Goal: Transaction & Acquisition: Purchase product/service

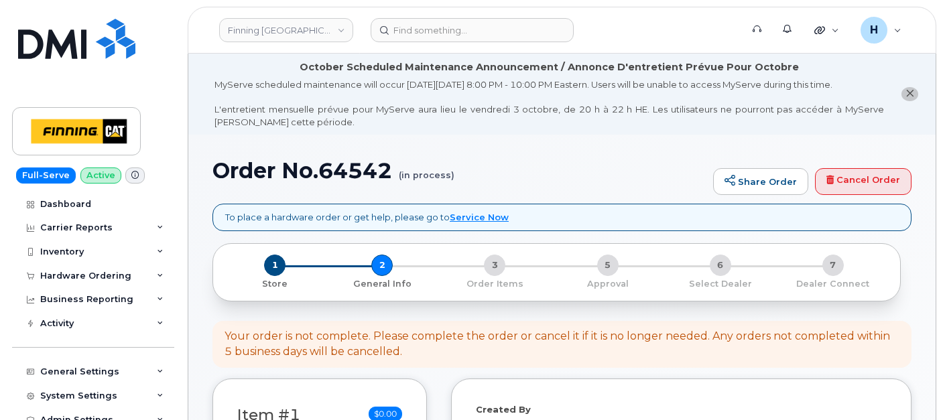
select select
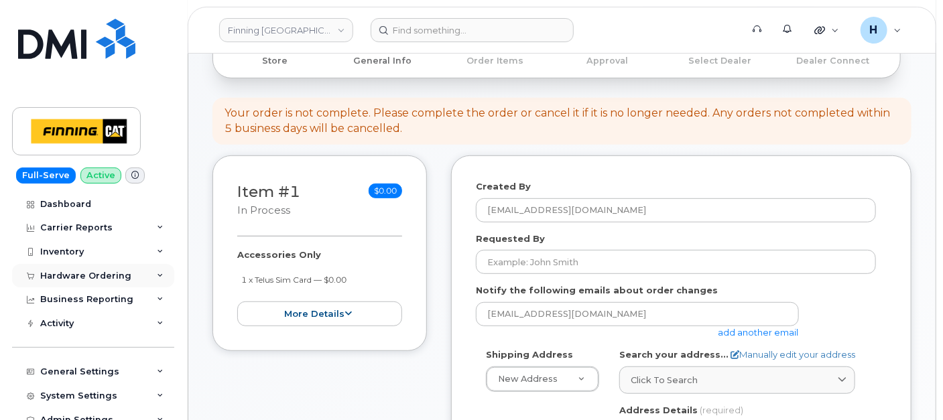
click at [105, 271] on div "Hardware Ordering" at bounding box center [85, 276] width 91 height 11
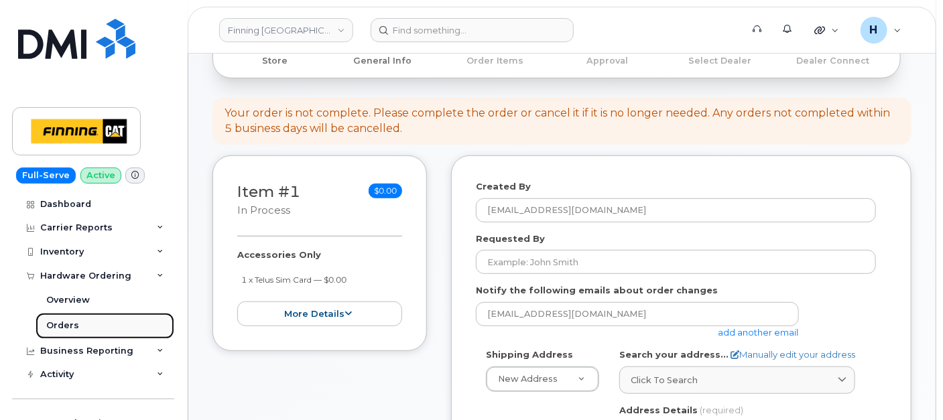
click at [86, 335] on link "Orders" at bounding box center [105, 325] width 139 height 25
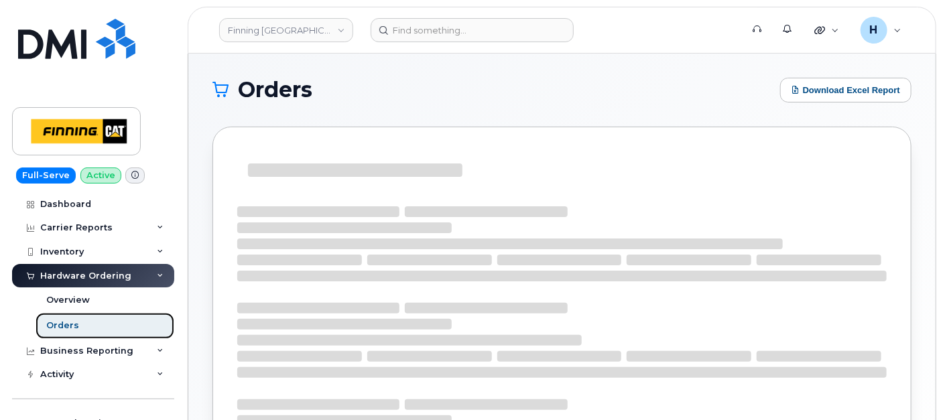
click at [86, 328] on link "Orders" at bounding box center [105, 325] width 139 height 25
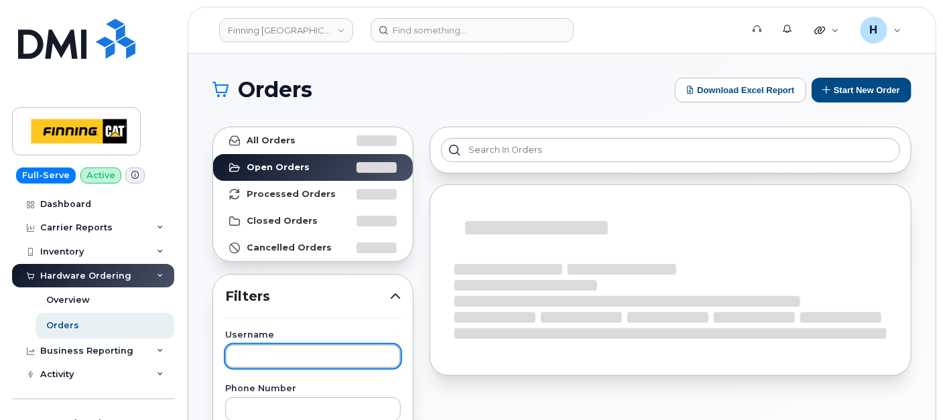
click at [260, 362] on input "text" at bounding box center [313, 357] width 176 height 24
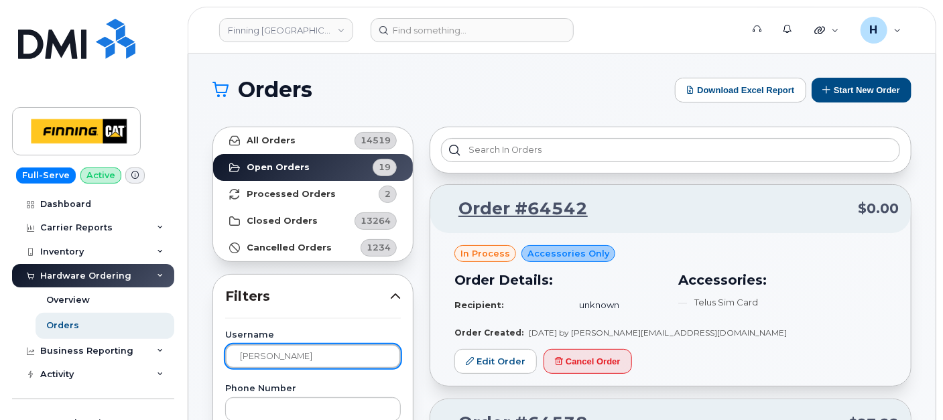
type input "zach"
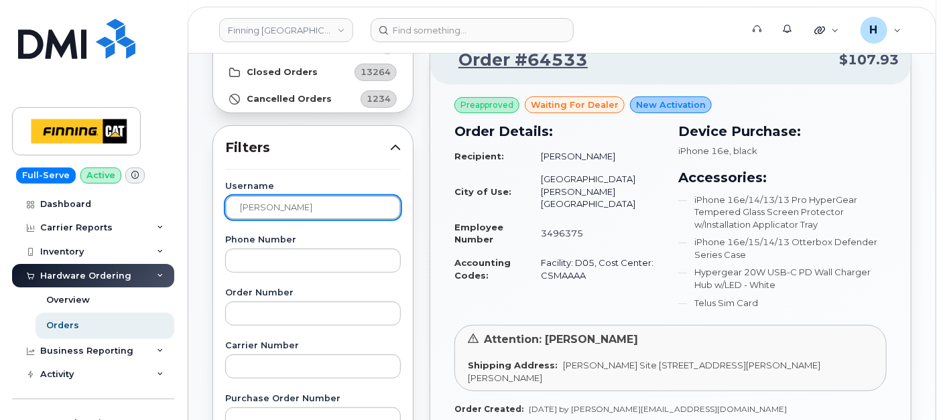
scroll to position [298, 0]
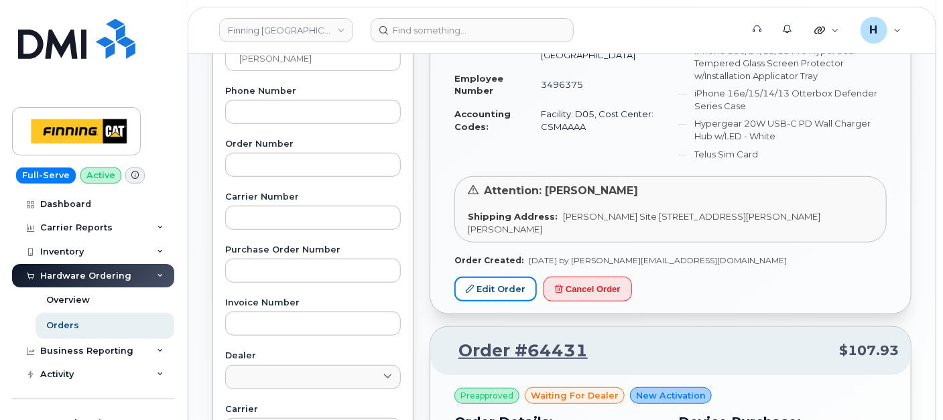
drag, startPoint x: 509, startPoint y: 287, endPoint x: 947, endPoint y: 390, distance: 449.7
click at [509, 287] on link "Edit Order" at bounding box center [495, 289] width 82 height 25
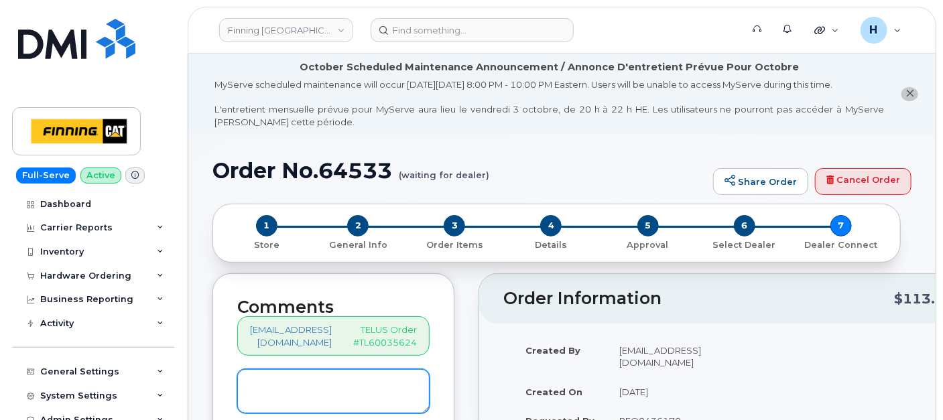
click at [324, 381] on textarea at bounding box center [333, 391] width 192 height 44
paste textarea "S/N: LT7FXG1H7M [iPhone 16e (#2152)] IMEI: [TECHNICAL_ID]"
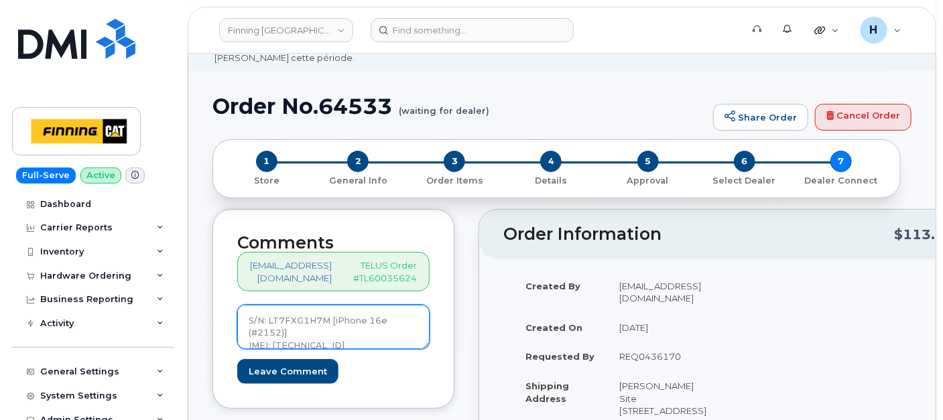
scroll to position [149, 0]
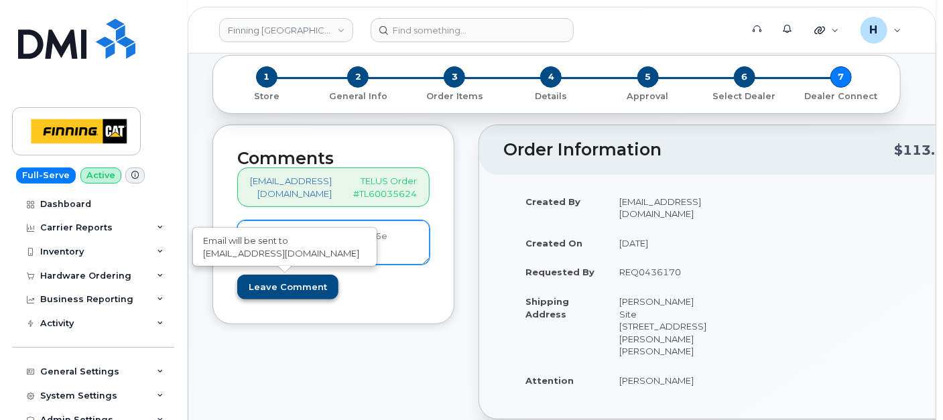
type textarea "S/N: LT7FXG1H7M [iPhone 16e (#2152)] IMEI: [TECHNICAL_ID]"
click at [318, 287] on input "Leave Comment" at bounding box center [287, 287] width 101 height 25
type input "Create Event"
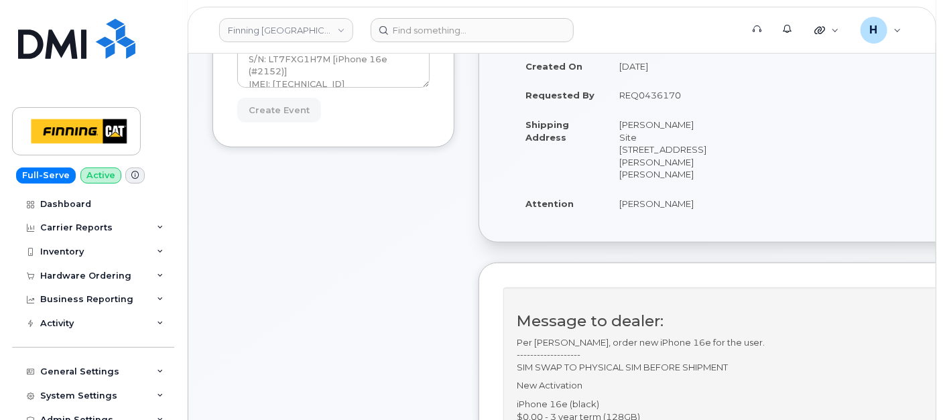
scroll to position [372, 0]
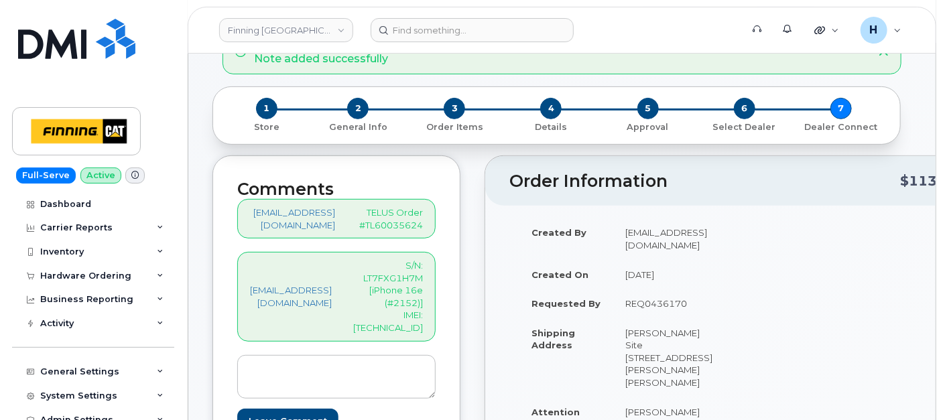
scroll to position [223, 0]
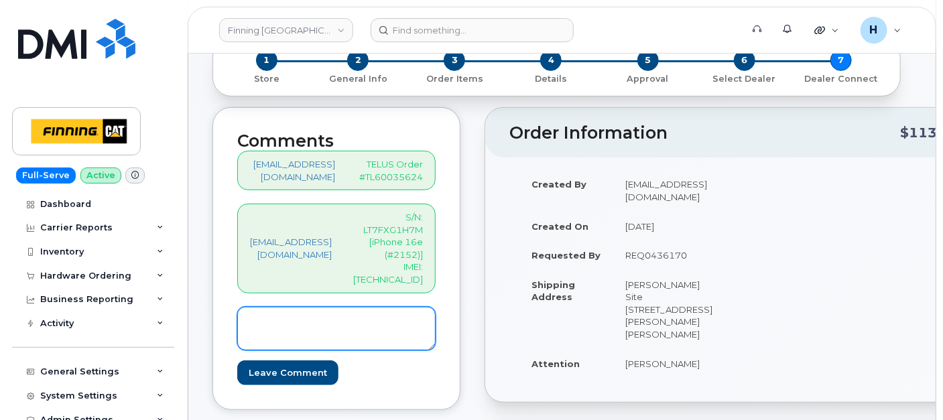
click at [343, 323] on textarea at bounding box center [336, 329] width 198 height 44
click at [436, 325] on textarea "SIM:8912230102357625221---Active on Line: 587-6444-4038" at bounding box center [336, 329] width 198 height 44
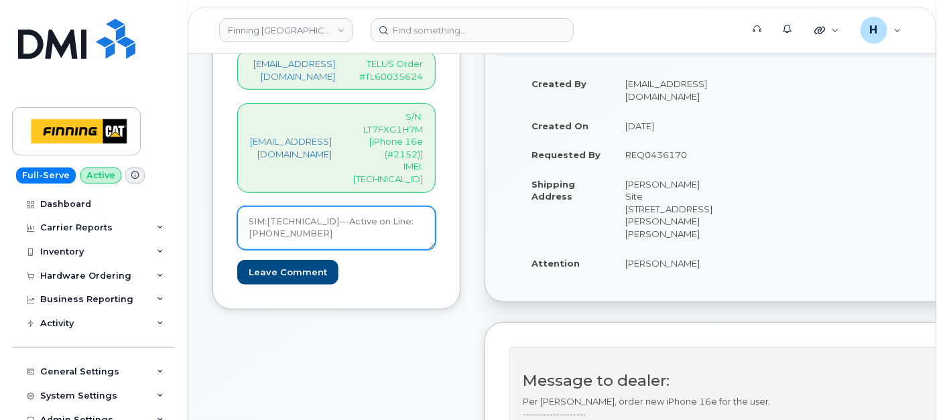
scroll to position [446, 0]
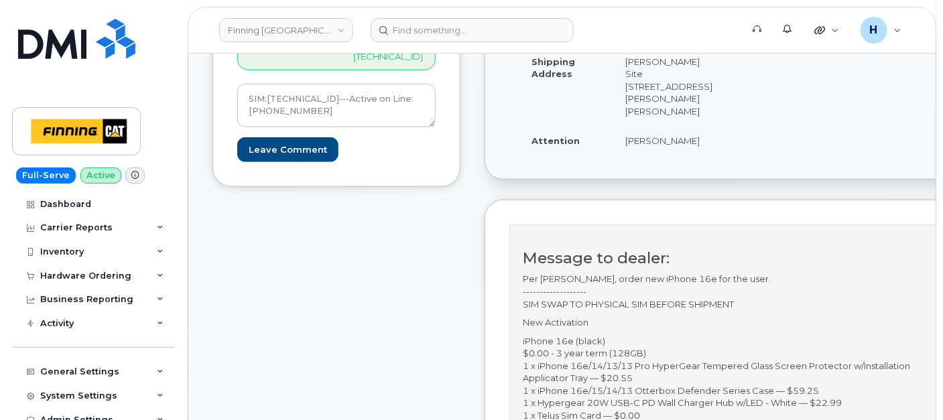
click at [650, 126] on td "[PERSON_NAME]" at bounding box center [671, 140] width 117 height 29
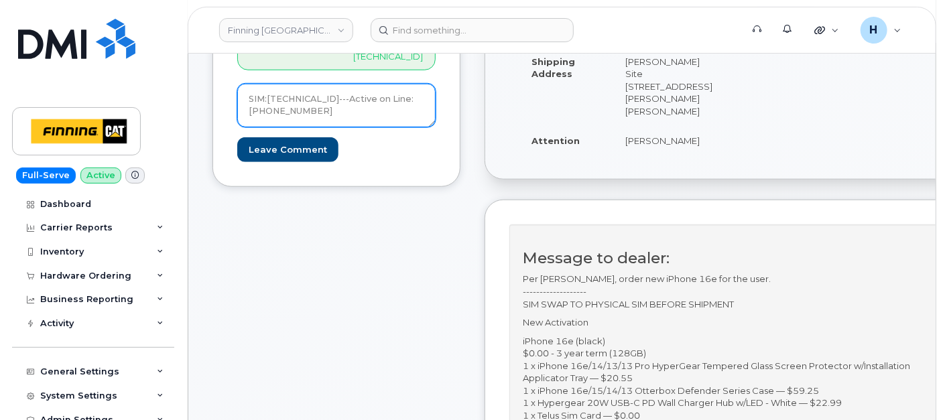
drag, startPoint x: 348, startPoint y: 99, endPoint x: 271, endPoint y: 98, distance: 76.4
click at [271, 98] on textarea "SIM:8912230102357625221---Active on Line: 587-6444-4038" at bounding box center [336, 106] width 198 height 44
click at [322, 84] on textarea "SIM:8912230102357625221---Active on Line: 587-6444-4038" at bounding box center [336, 106] width 198 height 44
drag, startPoint x: 369, startPoint y: 103, endPoint x: 272, endPoint y: 101, distance: 96.6
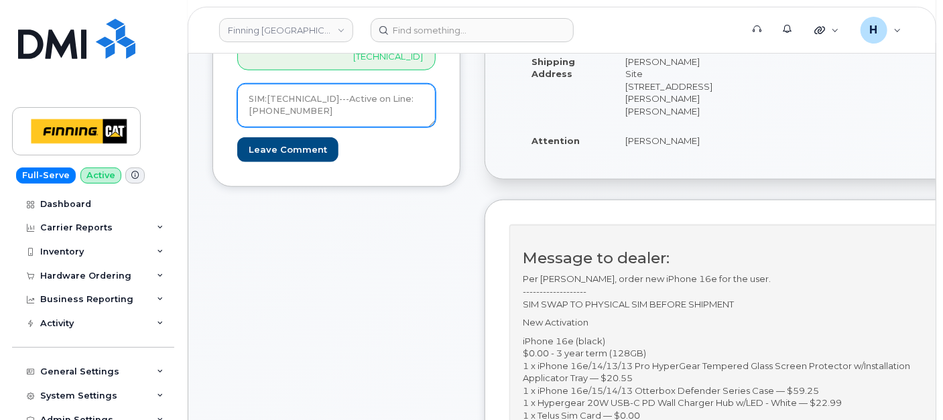
click at [272, 101] on textarea "SIM:8912230102357625221---Active on Line: 587-6444-4038" at bounding box center [336, 106] width 198 height 44
click at [296, 84] on textarea "SIM:8912230102357625221---Active on Line: 587-6444-4038" at bounding box center [336, 106] width 198 height 44
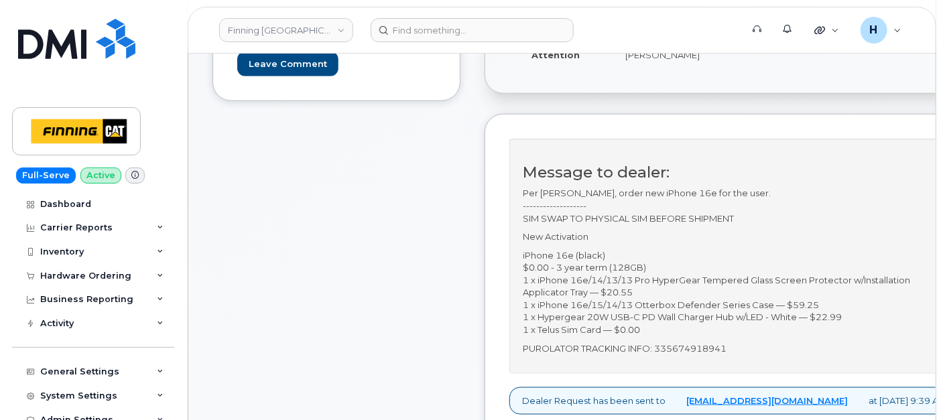
scroll to position [670, 0]
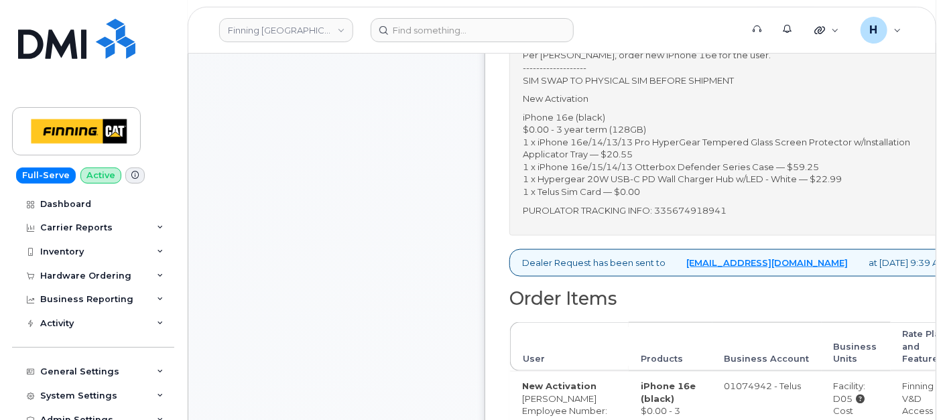
click at [715, 174] on div "Message to dealer: Per Kristie Reil, order new iPhone 16e for the user. -------…" at bounding box center [734, 118] width 450 height 235
copy p "335674918941"
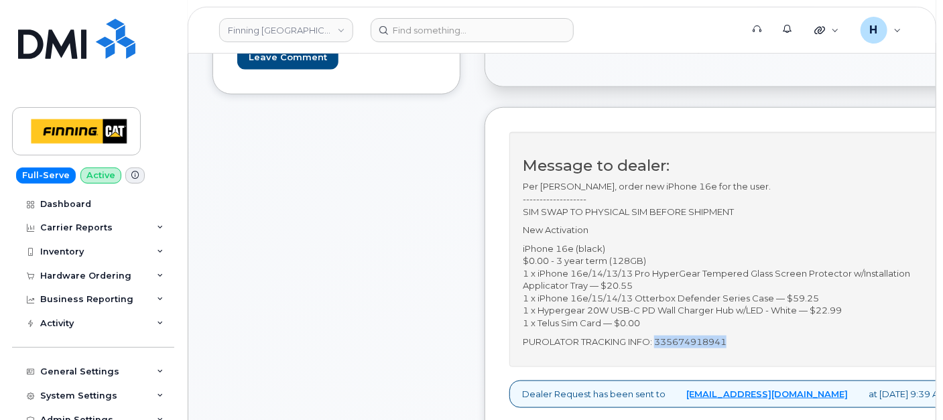
scroll to position [372, 0]
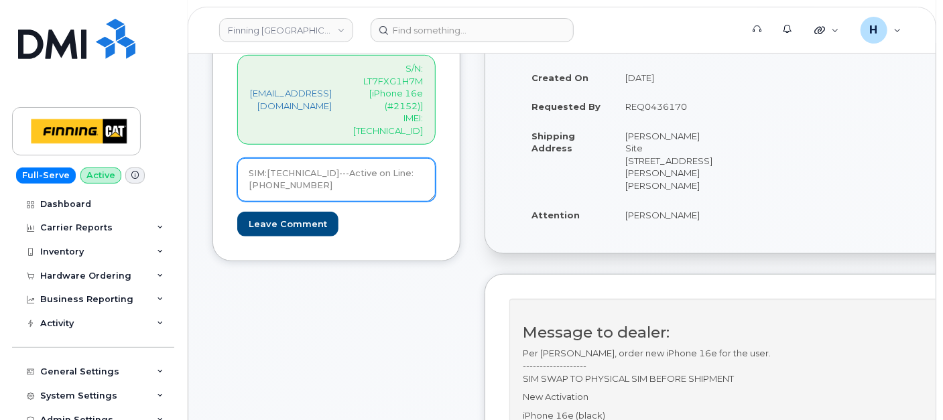
click at [374, 178] on textarea "SIM:8912230102357625221---Active on Line: 587-6444-4038" at bounding box center [336, 180] width 198 height 44
paste textarea "SIM swap successful The SIM was changed from 8912230200230815041 to 89122301023…"
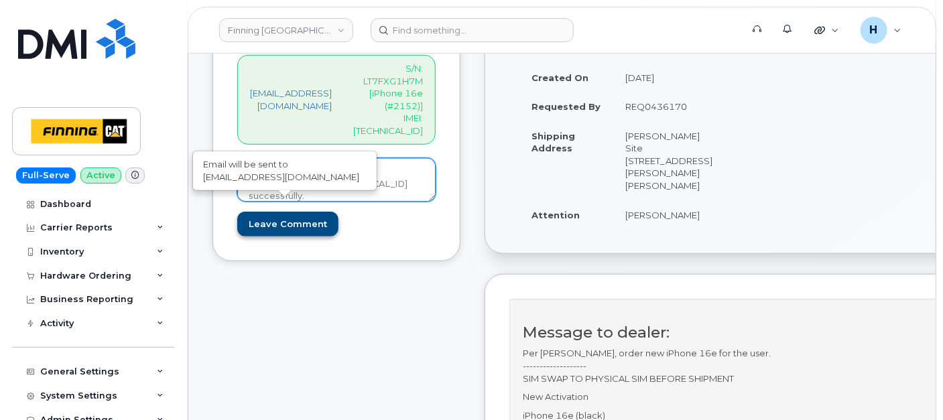
type textarea "SIM:[TECHNICAL_ID]---Active on Line: [PHONE_NUMBER] SIM swap successful The SIM…"
click at [302, 212] on input "Leave Comment" at bounding box center [287, 224] width 101 height 25
type input "Create Event"
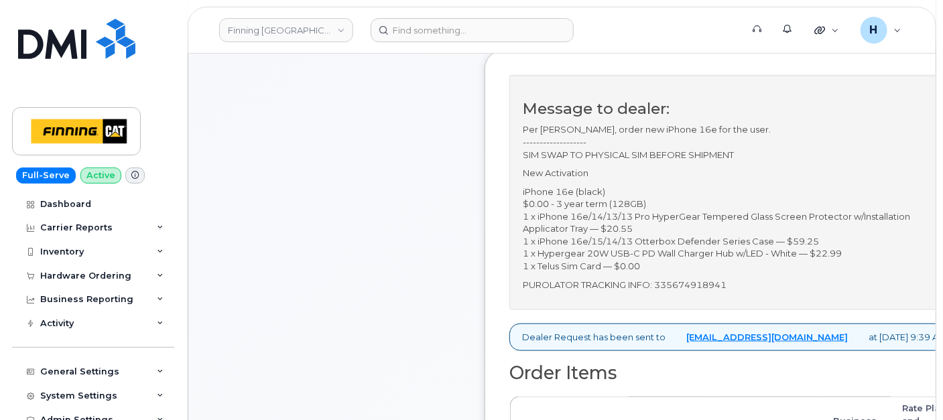
scroll to position [670, 0]
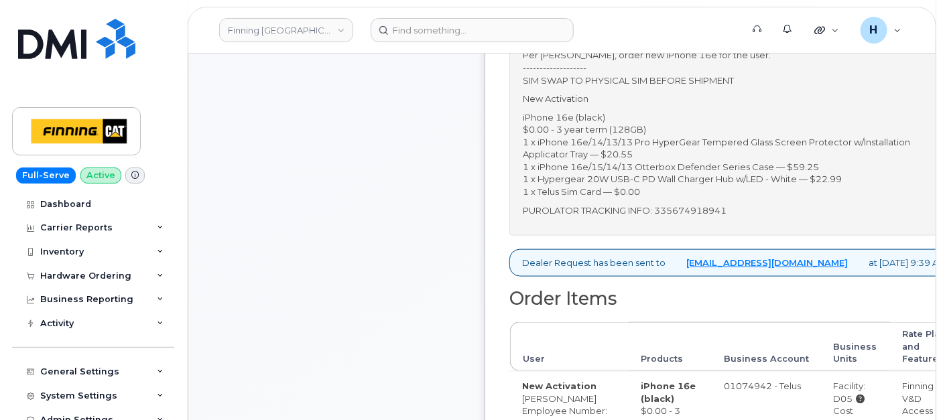
click at [701, 204] on p "PUROLATOR TRACKING INFO: 335674918941" at bounding box center [735, 210] width 424 height 13
copy p "335674918941"
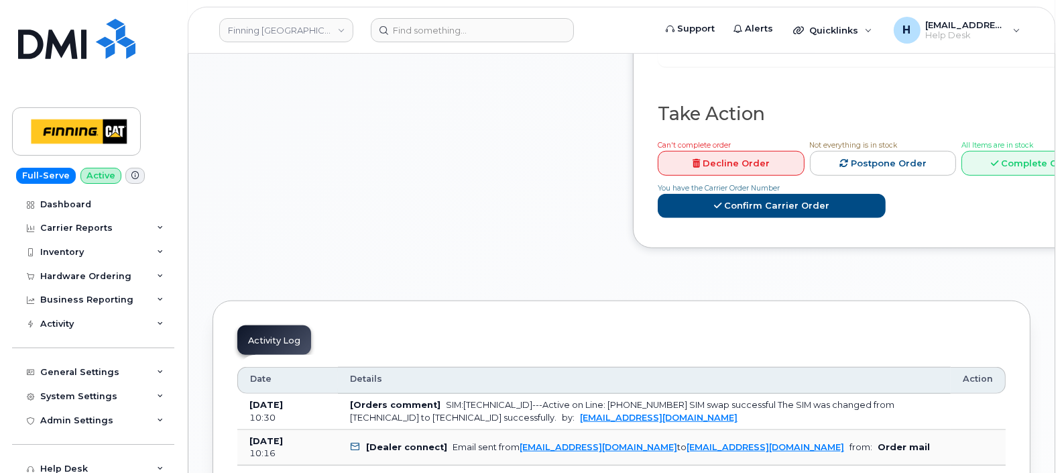
scroll to position [1313, 0]
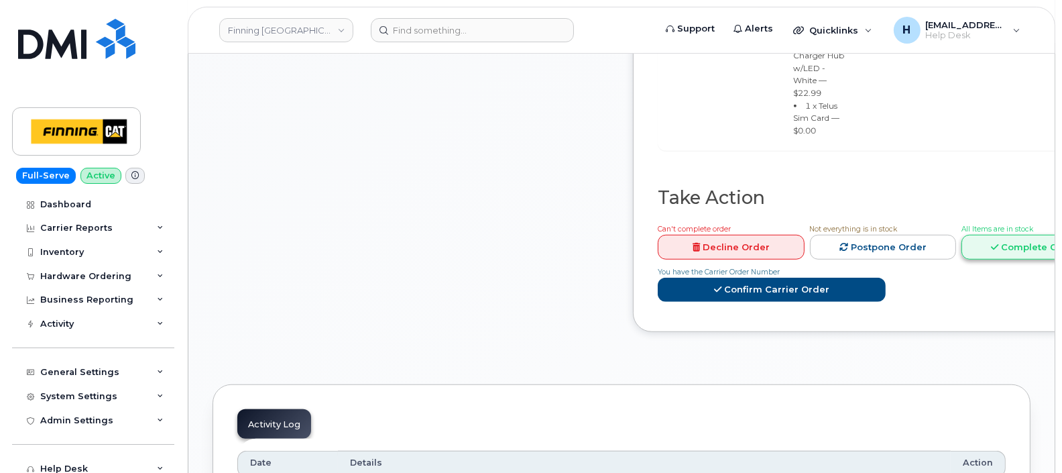
click at [943, 235] on link "Complete Order" at bounding box center [1034, 247] width 147 height 25
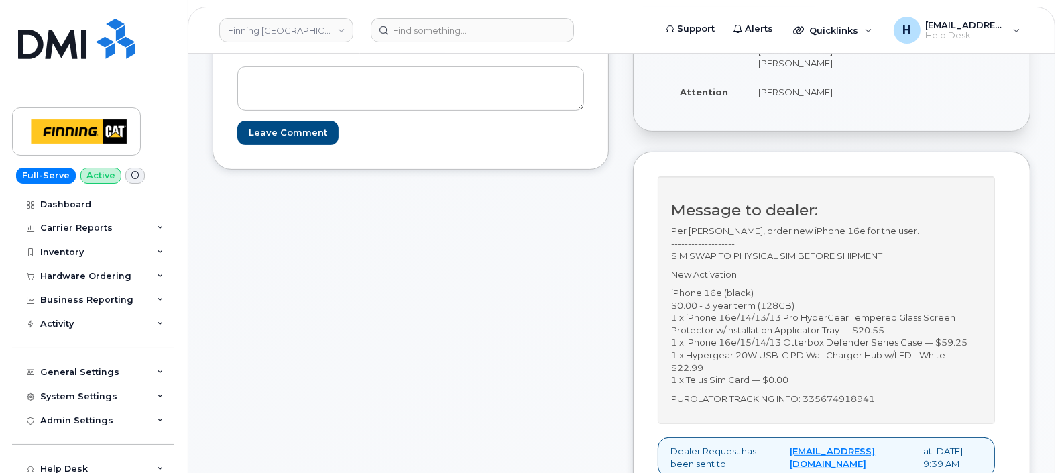
scroll to position [307, 0]
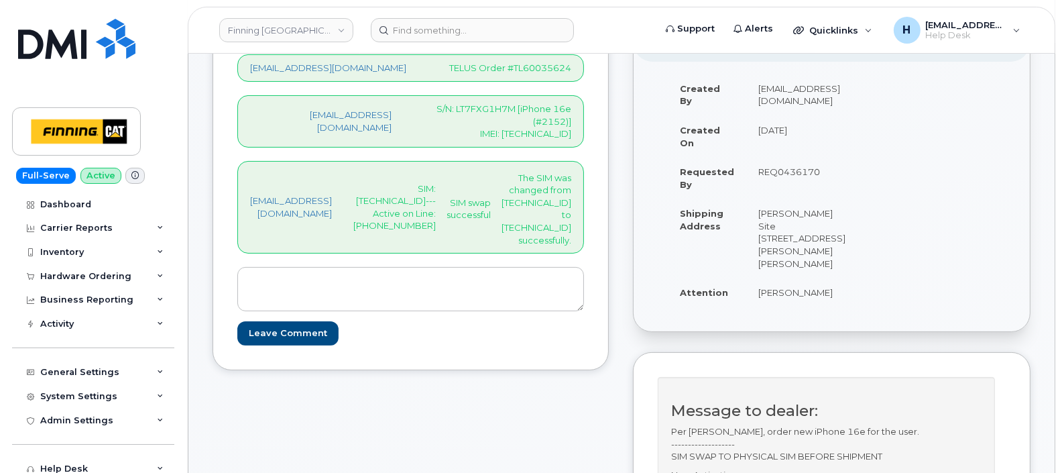
drag, startPoint x: 446, startPoint y: 190, endPoint x: 499, endPoint y: 204, distance: 54.1
click at [499, 204] on div "hakaur@dminc.com SIM:8912230102357625221---Active on Line: 587-6444-4038 SIM sw…" at bounding box center [410, 207] width 347 height 93
copy p "587-6444-4038"
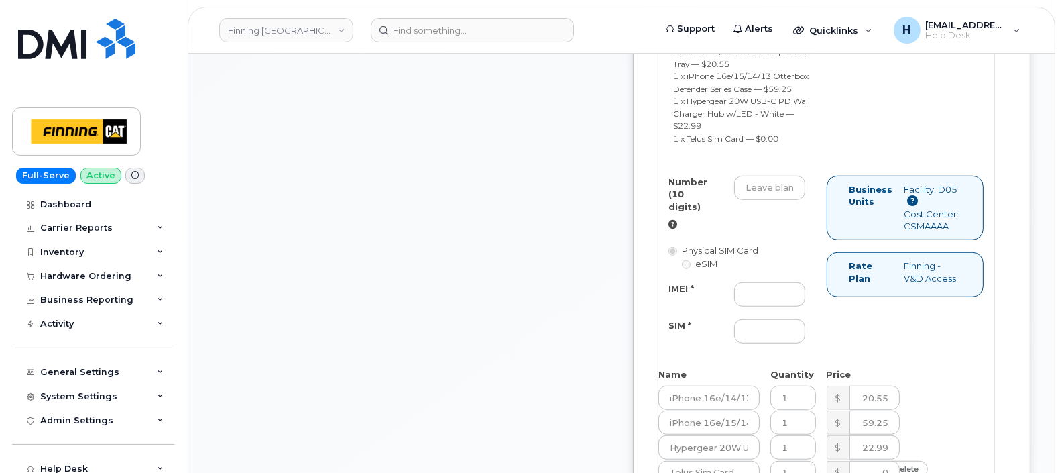
scroll to position [1313, 0]
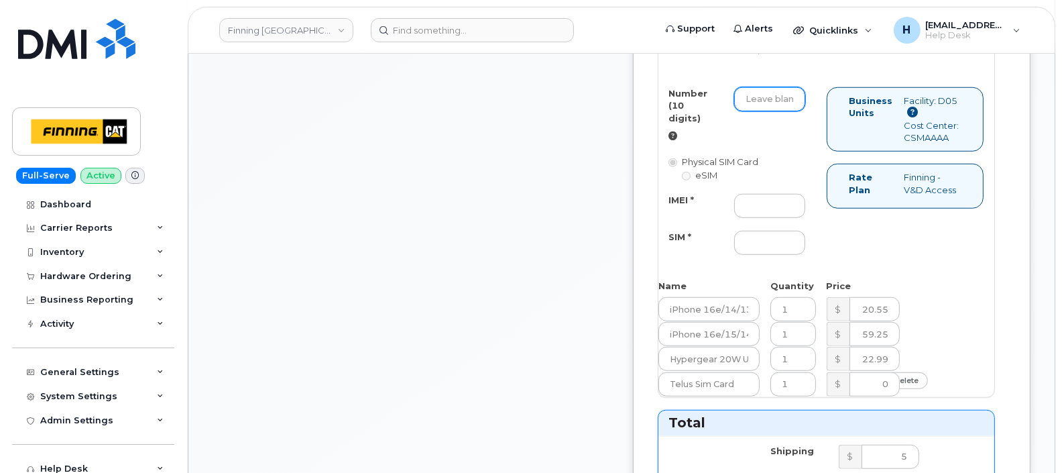
click at [806, 111] on input "Number (10 digits)" at bounding box center [770, 99] width 72 height 24
paste input "587-6444-4038"
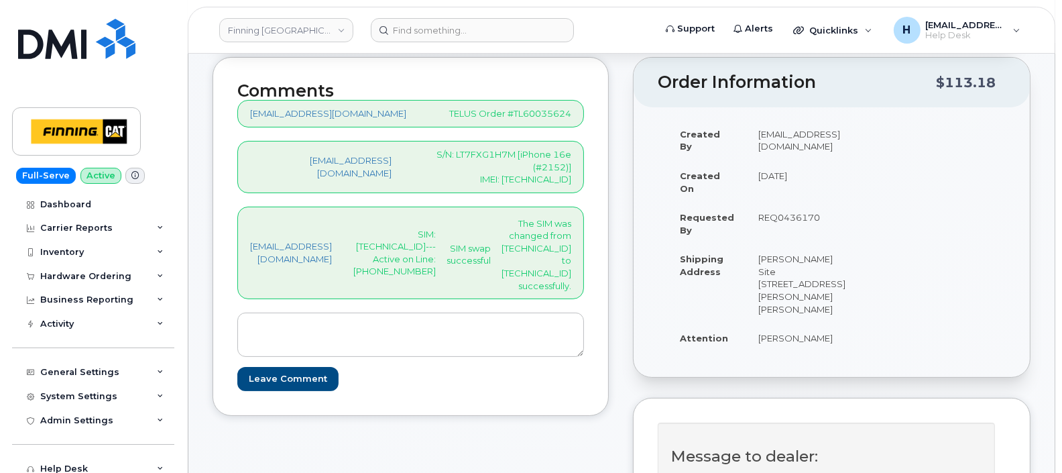
scroll to position [139, 0]
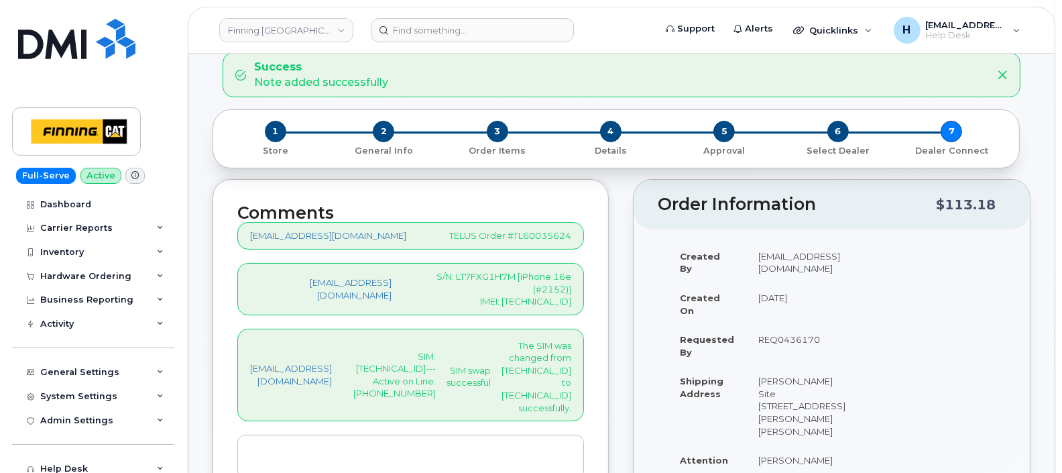
type input "5876444038"
click at [571, 292] on p "S/N: LT7FXG1H7M [iPhone 16e (#2152)] IMEI: 354216330463997" at bounding box center [492, 289] width 158 height 38
copy p "354216330463997"
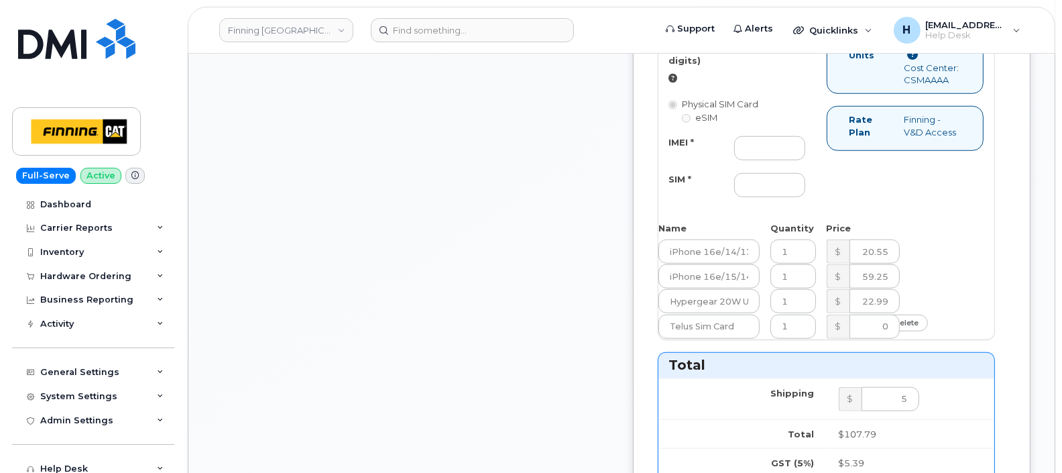
scroll to position [1396, 0]
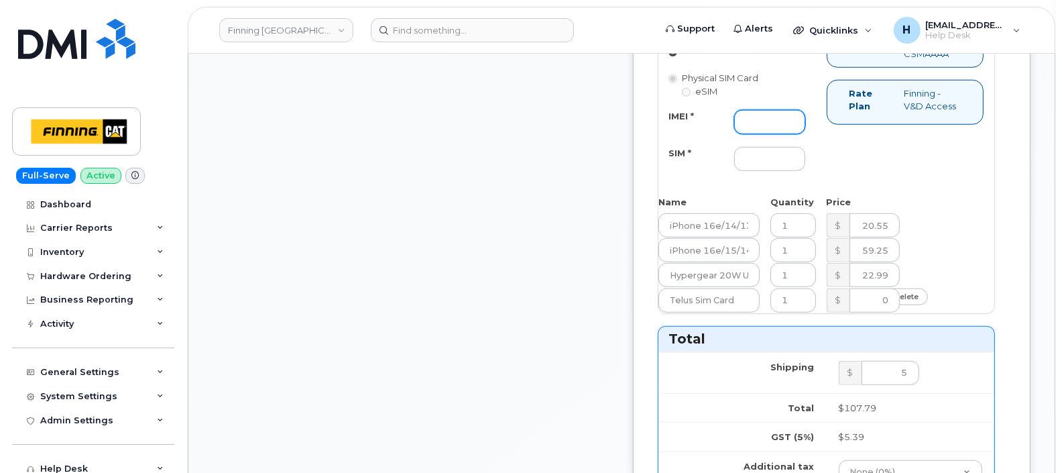
drag, startPoint x: 830, startPoint y: 318, endPoint x: 806, endPoint y: 316, distance: 23.6
click at [806, 134] on input "IMEI *" at bounding box center [770, 122] width 72 height 24
paste input "354216330463997"
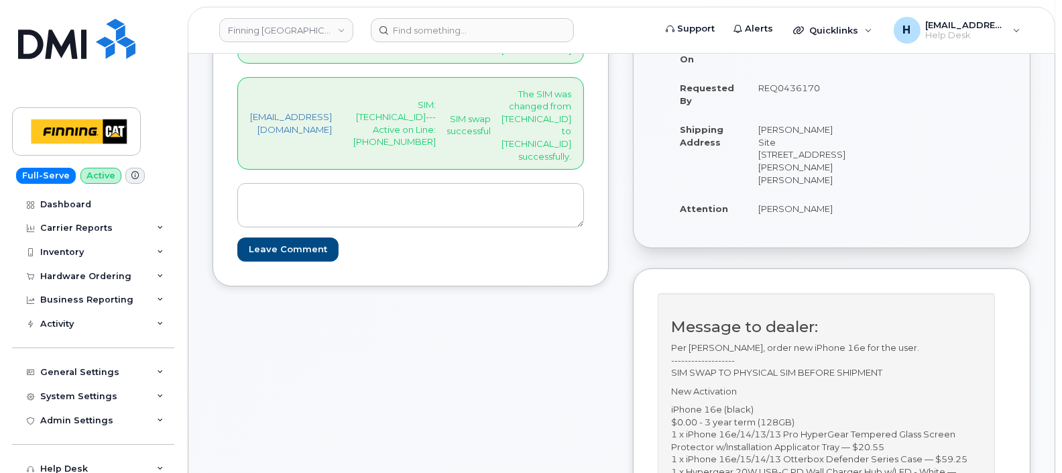
scroll to position [307, 0]
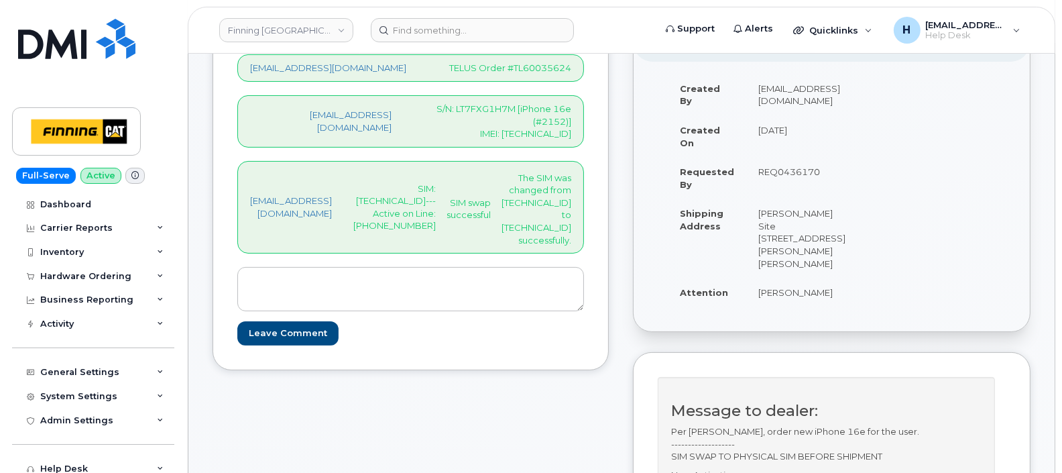
type input "354216330463997"
click at [436, 182] on p "SIM:8912230102357625221---Active on Line: 587-6444-4038" at bounding box center [394, 207] width 82 height 50
copy p "8912230102357625221"
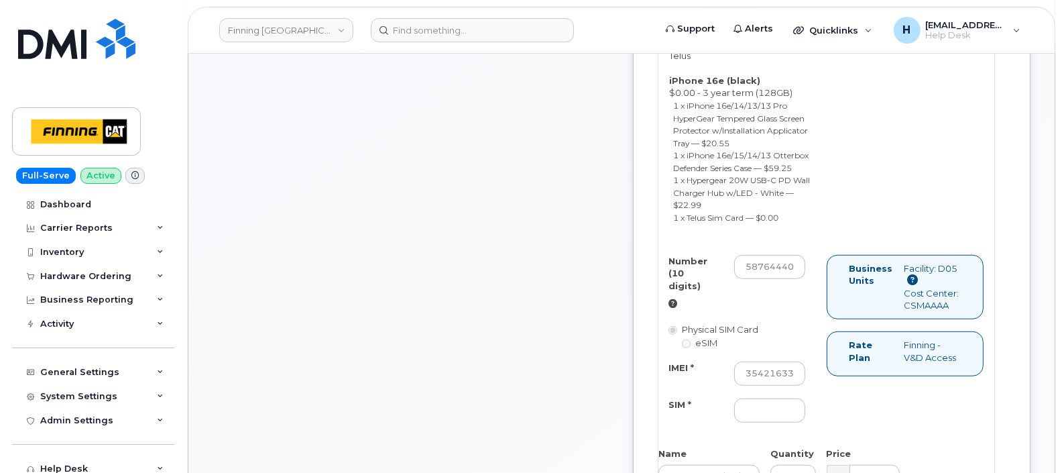
scroll to position [1396, 0]
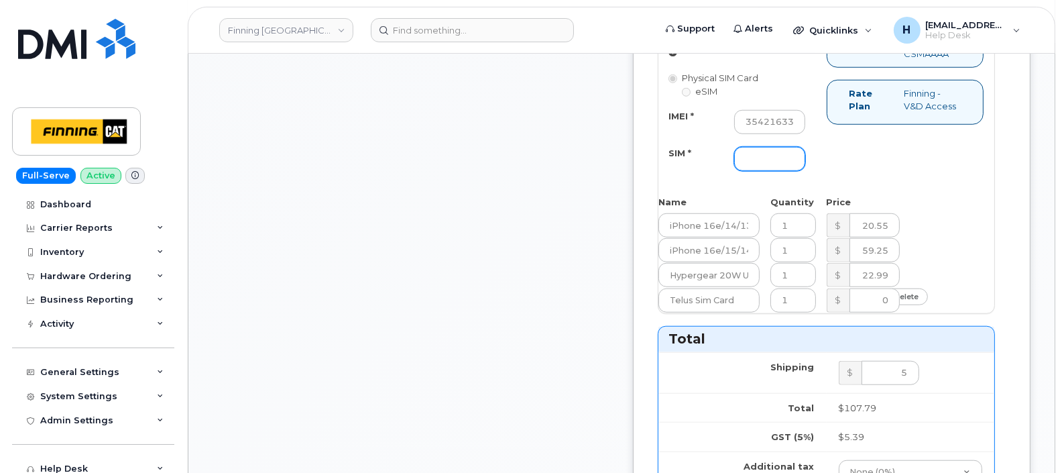
click at [806, 171] on input "SIM *" at bounding box center [770, 159] width 72 height 24
paste input "8912230102357625221"
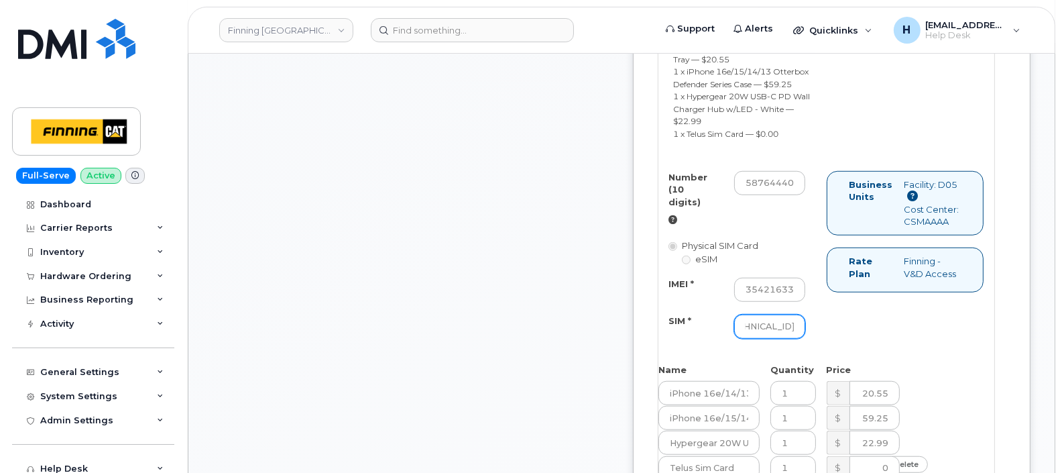
scroll to position [810, 0]
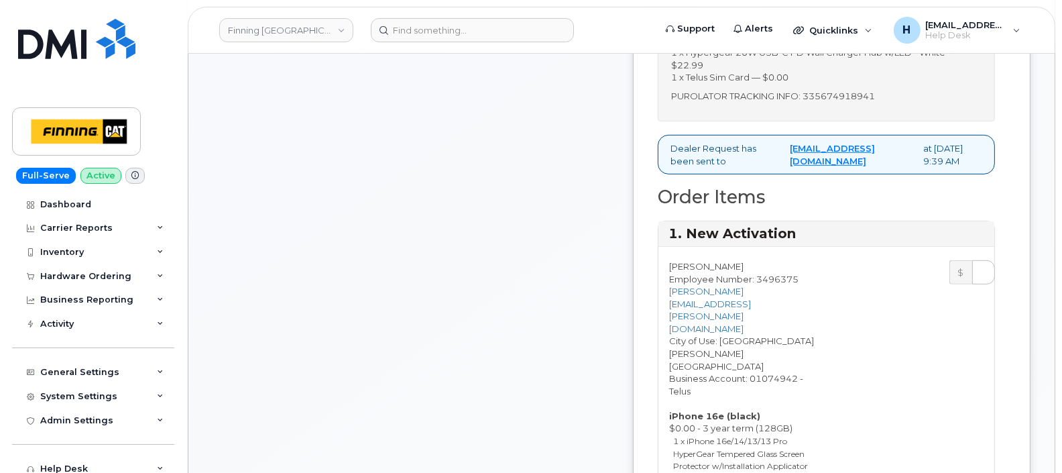
type input "[TECHNICAL_ID]"
click at [831, 103] on p "PUROLATOR TRACKING INFO: 335674918941" at bounding box center [826, 96] width 310 height 13
copy p "335674918941"
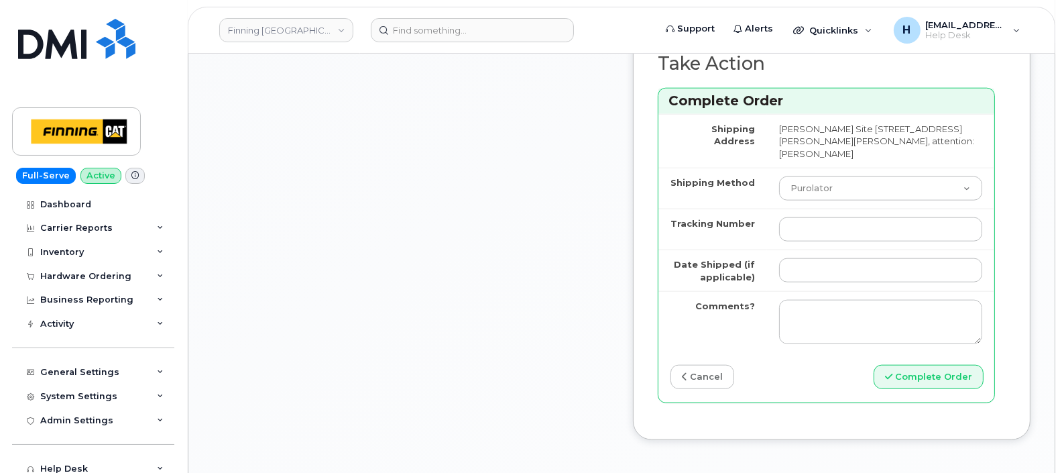
scroll to position [2150, 0]
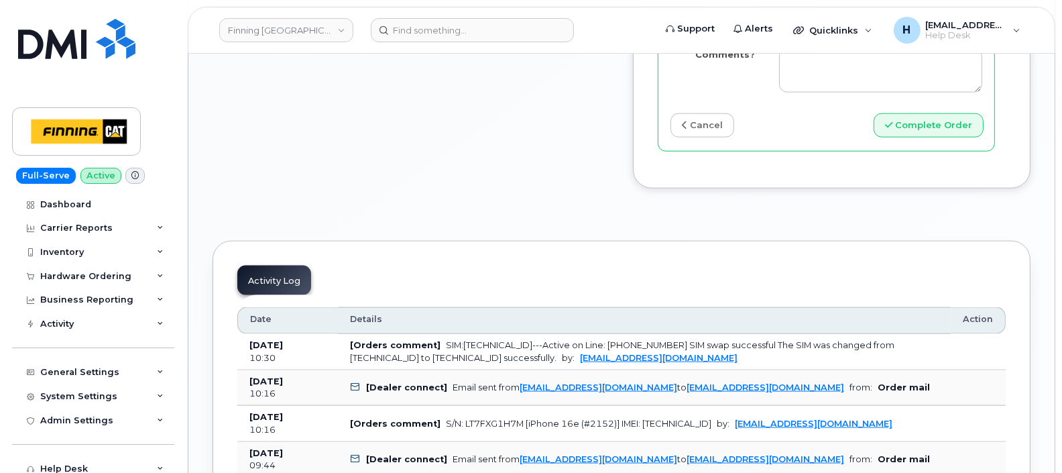
paste input "335674918941"
type input "335674918941"
click at [885, 31] on input "Date Shipped (if applicable)" at bounding box center [880, 19] width 203 height 24
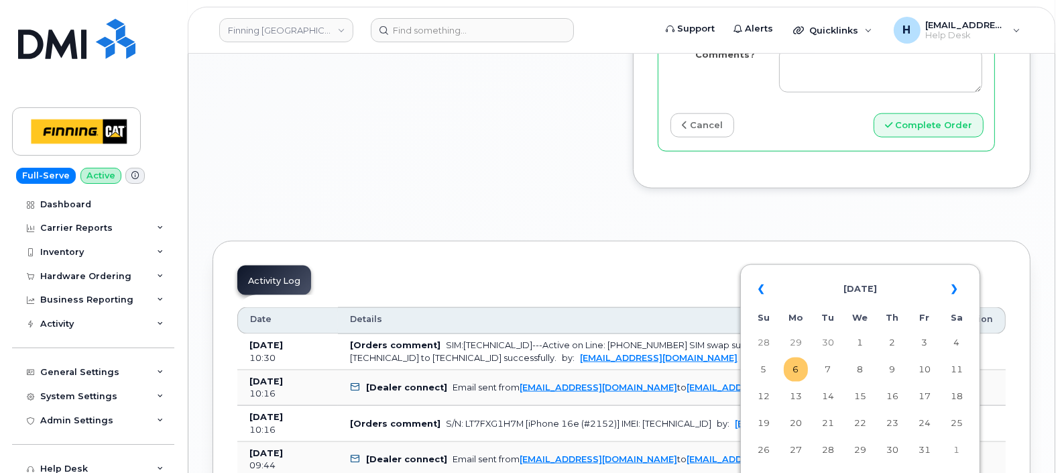
click at [792, 366] on td "6" at bounding box center [796, 369] width 24 height 24
type input "[DATE]"
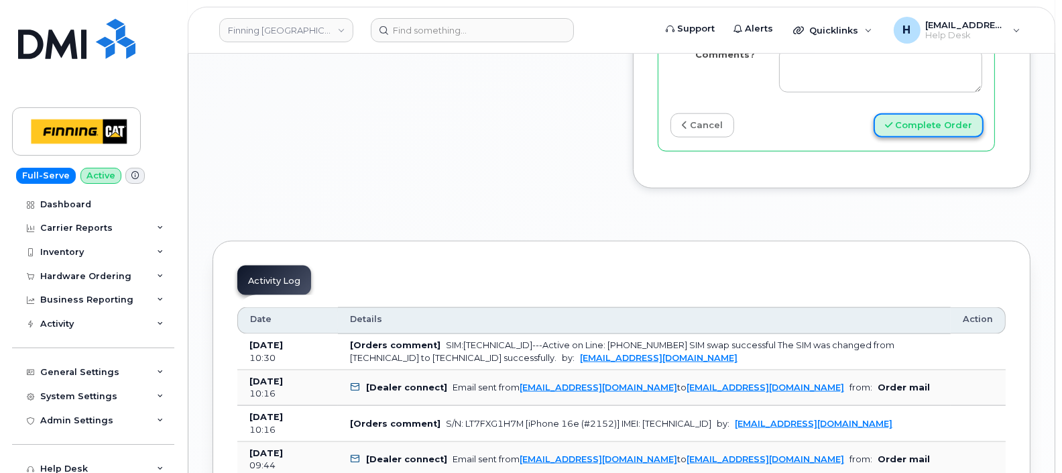
click at [943, 138] on button "Complete Order" at bounding box center [928, 125] width 110 height 25
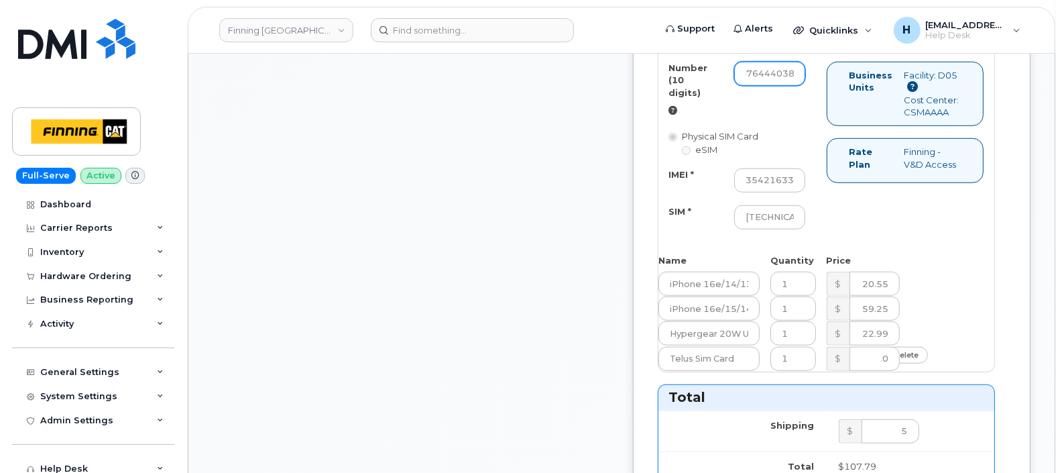
scroll to position [1332, 0]
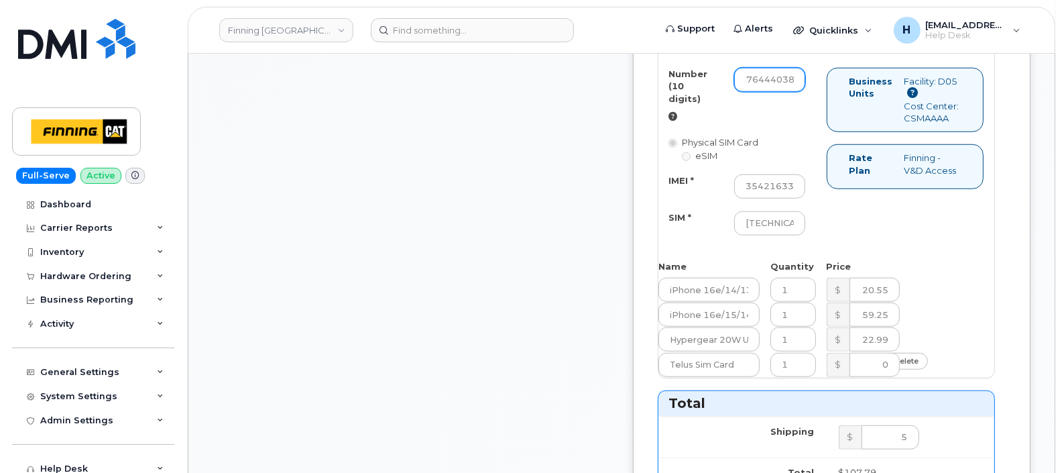
click at [806, 92] on input "5876444038" at bounding box center [770, 80] width 72 height 24
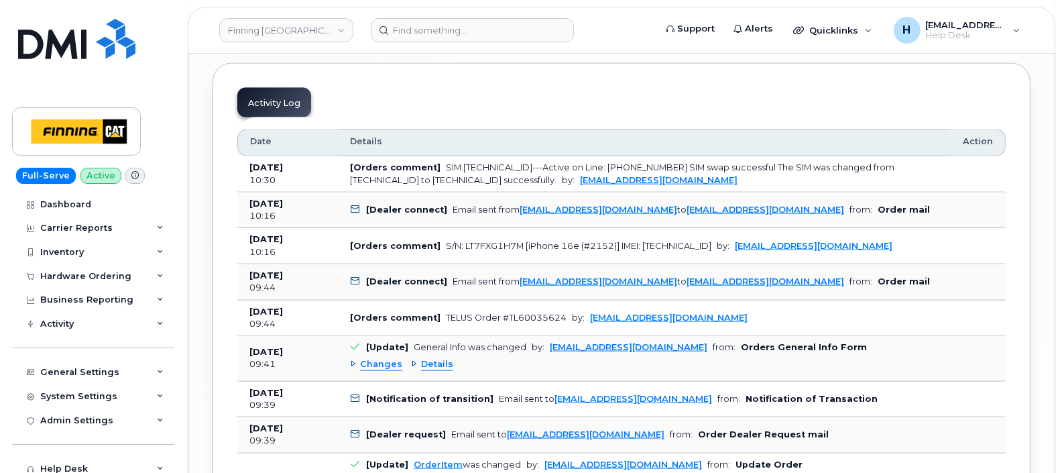
scroll to position [2421, 0]
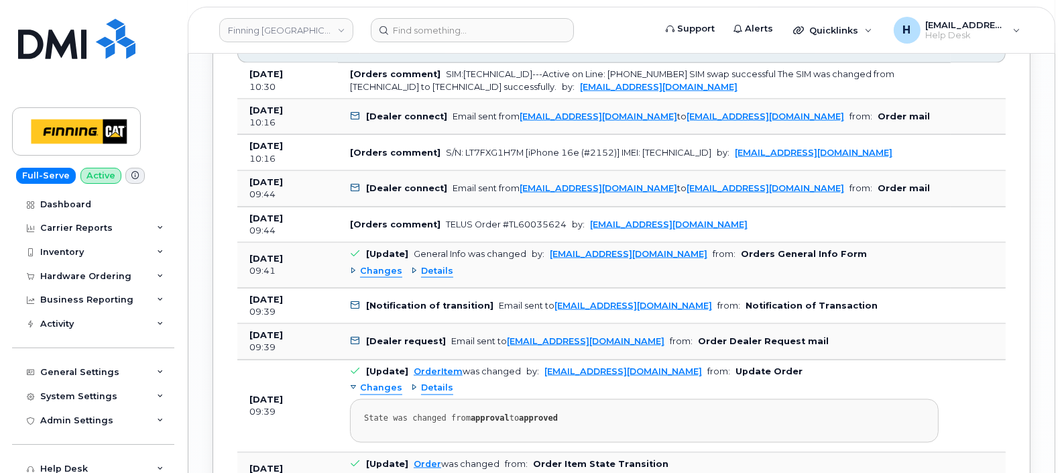
type input "5876444038"
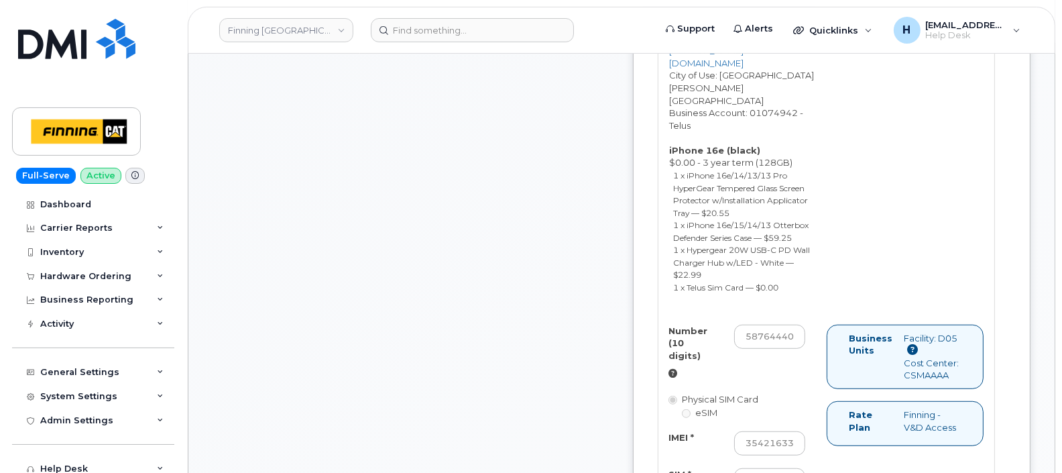
scroll to position [578, 0]
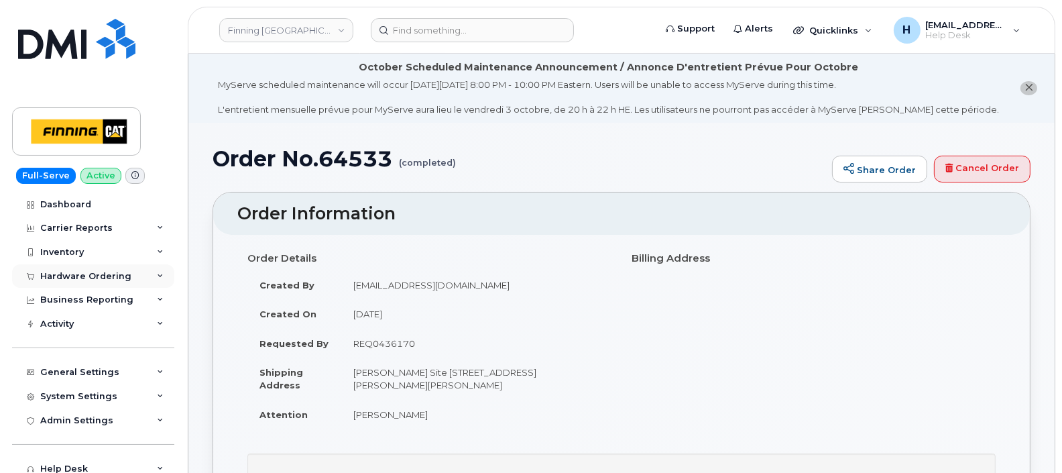
click at [104, 276] on div "Hardware Ordering" at bounding box center [85, 276] width 91 height 11
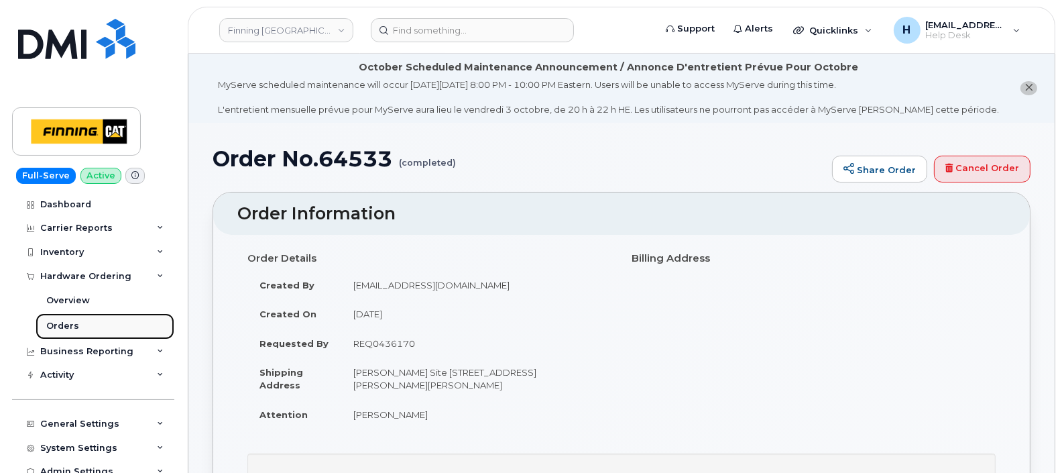
click at [84, 323] on link "Orders" at bounding box center [105, 325] width 139 height 25
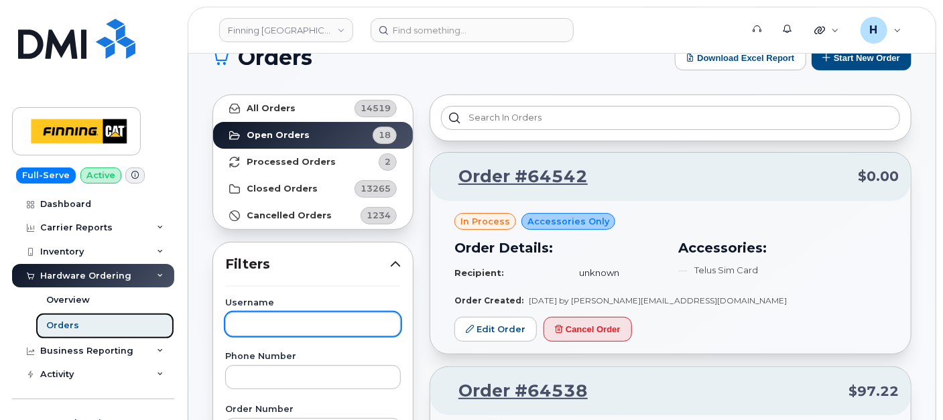
scroll to position [74, 0]
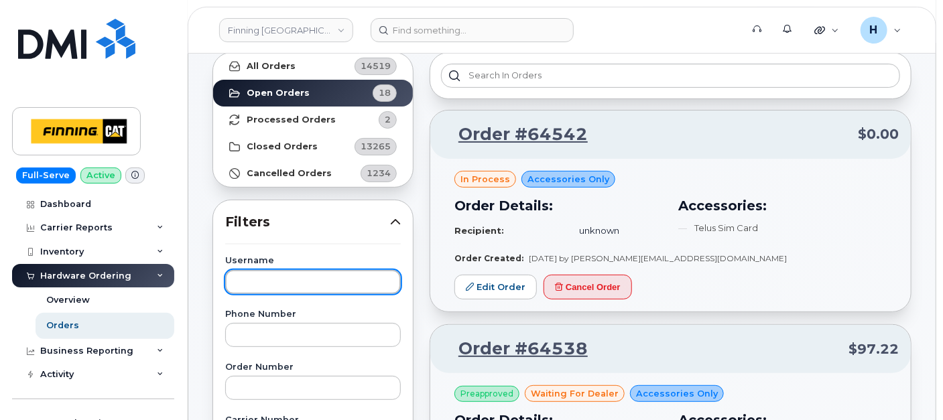
click at [267, 289] on input "text" at bounding box center [313, 282] width 176 height 24
type input "dustin"
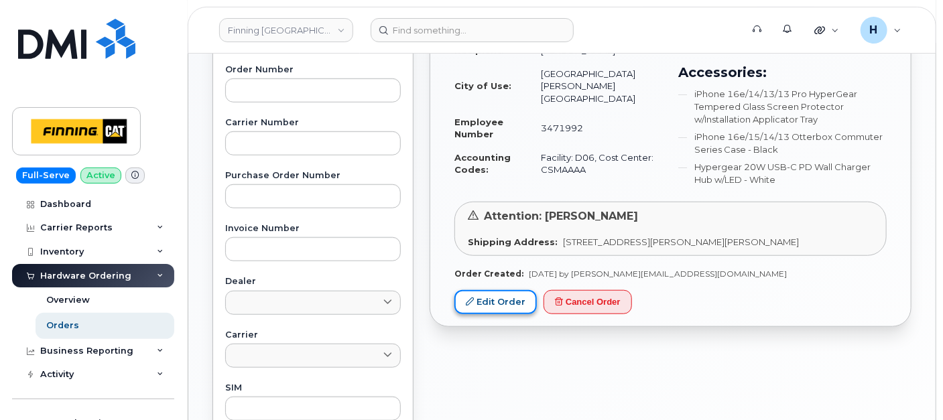
click at [492, 312] on link "Edit Order" at bounding box center [495, 302] width 82 height 25
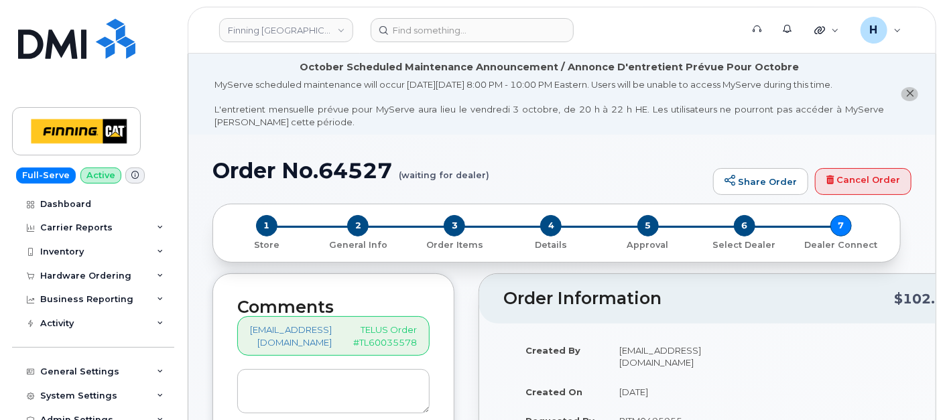
click at [356, 308] on h2 "Comments" at bounding box center [333, 307] width 192 height 19
click at [314, 370] on textarea at bounding box center [333, 391] width 192 height 44
paste textarea "S/N: HNQY543J04 [iPhone 16e (#2153)] IMEI: 354216330380332"
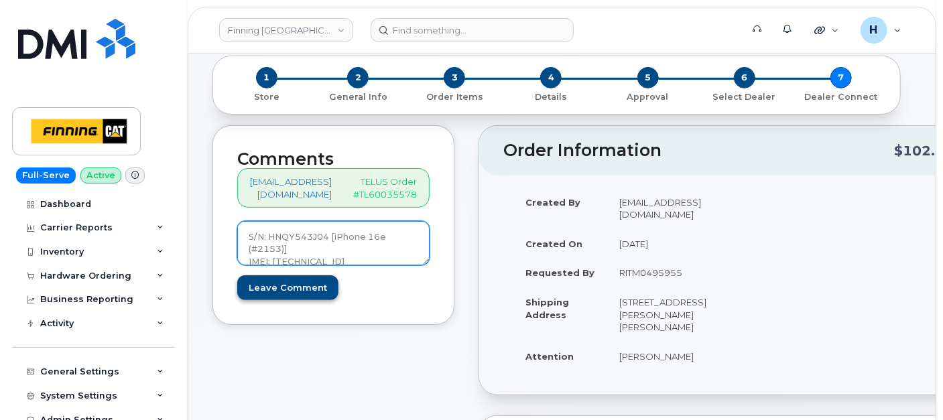
scroll to position [149, 0]
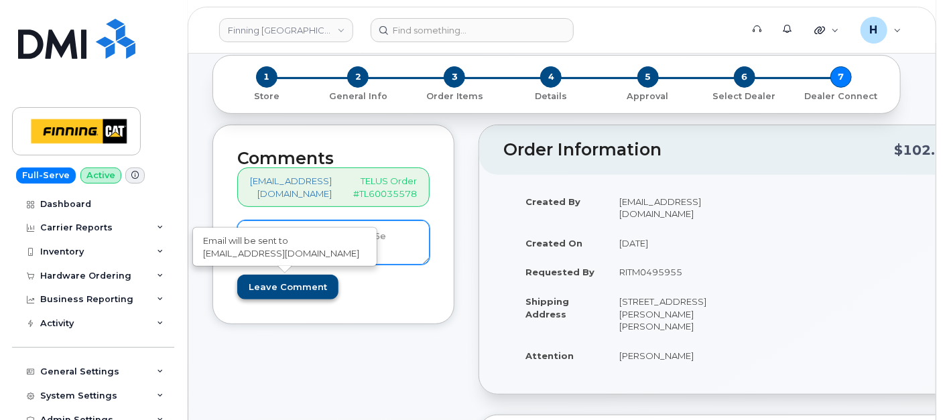
type textarea "S/N: HNQY543J04 [iPhone 16e (#2153)] IMEI: 354216330380332"
click at [252, 288] on input "Leave Comment" at bounding box center [287, 287] width 101 height 25
type input "Create Event"
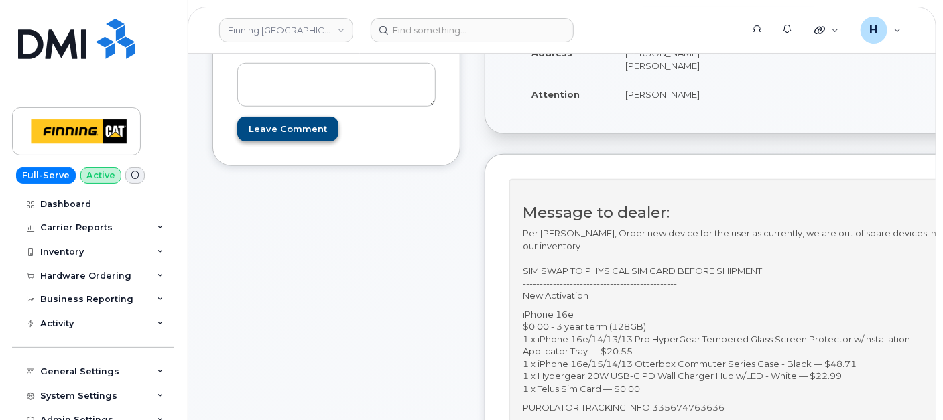
scroll to position [372, 0]
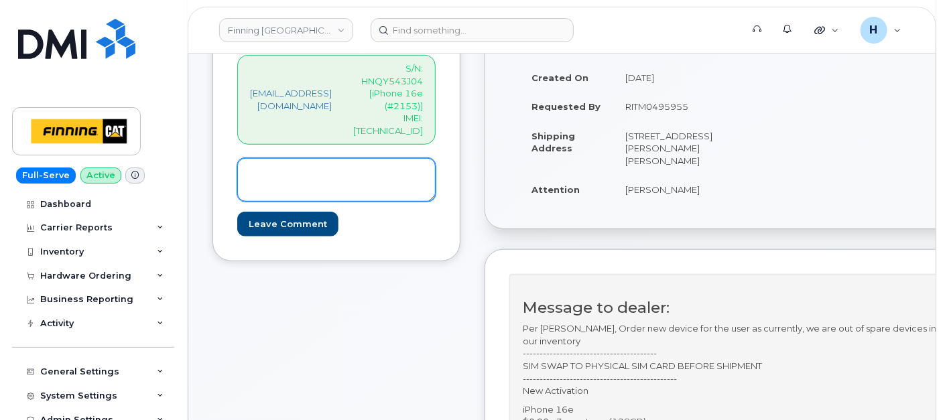
click at [286, 166] on textarea at bounding box center [336, 180] width 198 height 44
drag, startPoint x: 338, startPoint y: 174, endPoint x: 248, endPoint y: 171, distance: 89.9
click at [248, 171] on textarea "SIM: 8912230102357625213 Active on Line: 587-644-0409" at bounding box center [336, 180] width 198 height 44
click at [367, 172] on textarea "SIM: 8912230102357625213 Active on Line: 587-644-0409" at bounding box center [336, 180] width 198 height 44
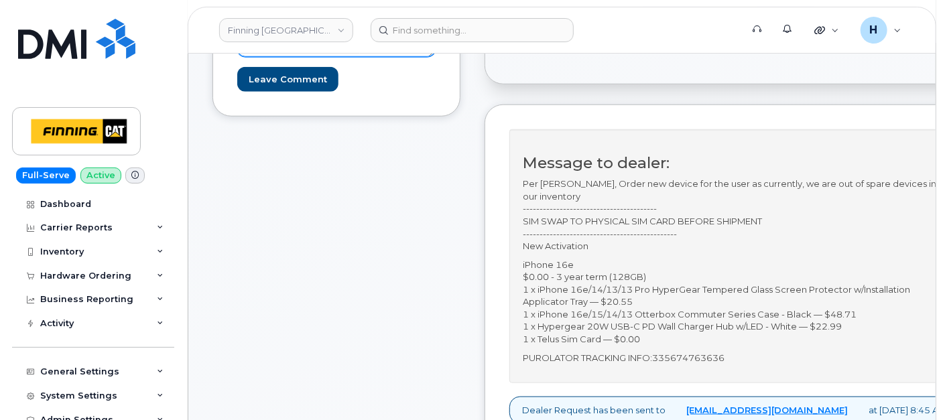
scroll to position [595, 0]
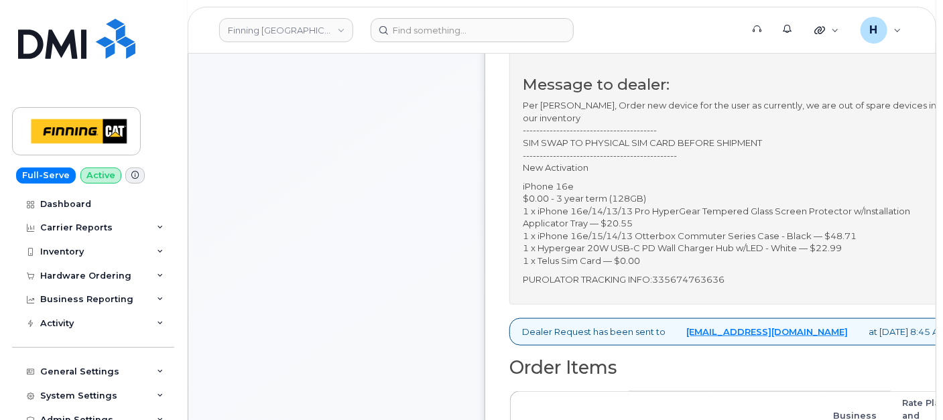
click at [712, 277] on p "PUROLATOR TRACKING INFO:335674763636" at bounding box center [735, 280] width 424 height 13
copy p "335674763636"
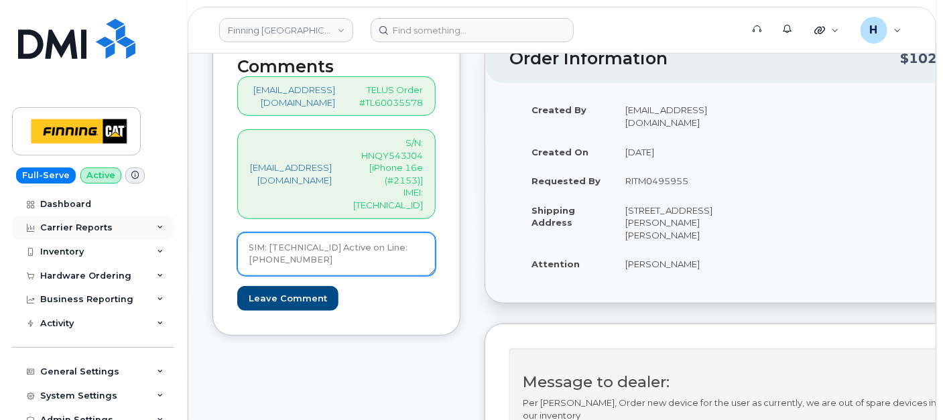
scroll to position [0, 0]
drag, startPoint x: 335, startPoint y: 231, endPoint x: 121, endPoint y: 224, distance: 214.6
paste textarea "SIM swap successful The SIM was changed from 8912230200230548832 to 89122301023…"
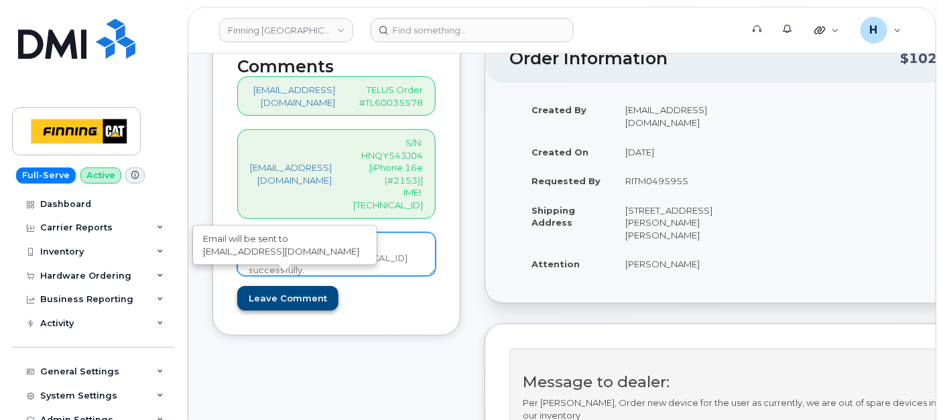
type textarea "SIM: 8912230102357625213 Active on Line: 587-644-0409 SIM swap successful The S…"
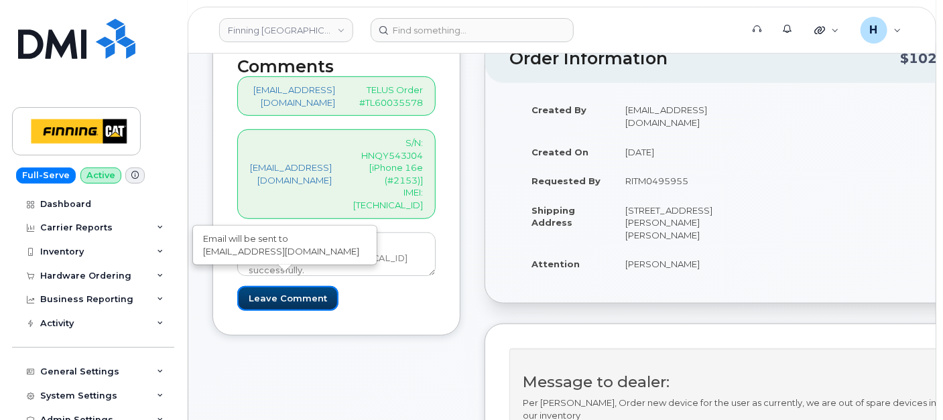
drag, startPoint x: 308, startPoint y: 287, endPoint x: 222, endPoint y: 5, distance: 295.2
click at [308, 287] on input "Leave Comment" at bounding box center [287, 298] width 101 height 25
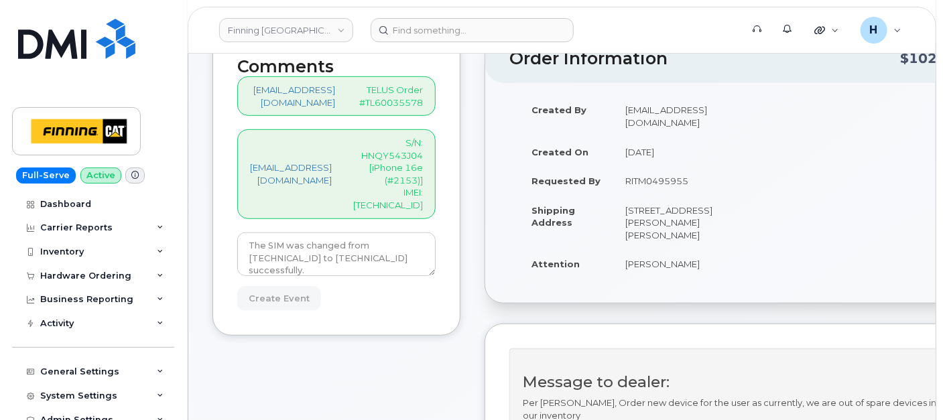
type input "Create Event"
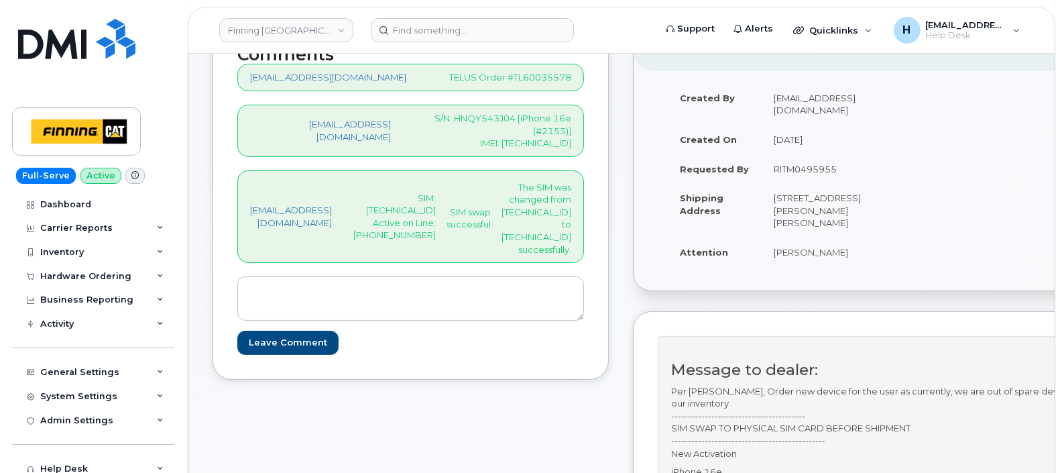
scroll to position [465, 0]
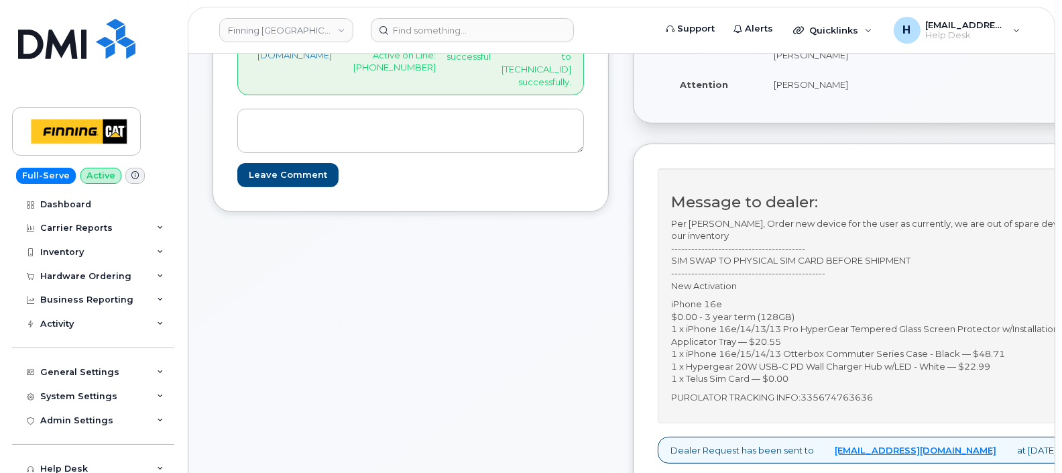
click at [898, 400] on p "PUROLATOR TRACKING INFO:335674763636" at bounding box center [883, 397] width 424 height 13
copy p "335674763636"
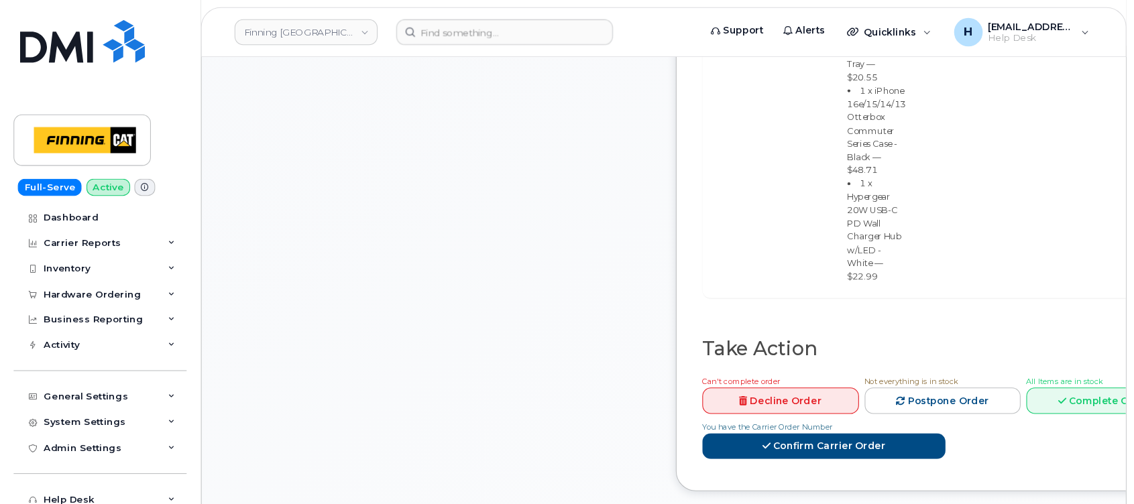
scroll to position [1219, 0]
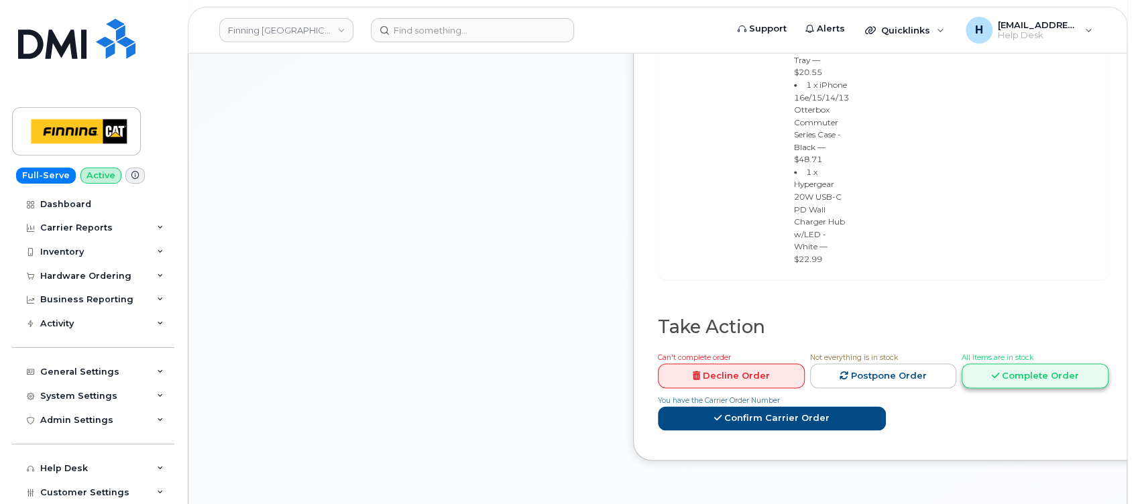
click at [943, 363] on link "Complete Order" at bounding box center [1034, 375] width 147 height 25
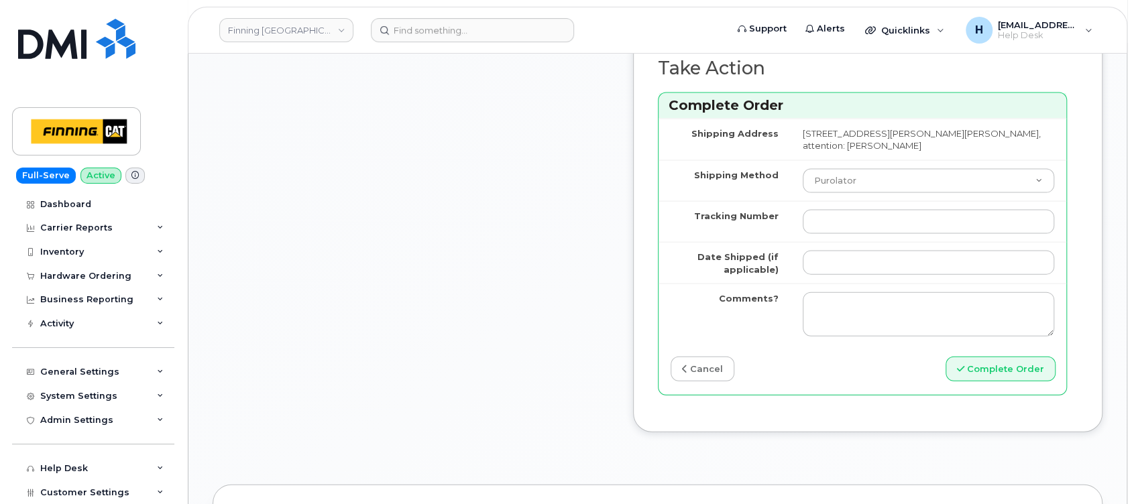
scroll to position [1935, 0]
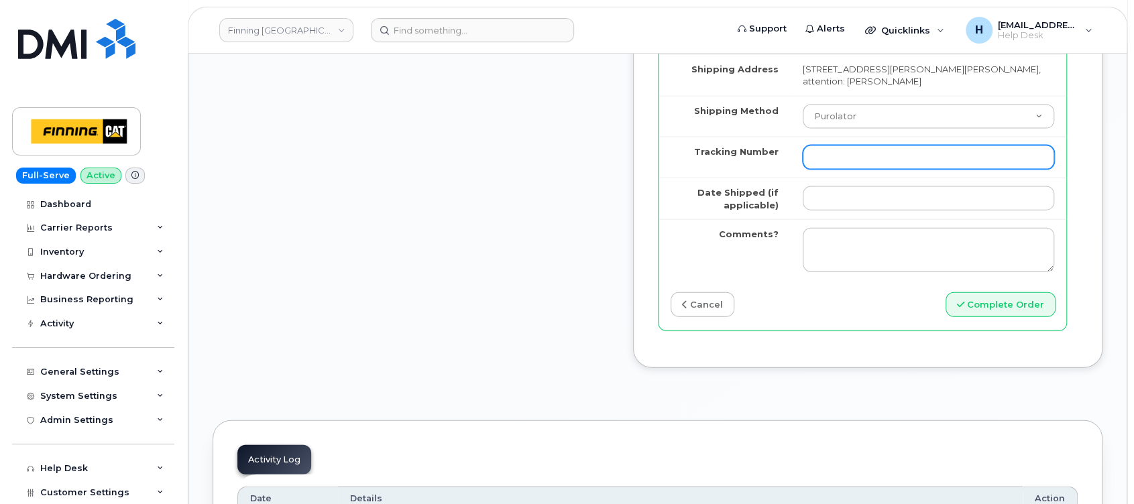
click at [887, 170] on input "Tracking Number" at bounding box center [927, 157] width 251 height 24
paste input "335674763636"
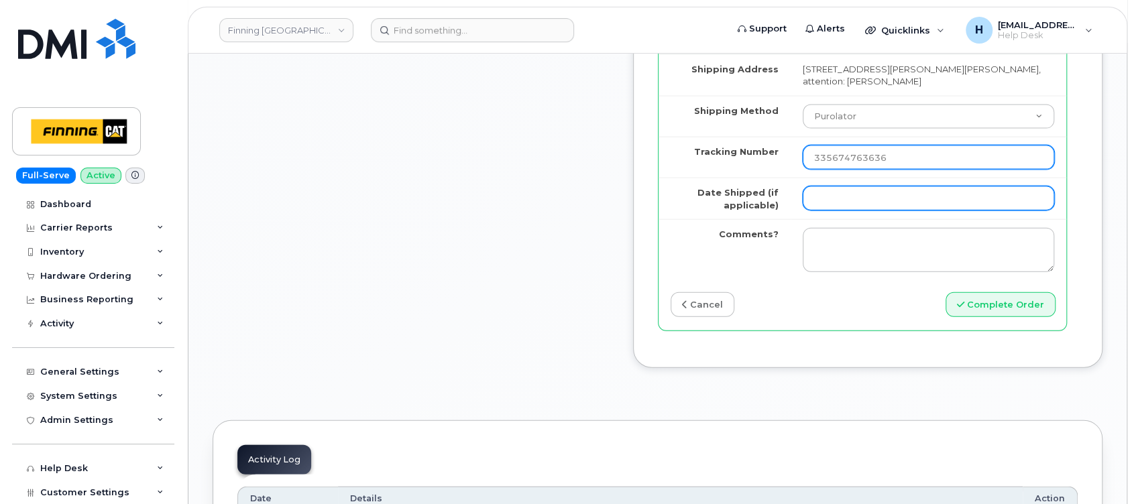
type input "335674763636"
click at [890, 210] on input "Date Shipped (if applicable)" at bounding box center [927, 198] width 251 height 24
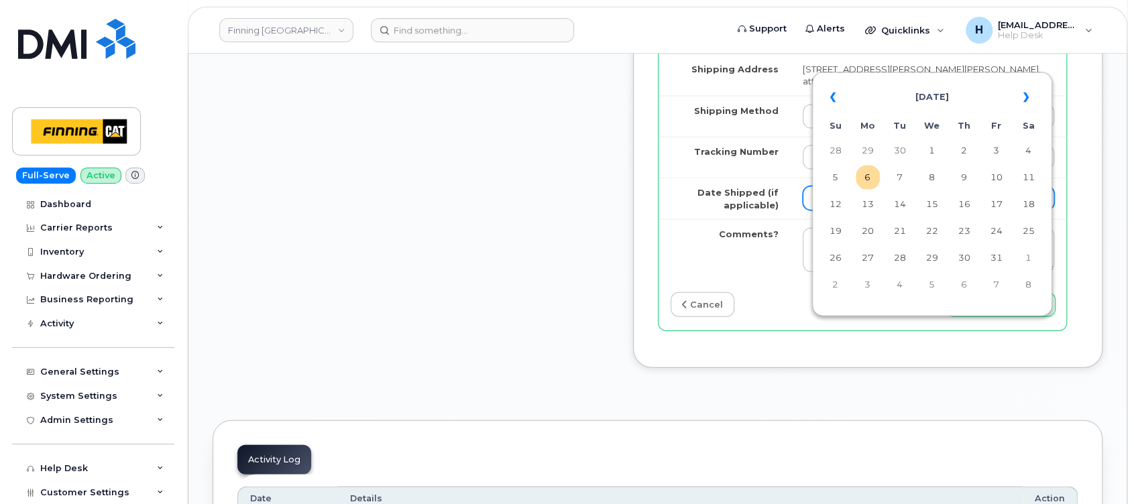
type input "[DATE]"
type input "5876444038"
type input "354216330463997"
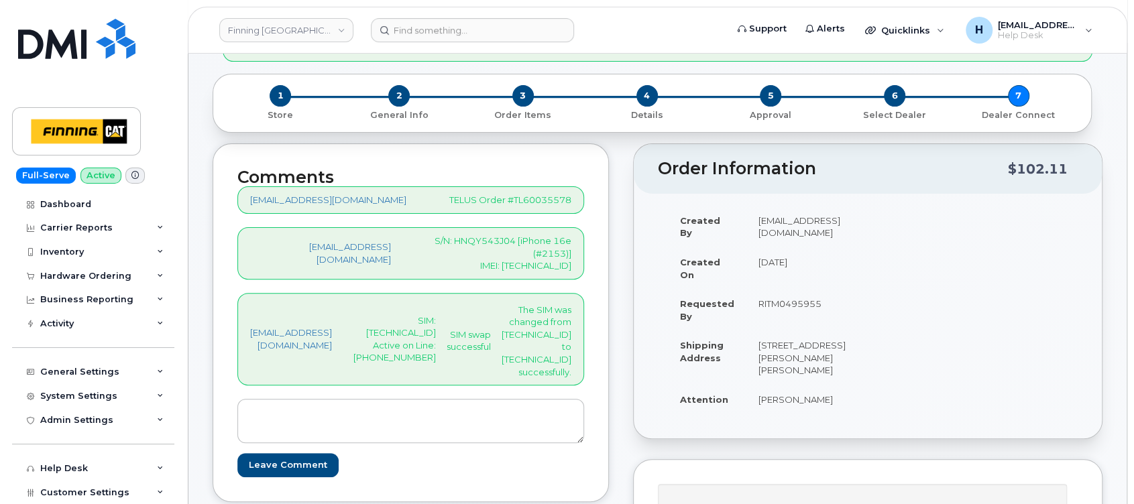
scroll to position [147, 0]
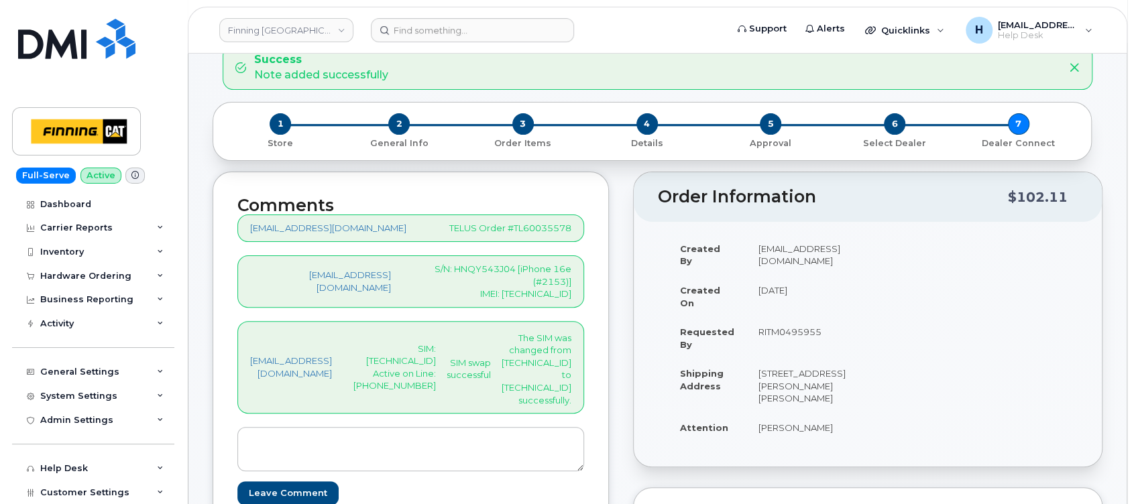
drag, startPoint x: 433, startPoint y: 359, endPoint x: 478, endPoint y: 369, distance: 46.0
click at [478, 369] on div "hakaur@dminc.com SIM: 8912230102357625213 Active on Line: 587-644-0409 SIM swap…" at bounding box center [410, 367] width 347 height 93
copy p "587-644-0409"
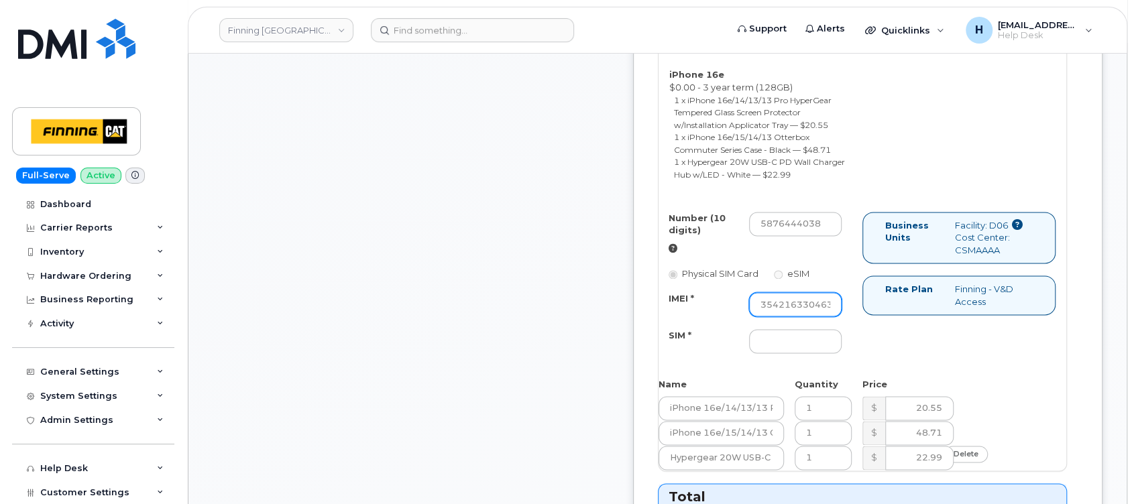
scroll to position [1309, 0]
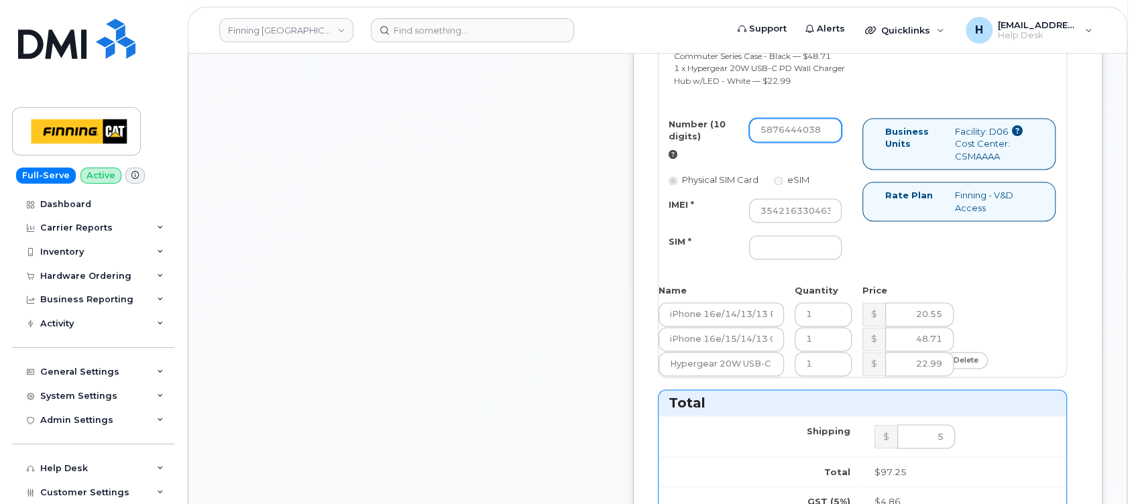
click at [841, 142] on input "5876444038" at bounding box center [795, 130] width 93 height 24
paste input "587-644-0409"
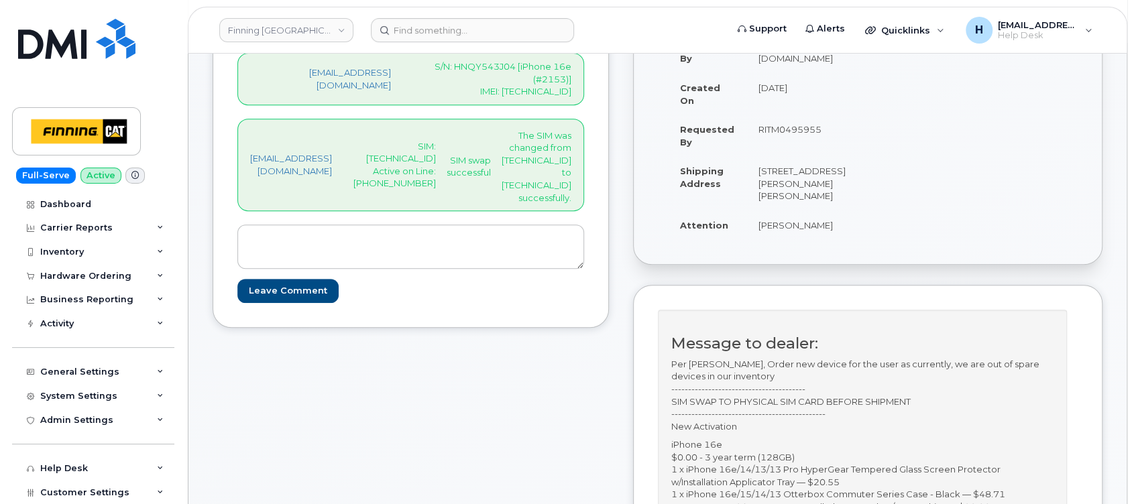
scroll to position [147, 0]
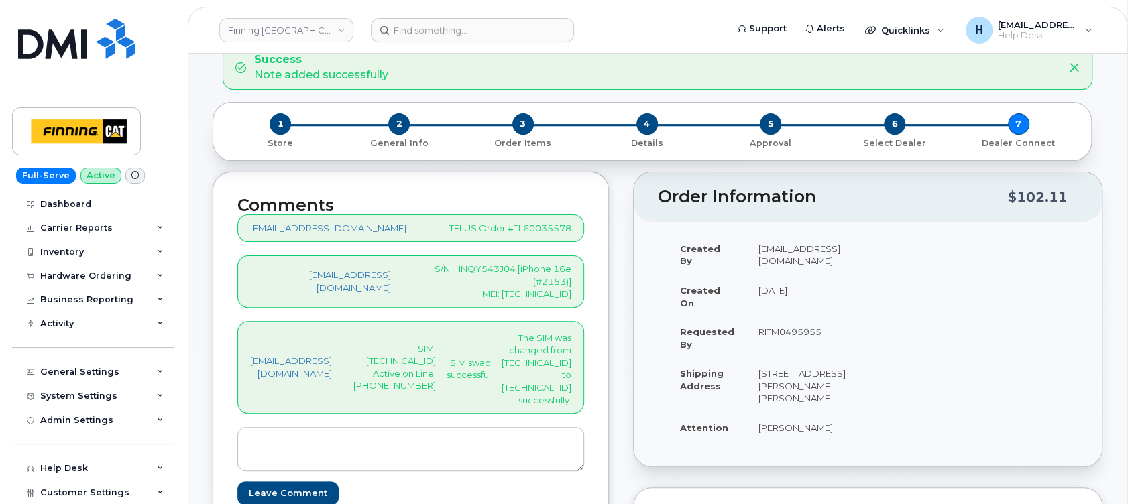
type input "5876440409"
click at [436, 349] on p "SIM: 8912230102357625213 Active on Line: 587-644-0409" at bounding box center [394, 368] width 82 height 50
copy p "[TECHNICAL_ID]"
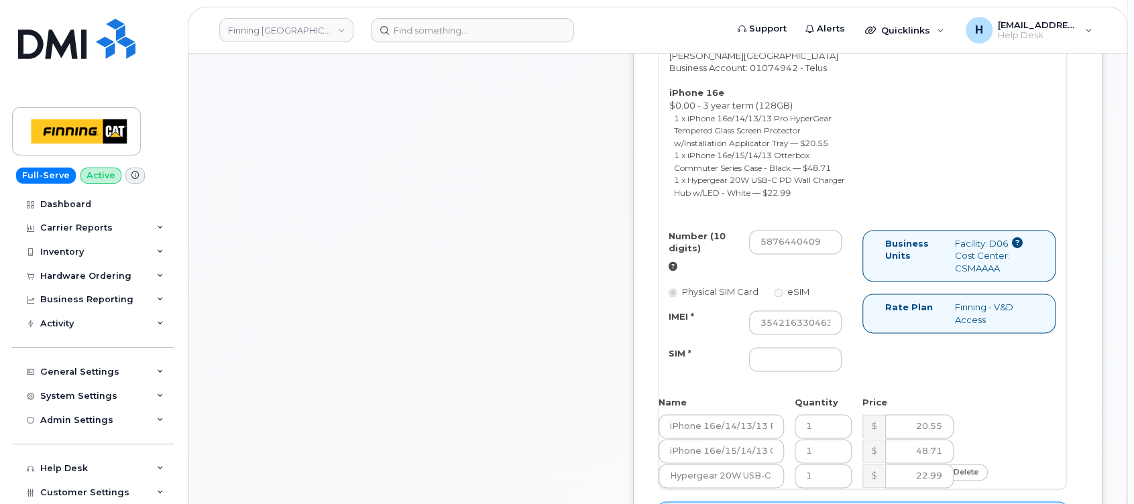
scroll to position [1309, 0]
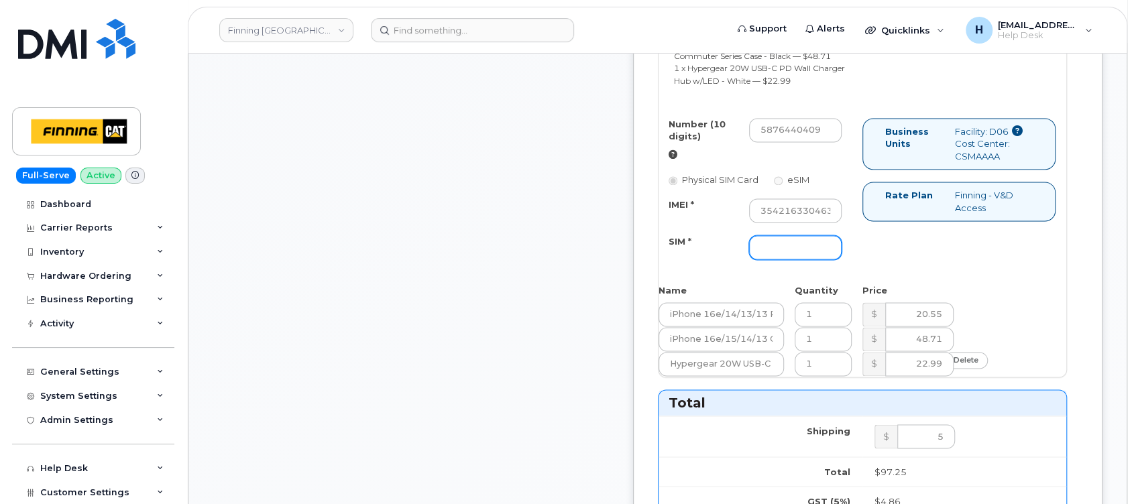
drag, startPoint x: 831, startPoint y: 364, endPoint x: 696, endPoint y: 358, distance: 134.2
click at [831, 259] on input "SIM *" at bounding box center [795, 247] width 93 height 24
paste input "[TECHNICAL_ID]"
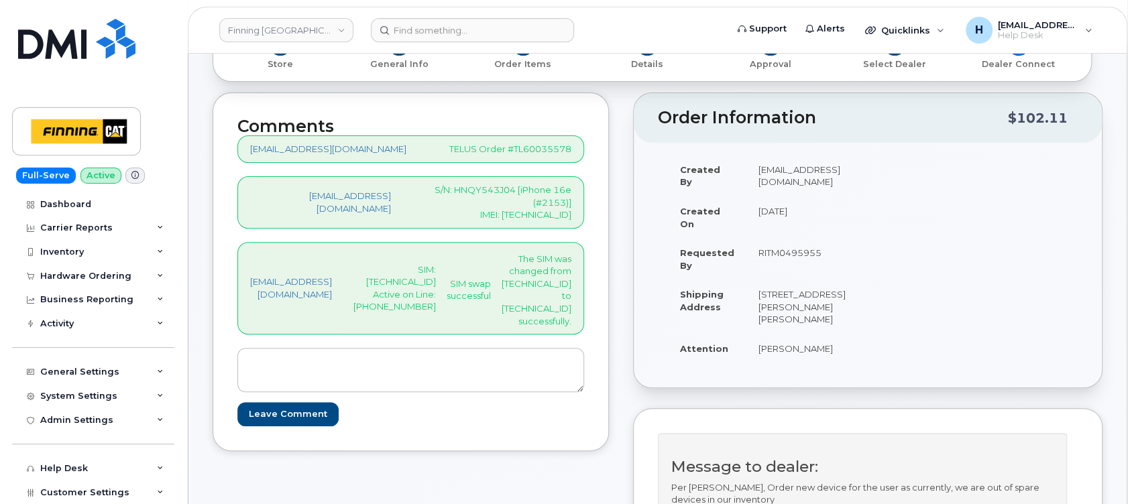
scroll to position [147, 0]
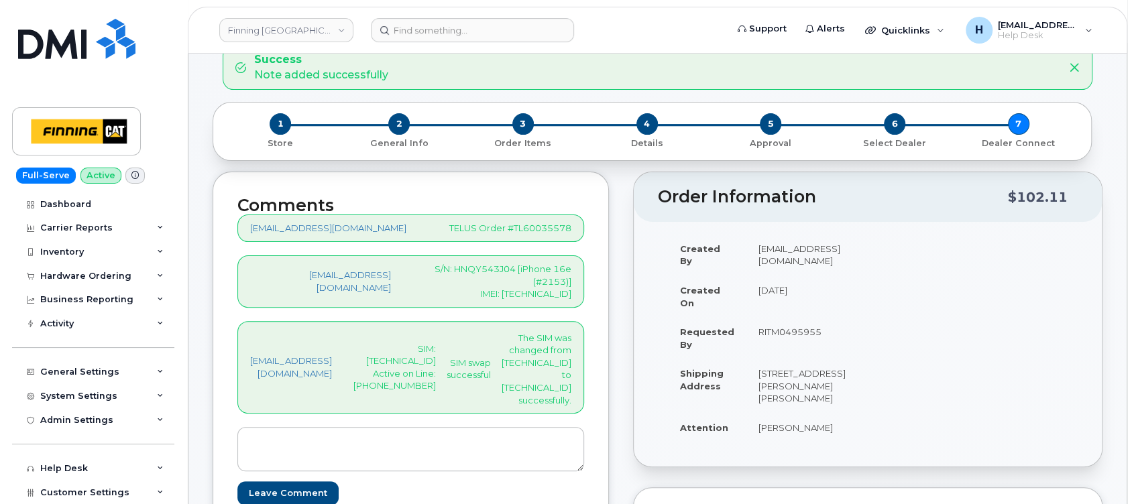
type input "[TECHNICAL_ID]"
click at [571, 282] on p "S/N: HNQY543J04 [iPhone 16e (#2153)] IMEI: 354216330380332" at bounding box center [491, 282] width 159 height 38
copy p "354216330380332"
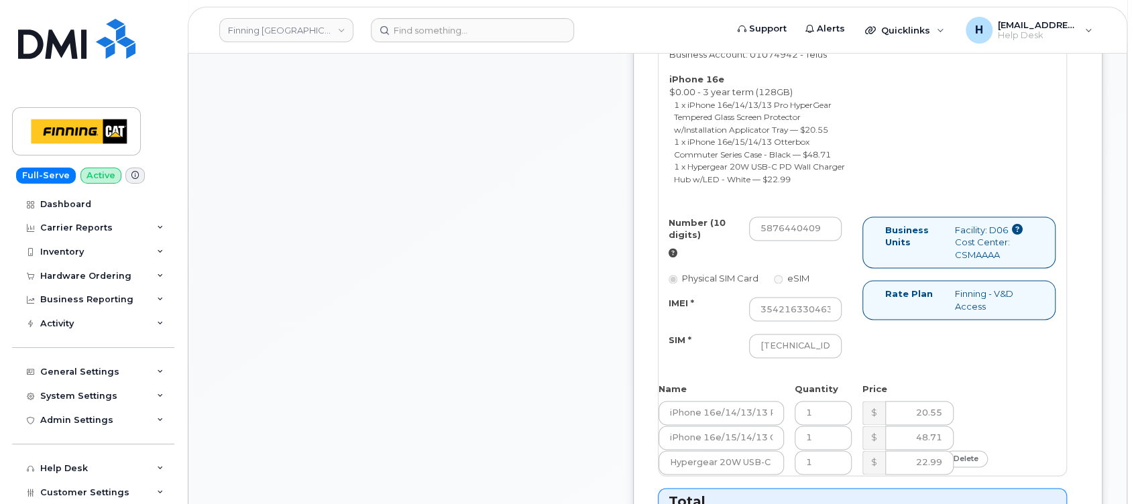
scroll to position [1309, 0]
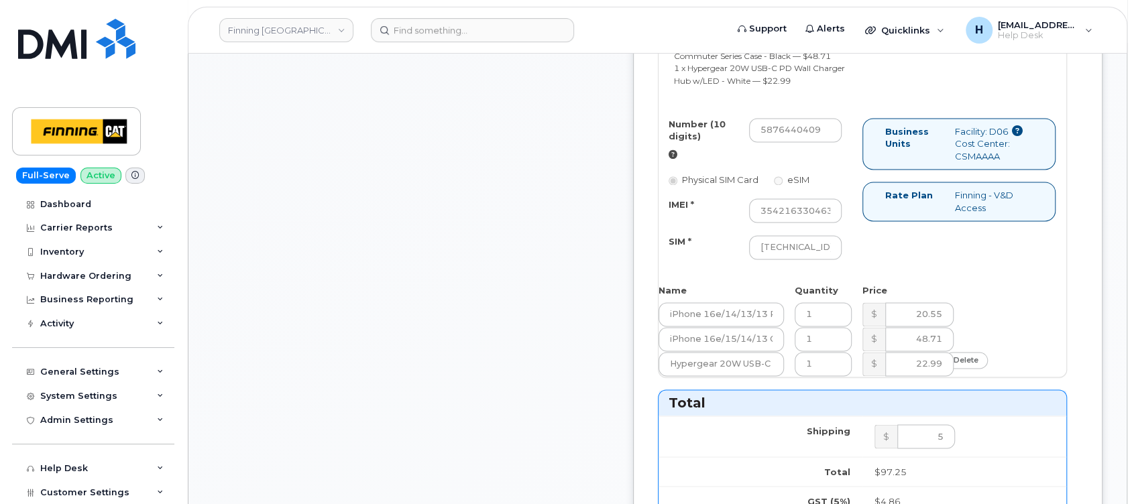
click at [815, 272] on div "Number (10 digits) 5876440409 Physical SIM Card eSIM IMEI * 354216330463997 SIM…" at bounding box center [760, 195] width 204 height 154
click at [831, 223] on input "354216330463997" at bounding box center [795, 210] width 93 height 24
paste input "354216330380332"
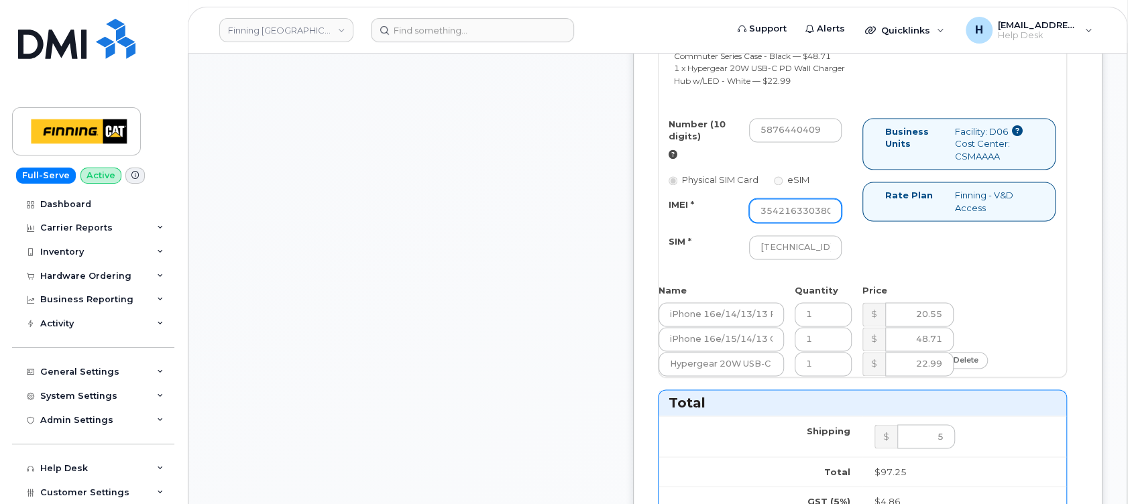
scroll to position [0, 45]
type input "354216330380332"
click at [609, 350] on div "Comments hakaur@dminc.com TELUS Order #TL60035578 hakaur@dminc.com S/N: HNQY543…" at bounding box center [411, 12] width 396 height 2004
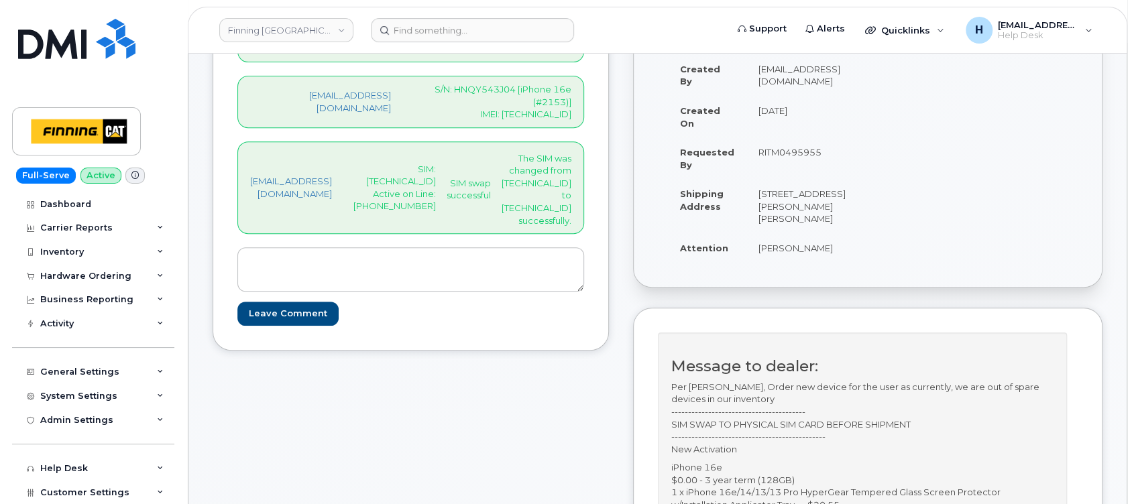
scroll to position [326, 0]
drag, startPoint x: 663, startPoint y: 204, endPoint x: 453, endPoint y: 154, distance: 215.9
click at [453, 154] on div "hakaur@dminc.com SIM: 8912230102357625213 Active on Line: 587-644-0409 SIM swap…" at bounding box center [410, 188] width 347 height 93
copy div "SIM: 8912230102357625213 Active on Line: 587-644-0409 SIM swap successful The S…"
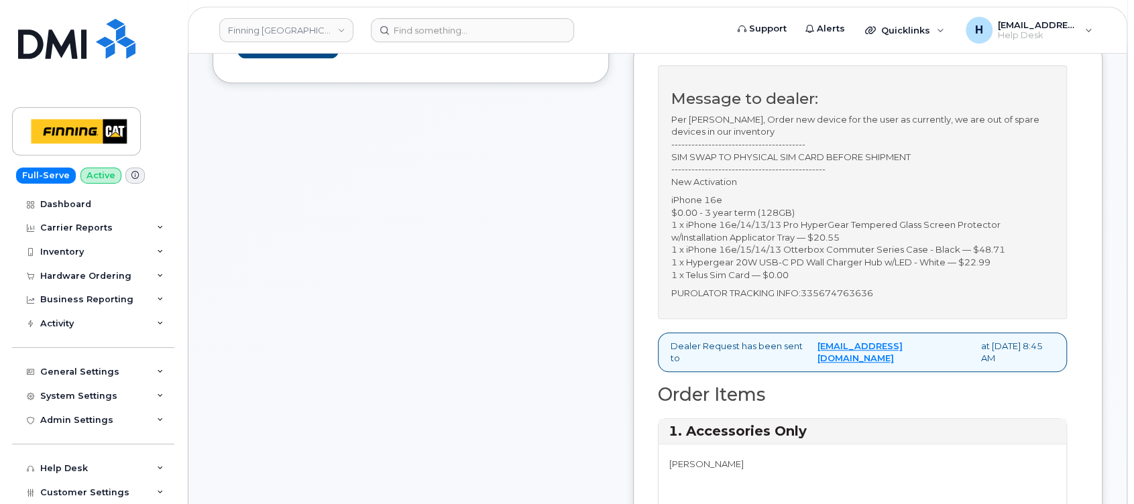
scroll to position [236, 0]
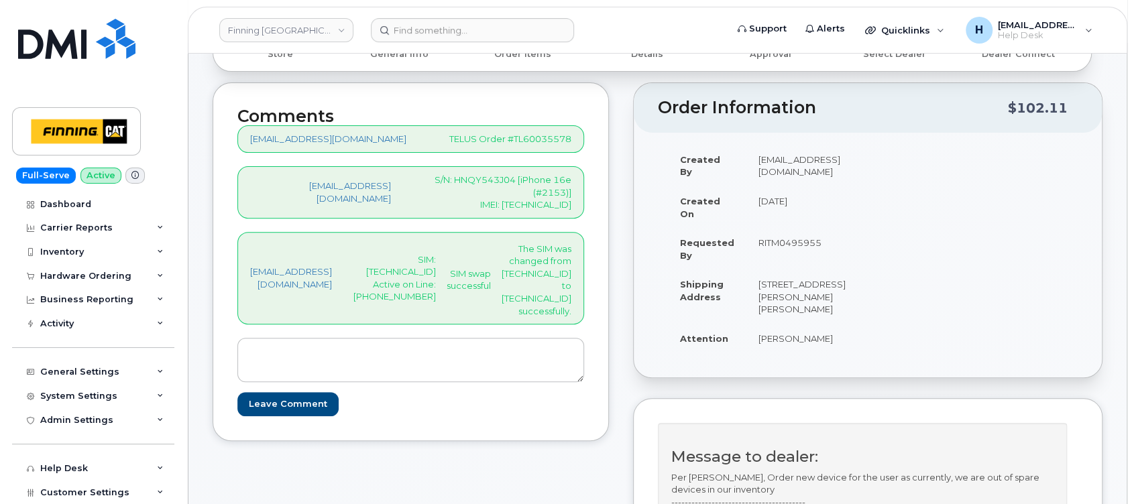
drag, startPoint x: 841, startPoint y: 363, endPoint x: 931, endPoint y: 362, distance: 89.8
click at [857, 353] on td "[PERSON_NAME]" at bounding box center [801, 338] width 111 height 29
copy td "[PERSON_NAME]"
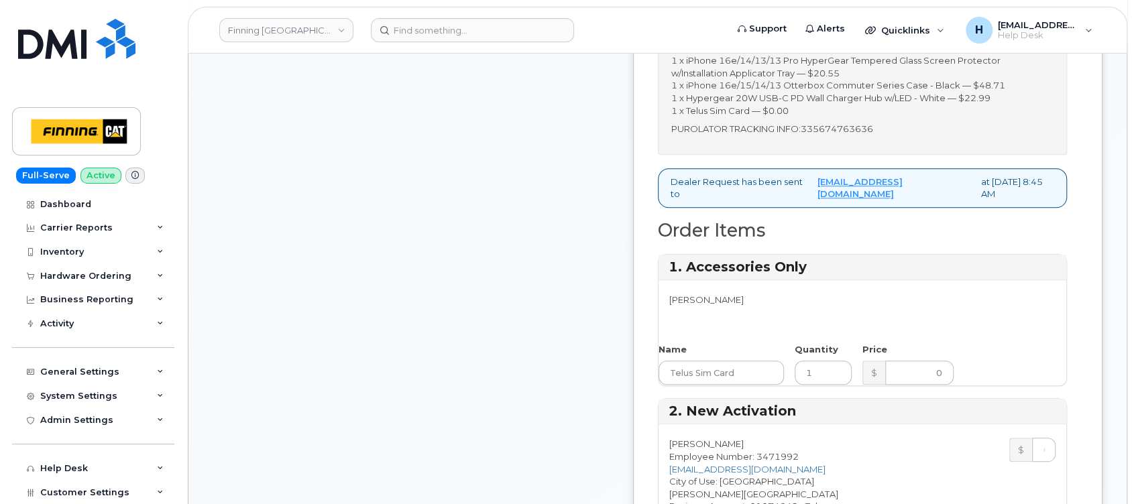
scroll to position [683, 0]
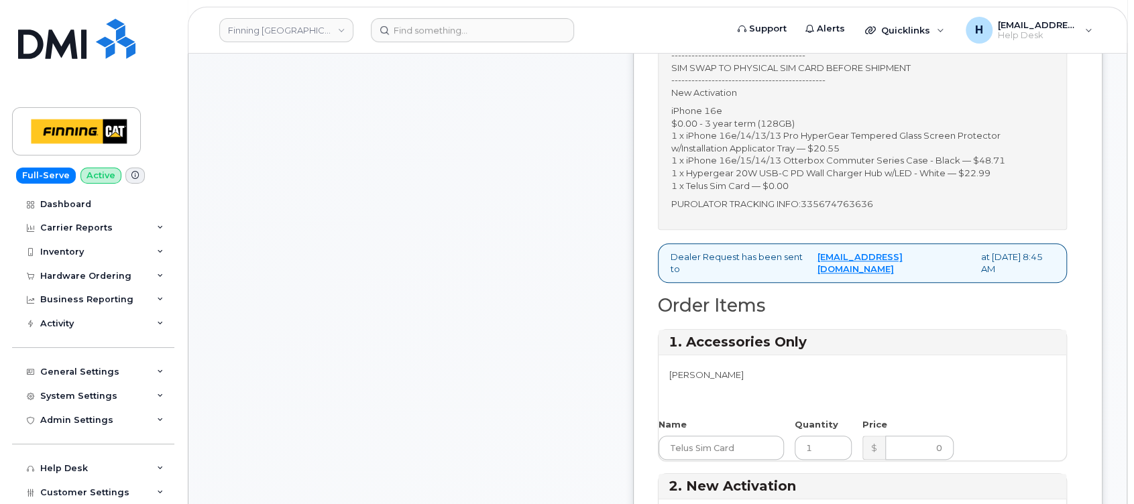
click at [922, 210] on p "PUROLATOR TRACKING INFO:335674763636" at bounding box center [862, 204] width 382 height 13
copy p "335674763636"
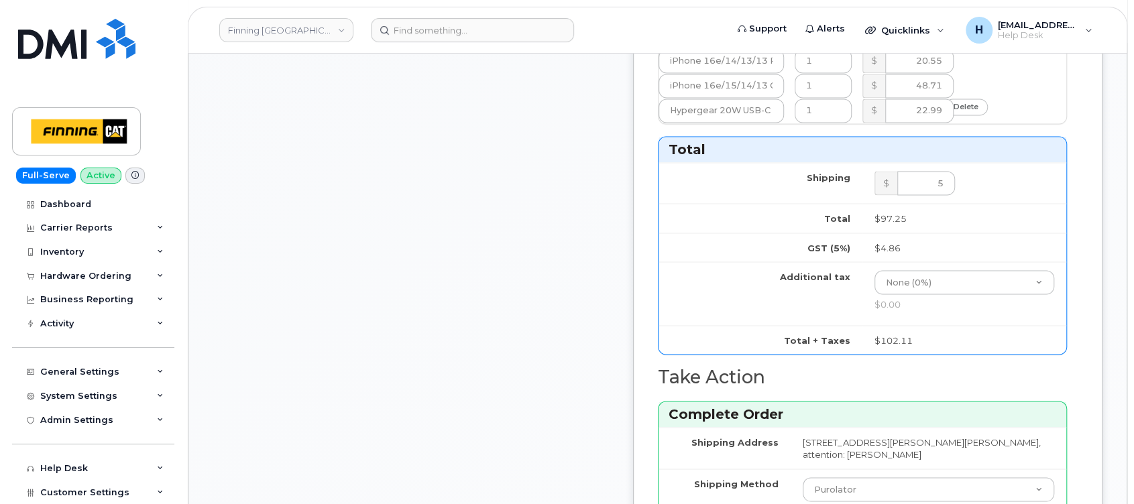
scroll to position [1488, 0]
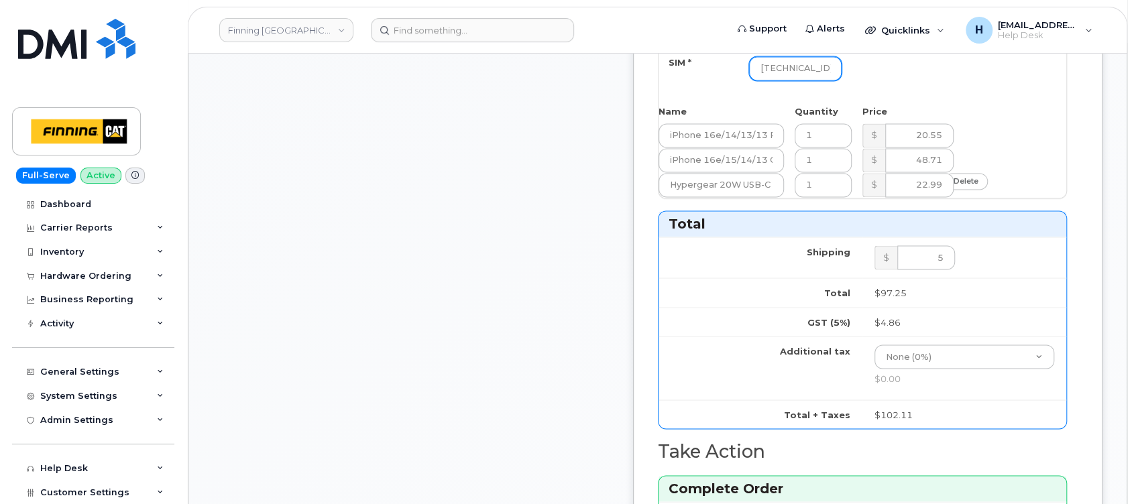
click at [841, 80] on input "[TECHNICAL_ID]" at bounding box center [795, 68] width 93 height 24
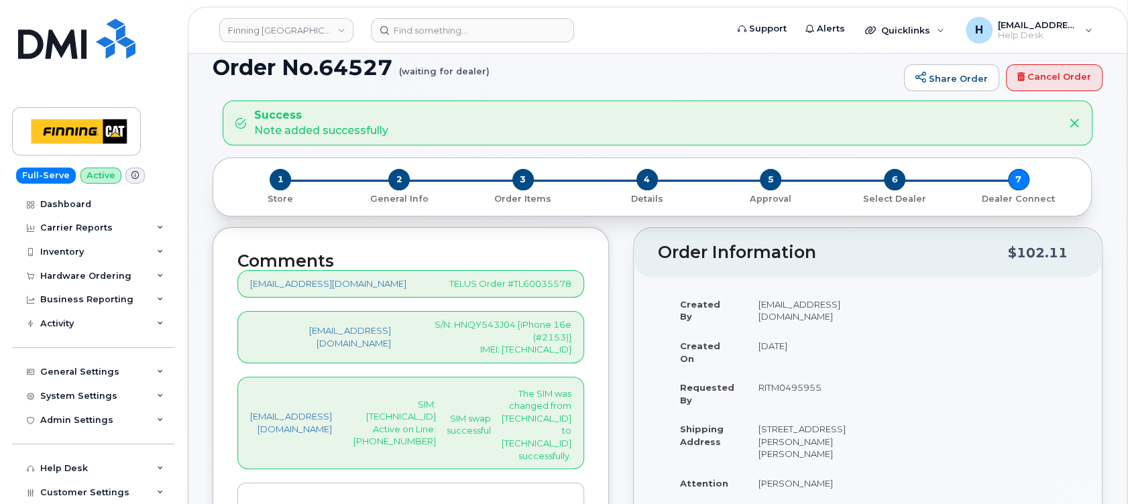
scroll to position [178, 0]
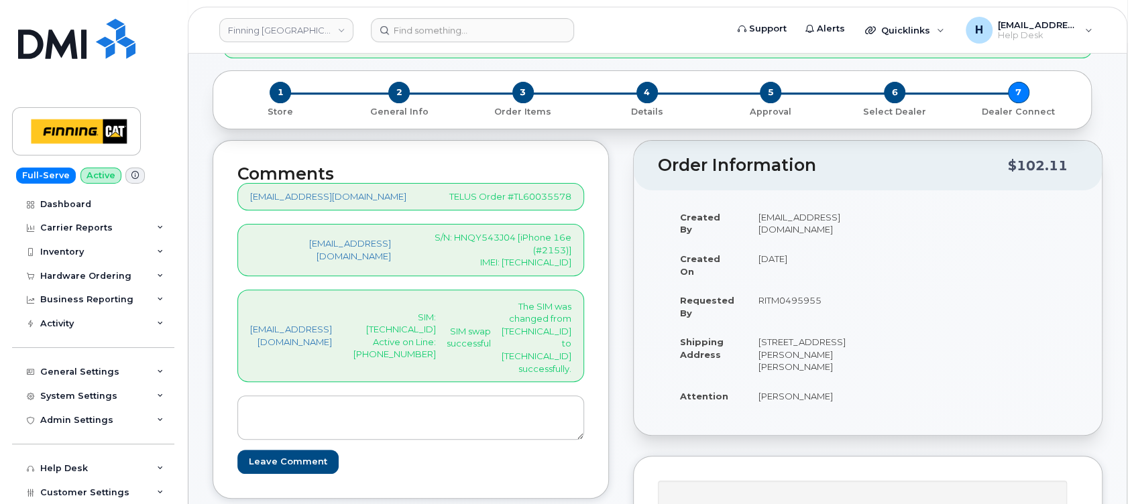
type input "[TECHNICAL_ID]"
drag, startPoint x: 434, startPoint y: 326, endPoint x: 479, endPoint y: 349, distance: 50.7
click at [479, 349] on div "hakaur@dminc.com SIM: 8912230102357625213 Active on Line: 587-644-0409 SIM swap…" at bounding box center [410, 336] width 347 height 93
copy p "587-644-0409"
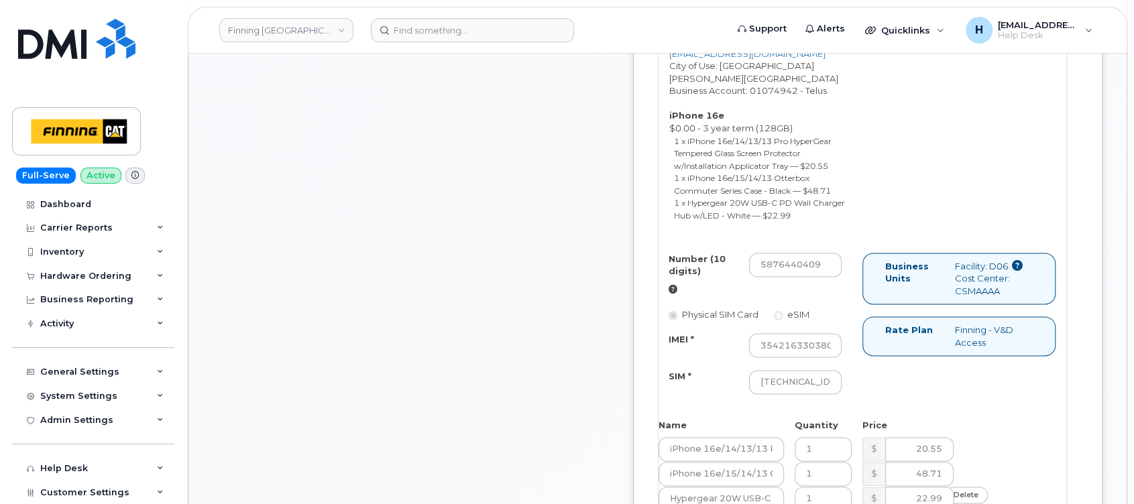
scroll to position [1251, 0]
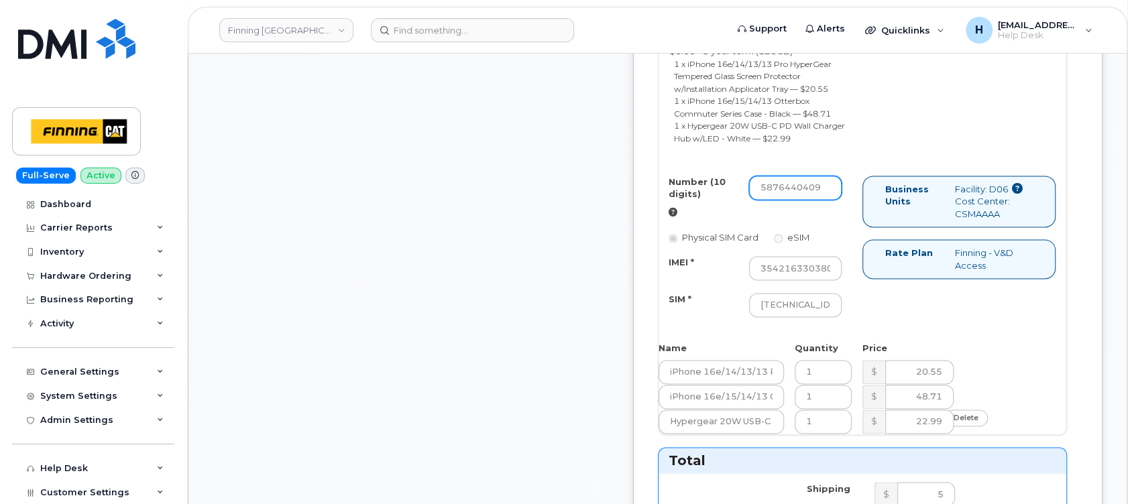
click at [841, 200] on input "5876440409" at bounding box center [795, 188] width 93 height 24
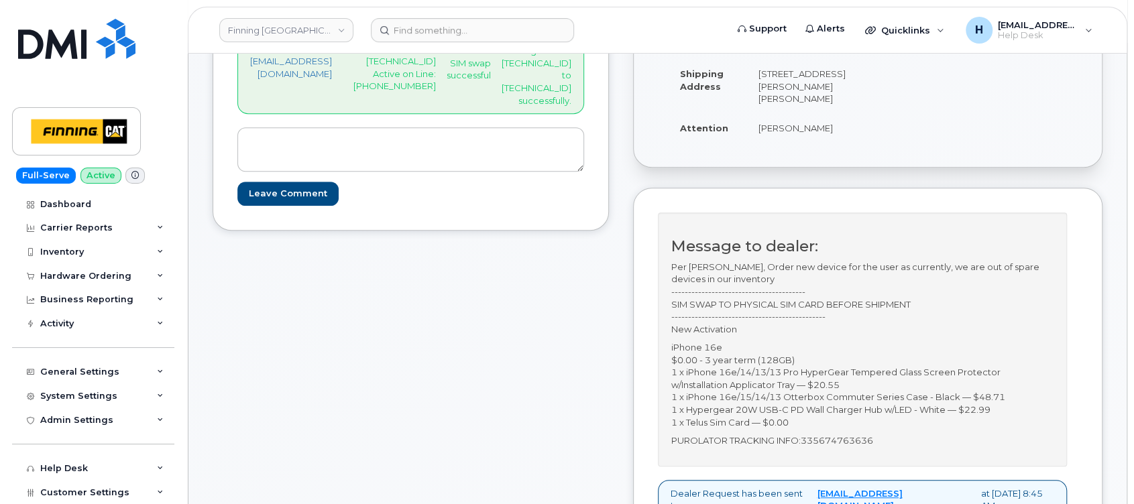
scroll to position [0, 0]
drag, startPoint x: 829, startPoint y: 158, endPoint x: 933, endPoint y: 172, distance: 105.4
click at [933, 155] on div "Created By hakaur@dminc.com Created On October 3, 2025 Requested By RITM0495955…" at bounding box center [868, 44] width 420 height 221
copy table "Created By hakaur@dminc.com Created On October 3, 2025 Requested By RITM0495955…"
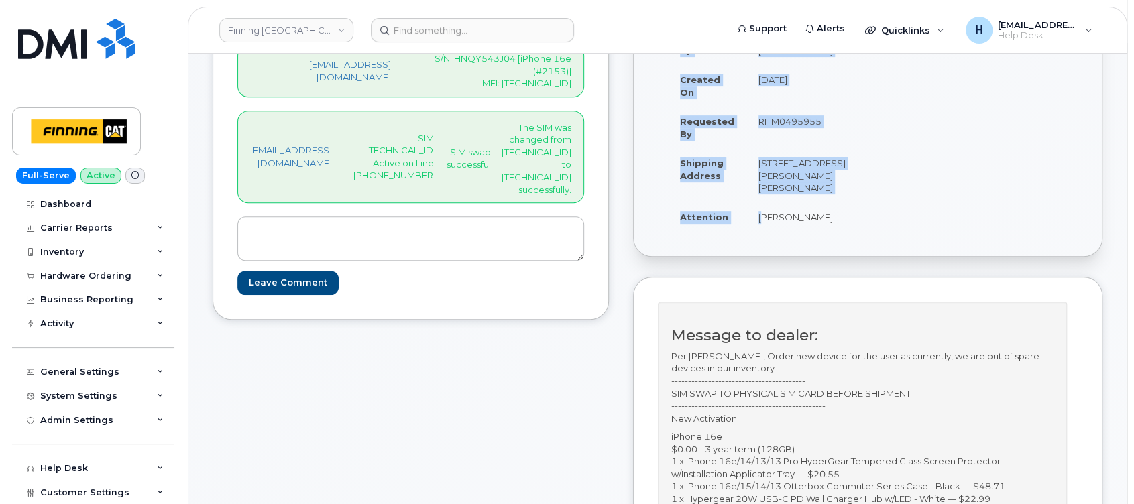
drag, startPoint x: 481, startPoint y: 161, endPoint x: 434, endPoint y: 150, distance: 48.8
click at [434, 150] on div "hakaur@dminc.com SIM: 8912230102357625213 Active on Line: 587-644-0409 SIM swap…" at bounding box center [410, 157] width 347 height 93
copy p "587-644-0409"
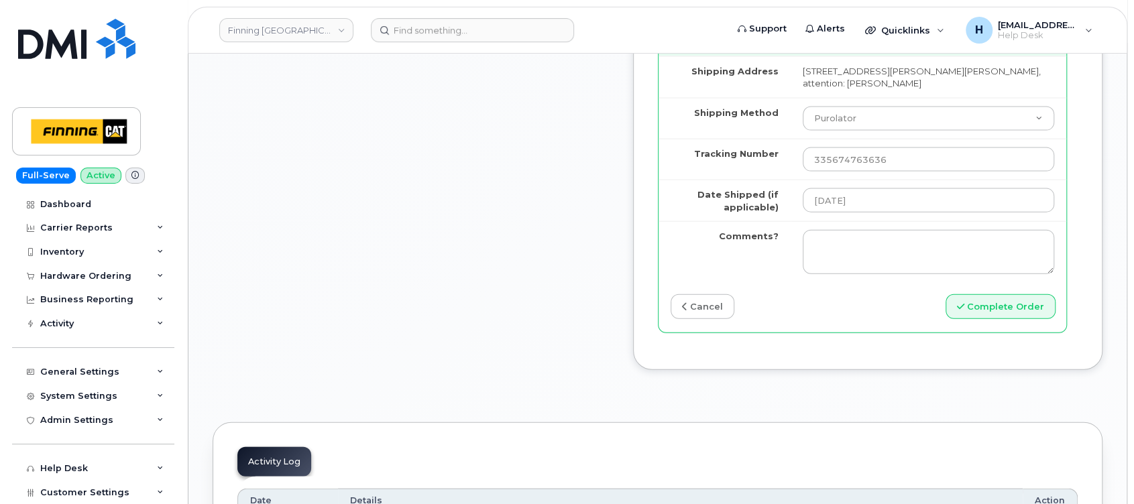
scroll to position [2055, 0]
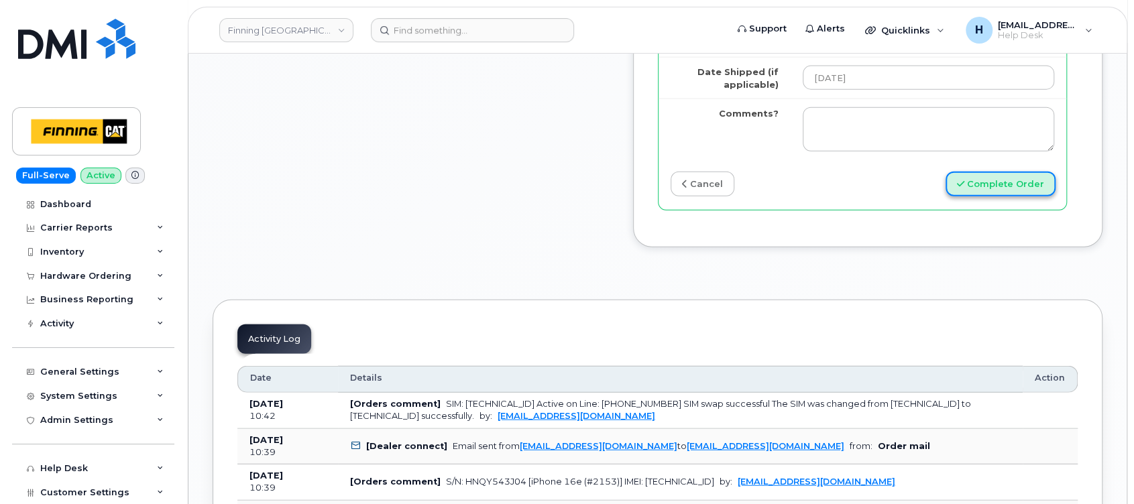
click at [943, 196] on button "Complete Order" at bounding box center [1000, 184] width 110 height 25
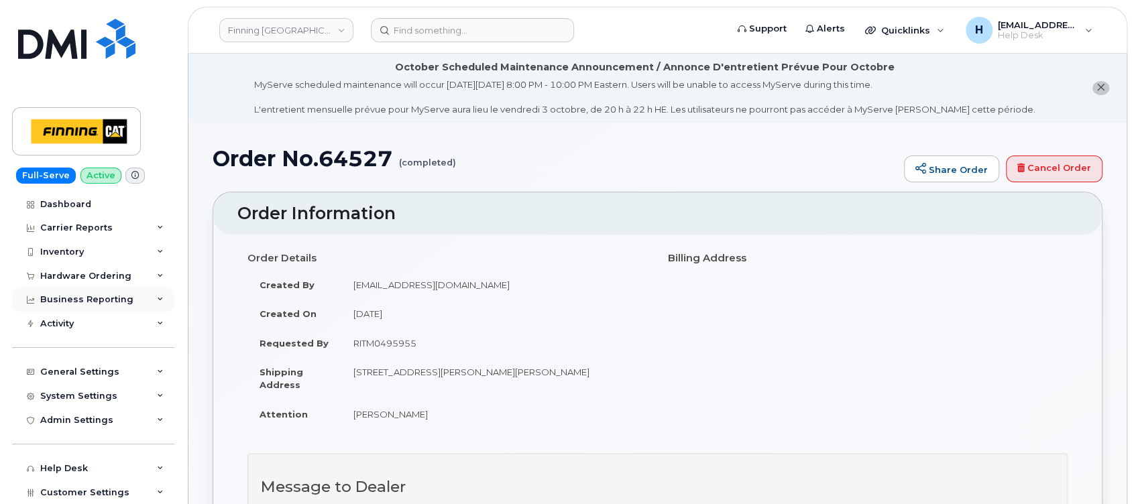
drag, startPoint x: 104, startPoint y: 278, endPoint x: 103, endPoint y: 295, distance: 16.8
click at [104, 290] on div "Dashboard Carrier Reports Monthly Billing Data Pooling Average Costing Accounti…" at bounding box center [95, 348] width 166 height 312
drag, startPoint x: 103, startPoint y: 295, endPoint x: 92, endPoint y: 330, distance: 36.7
click at [92, 330] on div "Activity" at bounding box center [93, 324] width 162 height 24
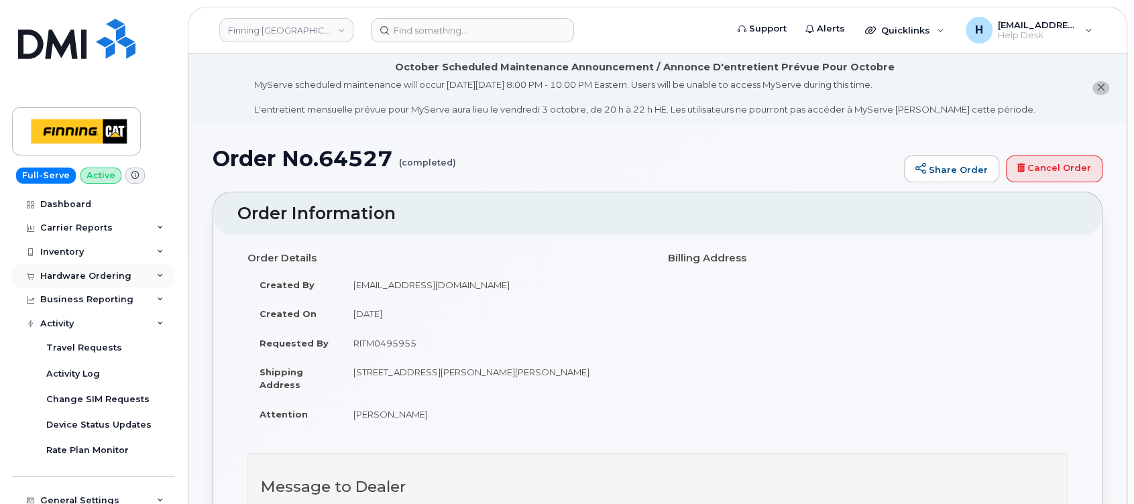
click at [93, 275] on div "Hardware Ordering" at bounding box center [85, 276] width 91 height 11
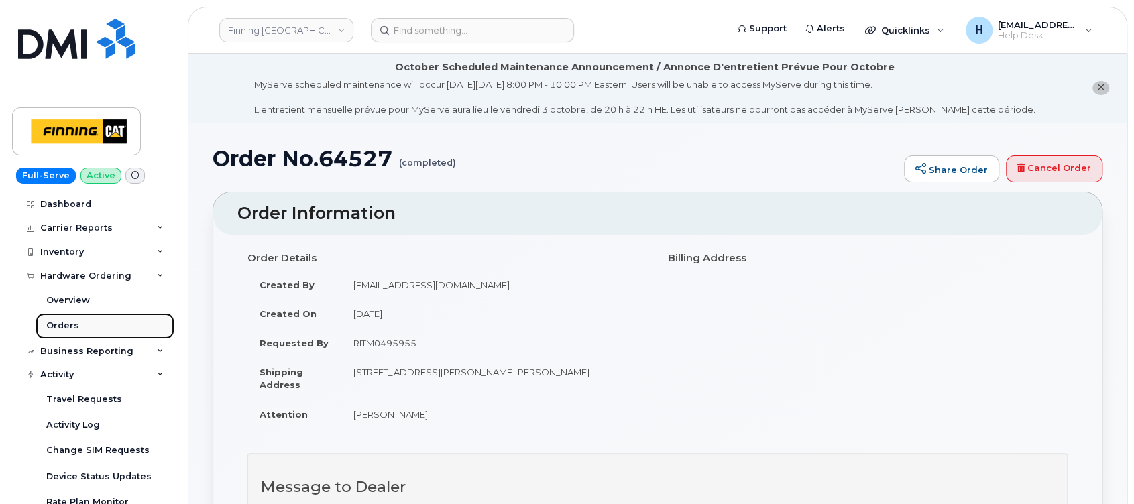
click at [77, 320] on link "Orders" at bounding box center [105, 325] width 139 height 25
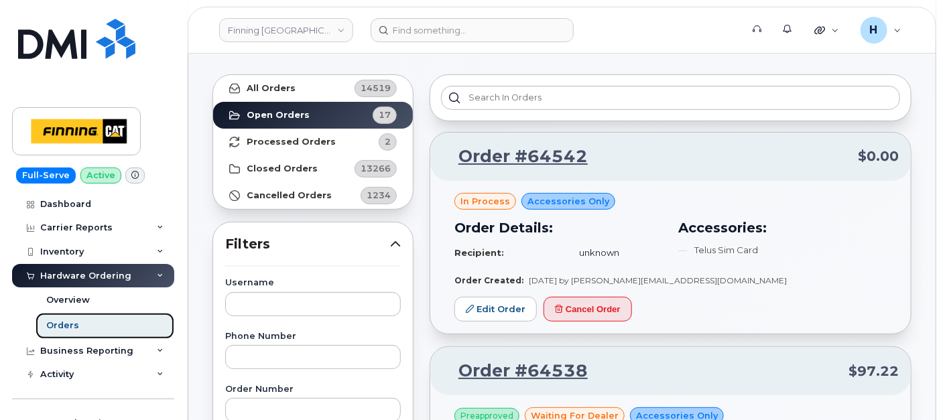
scroll to position [74, 0]
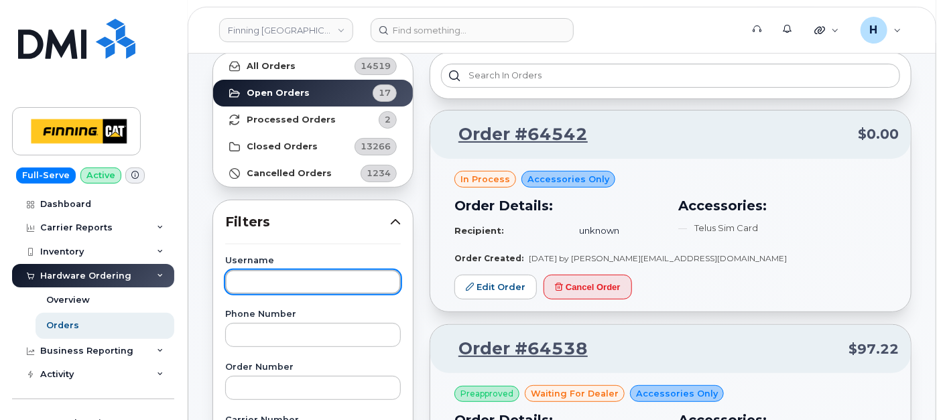
click at [271, 282] on input "text" at bounding box center [313, 282] width 176 height 24
type input "m"
type input "matthew"
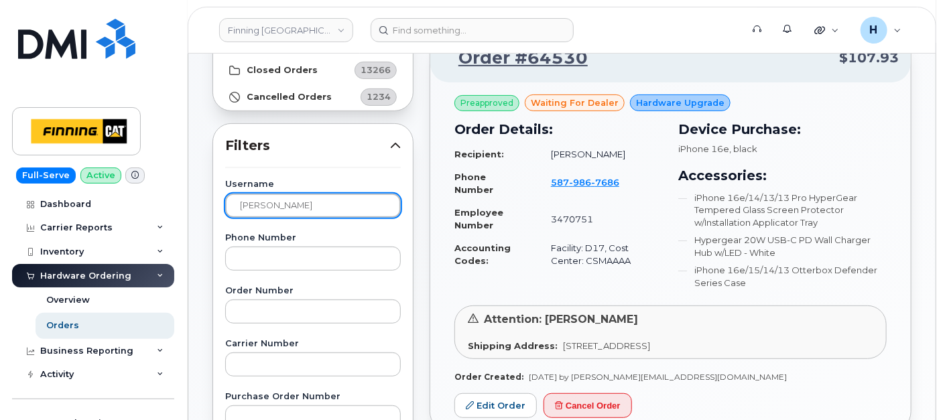
scroll to position [298, 0]
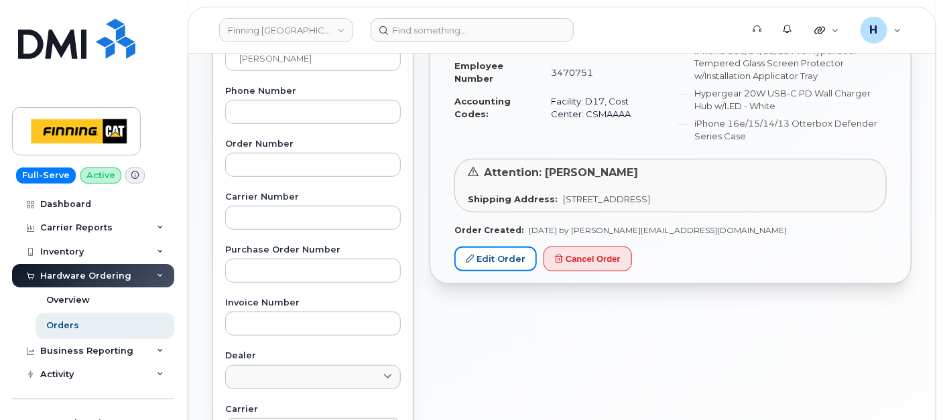
drag, startPoint x: 509, startPoint y: 259, endPoint x: 318, endPoint y: 400, distance: 237.3
click at [509, 261] on link "Edit Order" at bounding box center [495, 259] width 82 height 25
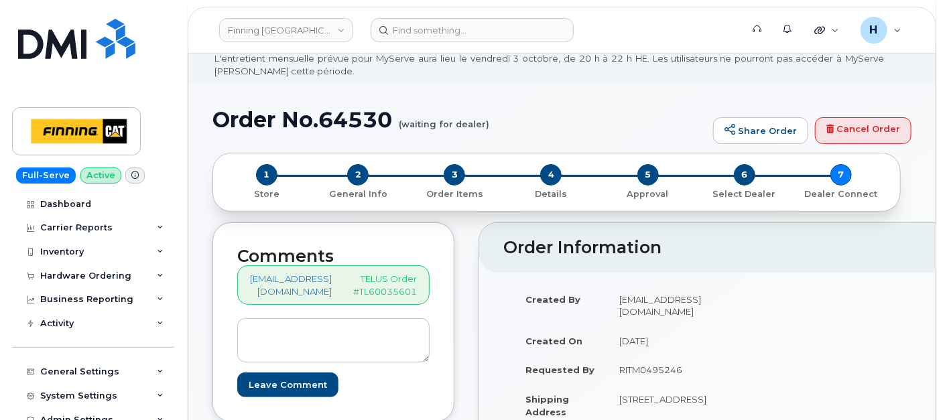
scroll to position [74, 0]
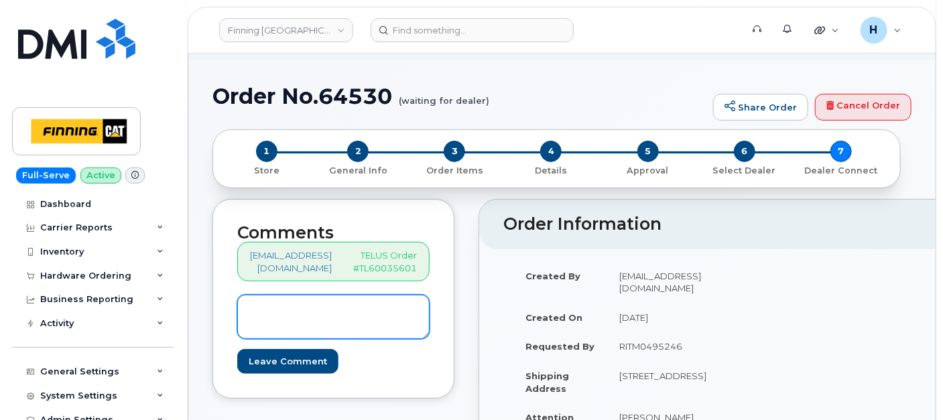
click at [367, 324] on textarea at bounding box center [333, 317] width 192 height 44
click at [312, 327] on textarea at bounding box center [333, 317] width 192 height 44
paste textarea "S/N: L4H0F6WPX1 [iPhone 16e (#2154)] IMEI: [TECHNICAL_ID]"
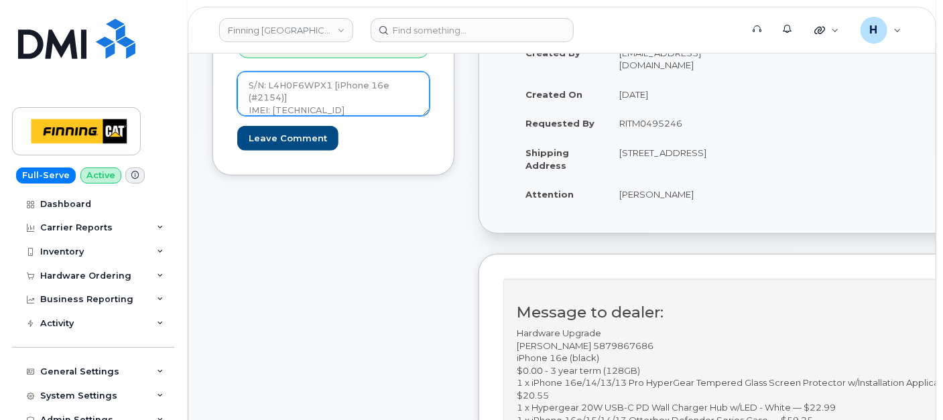
scroll to position [521, 0]
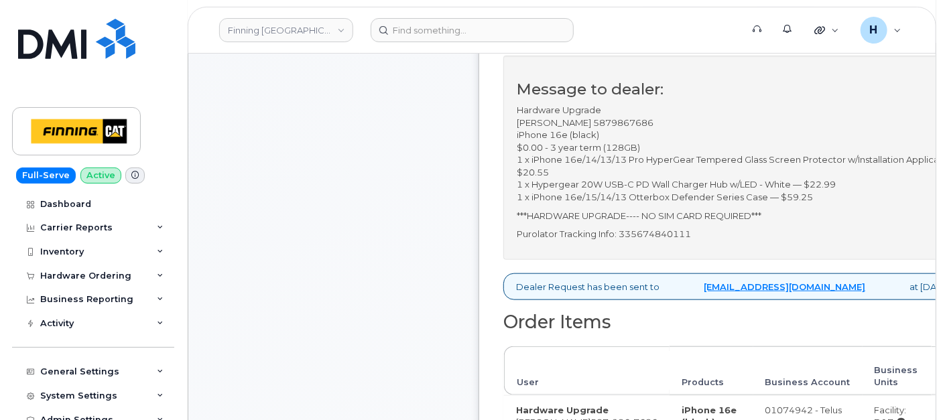
type textarea "S/N: L4H0F6WPX1 [iPhone 16e (#2154)] IMEI: [TECHNICAL_ID]"
click at [678, 235] on p "Purolator Tracking Info: 335674840111" at bounding box center [752, 234] width 471 height 13
copy p "335674840111"
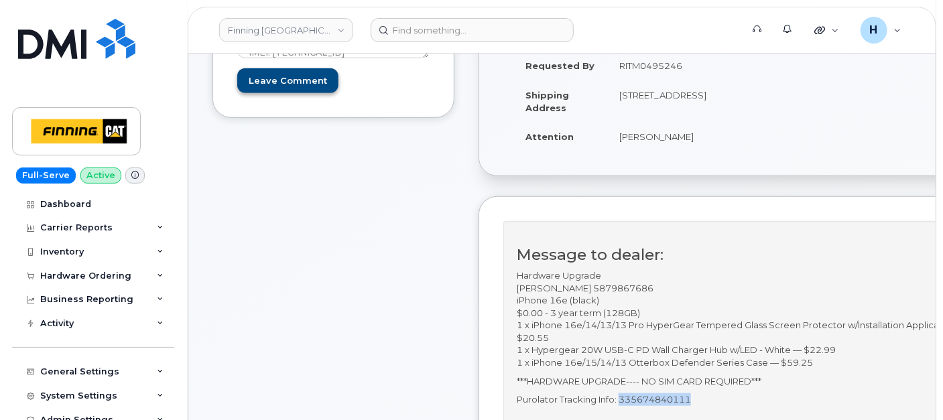
scroll to position [223, 0]
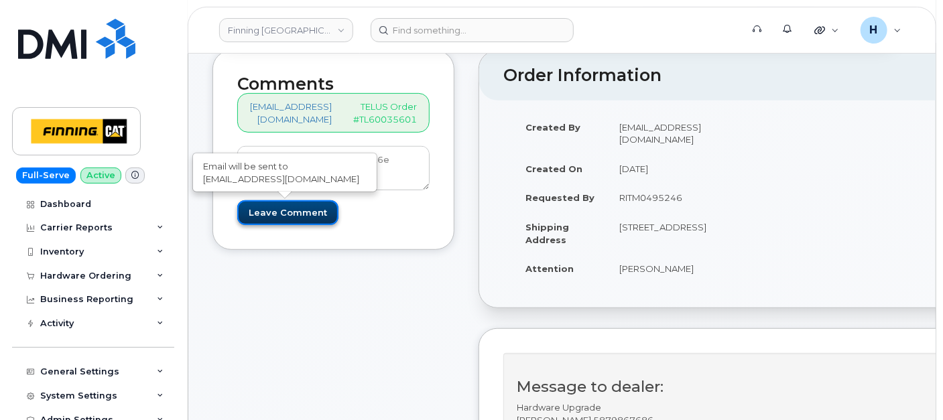
click at [289, 202] on input "Leave Comment" at bounding box center [287, 212] width 101 height 25
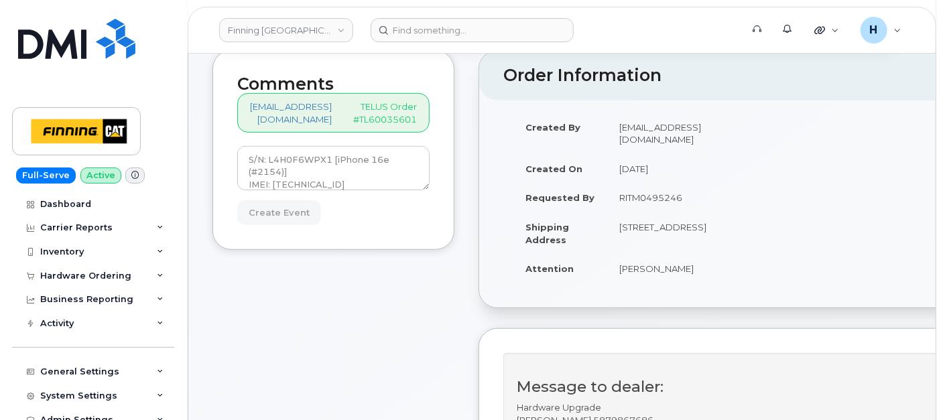
type input "Create Event"
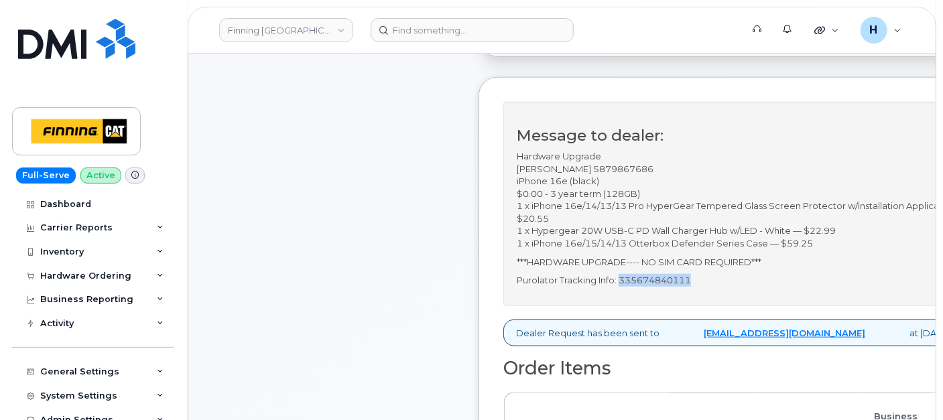
scroll to position [521, 0]
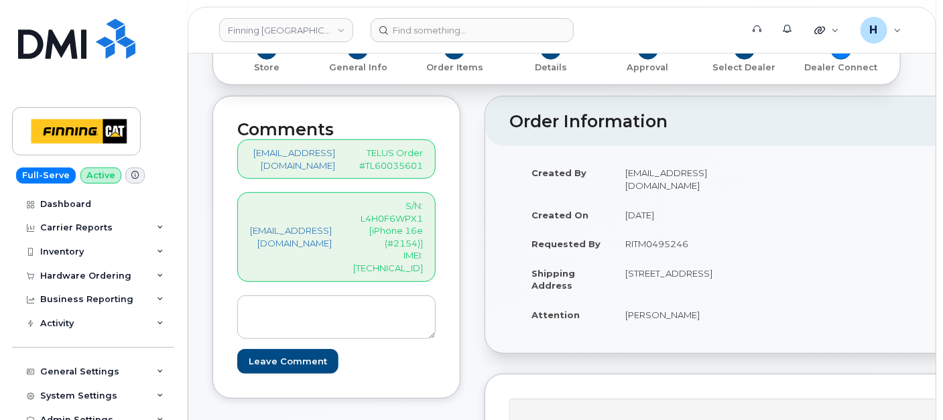
scroll to position [298, 0]
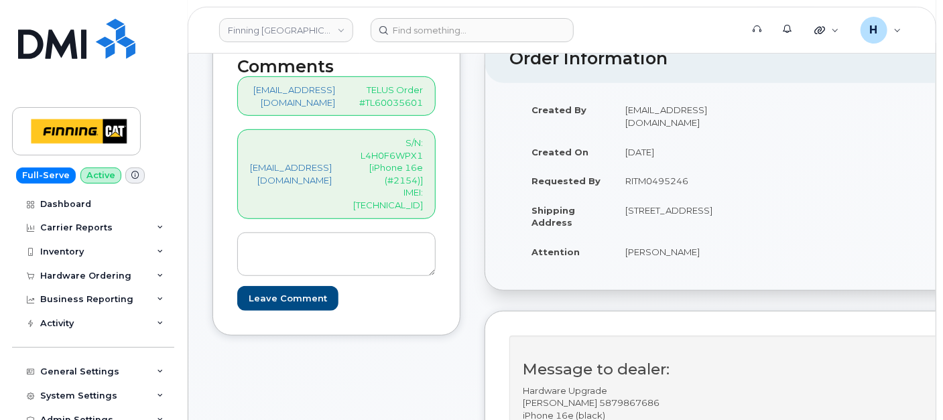
click at [422, 141] on p "S/N: L4H0F6WPX1 [iPhone 16e (#2154)] IMEI: [TECHNICAL_ID]" at bounding box center [388, 174] width 70 height 74
click at [421, 141] on p "S/N: L4H0F6WPX1 [iPhone 16e (#2154)] IMEI: [TECHNICAL_ID]" at bounding box center [388, 174] width 70 height 74
copy p "L4H0F6WPX1"
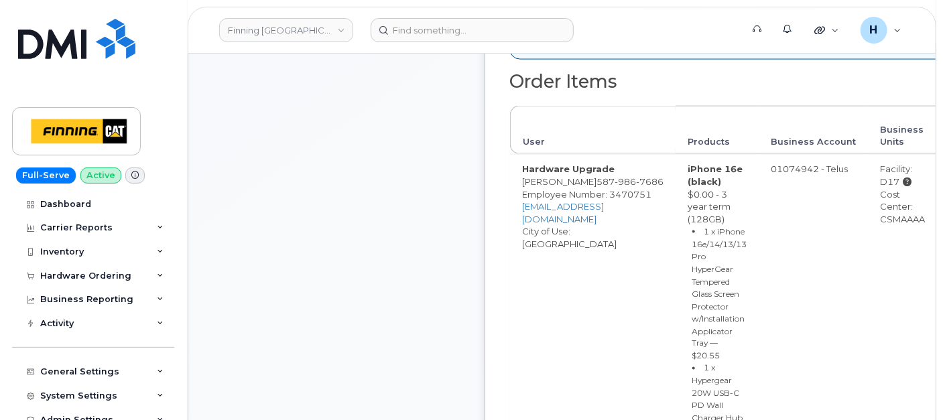
scroll to position [595, 0]
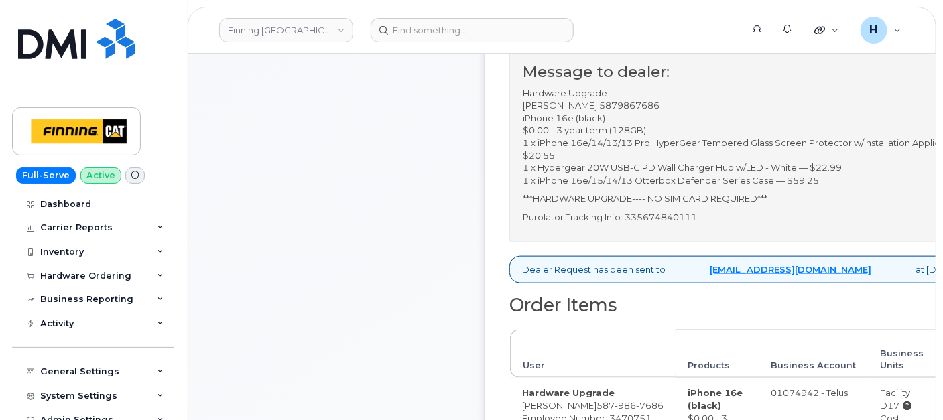
click at [714, 219] on p "Purolator Tracking Info: 335674840111" at bounding box center [758, 217] width 471 height 13
click at [713, 218] on p "Purolator Tracking Info: 335674840111" at bounding box center [758, 217] width 471 height 13
click at [716, 218] on p "Purolator Tracking Info: 335674840111" at bounding box center [758, 217] width 471 height 13
copy p "335674840111"
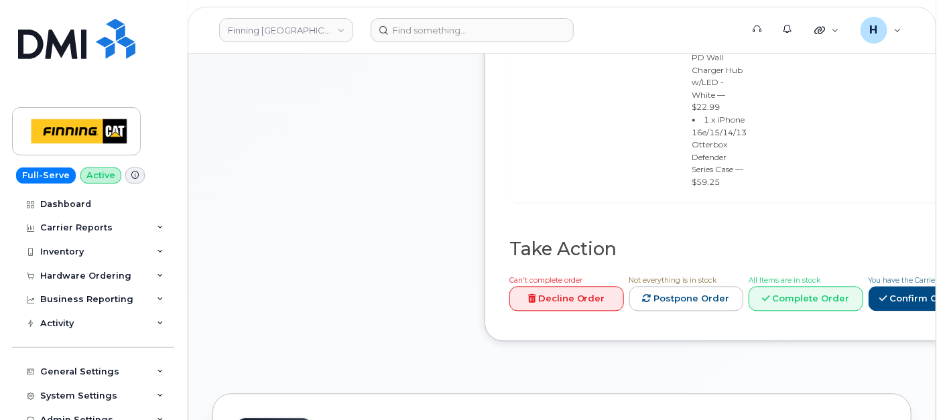
scroll to position [1266, 0]
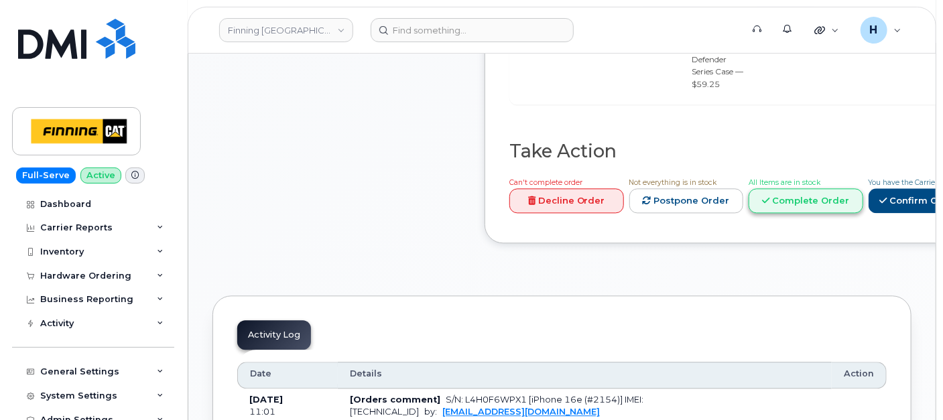
click at [863, 188] on link "Complete Order" at bounding box center [806, 200] width 115 height 25
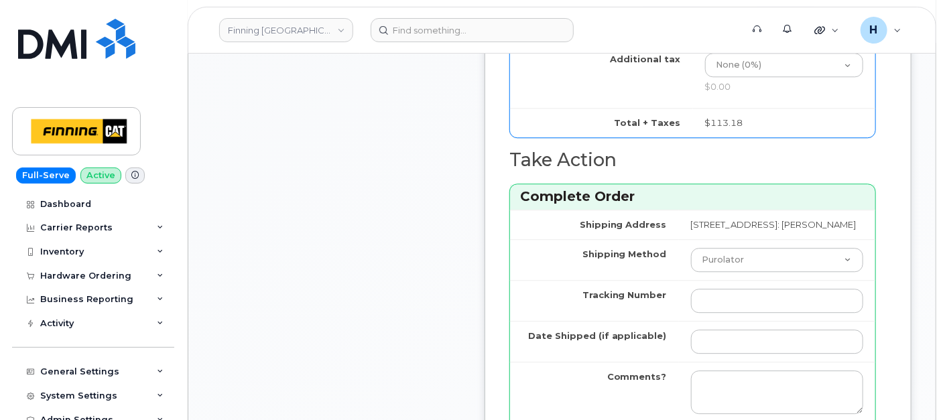
scroll to position [1713, 0]
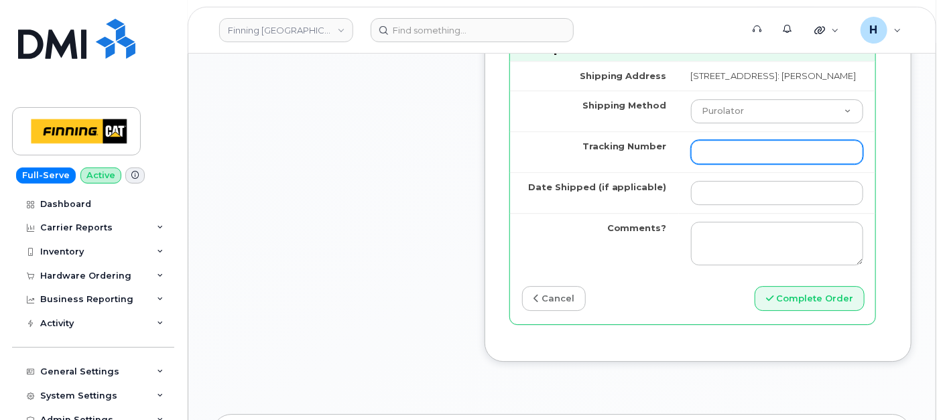
click at [701, 164] on input "Tracking Number" at bounding box center [777, 152] width 172 height 24
paste input "335674840111"
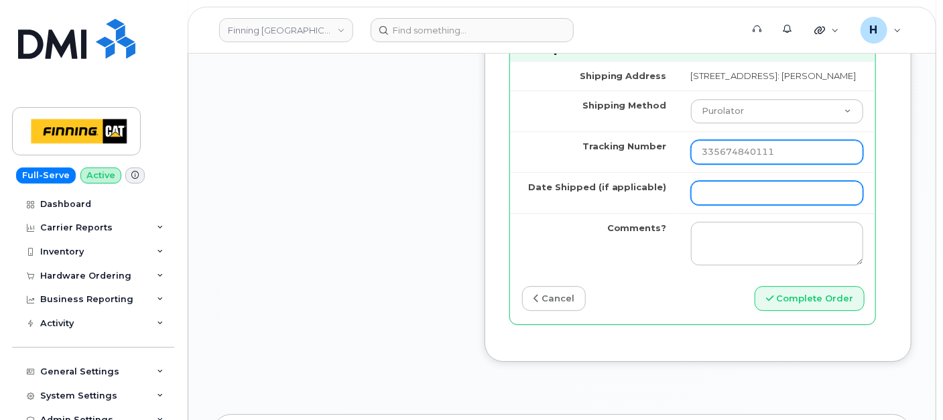
type input "335674840111"
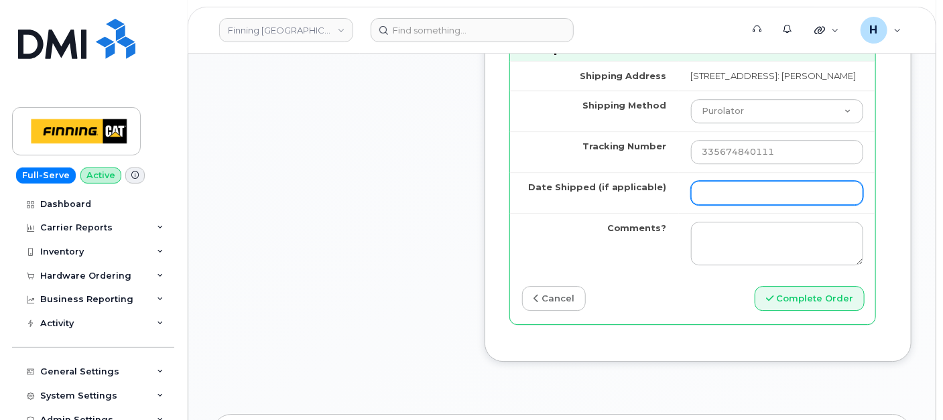
click at [698, 205] on input "Date Shipped (if applicable)" at bounding box center [777, 193] width 172 height 24
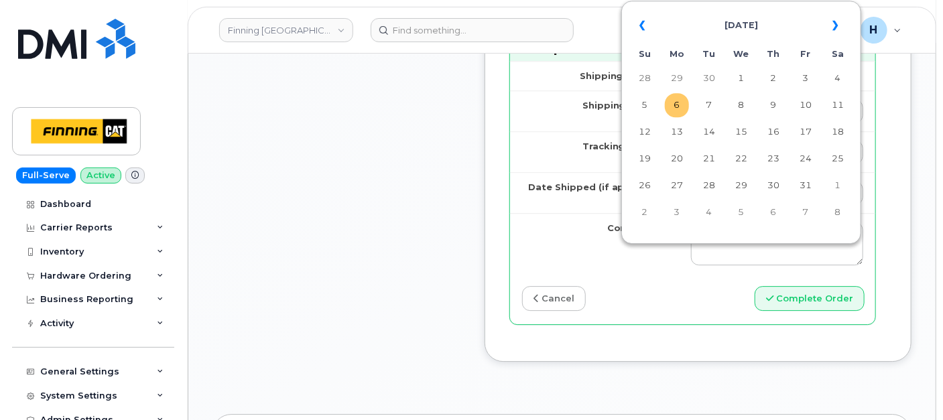
click at [671, 115] on td "6" at bounding box center [677, 105] width 24 height 24
type input "[DATE]"
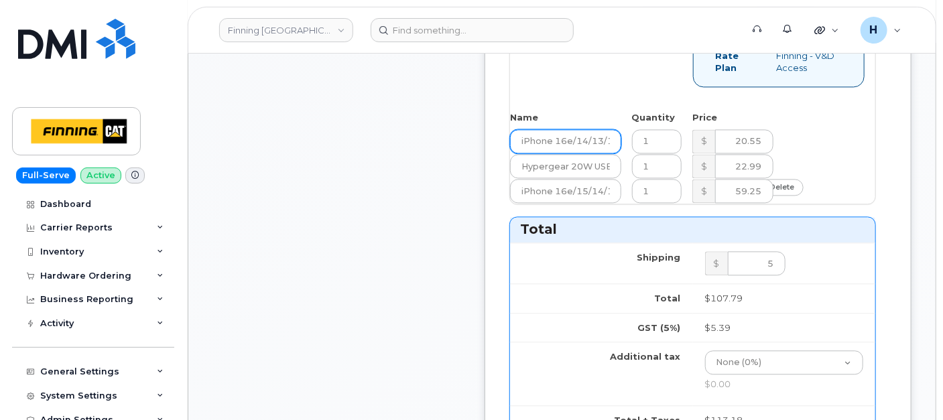
scroll to position [1266, 0]
click at [638, 52] on input "SIM *" at bounding box center [632, 40] width 80 height 24
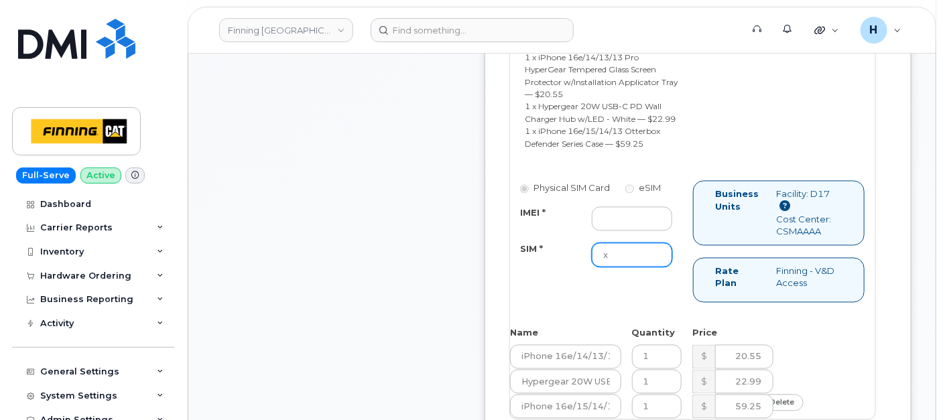
scroll to position [968, 0]
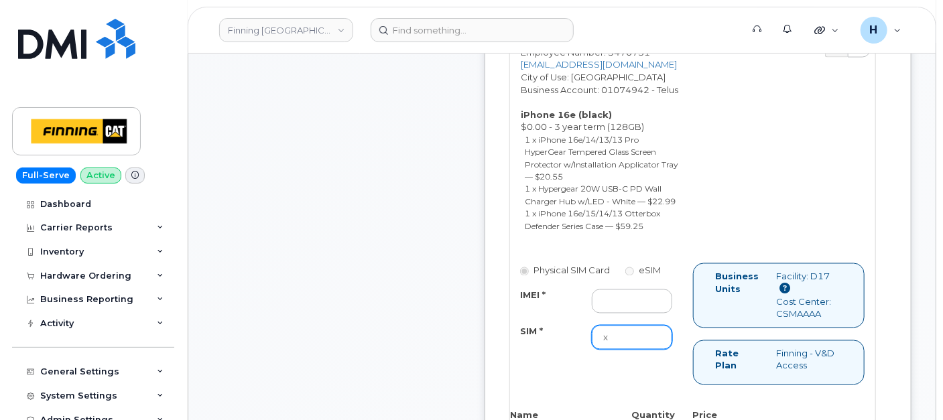
type input "x"
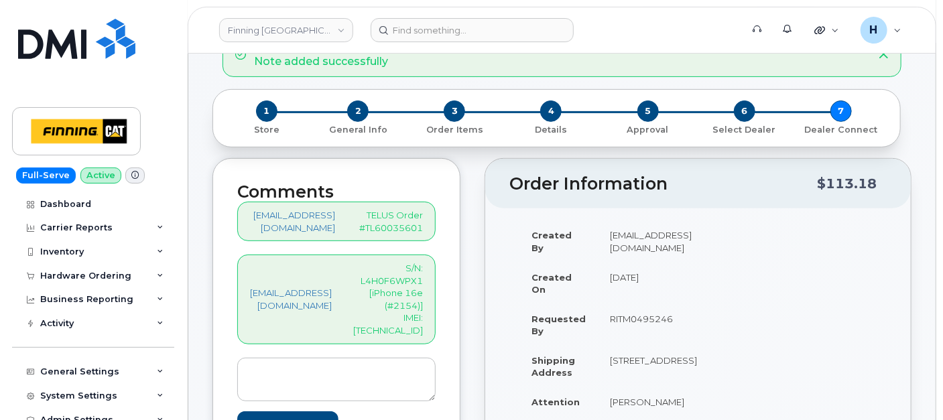
scroll to position [149, 0]
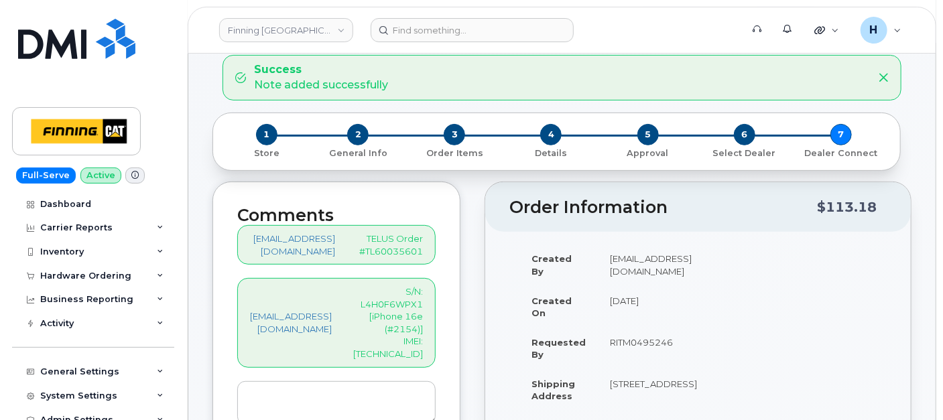
click at [423, 344] on p "S/N: L4H0F6WPX1 [iPhone 16e (#2154)] IMEI: 354216330298179" at bounding box center [388, 323] width 70 height 74
copy p "354216330298179"
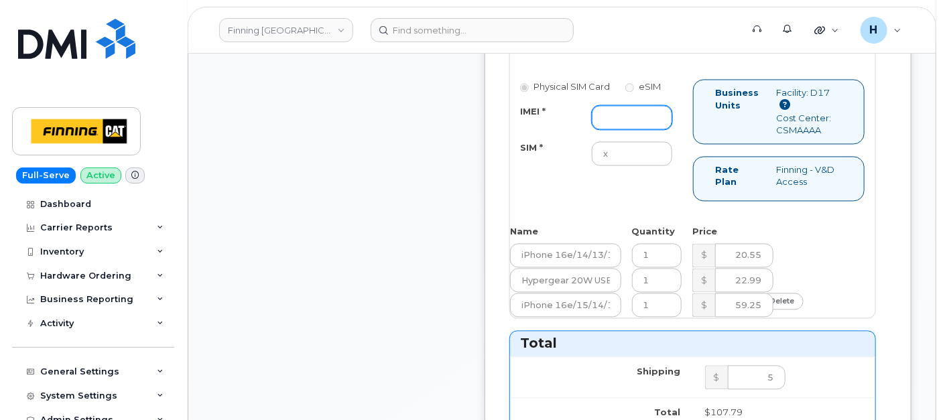
scroll to position [1191, 0]
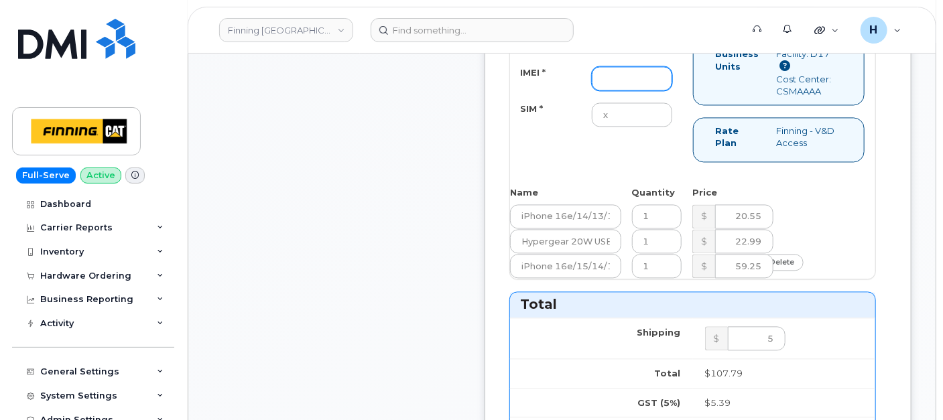
click at [641, 90] on input "IMEI *" at bounding box center [632, 78] width 80 height 24
paste input "354216330298179"
type input "354216330298179"
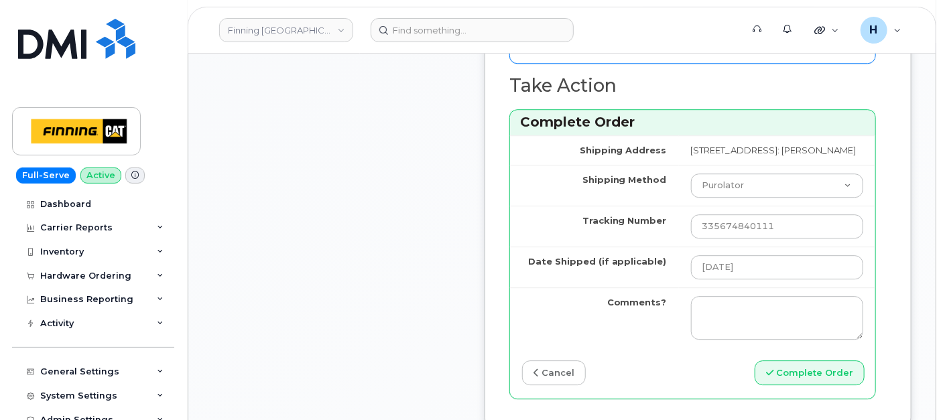
scroll to position [1787, 0]
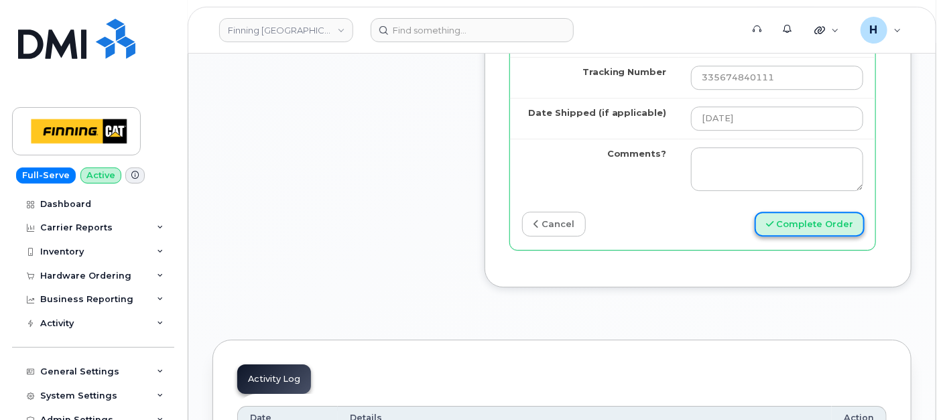
click at [779, 237] on button "Complete Order" at bounding box center [810, 224] width 110 height 25
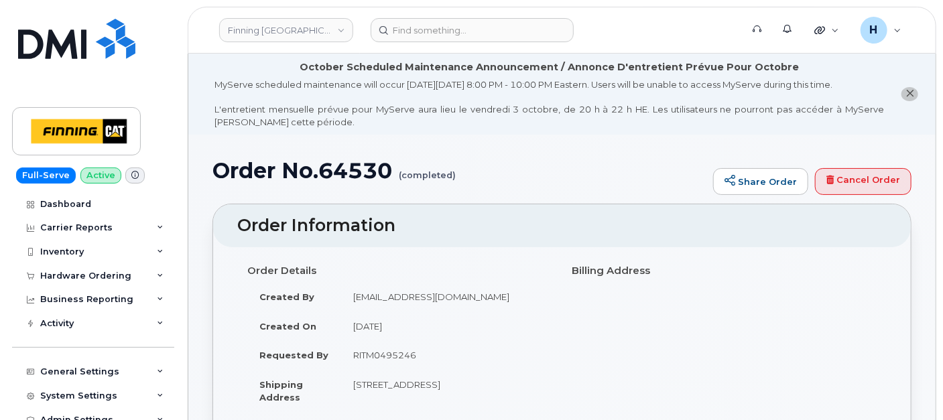
drag, startPoint x: 86, startPoint y: 277, endPoint x: 86, endPoint y: 324, distance: 46.9
click at [86, 278] on div "Hardware Ordering" at bounding box center [85, 276] width 91 height 11
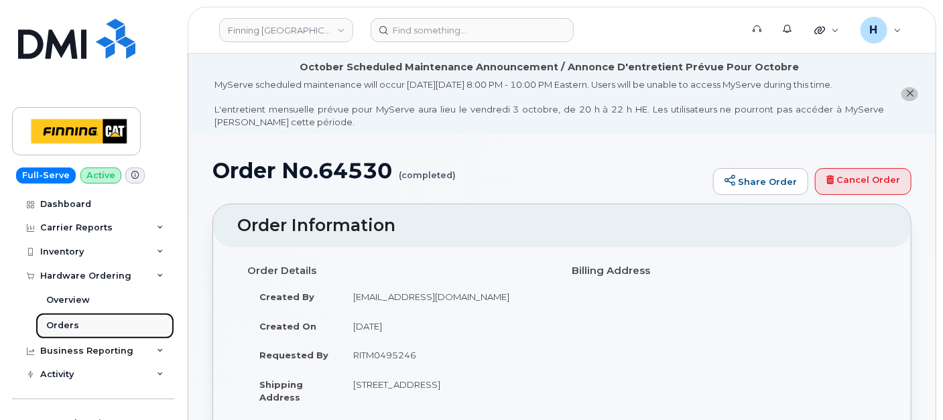
click at [86, 324] on link "Orders" at bounding box center [105, 325] width 139 height 25
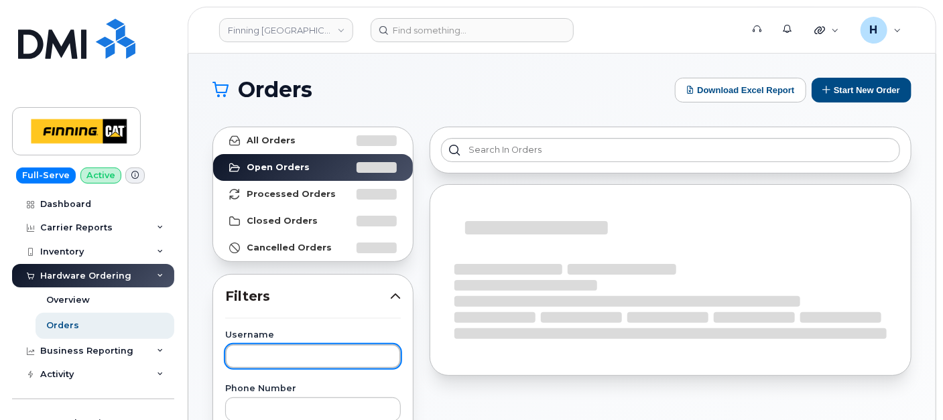
click at [310, 352] on input "text" at bounding box center [313, 357] width 176 height 24
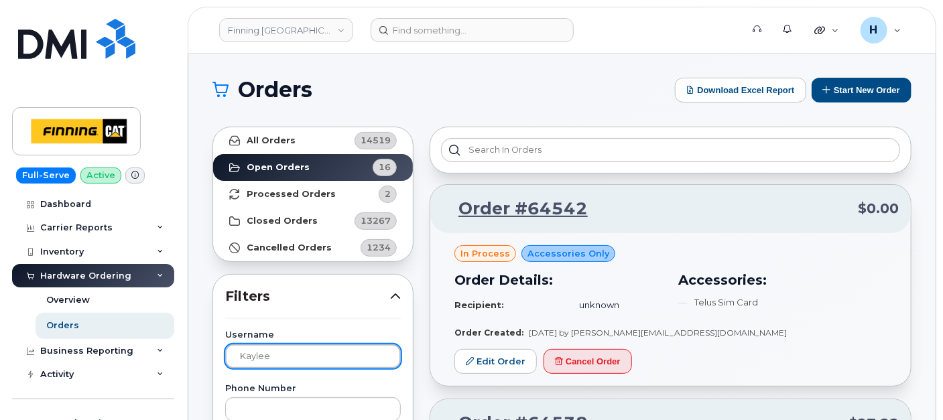
type input "kaylee"
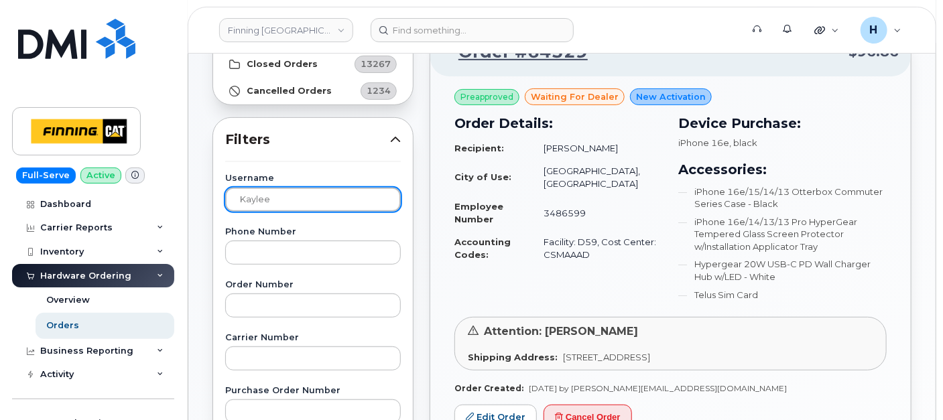
scroll to position [223, 0]
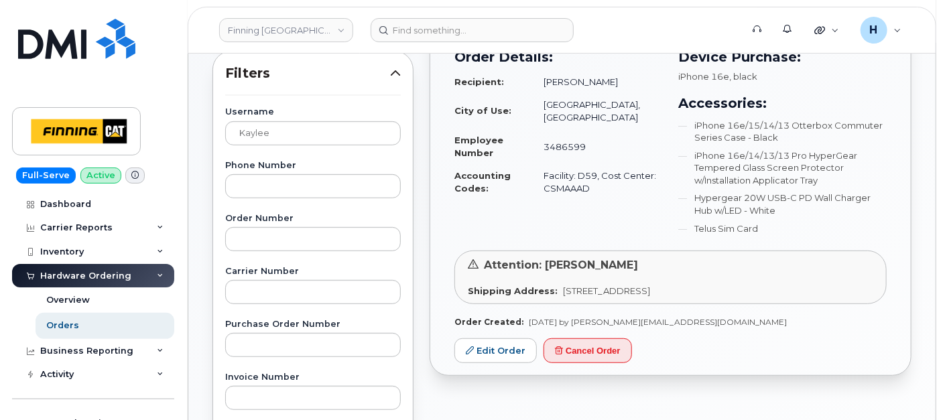
click at [511, 335] on div "Preapproved waiting for dealer New Activation Order Details: Recipient: [PERSON…" at bounding box center [670, 193] width 481 height 366
drag, startPoint x: 511, startPoint y: 335, endPoint x: 507, endPoint y: 349, distance: 14.0
click at [511, 341] on link "Edit Order" at bounding box center [495, 351] width 82 height 25
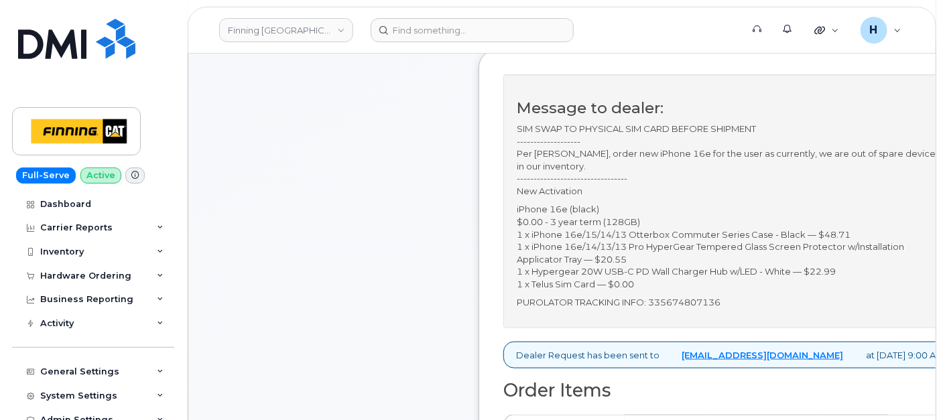
scroll to position [521, 0]
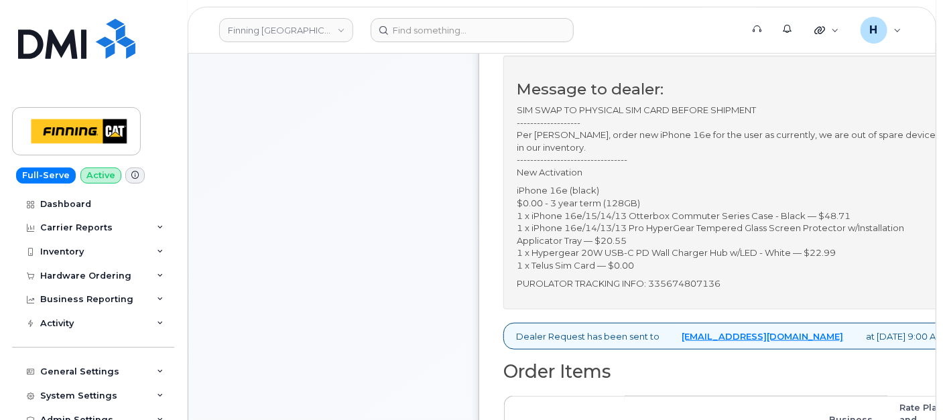
click at [698, 279] on p "PUROLATOR TRACKING INFO: 335674807136" at bounding box center [730, 284] width 427 height 13
copy p "335674807136"
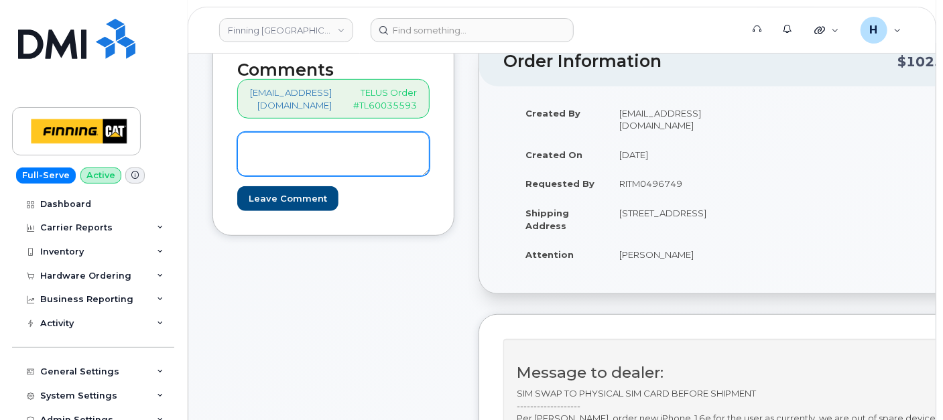
scroll to position [149, 0]
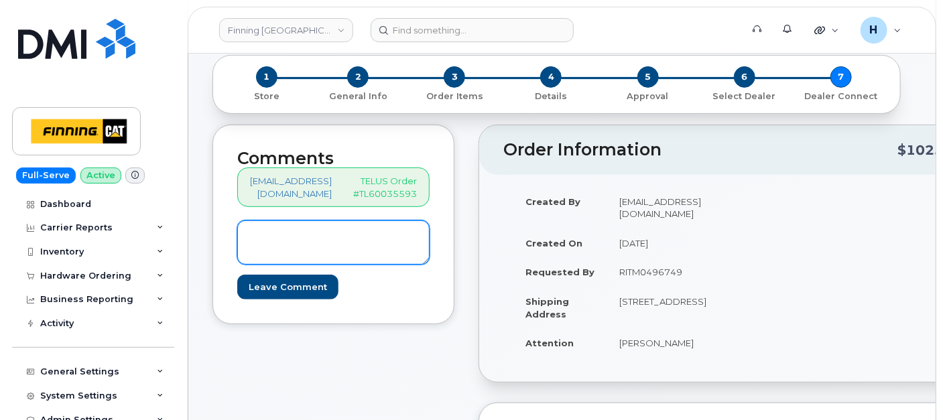
click at [398, 239] on textarea at bounding box center [333, 243] width 192 height 44
paste textarea "335674807136"
type textarea "3"
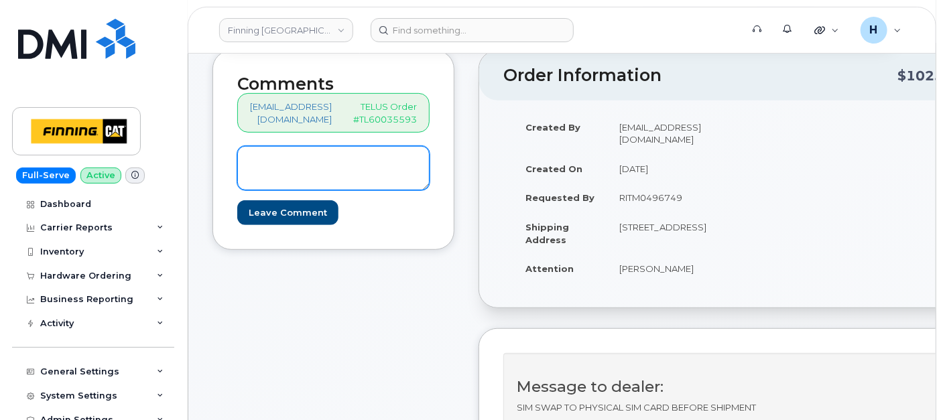
paste textarea "S/N: M99MXYLWNW [iPhone 16e (#2155)] IMEI: [TECHNICAL_ID]"
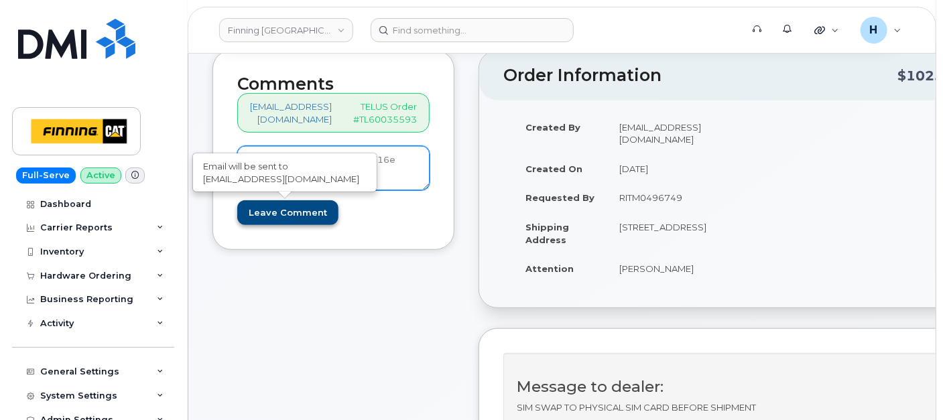
type textarea "S/N: M99MXYLWNW [iPhone 16e (#2155)] IMEI: [TECHNICAL_ID]"
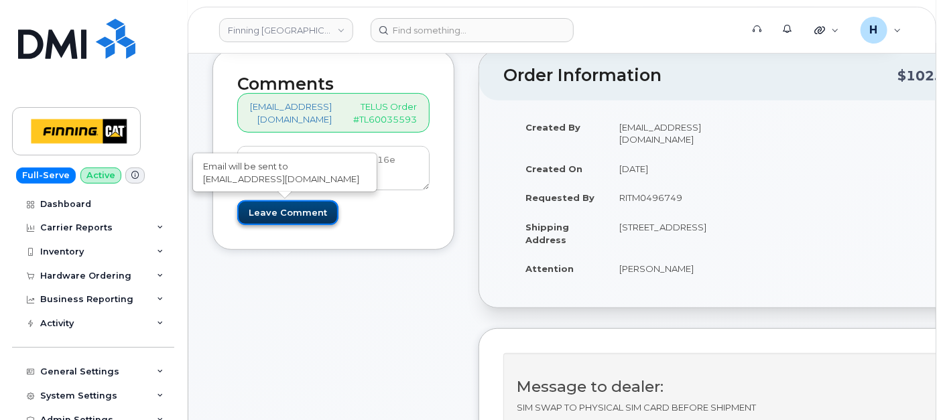
click at [290, 206] on input "Leave Comment" at bounding box center [287, 212] width 101 height 25
type input "Create Event"
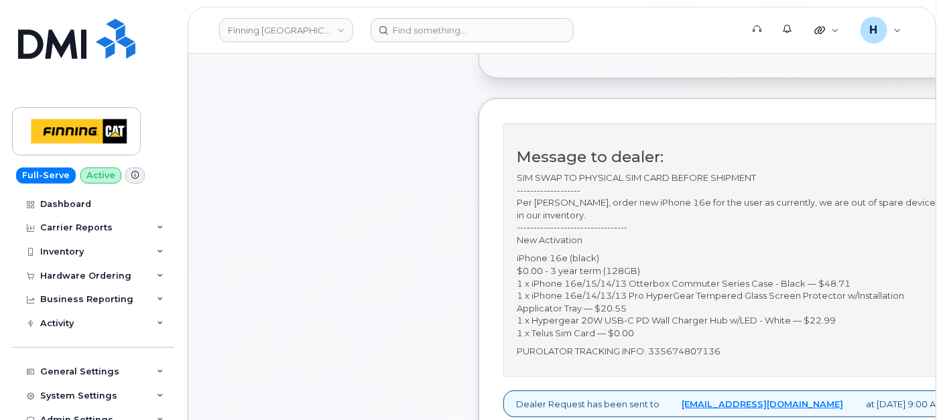
scroll to position [521, 0]
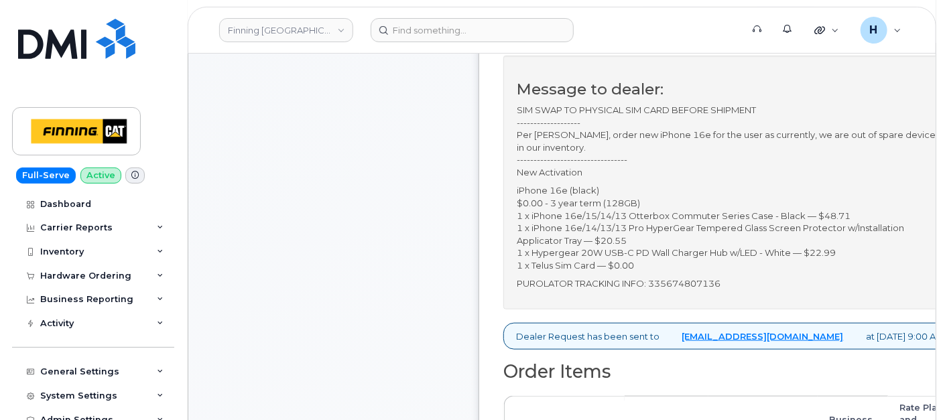
click at [676, 278] on p "PUROLATOR TRACKING INFO: 335674807136" at bounding box center [730, 284] width 427 height 13
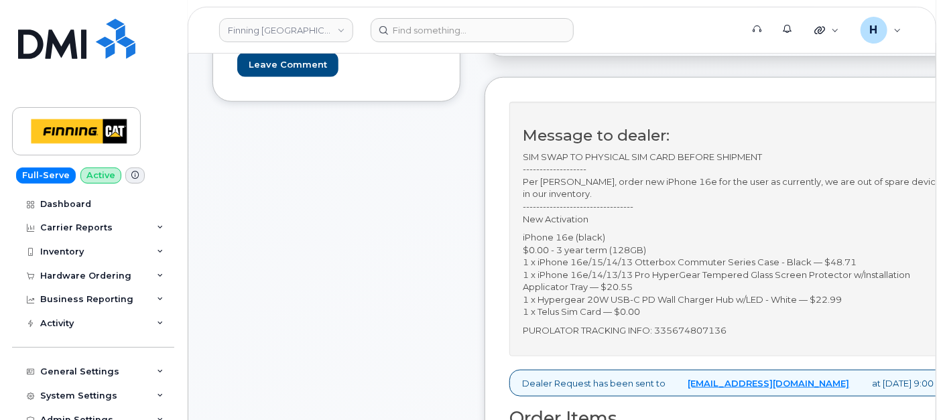
scroll to position [670, 0]
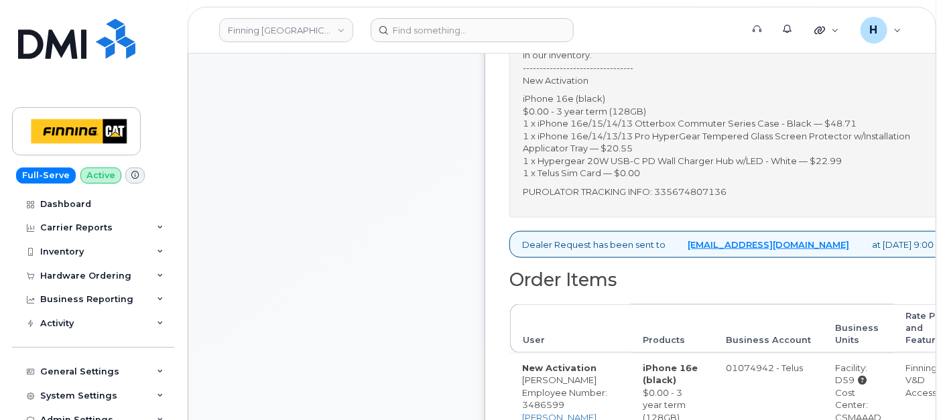
click at [737, 192] on p "PUROLATOR TRACKING INFO: 335674807136" at bounding box center [736, 192] width 427 height 13
copy p "335674807136"
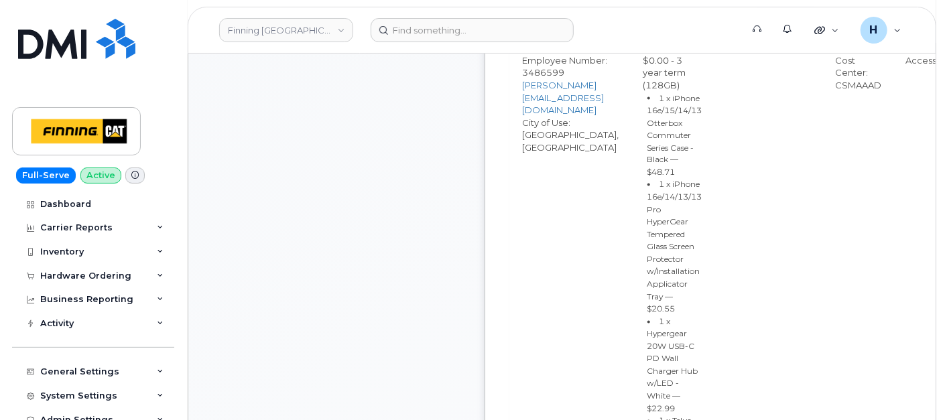
scroll to position [1191, 0]
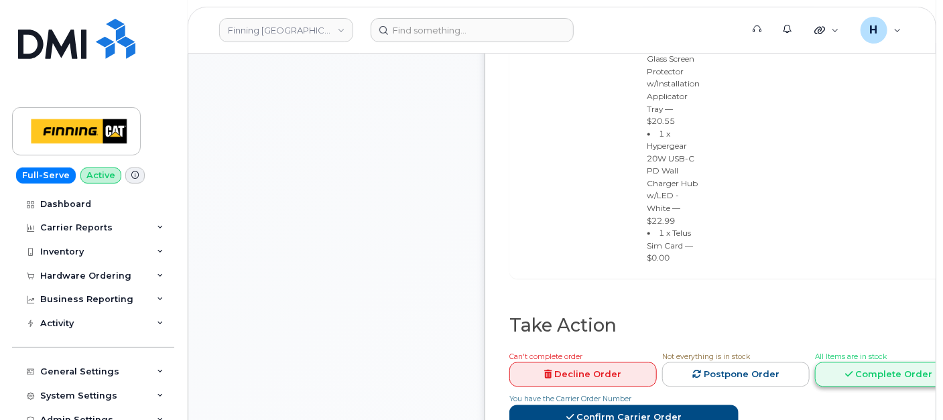
click at [815, 362] on link "Complete Order" at bounding box center [888, 374] width 147 height 25
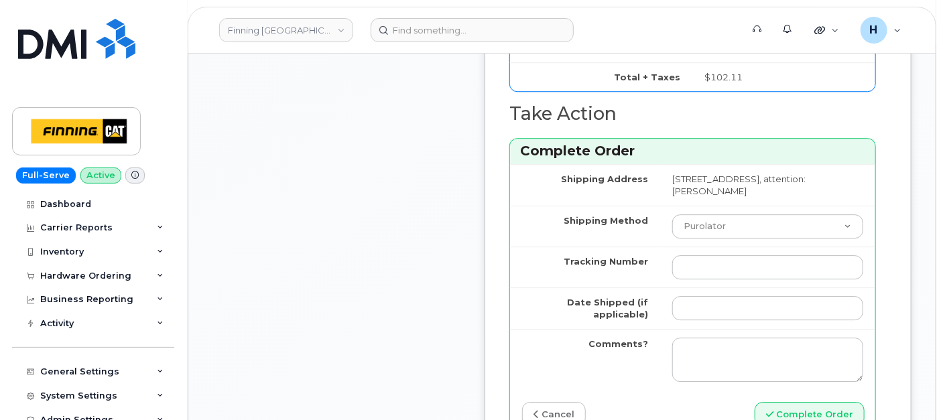
scroll to position [1787, 0]
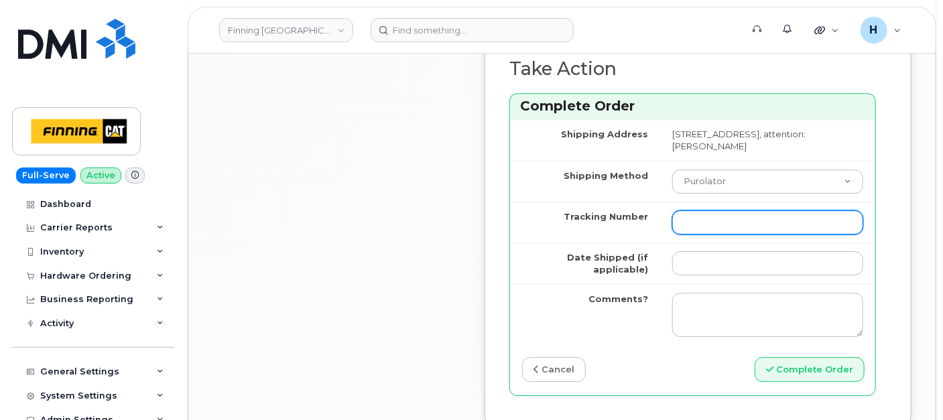
click at [719, 235] on input "Tracking Number" at bounding box center [767, 222] width 191 height 24
paste input "[PHONE_NUMBER]"
type input "[PHONE_NUMBER]"
drag, startPoint x: 676, startPoint y: 292, endPoint x: 767, endPoint y: 291, distance: 91.2
click at [767, 235] on input "[PHONE_NUMBER]" at bounding box center [767, 222] width 191 height 24
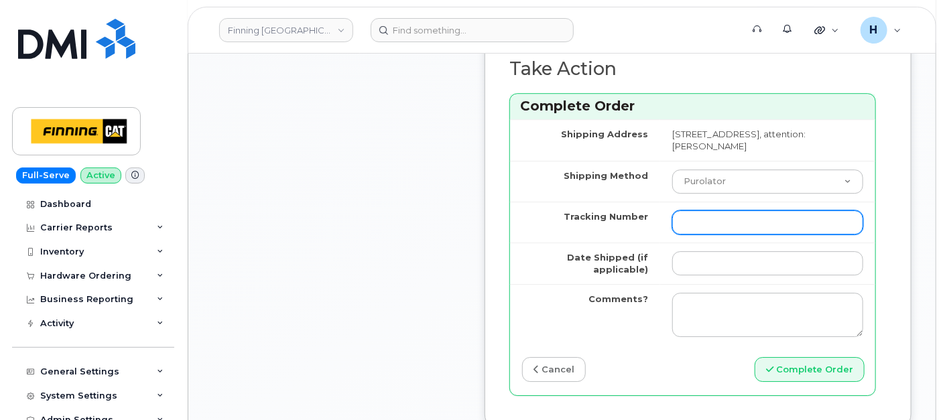
type input "="
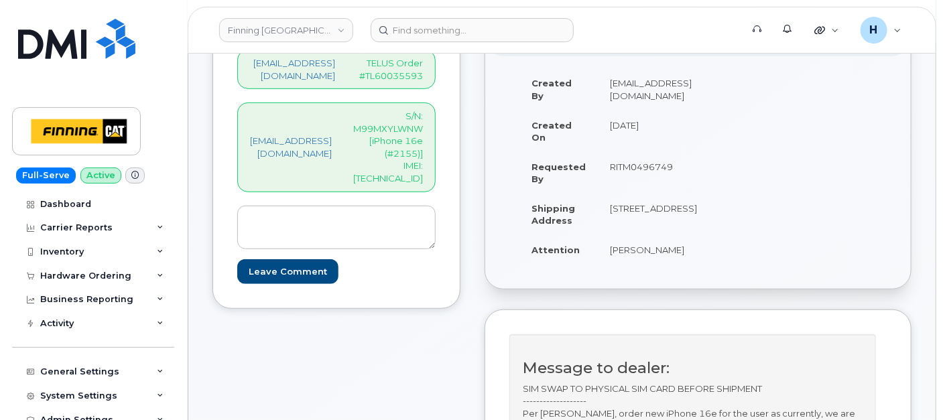
scroll to position [323, 0]
drag, startPoint x: 643, startPoint y: 266, endPoint x: 713, endPoint y: 262, distance: 70.5
click at [709, 262] on td "[PERSON_NAME]" at bounding box center [653, 251] width 111 height 29
copy td "[PERSON_NAME]"
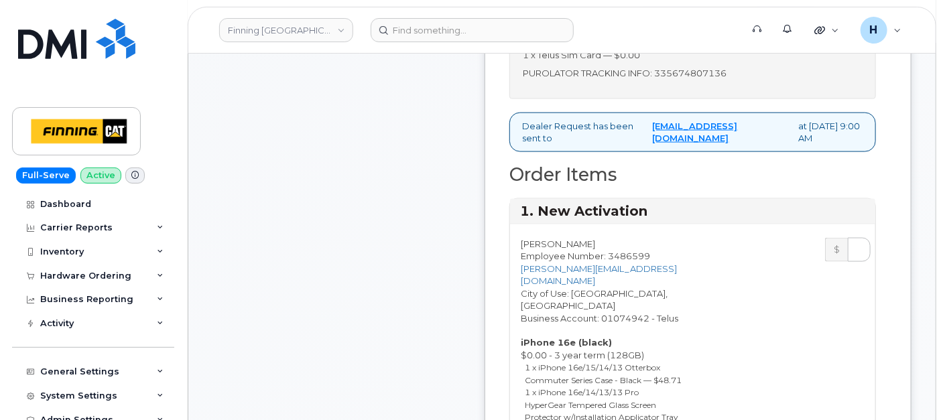
scroll to position [621, 0]
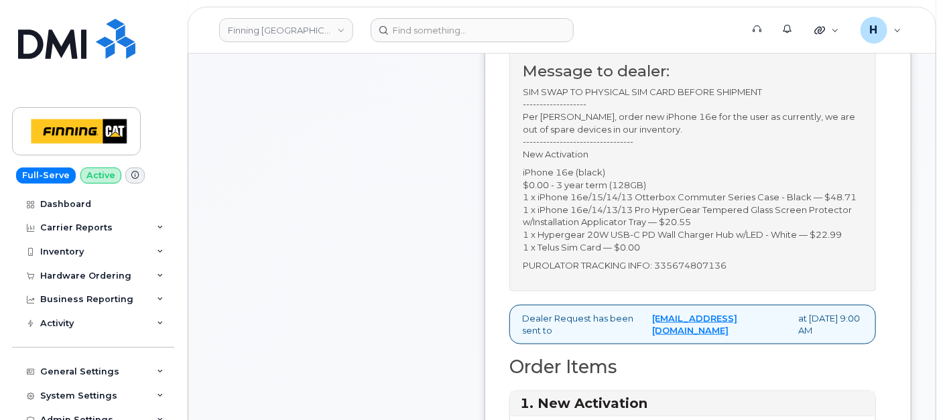
click at [687, 272] on p "PUROLATOR TRACKING INFO: 335674807136" at bounding box center [693, 265] width 340 height 13
drag, startPoint x: 687, startPoint y: 302, endPoint x: 698, endPoint y: 302, distance: 10.7
click at [698, 272] on p "PUROLATOR TRACKING INFO: 335674807136" at bounding box center [693, 265] width 340 height 13
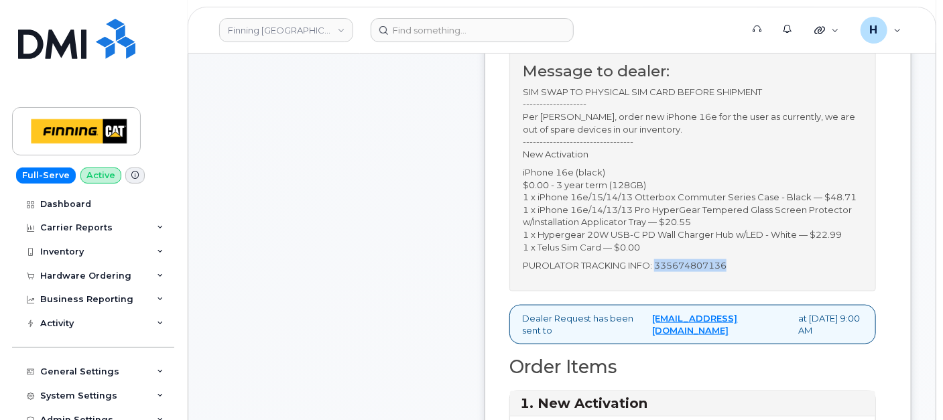
copy p "335674807136"
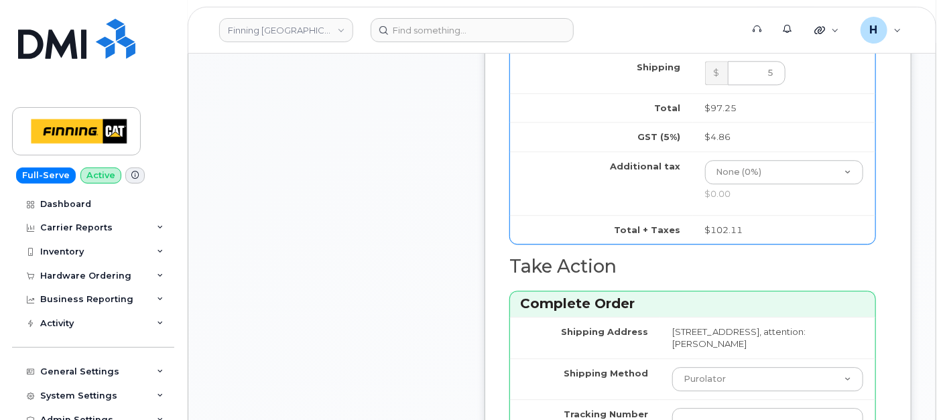
scroll to position [1813, 0]
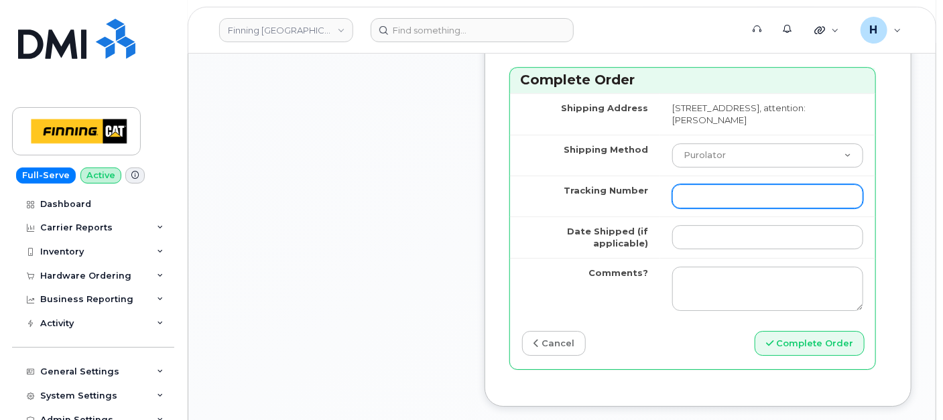
click at [701, 208] on input "Tracking Number" at bounding box center [767, 196] width 191 height 24
paste input "335674807136"
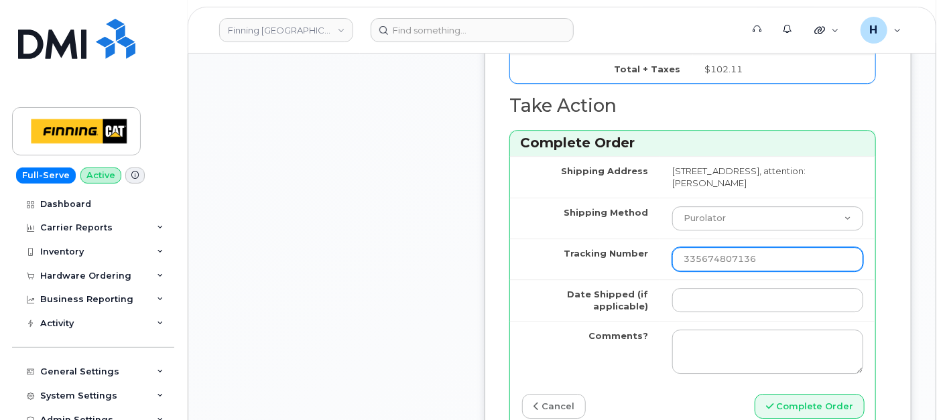
scroll to position [1888, 0]
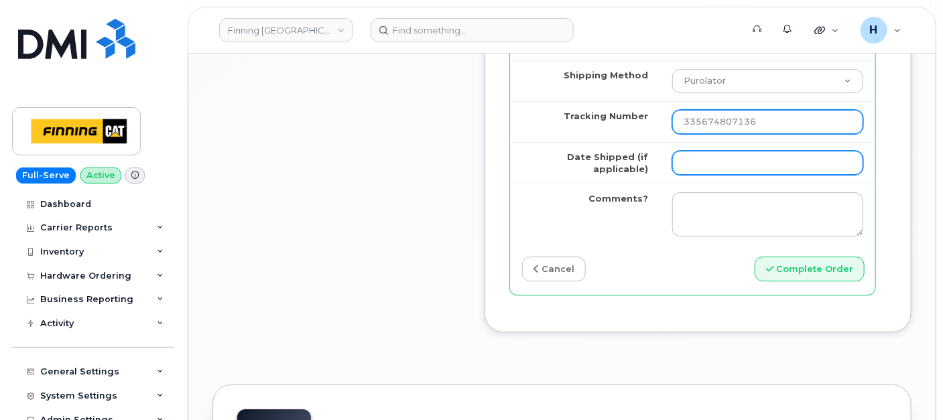
type input "335674807136"
click at [695, 175] on input "Date Shipped (if applicable)" at bounding box center [767, 163] width 191 height 24
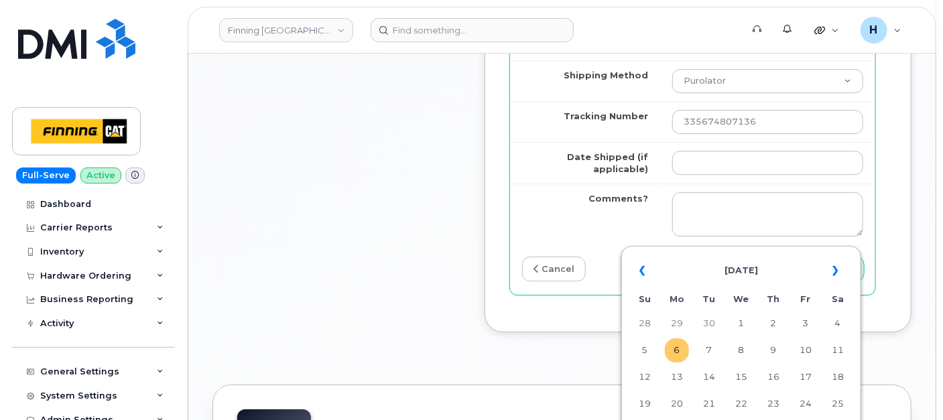
click at [674, 349] on td "6" at bounding box center [677, 351] width 24 height 24
type input "[DATE]"
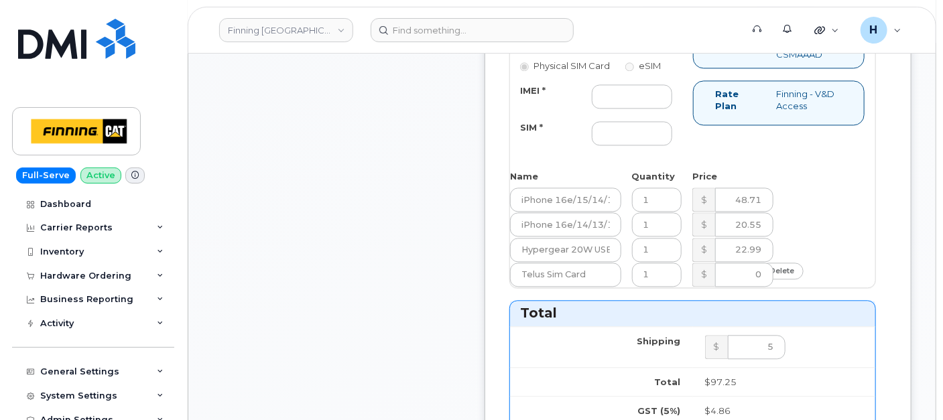
scroll to position [1292, 0]
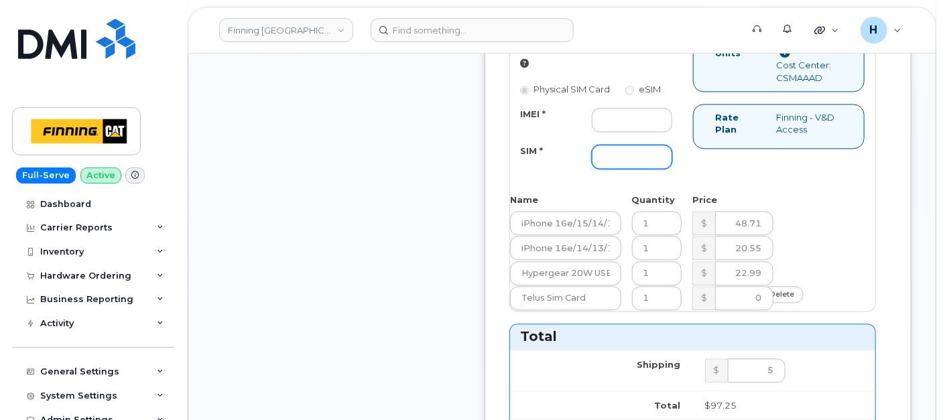
click at [629, 169] on input "SIM *" at bounding box center [632, 157] width 80 height 24
paste input "8912230102357625205"
type input "8912230102357625205"
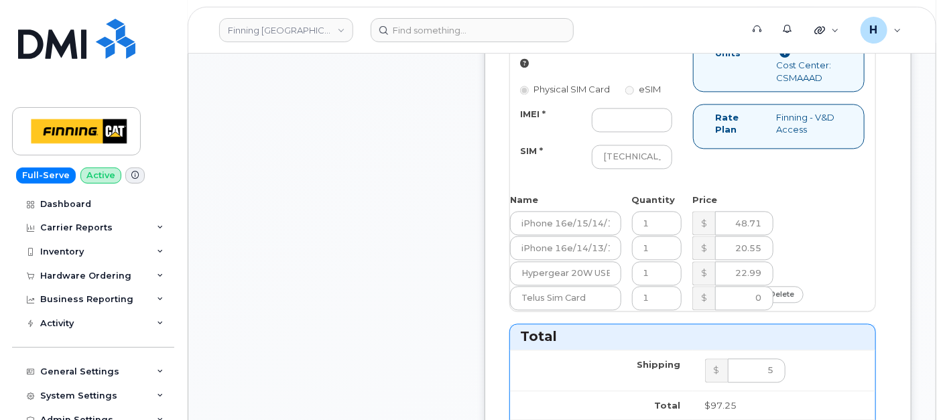
click at [653, 51] on input "Number (10 digits)" at bounding box center [632, 39] width 80 height 24
paste input "587-784-4139"
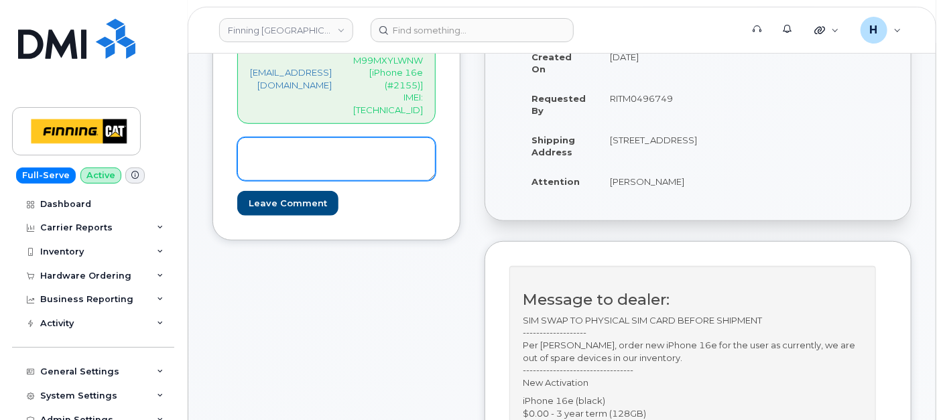
scroll to position [249, 0]
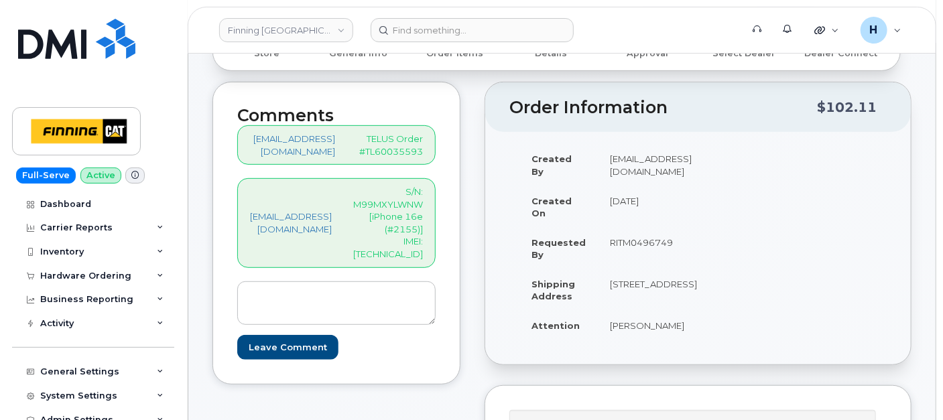
type input "5877844139"
click at [406, 243] on p "S/N: M99MXYLWNW [iPhone 16e (#2155)] IMEI: 354216330250543" at bounding box center [388, 223] width 70 height 74
copy p "354216330250543"
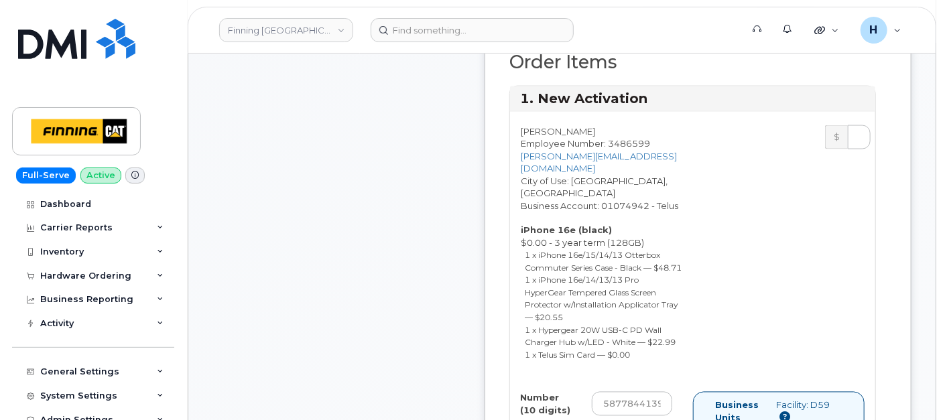
scroll to position [1217, 0]
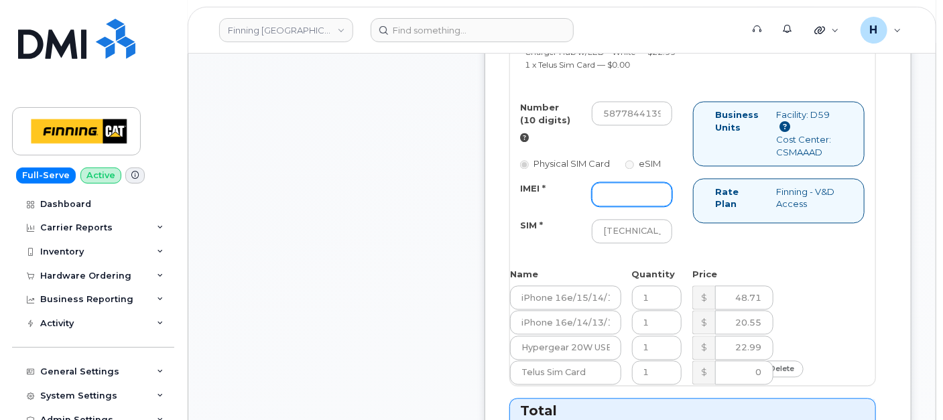
click at [632, 206] on input "IMEI *" at bounding box center [632, 194] width 80 height 24
paste input "354216330250543"
type input "354216330250543"
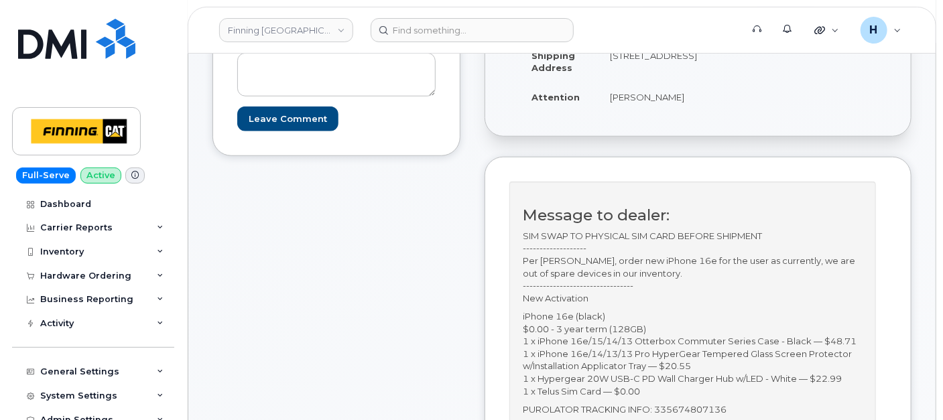
scroll to position [398, 0]
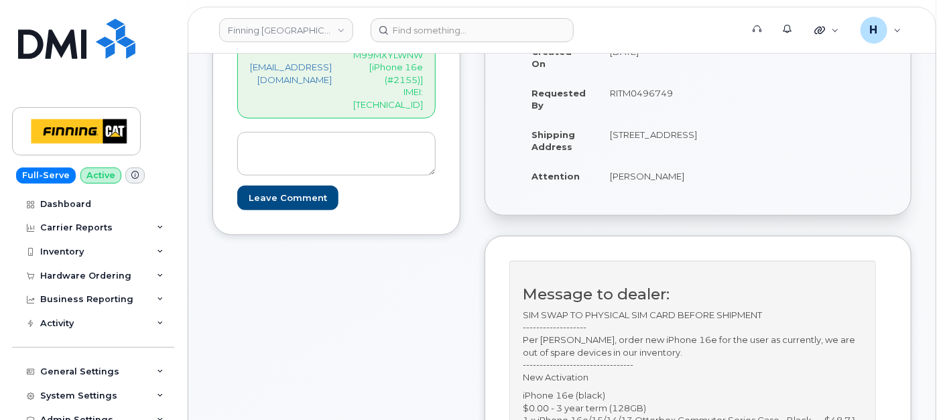
drag, startPoint x: 629, startPoint y: 188, endPoint x: 705, endPoint y: 190, distance: 75.1
click at [705, 190] on td "Kaylee Bobinec" at bounding box center [653, 176] width 111 height 29
copy td "Kaylee Bobinec"
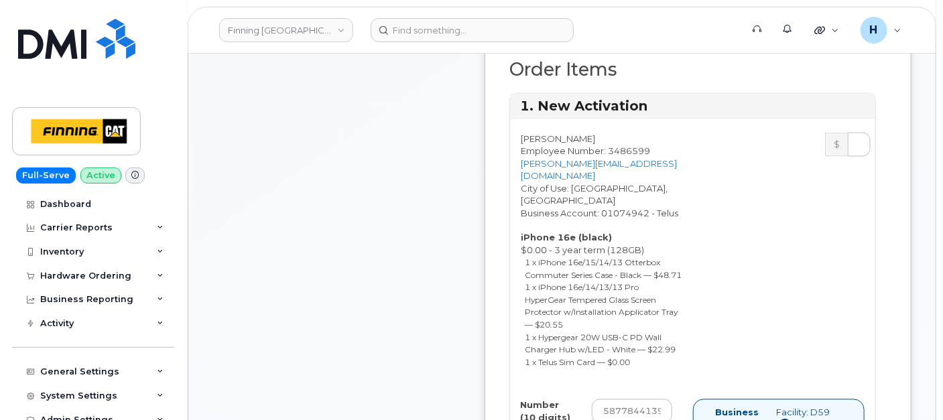
scroll to position [1217, 0]
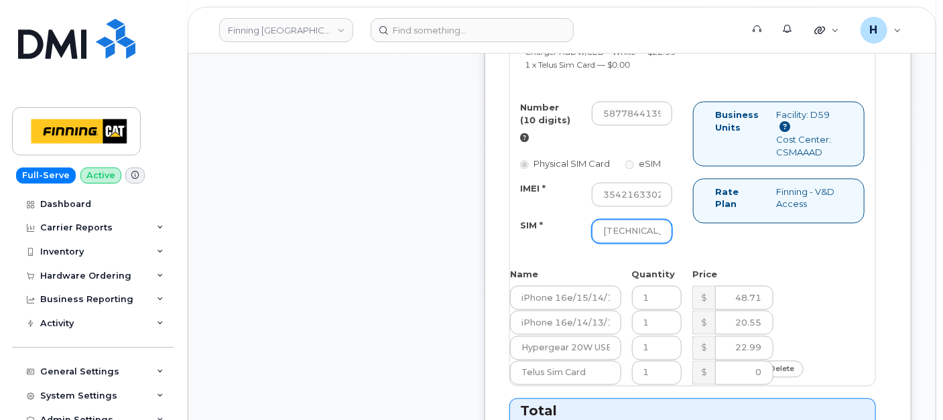
click at [637, 243] on input "8912230102357625205" at bounding box center [632, 231] width 80 height 24
type input "8912230102357627235"
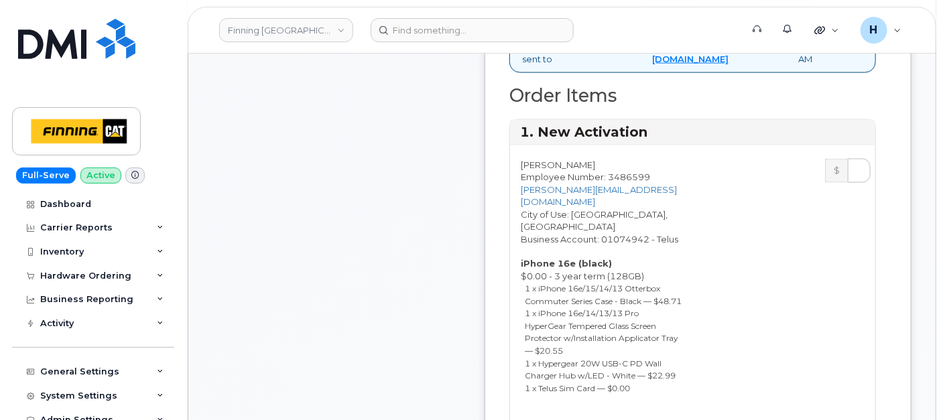
scroll to position [696, 0]
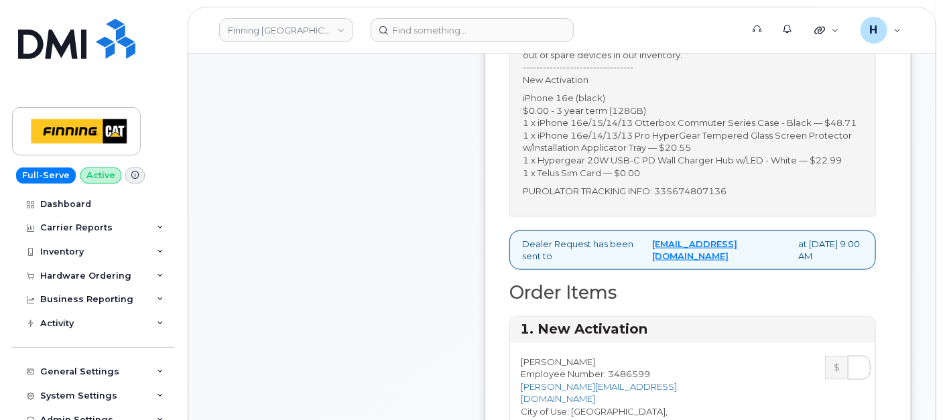
click at [713, 198] on p "PUROLATOR TRACKING INFO: 335674807136" at bounding box center [693, 191] width 340 height 13
copy p "335674807136"
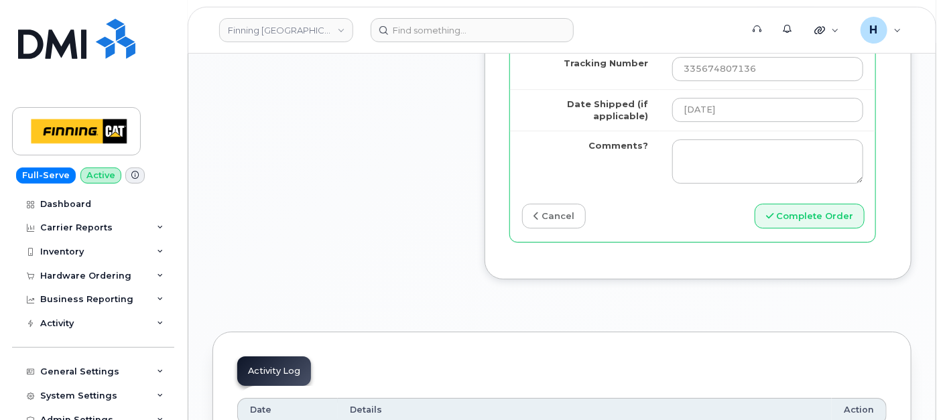
scroll to position [1962, 0]
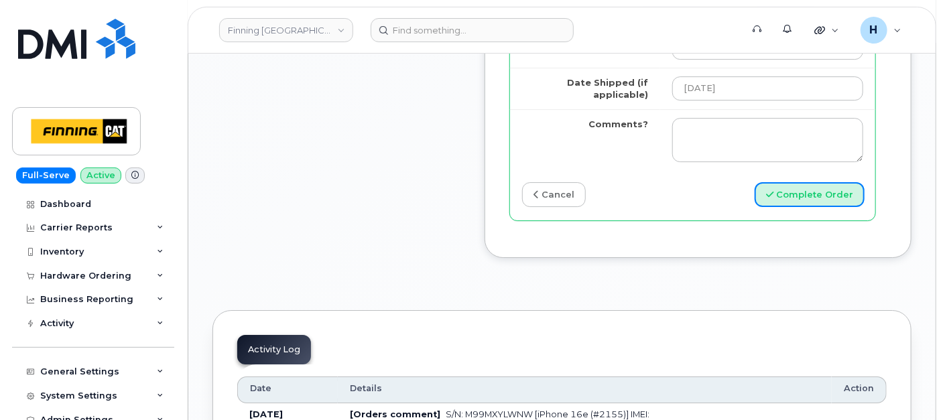
drag, startPoint x: 799, startPoint y: 264, endPoint x: 0, endPoint y: 385, distance: 808.2
click at [798, 207] on button "Complete Order" at bounding box center [810, 194] width 110 height 25
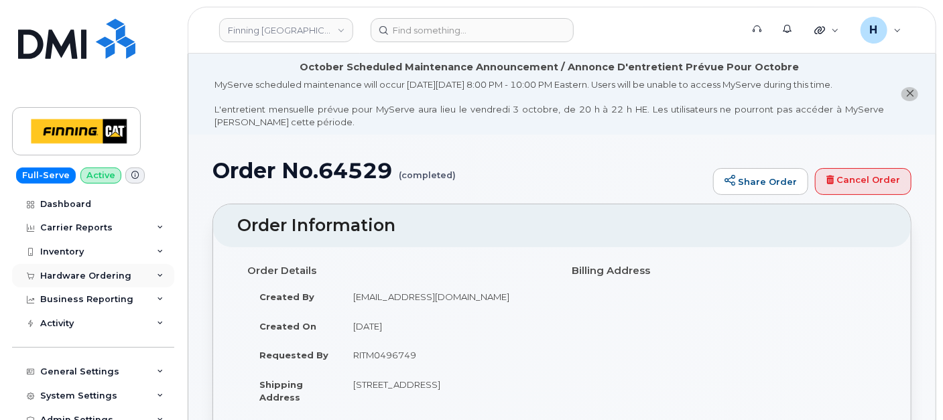
click at [56, 281] on div "Hardware Ordering" at bounding box center [93, 276] width 162 height 24
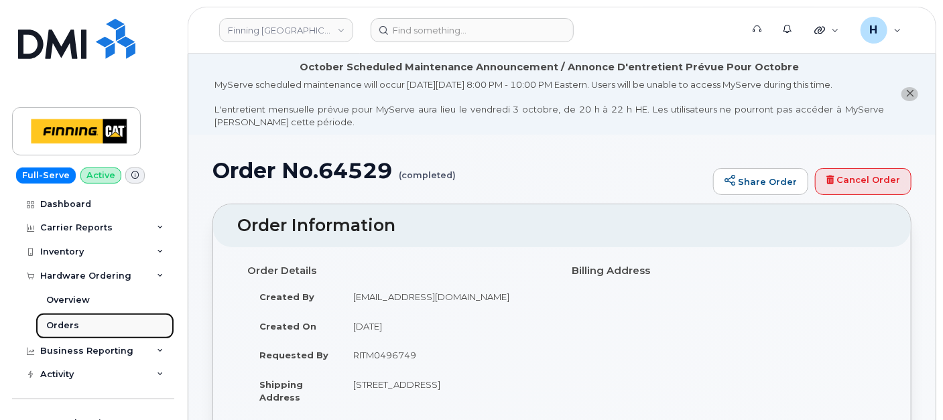
click at [60, 330] on div "Orders" at bounding box center [62, 326] width 33 height 12
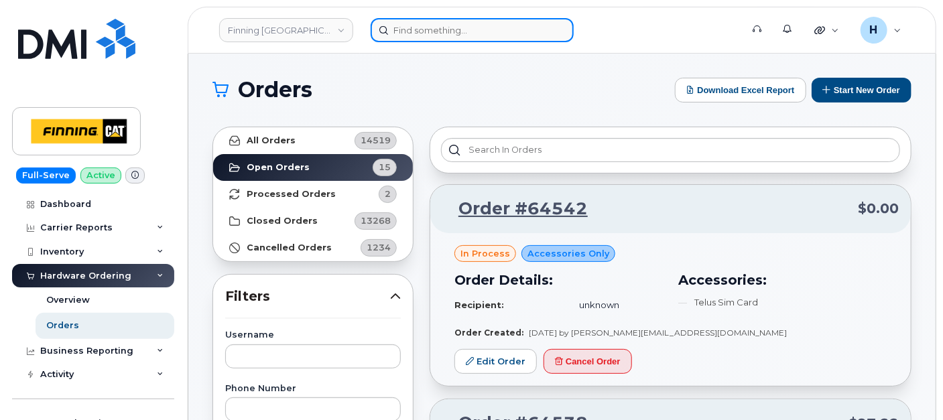
click at [488, 23] on input at bounding box center [472, 30] width 203 height 24
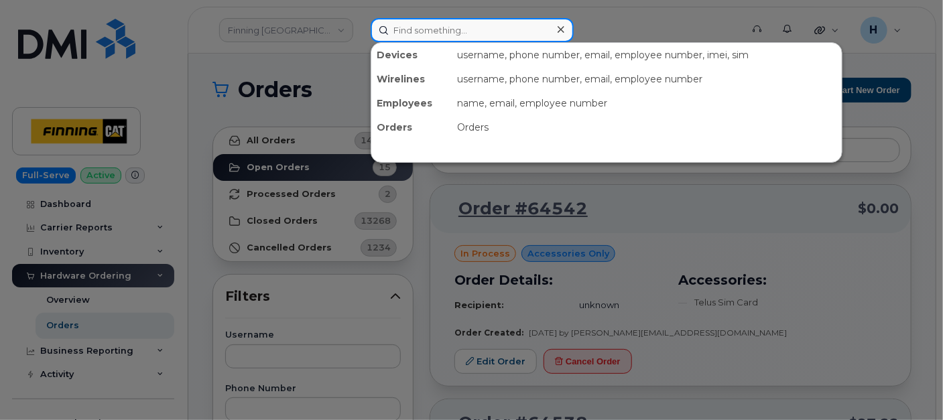
paste input "[PERSON_NAME]"
type input "[PERSON_NAME]"
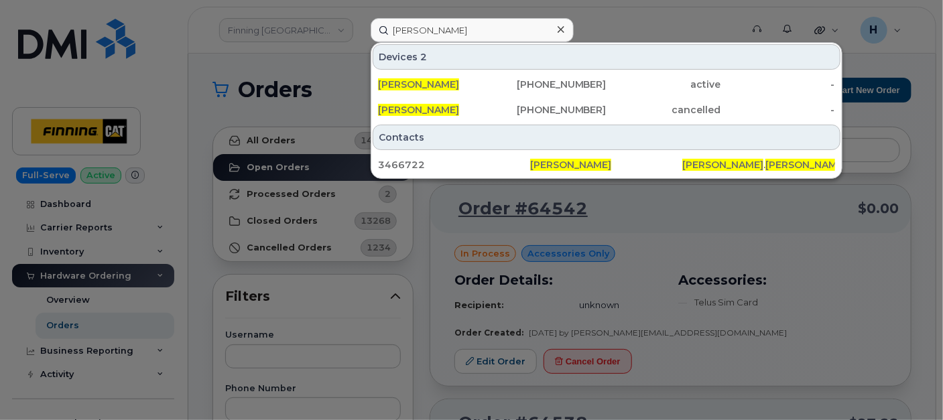
drag, startPoint x: 429, startPoint y: 86, endPoint x: 0, endPoint y: 32, distance: 432.4
click at [429, 86] on span "[PERSON_NAME]" at bounding box center [418, 84] width 81 height 12
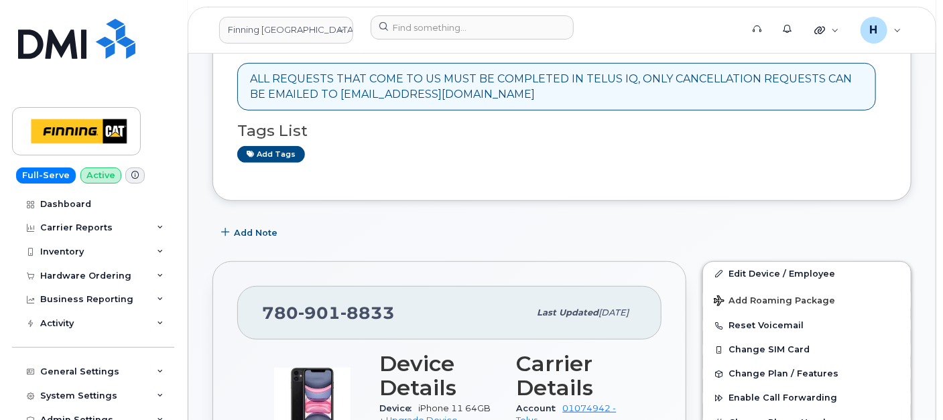
scroll to position [372, 0]
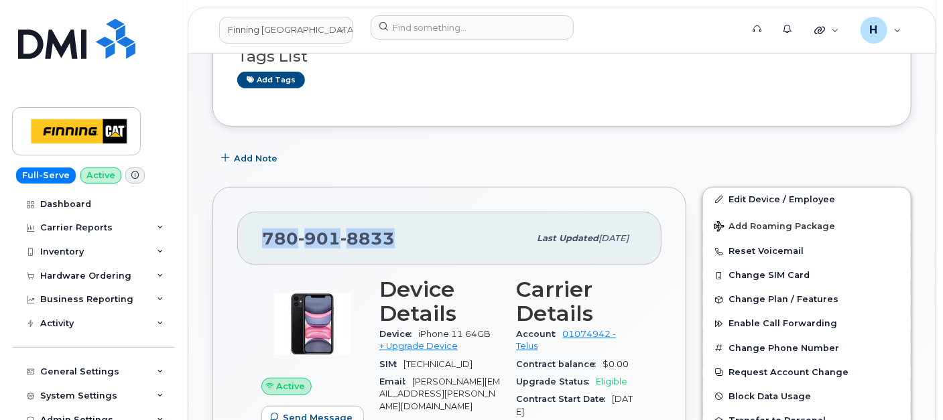
drag, startPoint x: 414, startPoint y: 247, endPoint x: 253, endPoint y: 262, distance: 162.3
click at [253, 262] on div "[PHONE_NUMBER] Last updated [DATE]" at bounding box center [449, 239] width 424 height 54
copy span "[PHONE_NUMBER]"
click at [95, 274] on div "Hardware Ordering" at bounding box center [85, 276] width 91 height 11
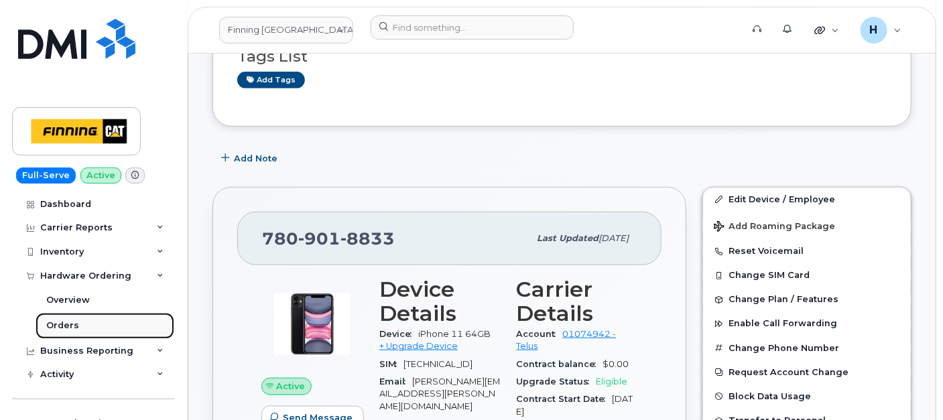
click at [82, 313] on link "Orders" at bounding box center [105, 325] width 139 height 25
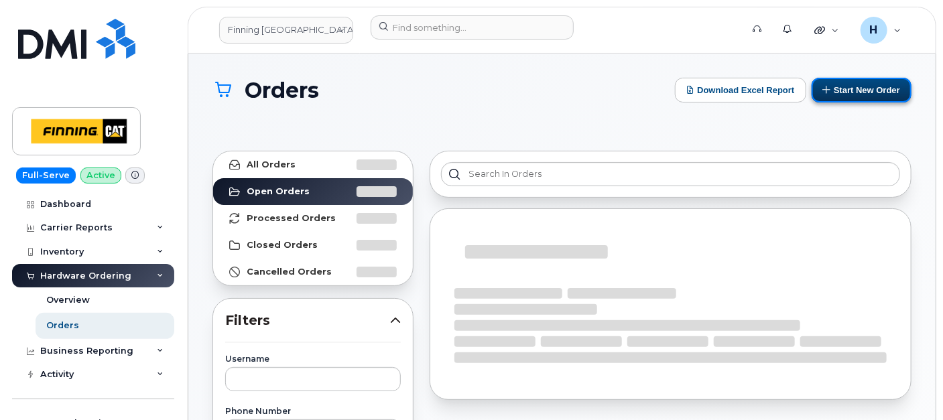
click at [873, 78] on button "Start New Order" at bounding box center [862, 90] width 100 height 25
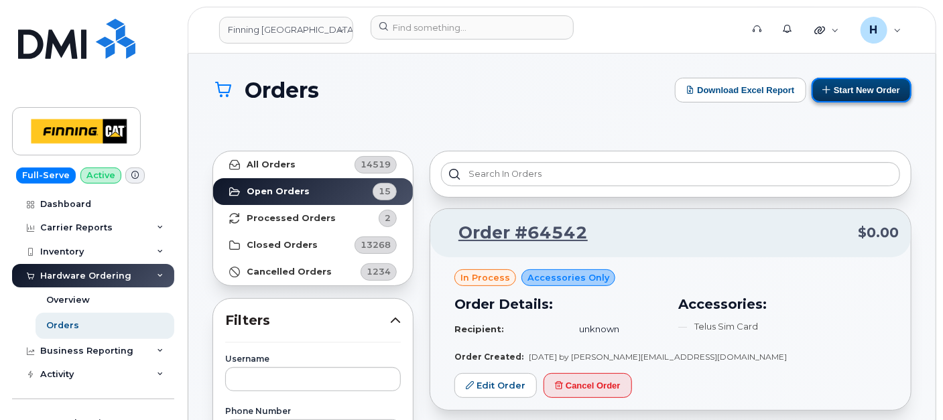
click at [831, 87] on button "Start New Order" at bounding box center [862, 90] width 100 height 25
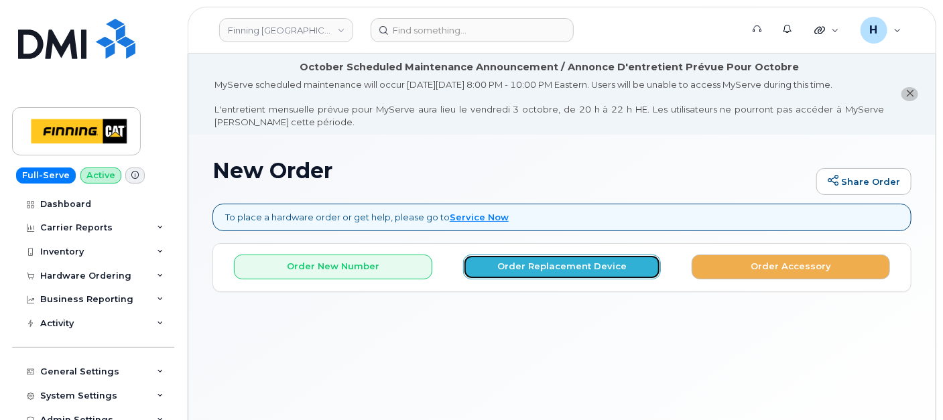
click at [526, 267] on button "Order Replacement Device" at bounding box center [562, 267] width 198 height 25
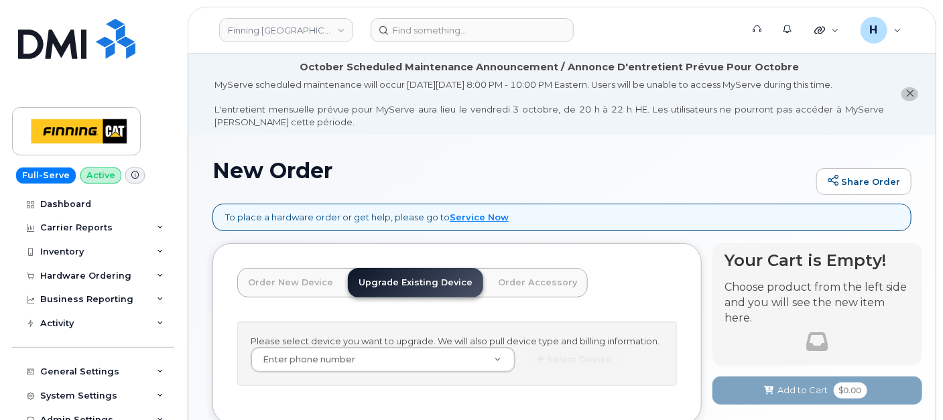
scroll to position [89, 0]
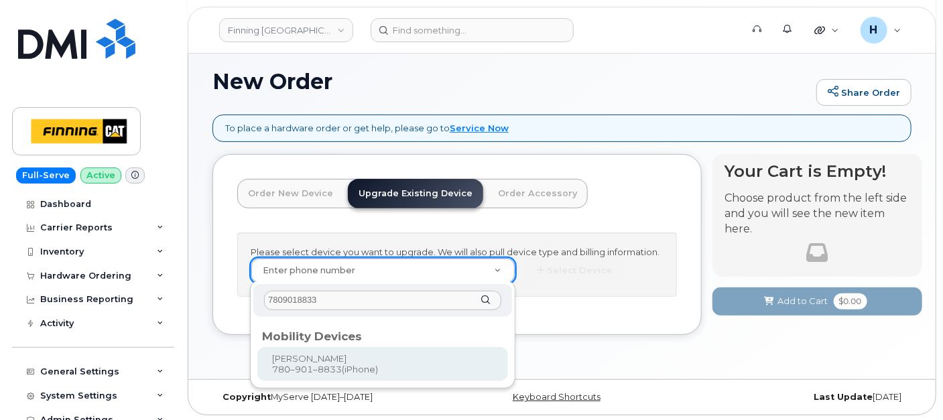
type input "7809018833"
type input "379843"
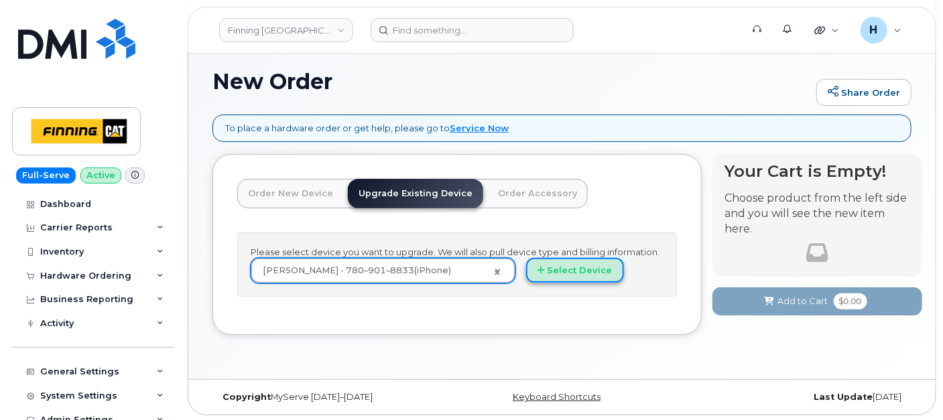
click at [555, 271] on button "Select Device" at bounding box center [575, 270] width 98 height 25
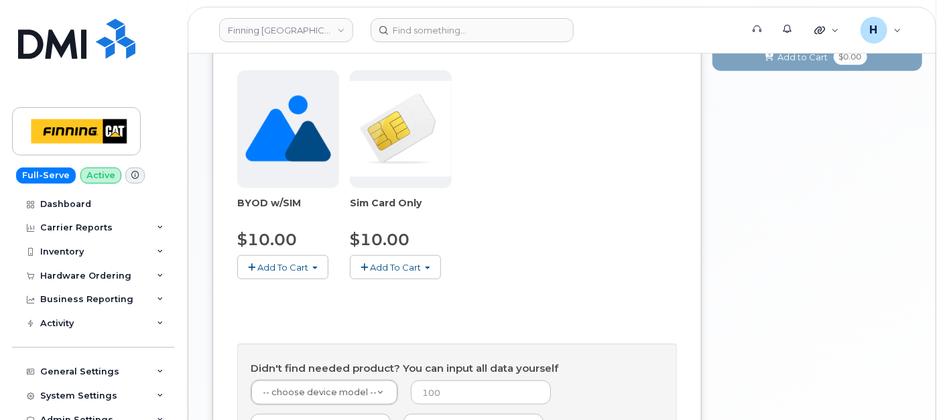
scroll to position [738, 0]
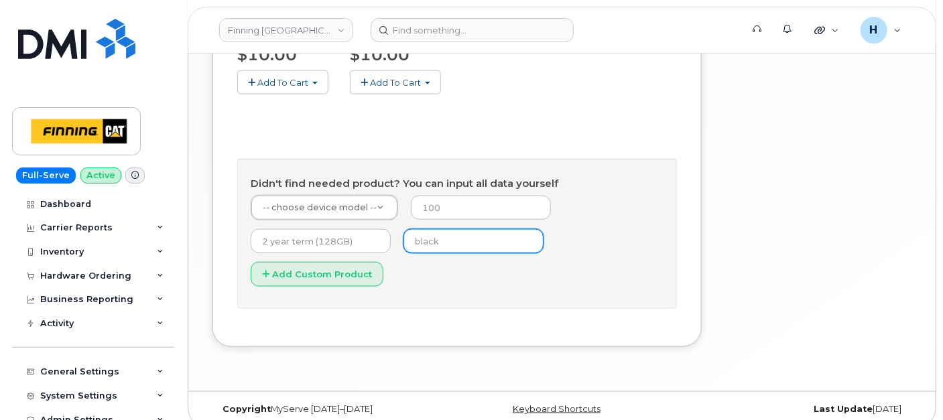
click at [429, 236] on input "text" at bounding box center [474, 241] width 140 height 24
drag, startPoint x: 444, startPoint y: 323, endPoint x: 426, endPoint y: 234, distance: 91.0
click at [426, 233] on input "BLUE" at bounding box center [474, 241] width 140 height 24
drag, startPoint x: 447, startPoint y: 237, endPoint x: 352, endPoint y: 235, distance: 95.2
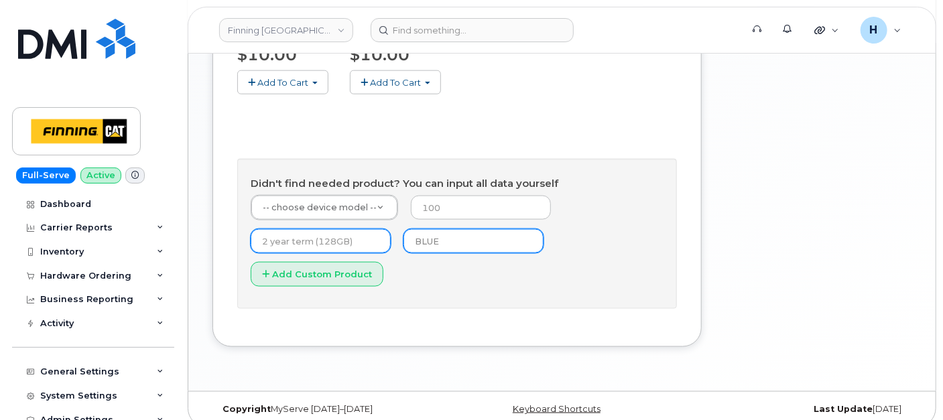
click at [352, 235] on form "-- choose device model -- -- choose device model -- Aircard E5836S Aircard Veri…" at bounding box center [457, 245] width 413 height 101
type input "v"
type input "black"
click at [251, 262] on button "Add Custom Product" at bounding box center [317, 274] width 133 height 25
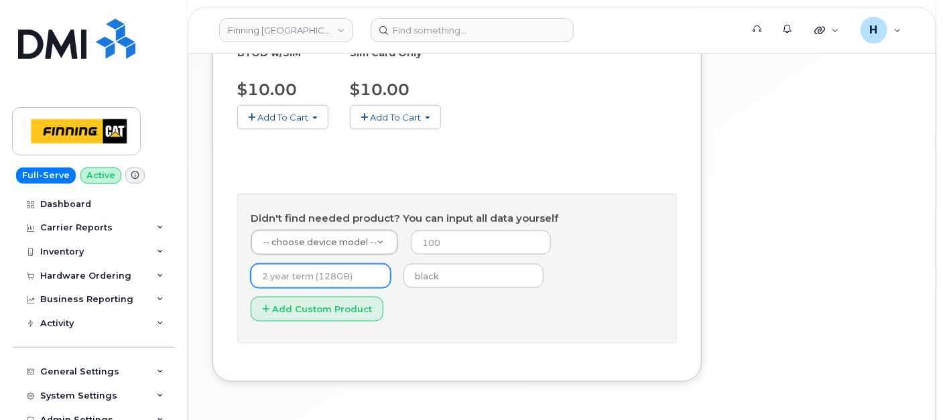
scroll to position [749, 0]
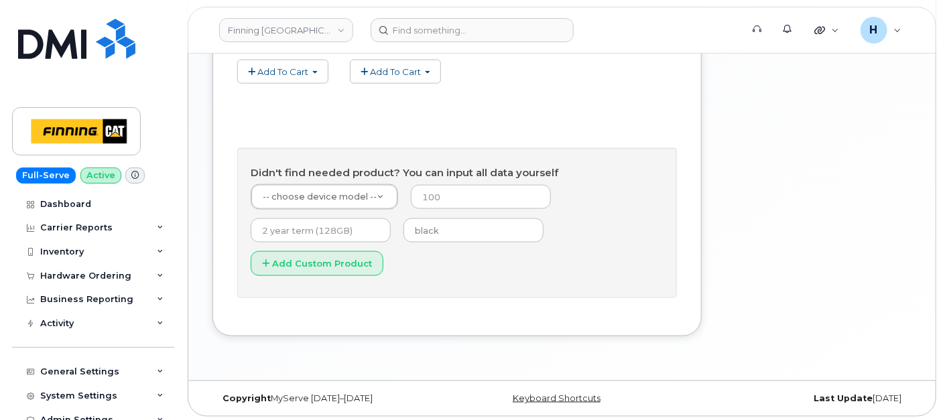
click at [434, 242] on form "-- choose device model -- -- choose device model -- Aircard E5836S Aircard Veri…" at bounding box center [457, 234] width 413 height 101
click at [440, 192] on input "number" at bounding box center [481, 197] width 140 height 24
type input "0"
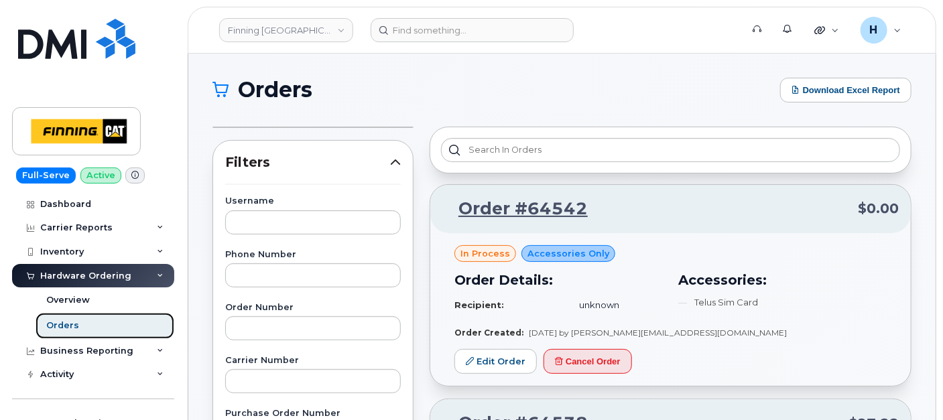
click at [69, 326] on div "Orders" at bounding box center [62, 326] width 33 height 12
click at [115, 312] on link "Overview" at bounding box center [105, 300] width 139 height 25
click at [115, 314] on link "Orders" at bounding box center [105, 325] width 139 height 25
click at [128, 276] on div "Hardware Ordering" at bounding box center [93, 276] width 162 height 24
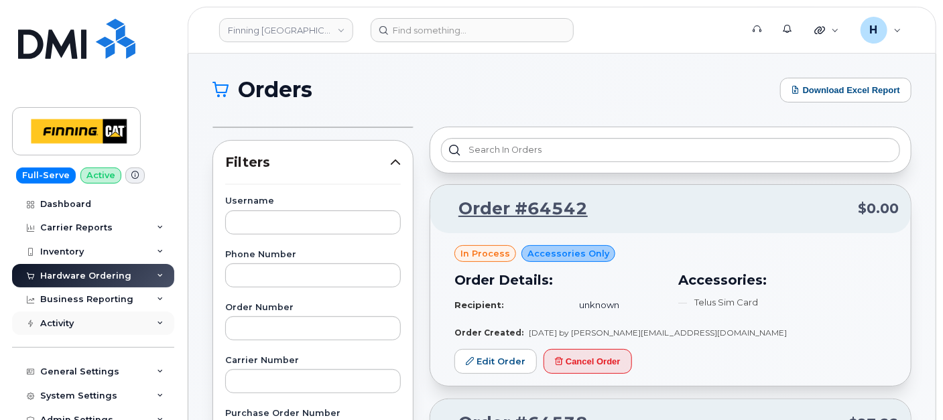
click at [113, 324] on div "Activity" at bounding box center [93, 324] width 162 height 24
click at [119, 290] on div "Business Reporting" at bounding box center [93, 300] width 162 height 24
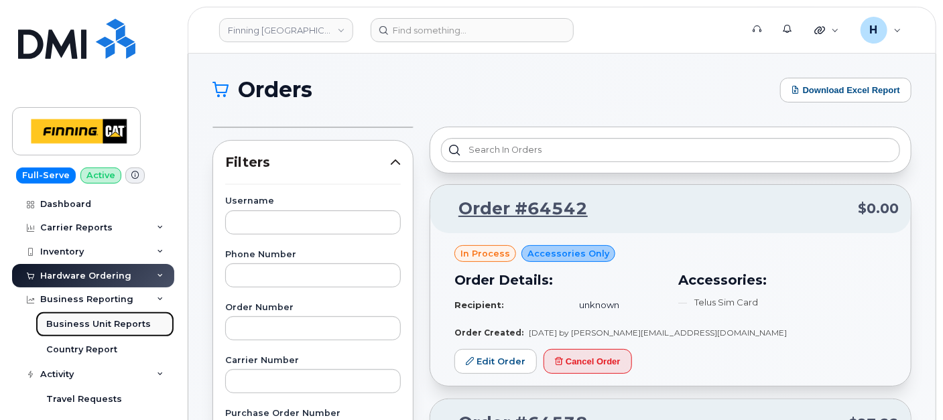
click at [112, 335] on link "Business Unit Reports" at bounding box center [105, 324] width 139 height 25
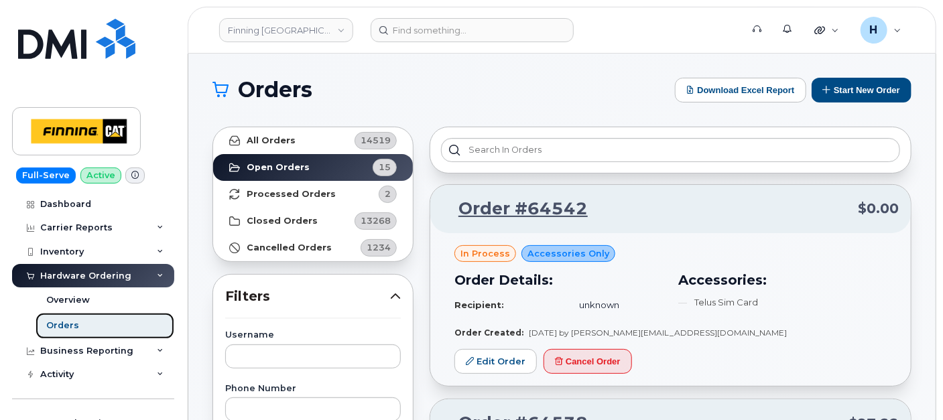
click at [117, 324] on link "Orders" at bounding box center [105, 325] width 139 height 25
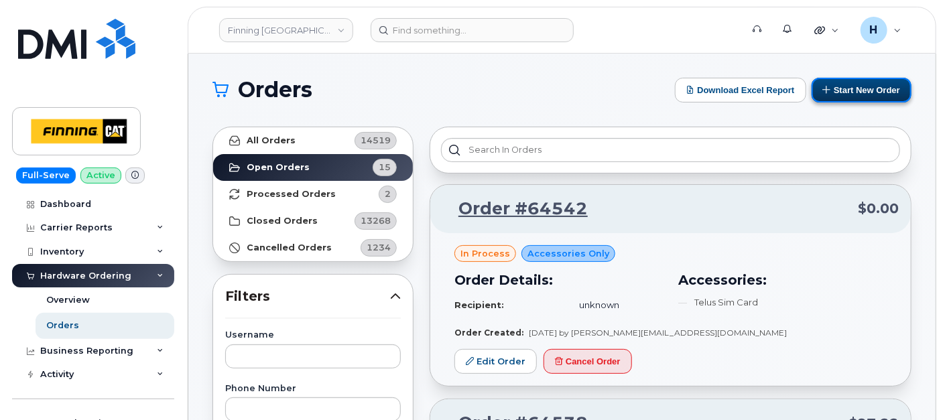
click at [841, 95] on button "Start New Order" at bounding box center [862, 90] width 100 height 25
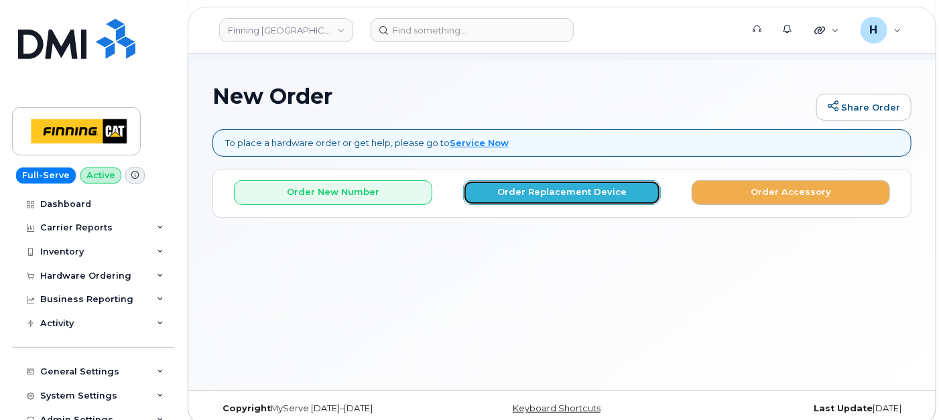
click at [501, 194] on button "Order Replacement Device" at bounding box center [562, 192] width 198 height 25
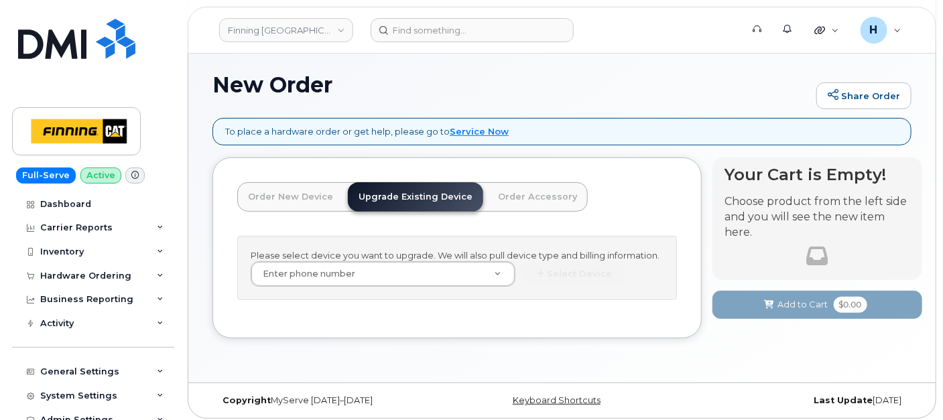
scroll to position [89, 0]
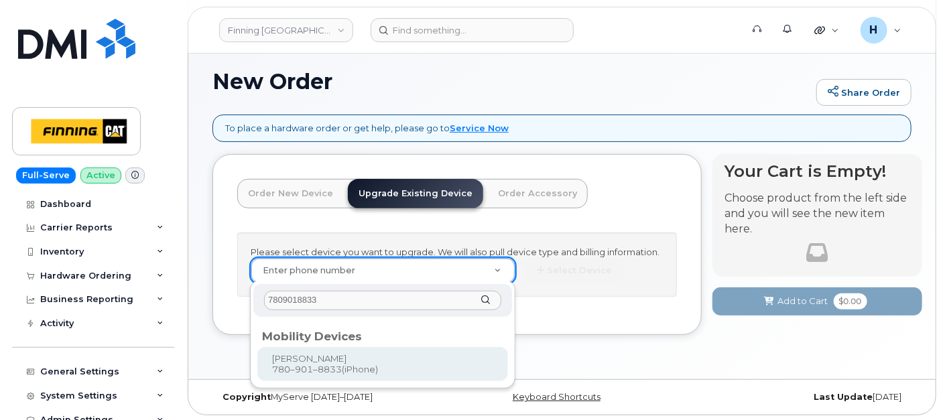
type input "7809018833"
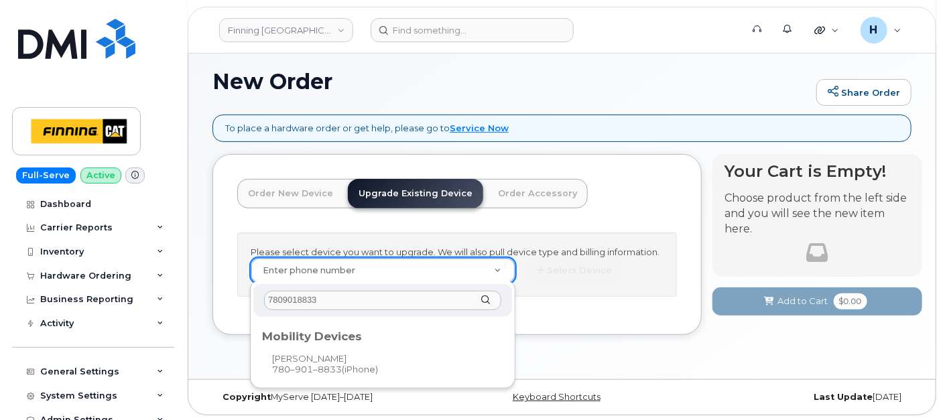
click at [317, 345] on div "Mobility Devices" at bounding box center [382, 334] width 251 height 27
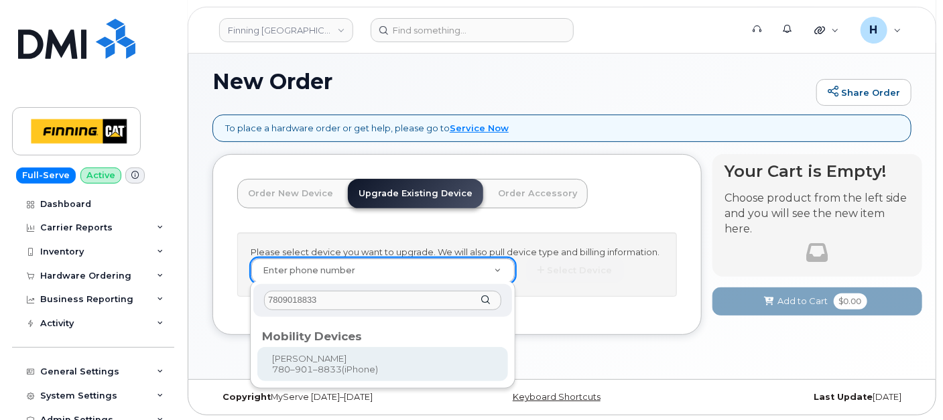
type input "379843"
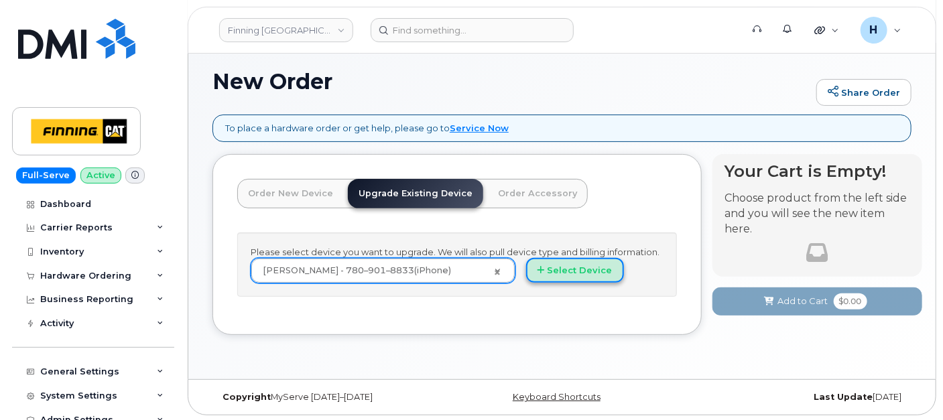
click at [574, 258] on button "Select Device" at bounding box center [575, 270] width 98 height 25
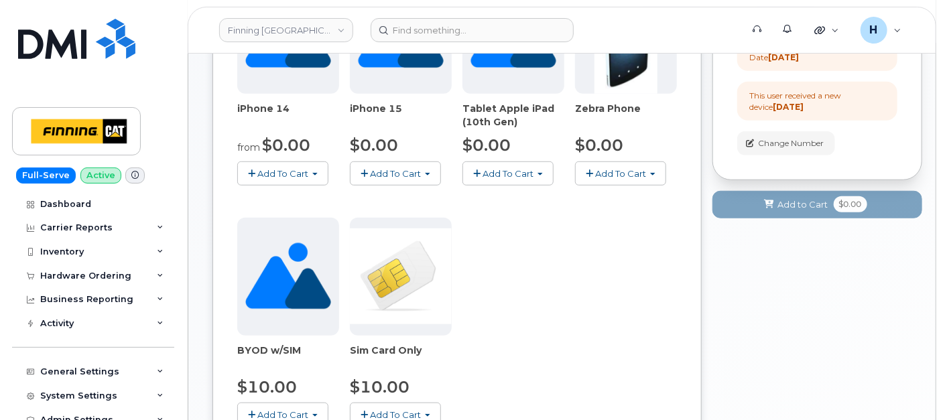
scroll to position [589, 0]
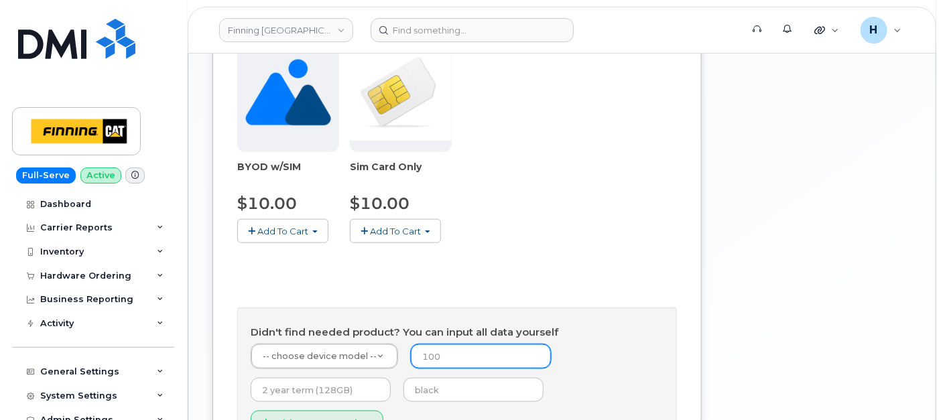
click at [424, 356] on input "number" at bounding box center [481, 357] width 140 height 24
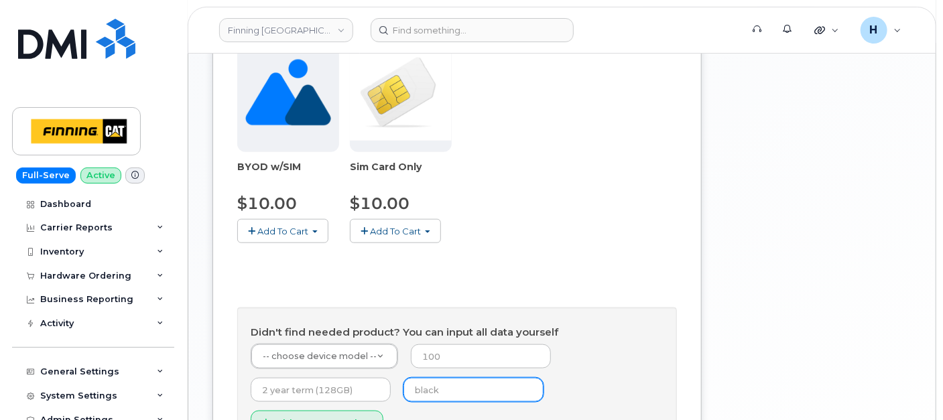
click at [430, 392] on input "text" at bounding box center [474, 390] width 140 height 24
type input "black"
type input "0"
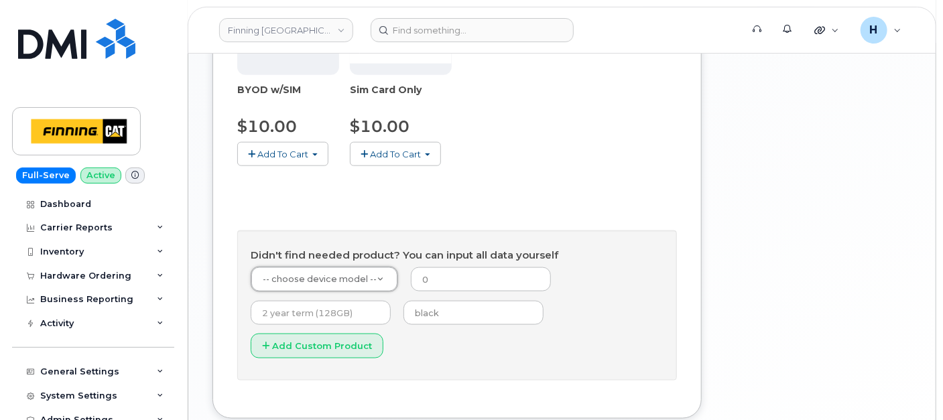
scroll to position [738, 0]
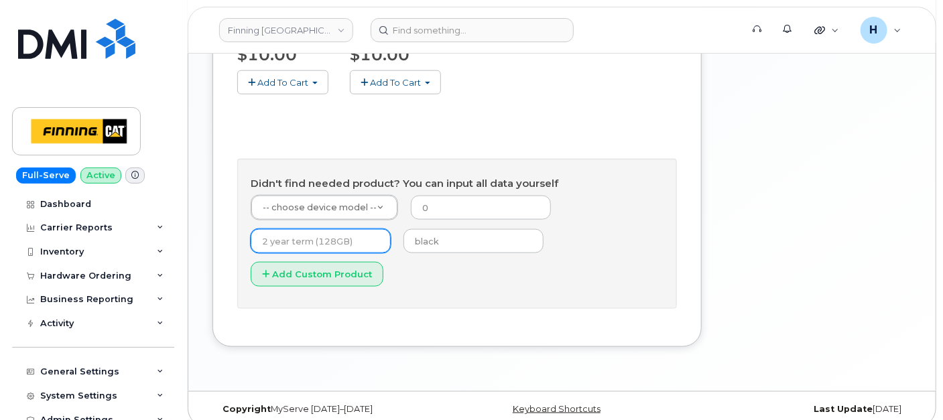
click at [271, 243] on input "text" at bounding box center [321, 241] width 140 height 24
type input "3 year term (128GB)"
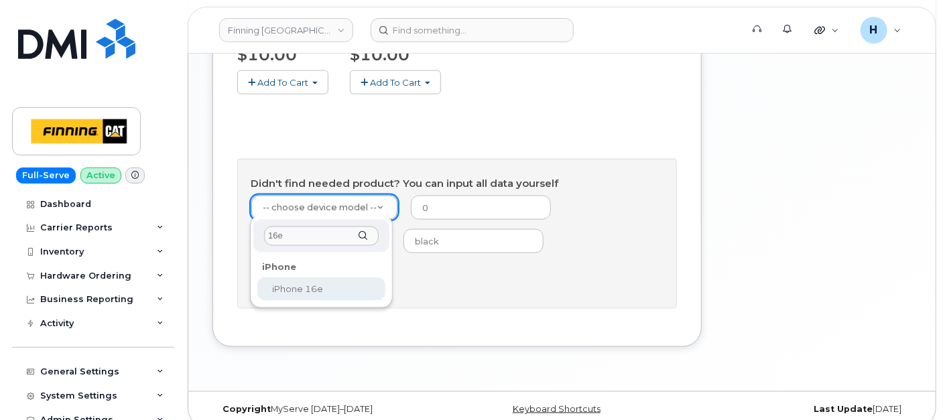
type input "16e"
select select "2883"
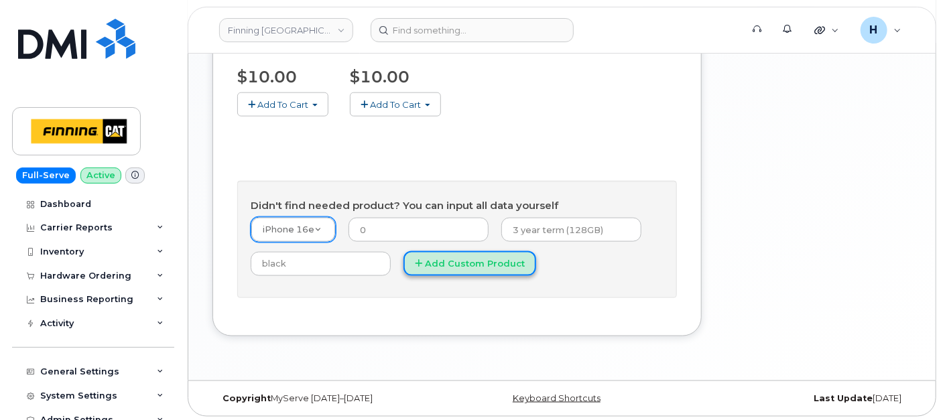
click at [440, 272] on button "Add Custom Product" at bounding box center [470, 263] width 133 height 25
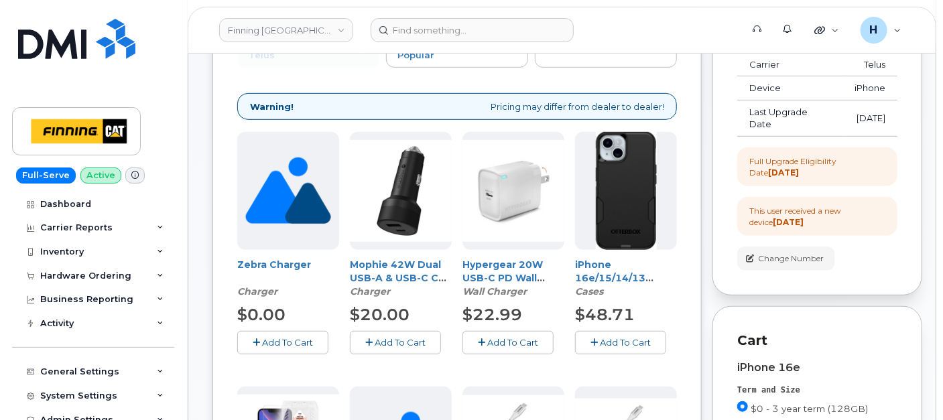
scroll to position [343, 0]
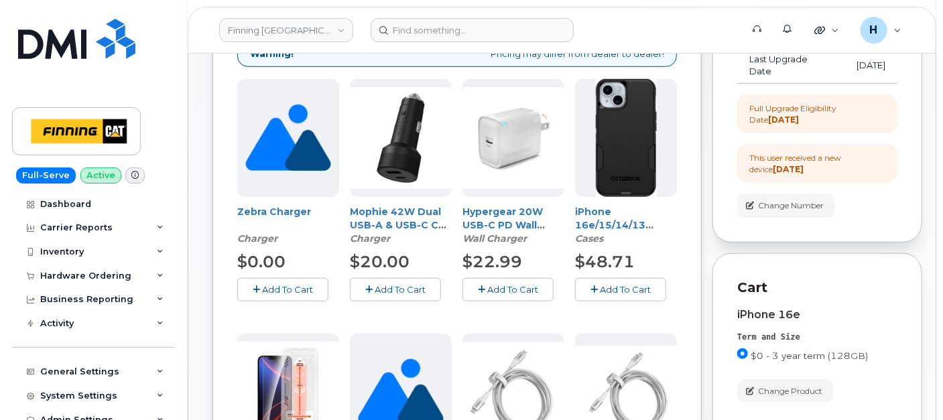
drag, startPoint x: 611, startPoint y: 280, endPoint x: 599, endPoint y: 282, distance: 11.5
click at [611, 280] on button "Add To Cart" at bounding box center [620, 289] width 91 height 23
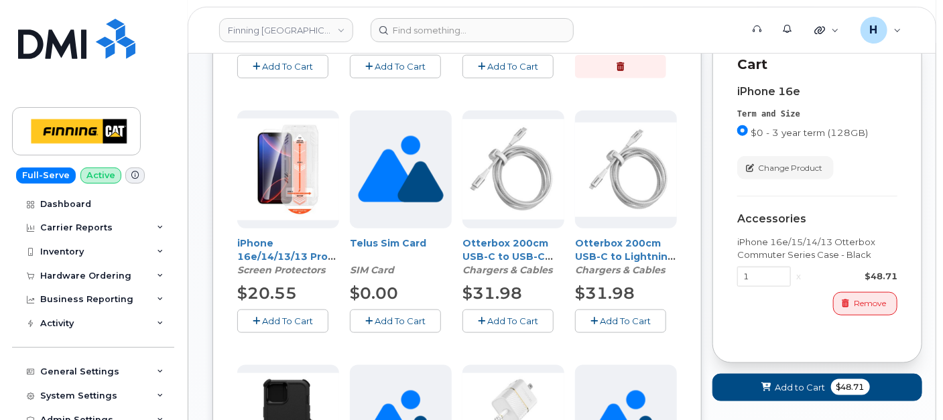
click at [263, 324] on button "Add To Cart" at bounding box center [282, 321] width 91 height 23
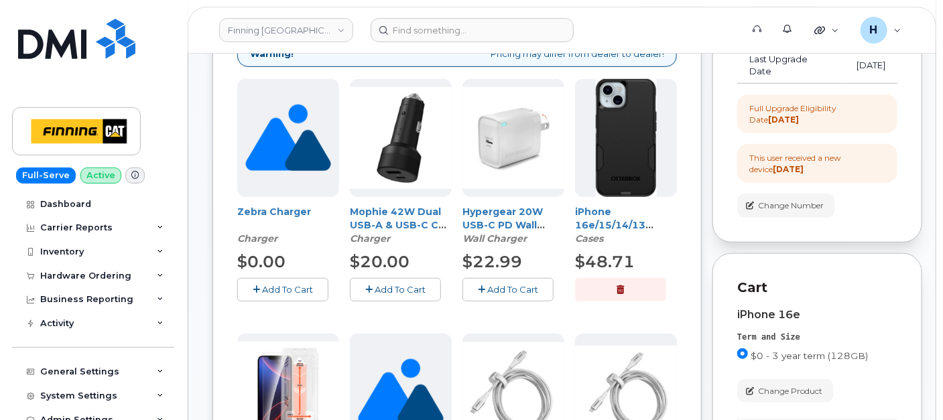
click at [528, 291] on span "Add To Cart" at bounding box center [512, 289] width 51 height 11
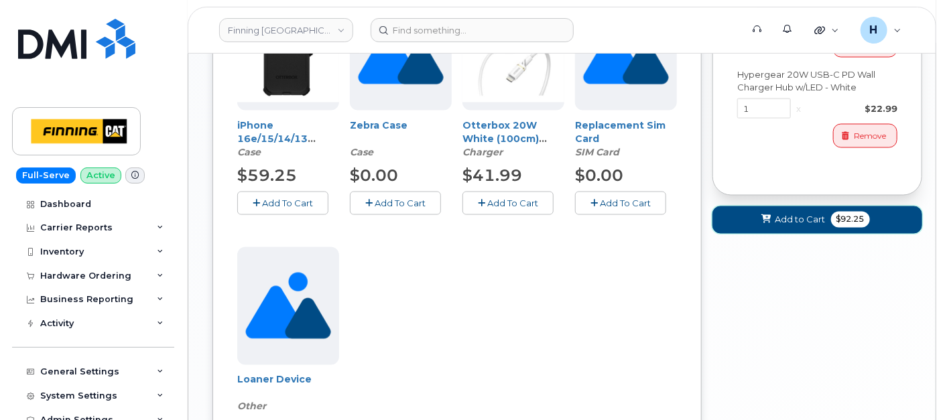
click at [753, 220] on button "Add to Cart $92.25" at bounding box center [818, 219] width 210 height 27
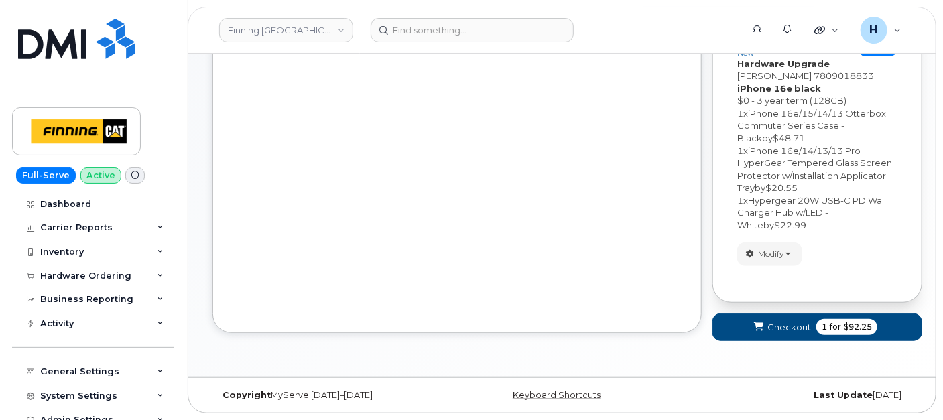
scroll to position [332, 0]
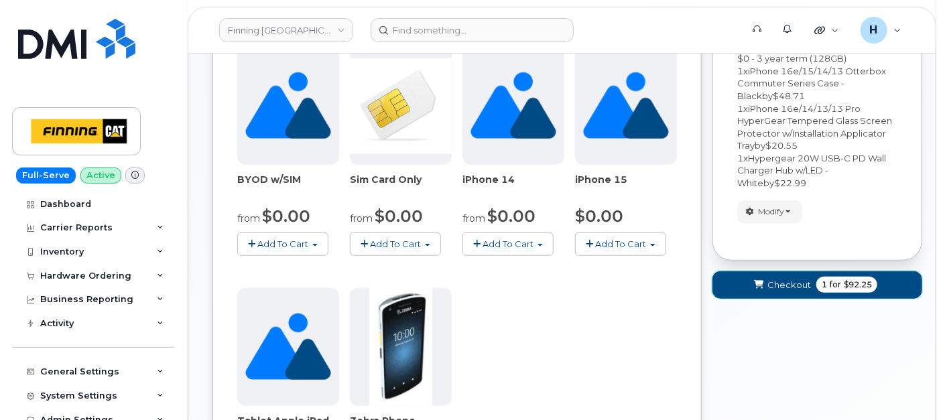
click at [750, 276] on button "Checkout 1 for $92.25" at bounding box center [818, 284] width 210 height 27
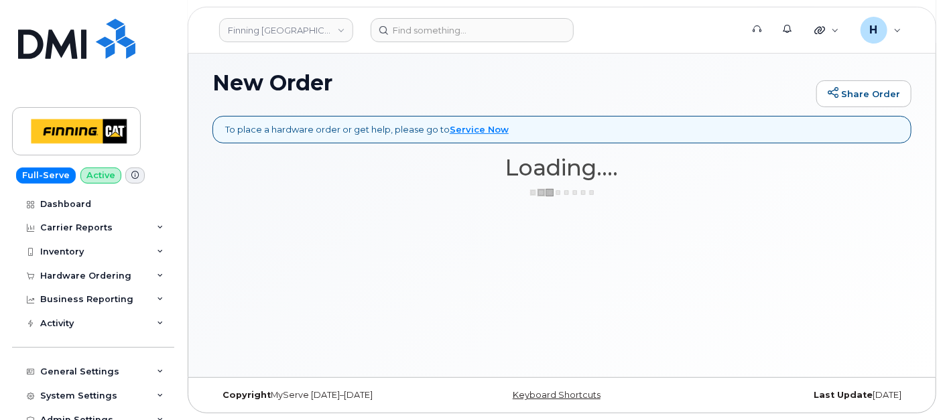
scroll to position [87, 0]
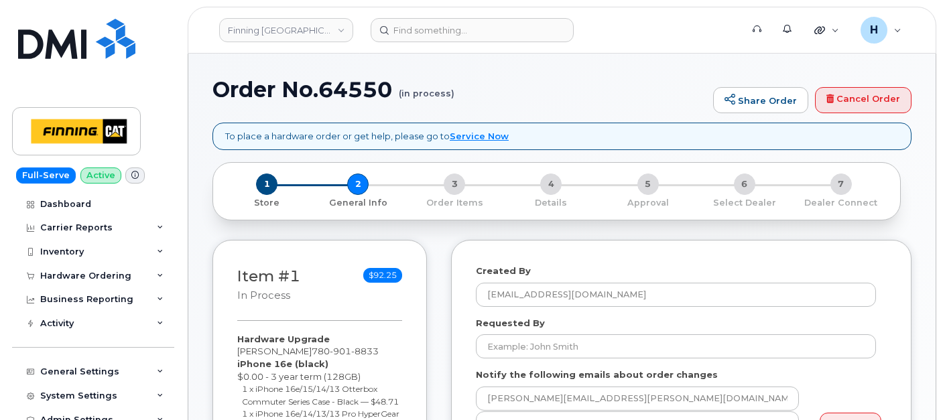
select select
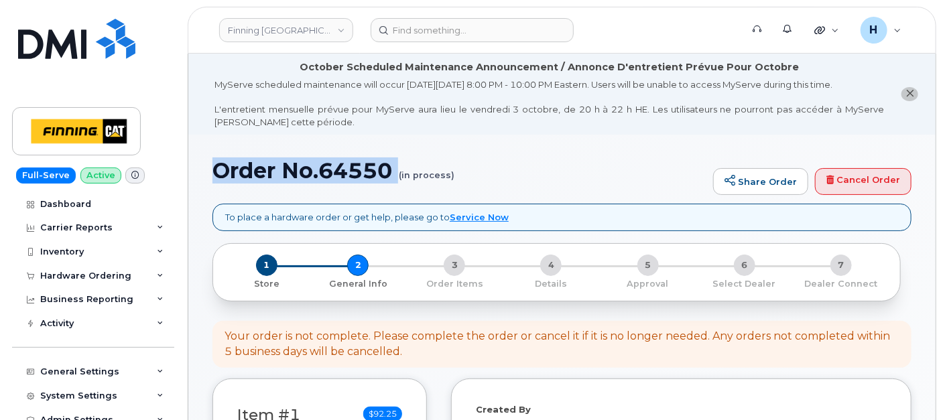
drag, startPoint x: 204, startPoint y: 178, endPoint x: 369, endPoint y: 185, distance: 165.7
copy h1 "Order No.64550"
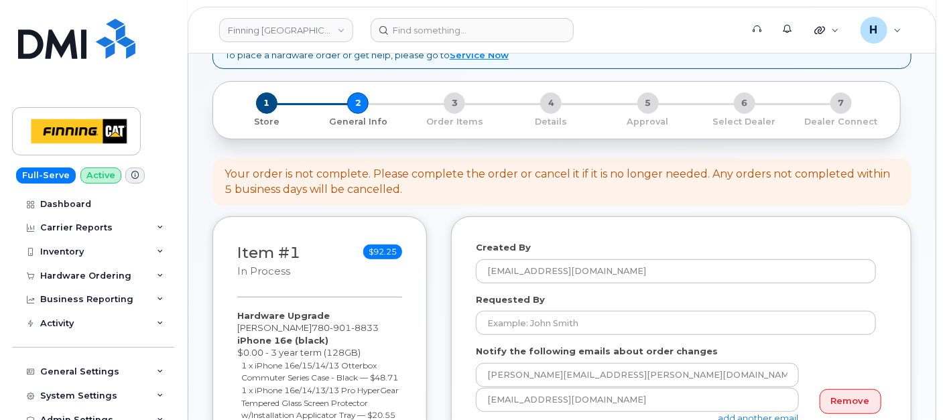
scroll to position [372, 0]
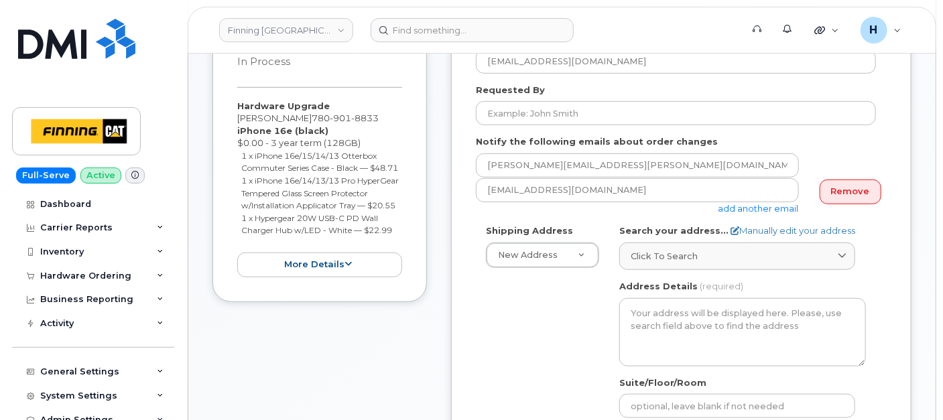
drag, startPoint x: 226, startPoint y: 101, endPoint x: 413, endPoint y: 249, distance: 238.6
click at [413, 249] on div "Item #1 in process $92.25 Hardware Upgrade [PERSON_NAME] [PHONE_NUMBER] iPhone …" at bounding box center [320, 155] width 215 height 296
copy div "Hardware Upgrade [PERSON_NAME] [PHONE_NUMBER] iPhone 16e (black) $0.00 - 3 year…"
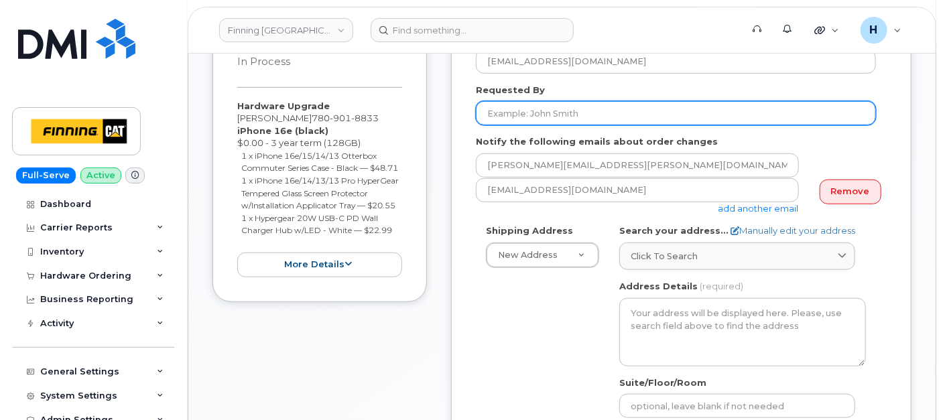
drag, startPoint x: 540, startPoint y: 122, endPoint x: 467, endPoint y: 139, distance: 74.3
click at [540, 121] on input "Requested By" at bounding box center [676, 113] width 400 height 24
paste input "RITM0496545"
type input "RITM0496545"
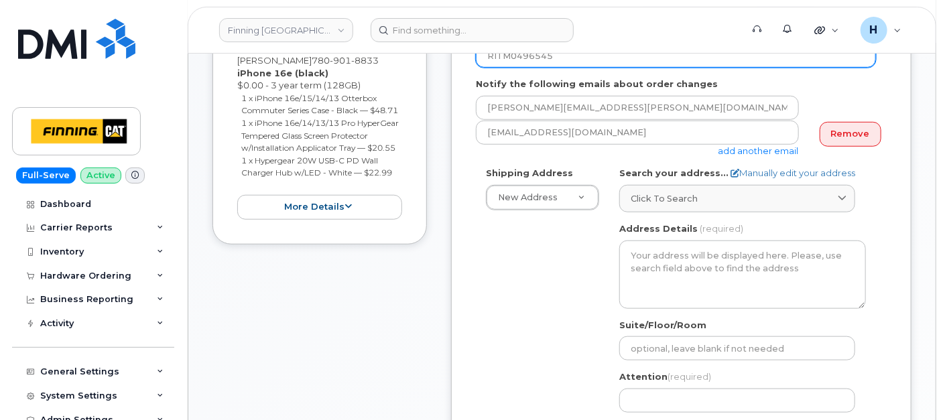
scroll to position [521, 0]
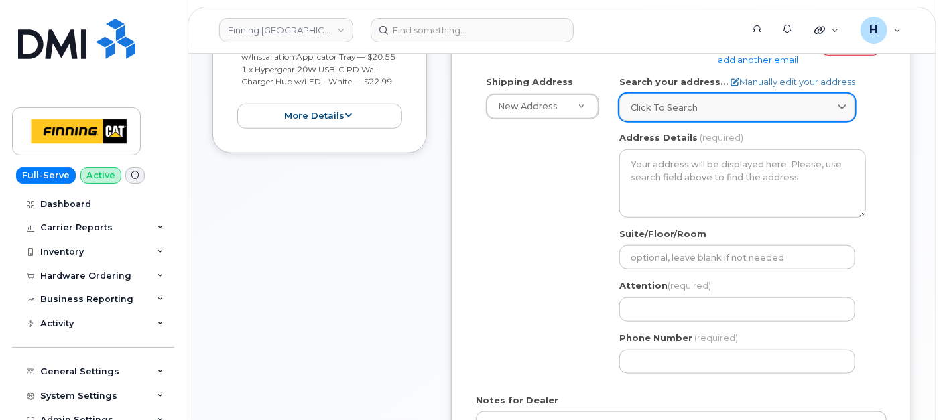
click at [684, 119] on link "Click to search" at bounding box center [737, 107] width 236 height 27
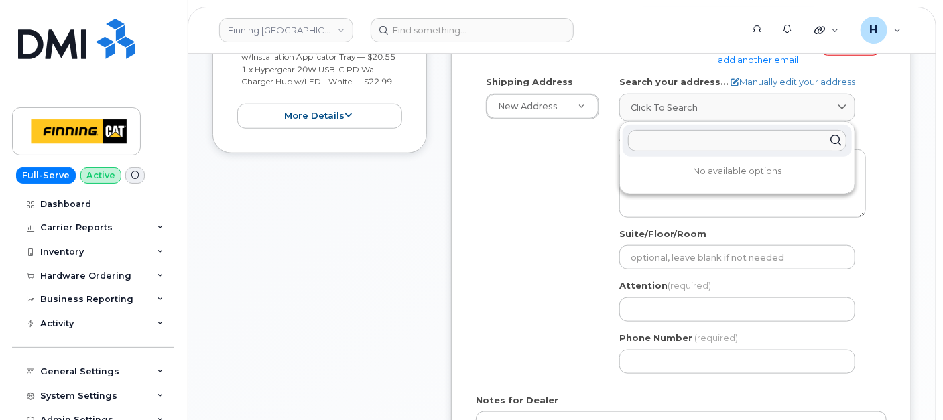
paste input "13315 156 St."
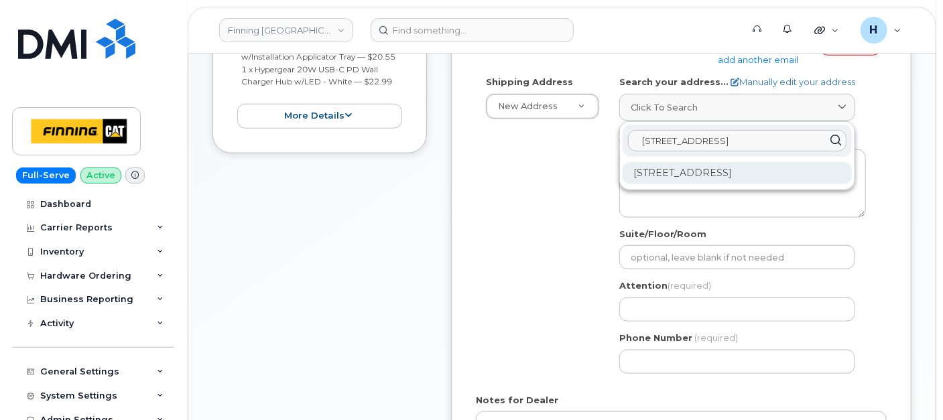
type input "13315 156 St."
click at [707, 176] on div "13315 156 St NW Edmonton AB T5V 1V2" at bounding box center [737, 173] width 229 height 22
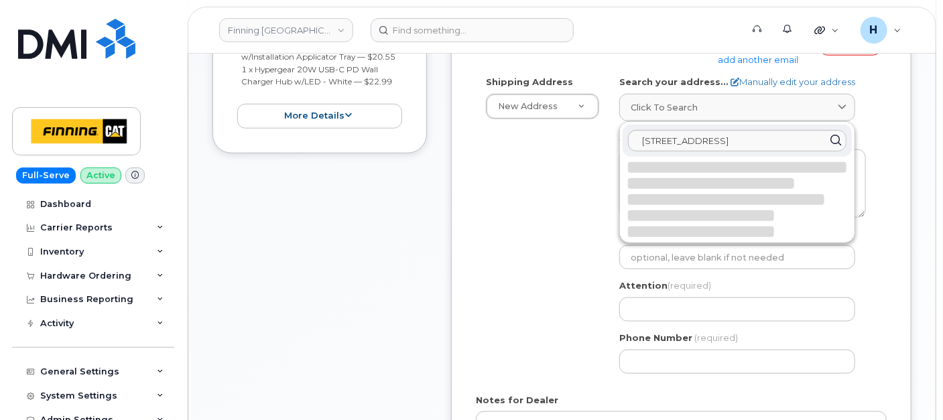
select select
type textarea "13315 156 St NW EDMONTON AB T5V 1V2 CANADA"
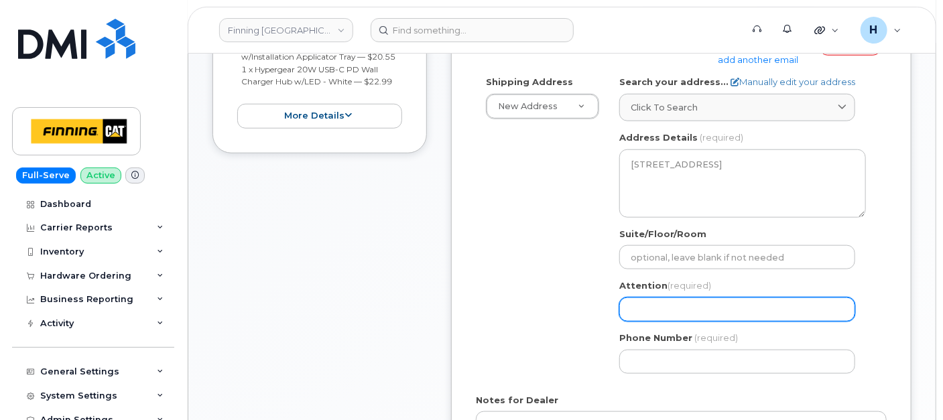
click at [678, 310] on input "Attention (required)" at bounding box center [737, 310] width 236 height 24
paste input "[PERSON_NAME]"
select select
type input "[PERSON_NAME]"
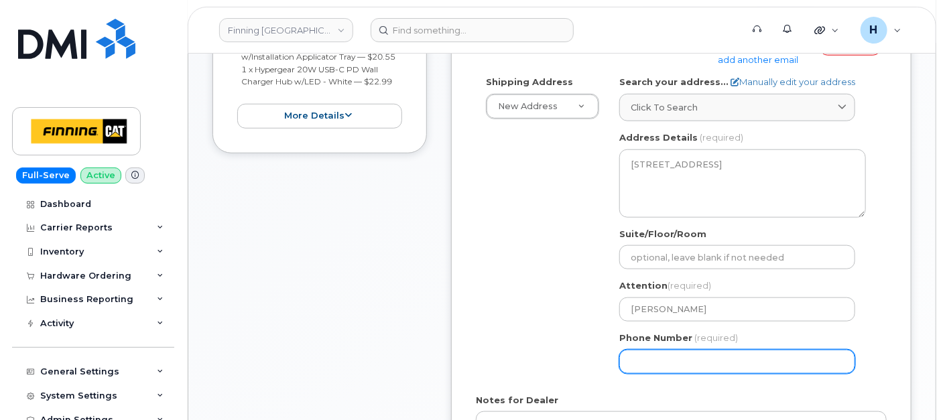
drag, startPoint x: 680, startPoint y: 359, endPoint x: 335, endPoint y: 306, distance: 348.5
click at [680, 359] on input "Phone Number" at bounding box center [737, 362] width 236 height 24
paste input "7804477837"
select select
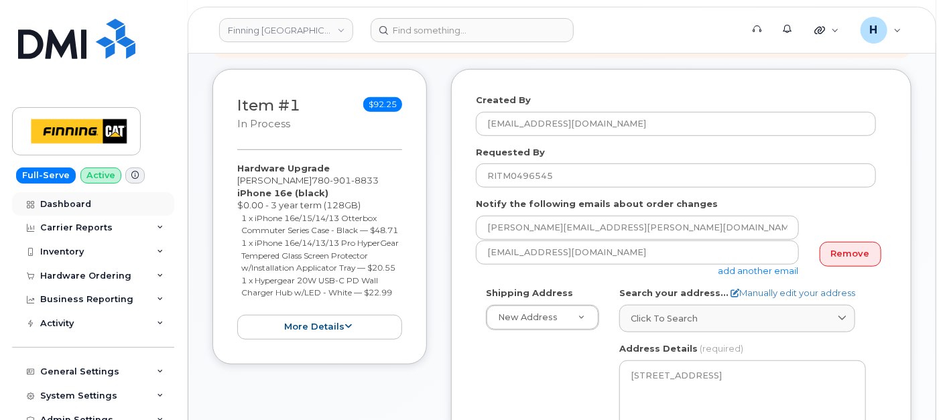
scroll to position [298, 0]
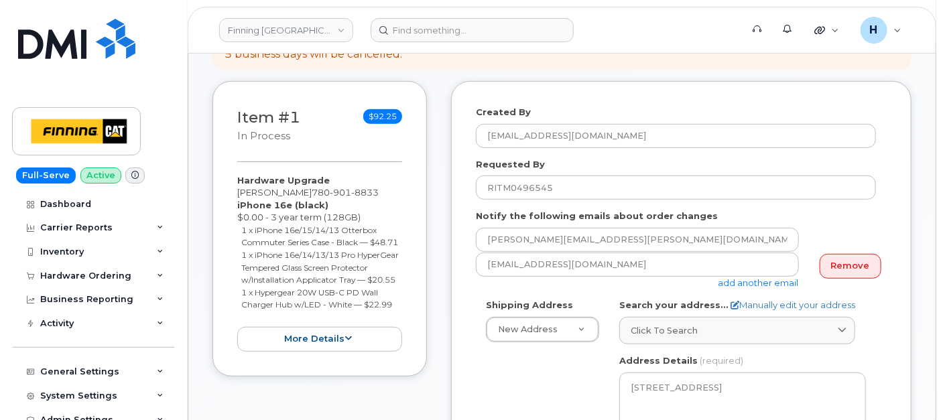
type input "7804477837"
drag, startPoint x: 222, startPoint y: 174, endPoint x: 249, endPoint y: 184, distance: 28.4
click at [249, 184] on div "Item #1 in process $92.25 Hardware Upgrade Tanya Giese 780 901 8833 iPhone 16e …" at bounding box center [320, 229] width 215 height 296
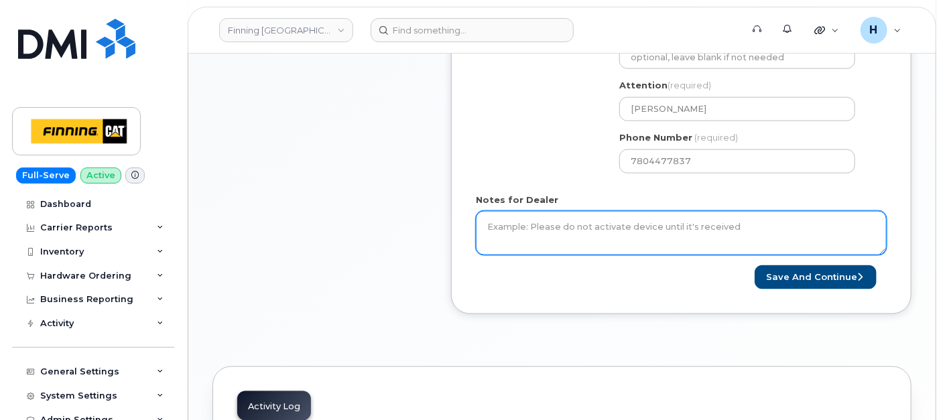
scroll to position [745, 0]
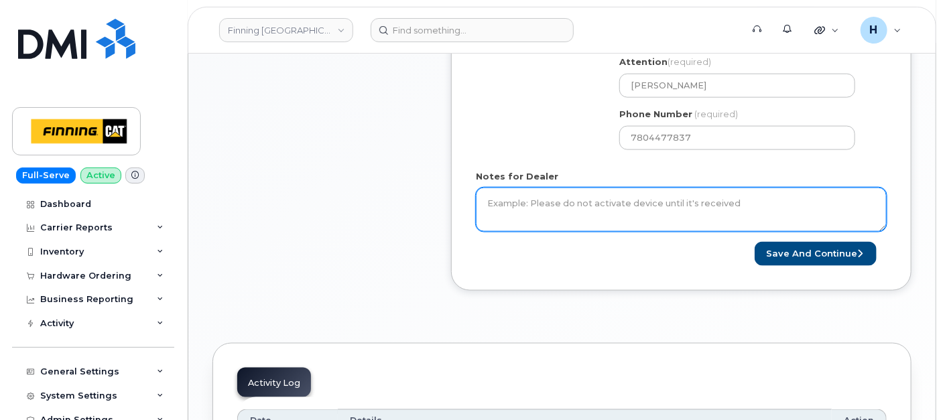
click at [546, 205] on textarea "Notes for Dealer" at bounding box center [681, 210] width 411 height 44
paste textarea "Hardware Upgrade Tanya Giese 7809018833 iPhone 16e (black) $0.00 - 3 year term …"
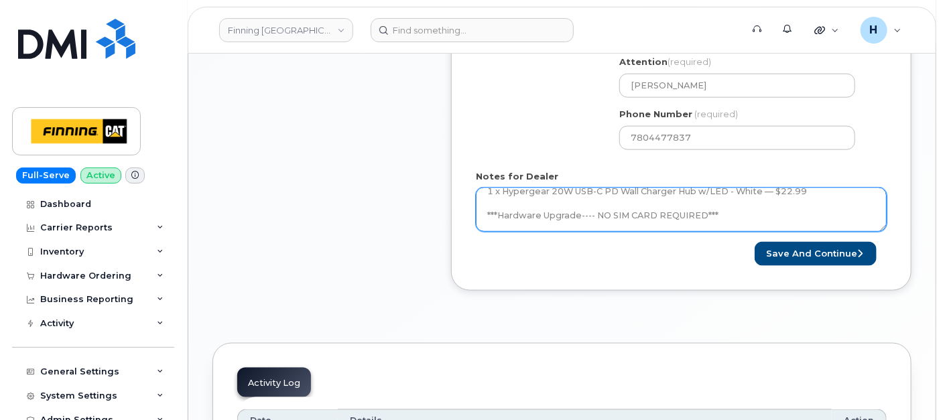
scroll to position [113, 0]
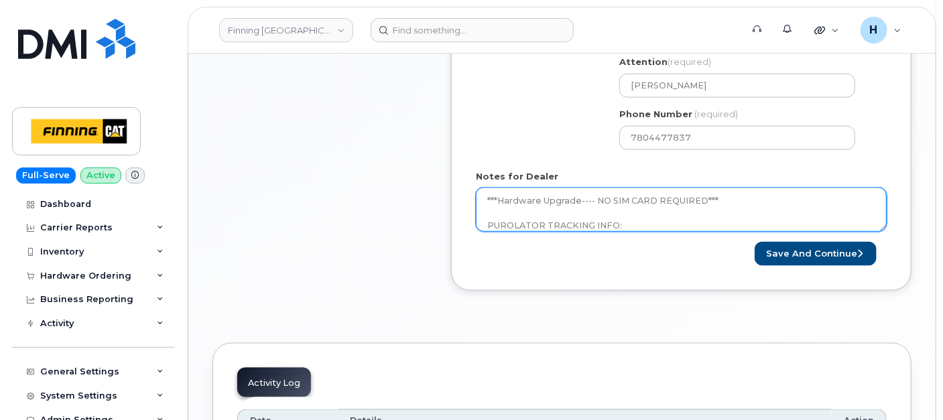
type textarea "Hardware Upgrade Tanya Giese 7809018833 iPhone 16e (black) $0.00 - 3 year term …"
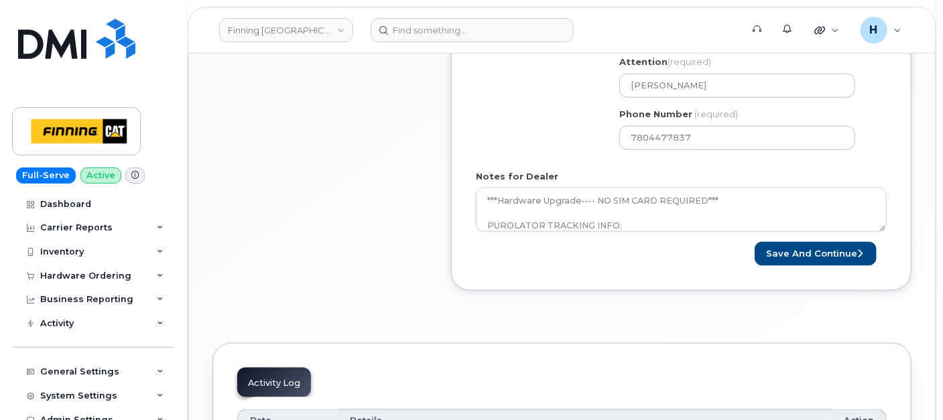
click at [804, 253] on button "Save and Continue" at bounding box center [816, 254] width 122 height 25
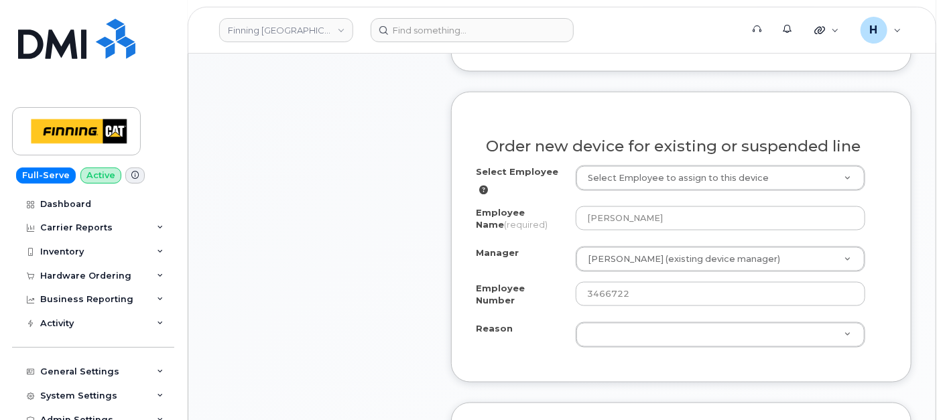
scroll to position [825, 0]
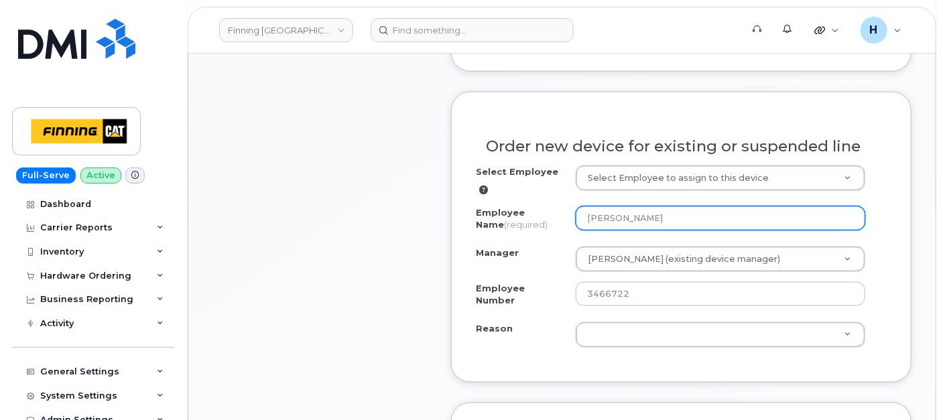
drag, startPoint x: 648, startPoint y: 213, endPoint x: 546, endPoint y: 218, distance: 102.7
click at [546, 218] on div "Employee Name (required) [PERSON_NAME]" at bounding box center [681, 221] width 411 height 30
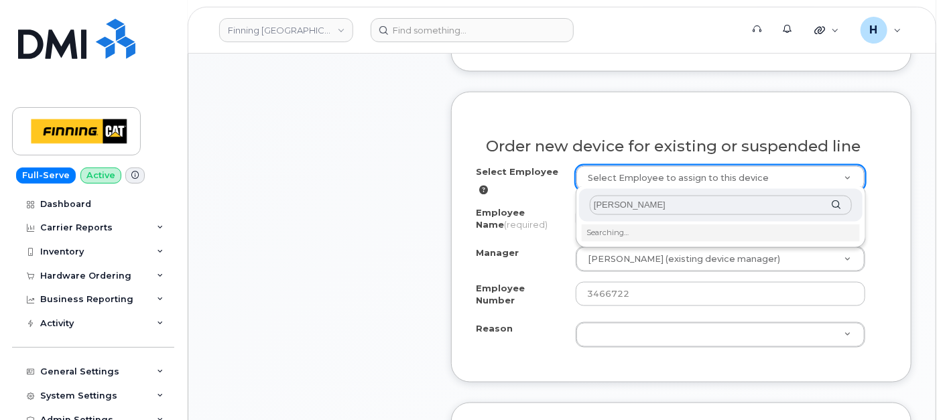
type input "[PERSON_NAME]"
drag, startPoint x: 604, startPoint y: 185, endPoint x: 613, endPoint y: 232, distance: 47.9
type input "55147"
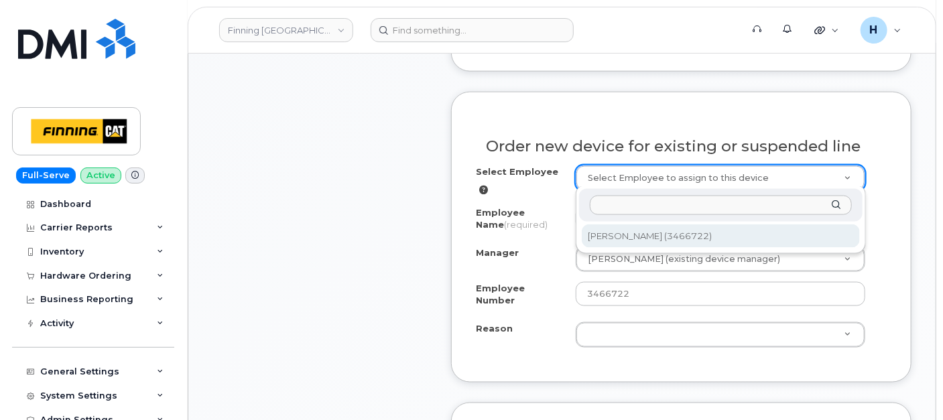
select select "14994"
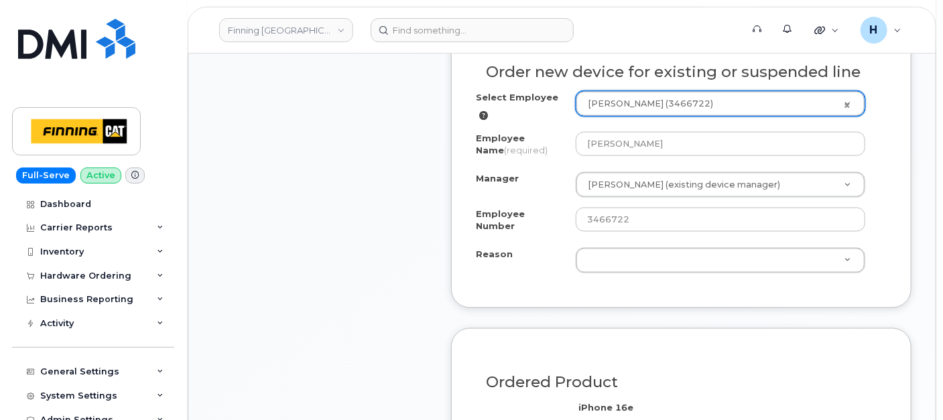
scroll to position [975, 0]
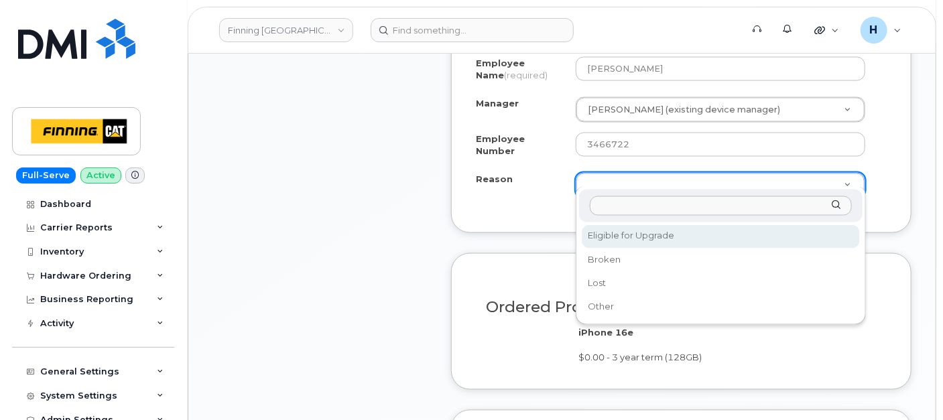
select select "eligible_for_upgrade"
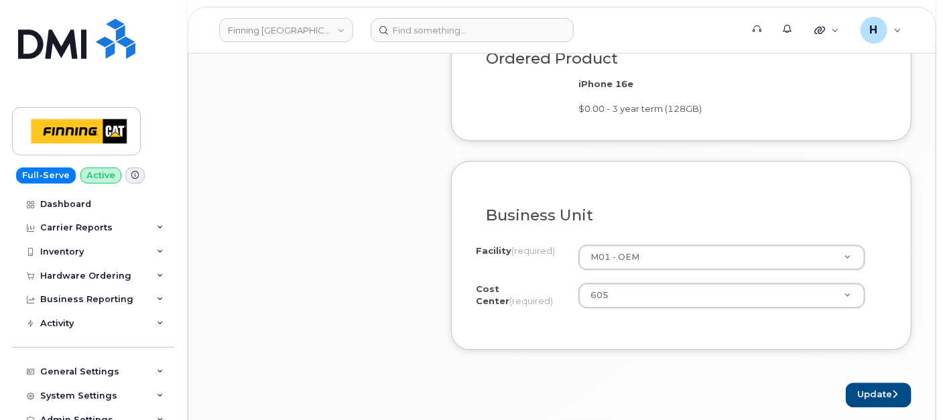
scroll to position [1272, 0]
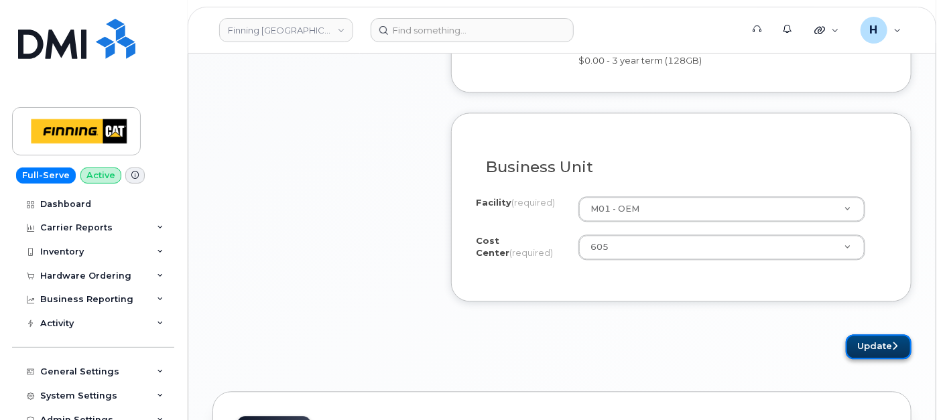
click at [875, 335] on button "Update" at bounding box center [879, 347] width 66 height 25
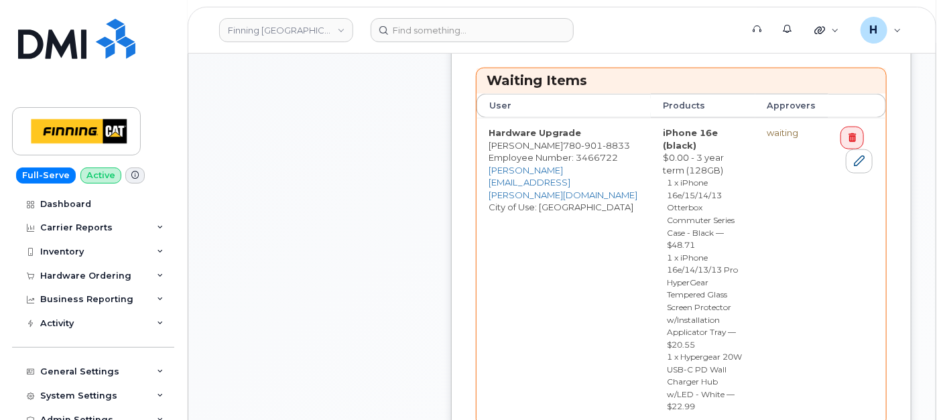
scroll to position [819, 0]
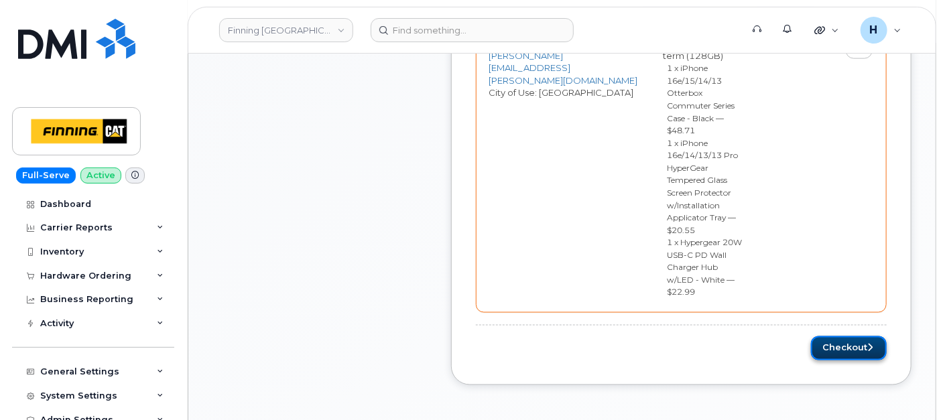
click at [852, 337] on button "Checkout" at bounding box center [849, 349] width 76 height 25
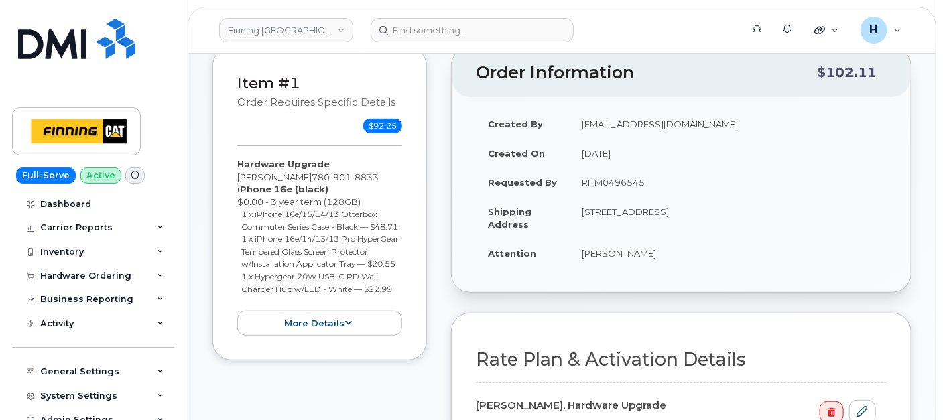
scroll to position [298, 0]
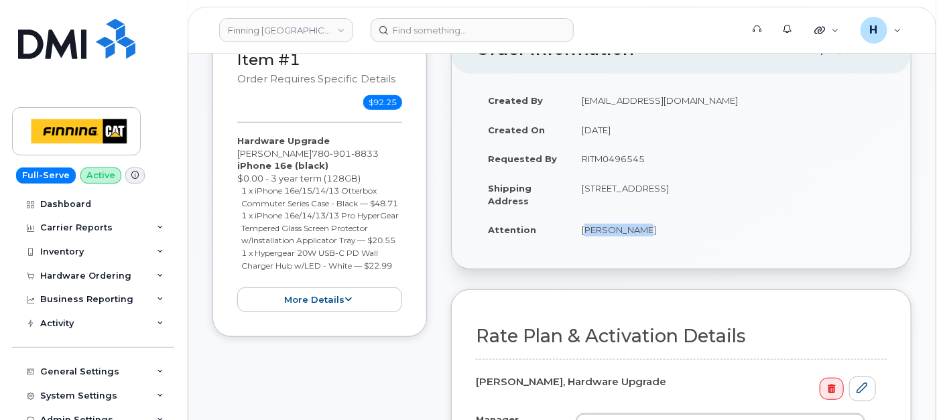
drag, startPoint x: 577, startPoint y: 235, endPoint x: 694, endPoint y: 238, distance: 117.4
click at [694, 238] on td "[PERSON_NAME]" at bounding box center [728, 229] width 317 height 29
copy td "[PERSON_NAME]"
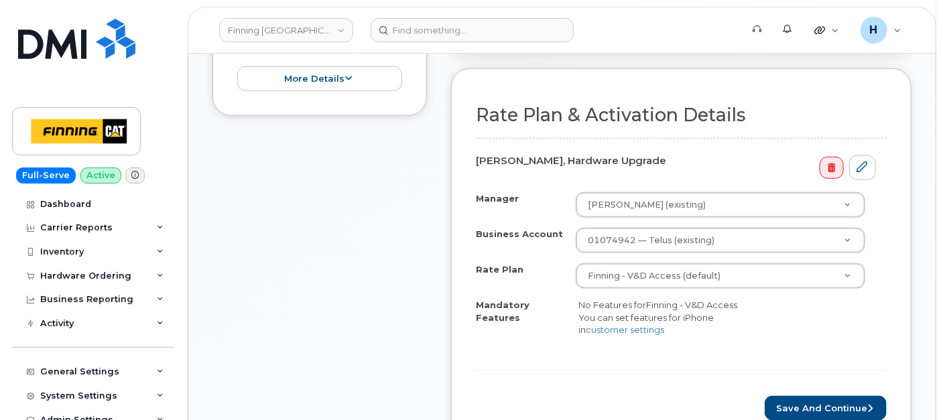
scroll to position [670, 0]
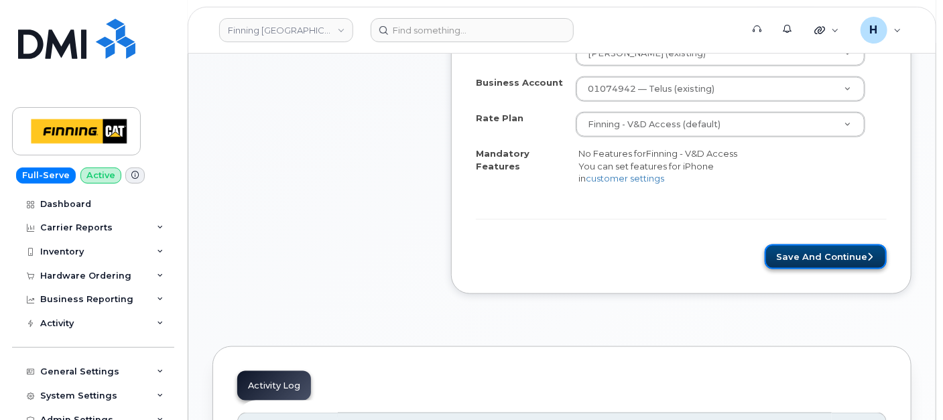
click at [833, 259] on button "Save and Continue" at bounding box center [826, 257] width 122 height 25
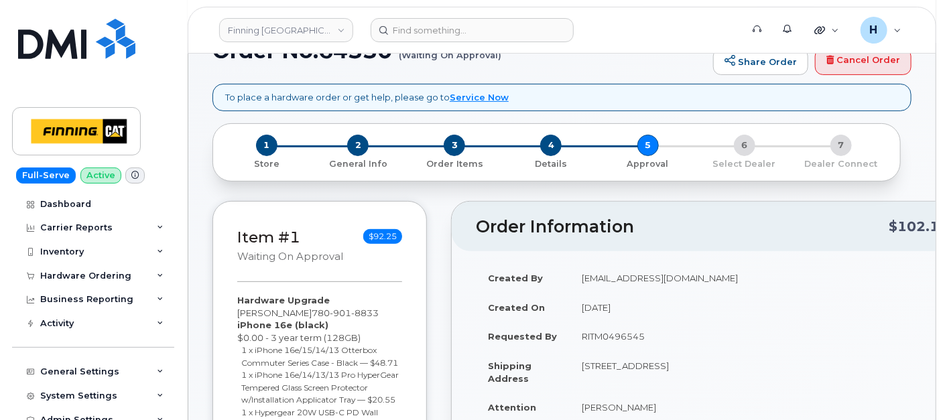
scroll to position [298, 0]
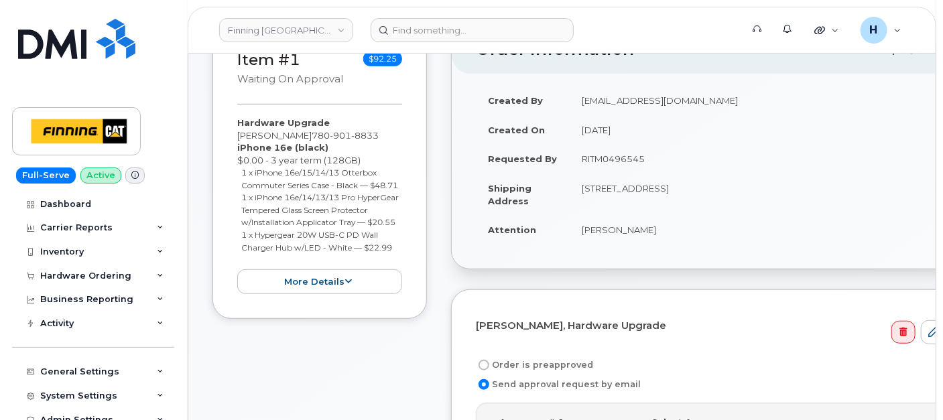
drag, startPoint x: 735, startPoint y: 188, endPoint x: 774, endPoint y: 191, distance: 38.3
click at [774, 191] on td "[STREET_ADDRESS]" at bounding box center [764, 195] width 389 height 42
copy td "T5V 1V2"
click at [510, 357] on label "Order is preapproved" at bounding box center [534, 365] width 117 height 16
click at [489, 360] on input "Order is preapproved" at bounding box center [484, 365] width 11 height 11
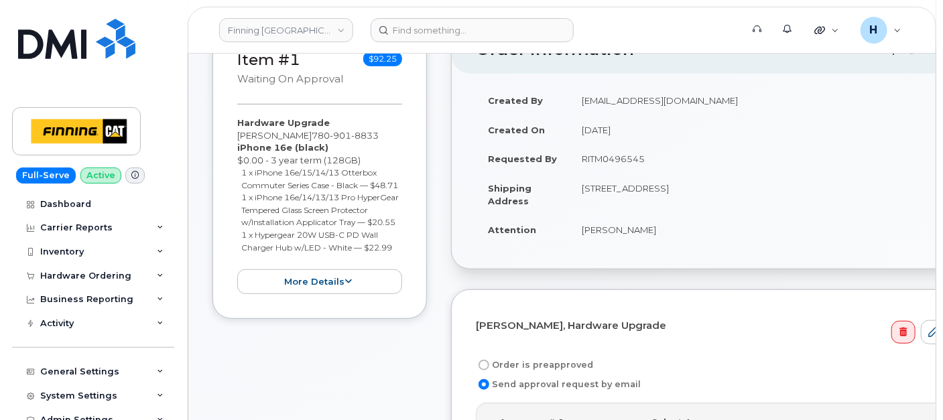
radio input "true"
drag, startPoint x: 572, startPoint y: 159, endPoint x: 688, endPoint y: 158, distance: 115.3
click at [688, 158] on td "RITM0496545" at bounding box center [728, 158] width 317 height 29
copy td "RITM0496545"
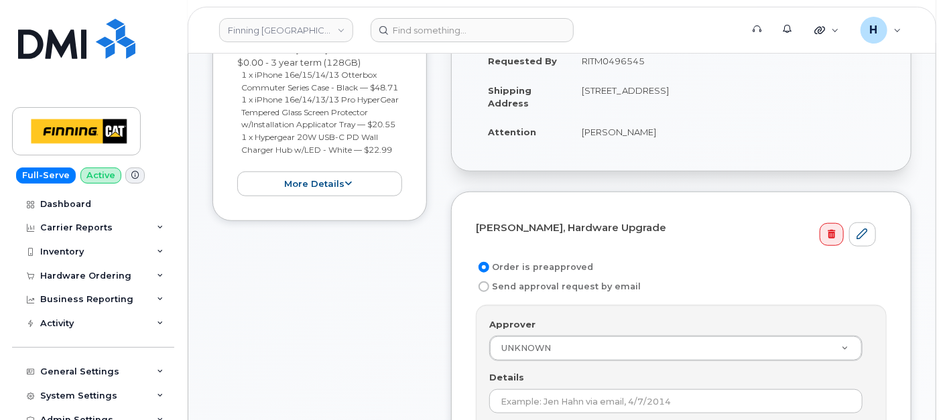
scroll to position [521, 0]
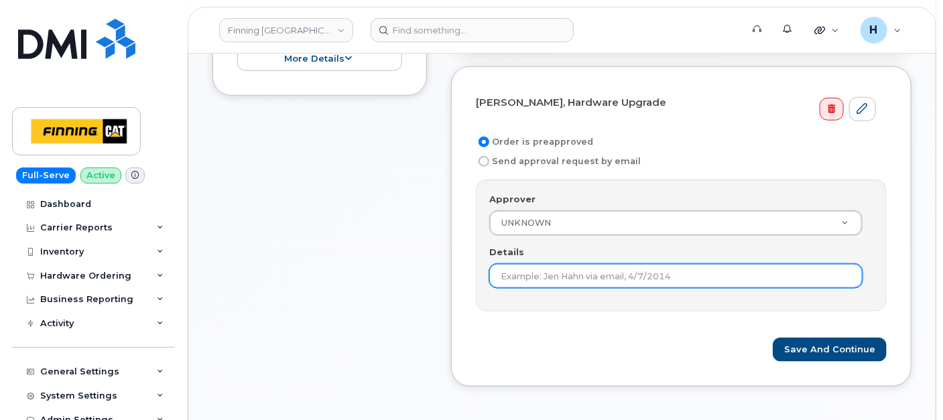
click at [534, 274] on input "Details" at bounding box center [675, 276] width 373 height 24
paste input "RITM0496545"
type input "RITM0496545"
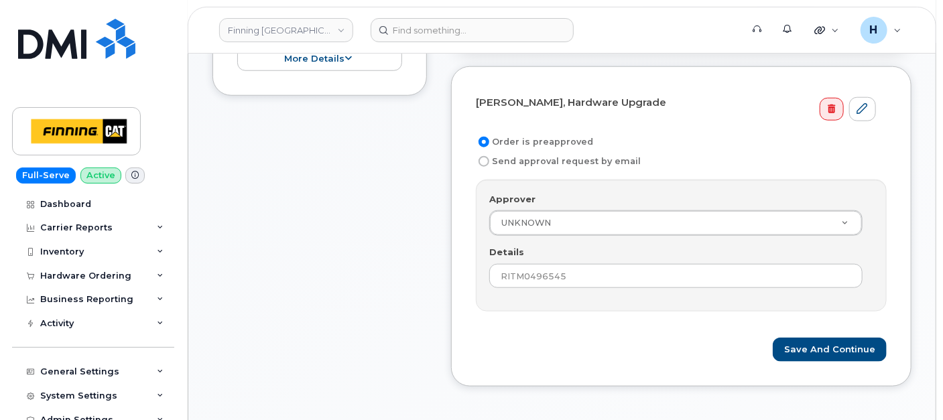
click at [872, 363] on div "Tanya Giese, Hardware Upgrade Order is preapproved Send approval request by ema…" at bounding box center [681, 226] width 461 height 321
click at [857, 350] on button "Save and Continue" at bounding box center [830, 350] width 114 height 25
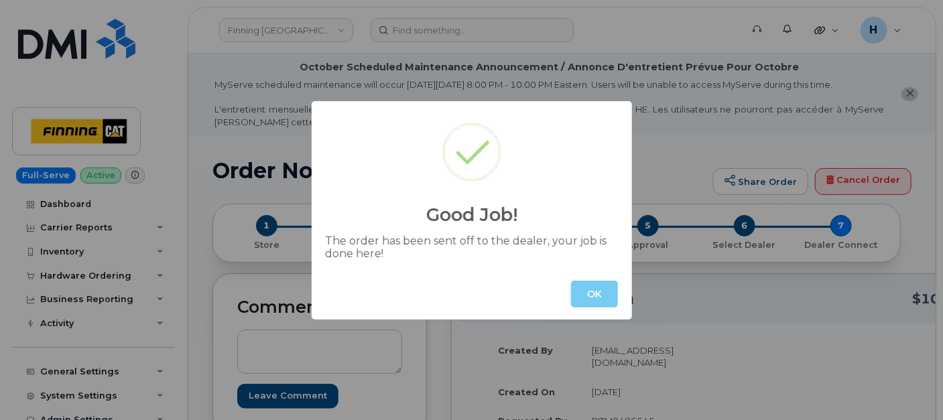
click at [607, 293] on button "OK" at bounding box center [594, 294] width 47 height 27
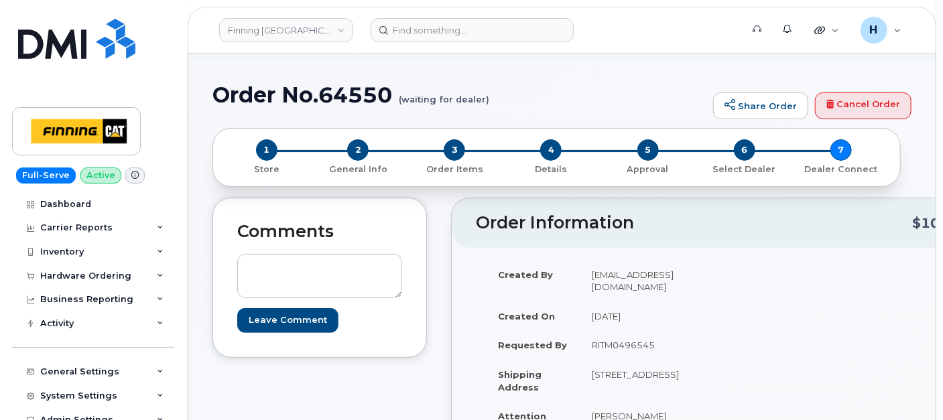
scroll to position [149, 0]
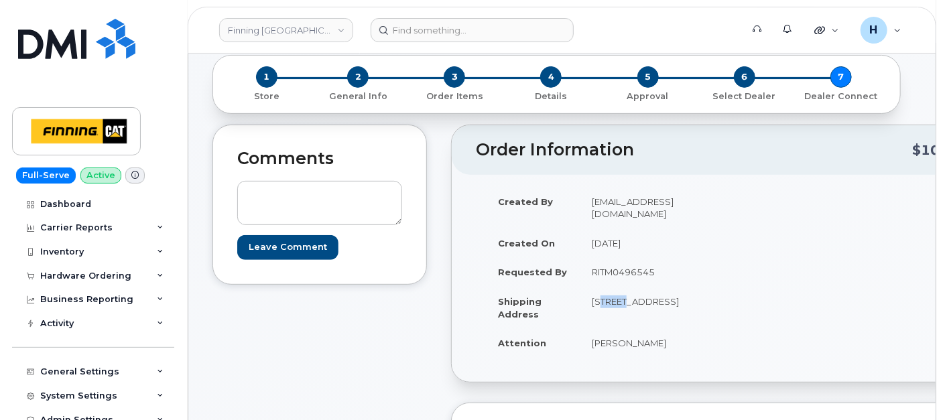
drag, startPoint x: 584, startPoint y: 283, endPoint x: 621, endPoint y: 284, distance: 37.5
click at [621, 287] on td "[STREET_ADDRESS]" at bounding box center [649, 308] width 139 height 42
copy td "13315"
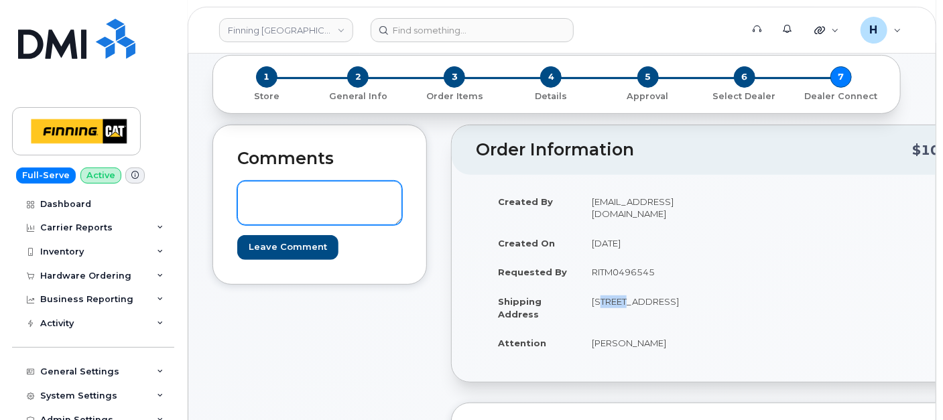
scroll to position [0, 0]
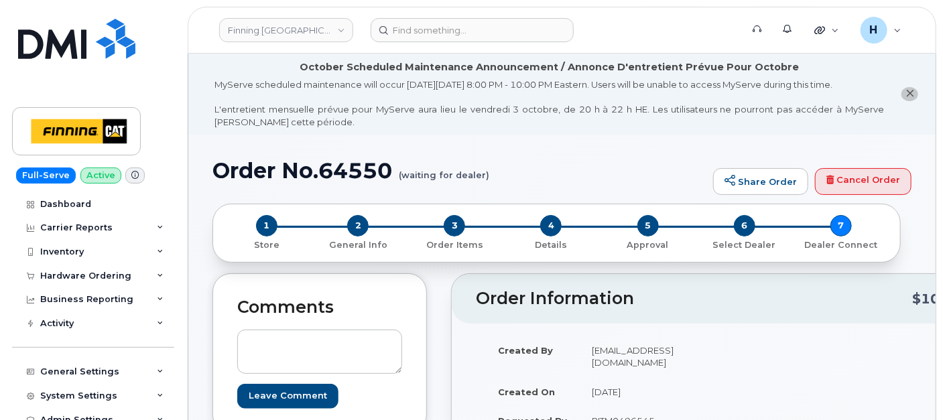
click at [375, 176] on h1 "Order No.64550 (waiting for dealer)" at bounding box center [460, 170] width 494 height 23
click at [375, 175] on h1 "Order No.64550 (waiting for dealer)" at bounding box center [460, 170] width 494 height 23
copy h1 "64550"
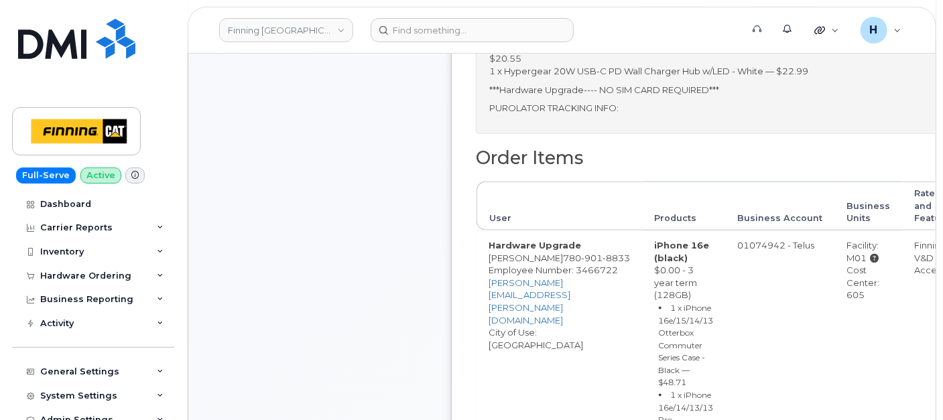
scroll to position [670, 0]
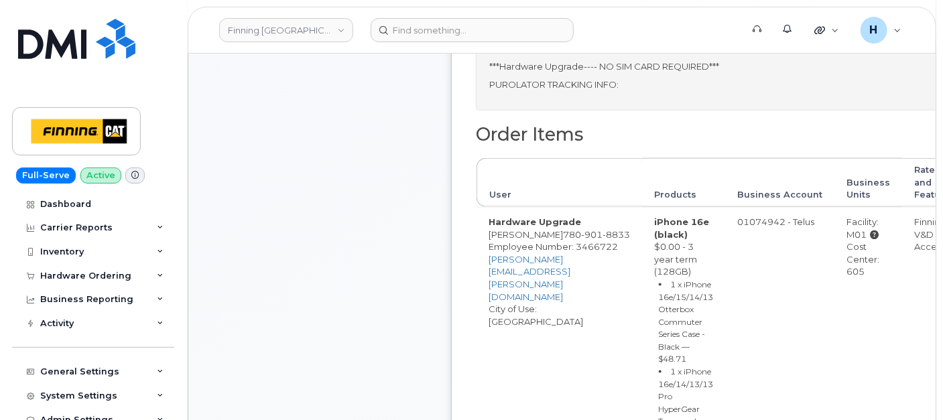
drag, startPoint x: 825, startPoint y: 272, endPoint x: 855, endPoint y: 273, distance: 29.5
click at [855, 273] on td "Facility: M01 Cost Center: 605" at bounding box center [869, 411] width 68 height 408
copy div "605"
drag, startPoint x: 823, startPoint y: 235, endPoint x: 852, endPoint y: 237, distance: 28.9
click at [852, 237] on td "Facility: M01 Cost Center: 605" at bounding box center [869, 411] width 68 height 408
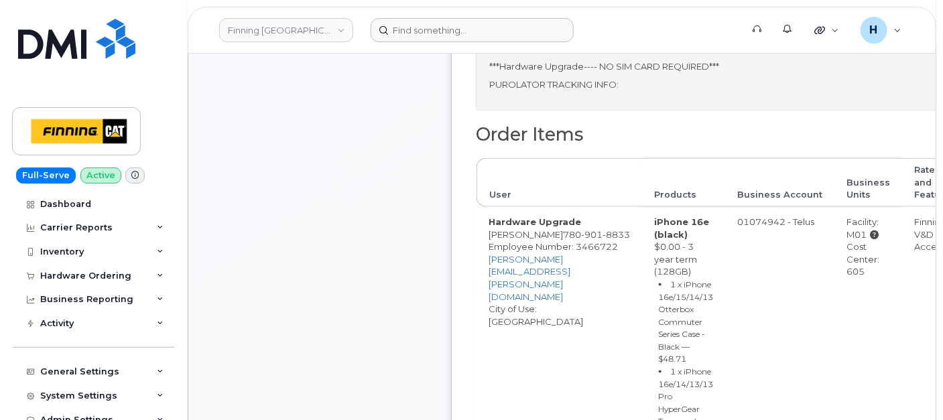
copy div "M01"
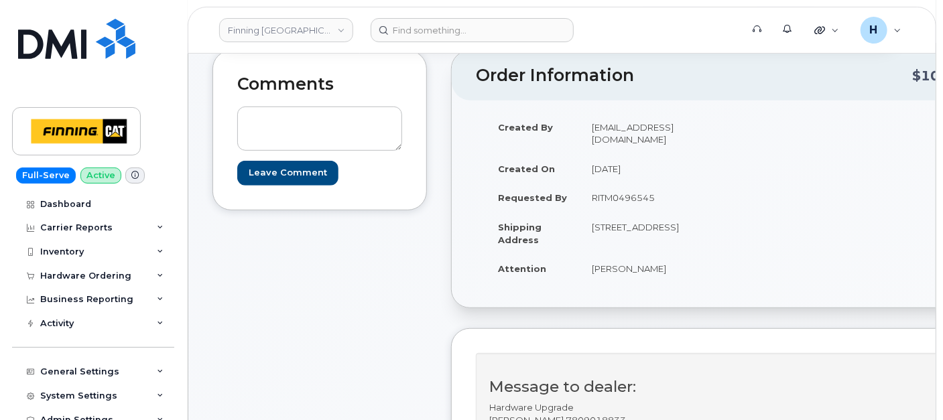
scroll to position [0, 0]
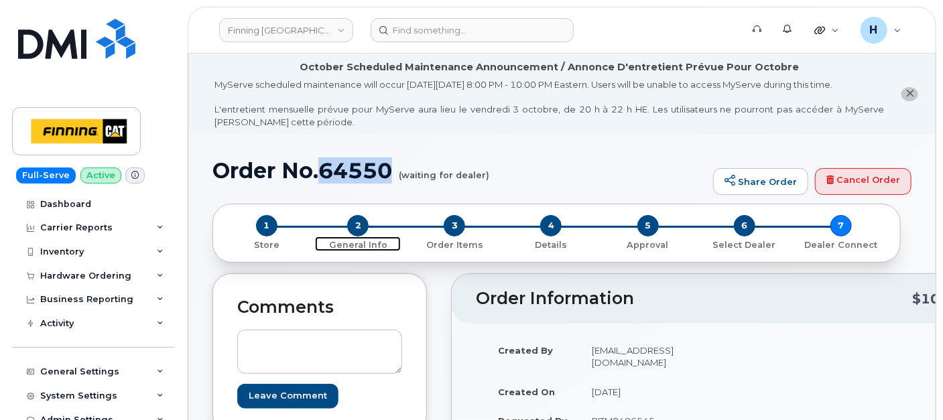
click at [362, 217] on span "2" at bounding box center [357, 225] width 21 height 21
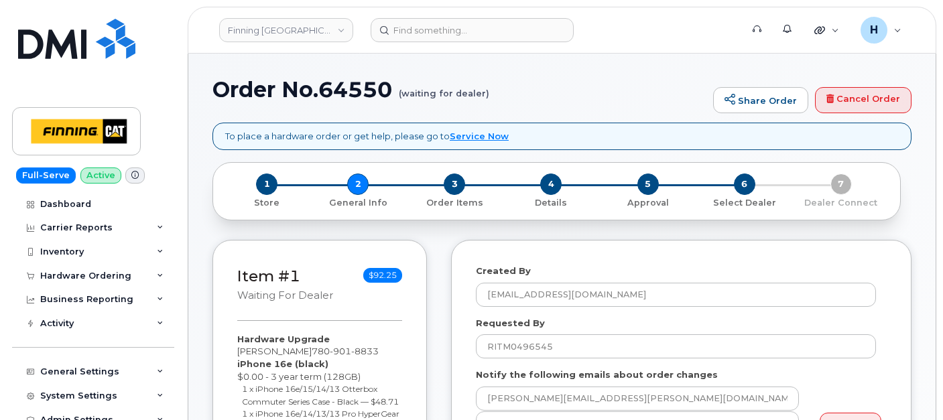
select select
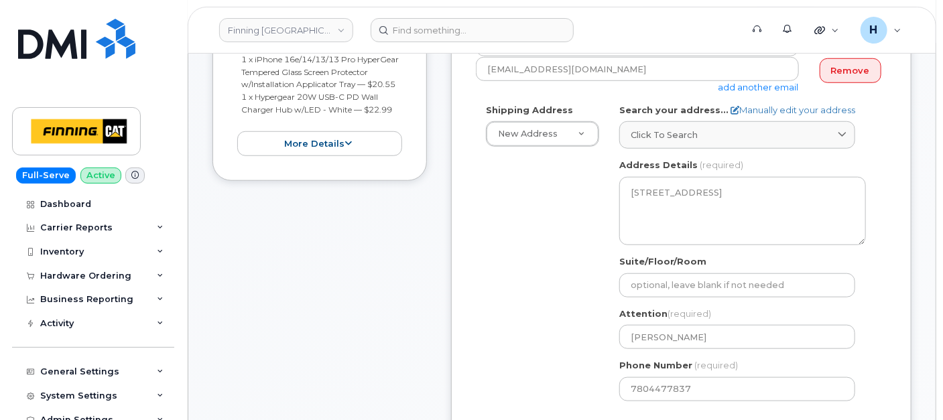
scroll to position [745, 0]
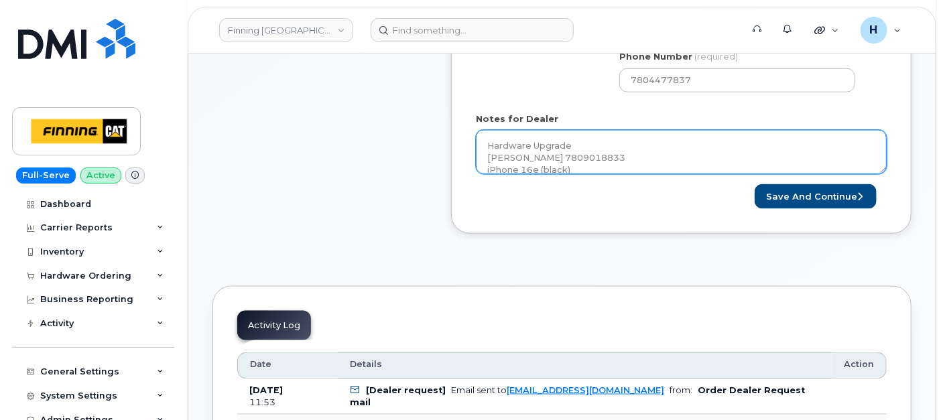
click at [633, 147] on textarea "Hardware Upgrade [PERSON_NAME] 7809018833 iPhone 16e (black) $0.00 - 3 year ter…" at bounding box center [681, 152] width 411 height 44
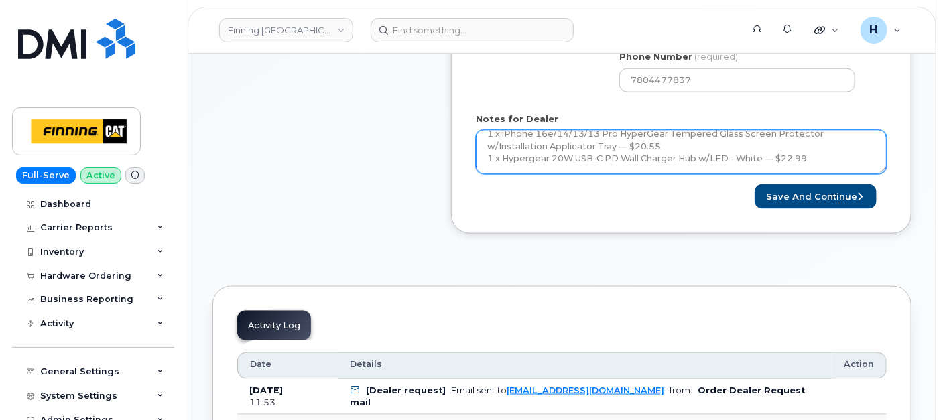
scroll to position [122, 0]
click at [652, 153] on textarea "Hardware Upgrade [PERSON_NAME] 7809018833 iPhone 16e (black) $0.00 - 3 year ter…" at bounding box center [681, 152] width 411 height 44
paste textarea "335676956030"
type textarea "Hardware Upgrade [PERSON_NAME] 7809018833 iPhone 16e (black) $0.00 - 3 year ter…"
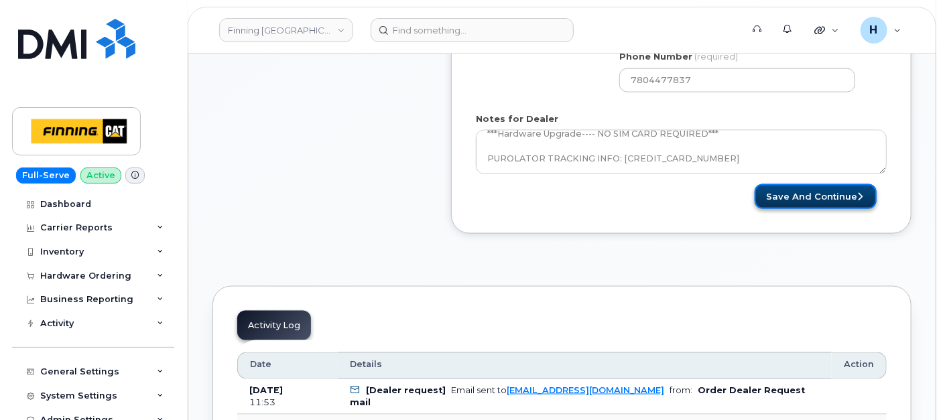
click at [787, 193] on button "Save and Continue" at bounding box center [816, 196] width 122 height 25
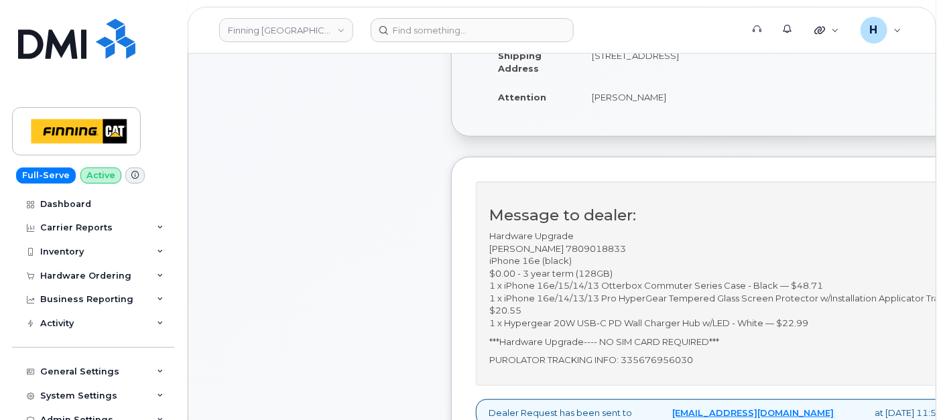
scroll to position [223, 0]
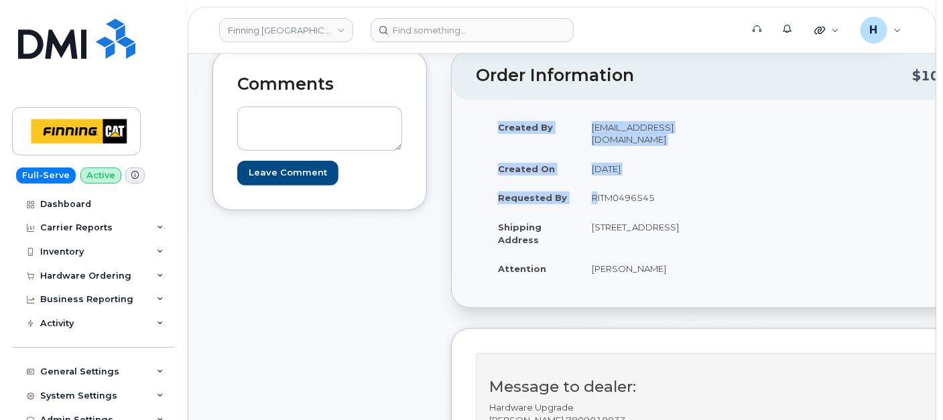
drag, startPoint x: 586, startPoint y: 182, endPoint x: 729, endPoint y: 182, distance: 142.8
click at [729, 182] on div "Created By hakaur@dminc.com Created On October 6, 2025 Requested By RITM0496545…" at bounding box center [729, 204] width 507 height 183
click at [601, 241] on td "[STREET_ADDRESS]" at bounding box center [649, 234] width 139 height 42
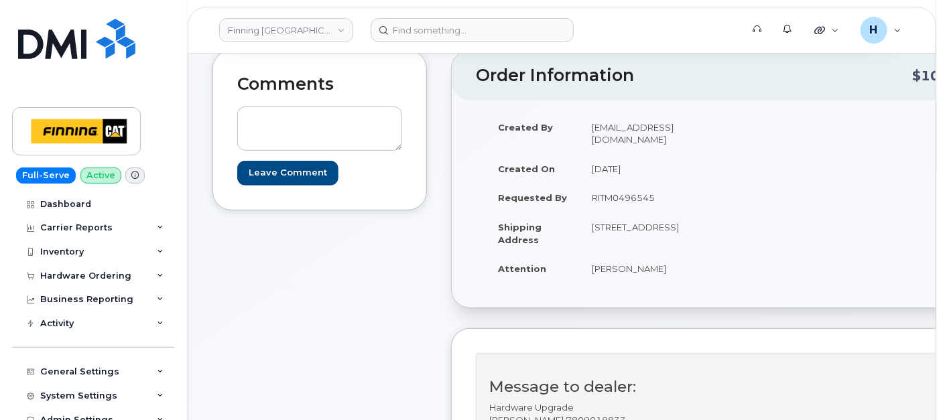
click at [617, 183] on td "RITM0496545" at bounding box center [649, 197] width 139 height 29
copy td "RITM0496545"
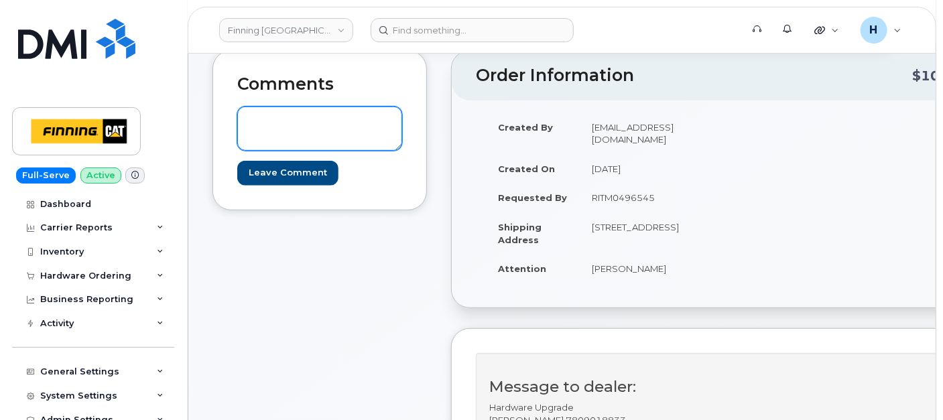
click at [322, 133] on textarea at bounding box center [319, 129] width 165 height 44
paste textarea "Order #TL60036384"
click at [248, 119] on textarea "Order #TL60036384" at bounding box center [319, 129] width 165 height 44
click at [248, 118] on textarea "TELUS Order #TL60036384" at bounding box center [319, 129] width 165 height 44
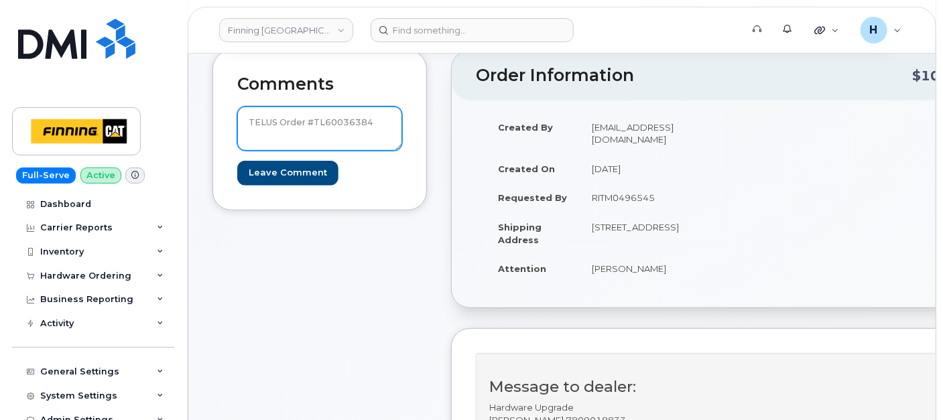
click at [248, 118] on textarea "TELUS Order #TL60036384" at bounding box center [319, 129] width 165 height 44
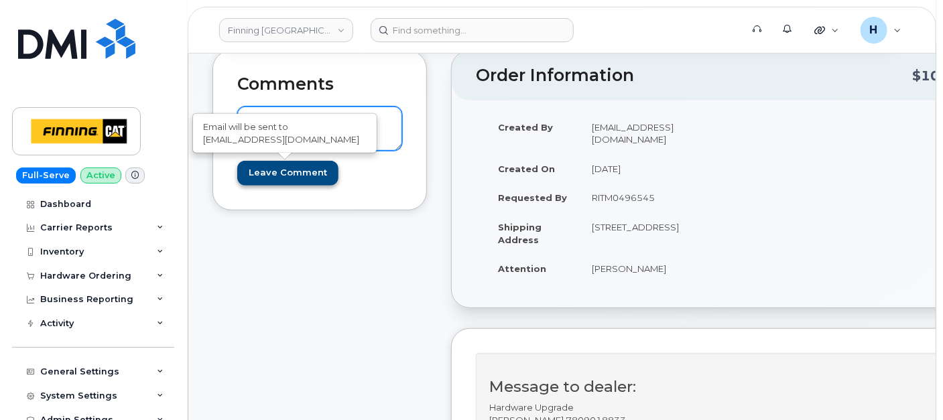
type textarea "TELUS Order #TL60036384"
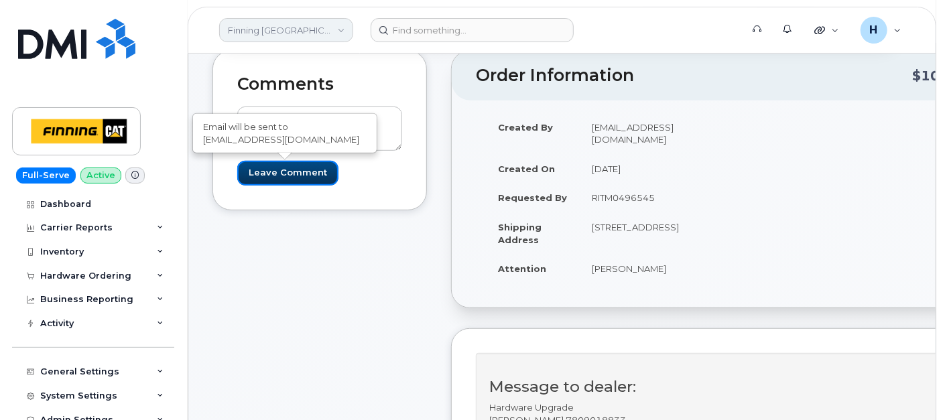
drag, startPoint x: 259, startPoint y: 165, endPoint x: 235, endPoint y: 30, distance: 136.8
click at [259, 165] on input "Leave Comment" at bounding box center [287, 173] width 101 height 25
type input "Create Event"
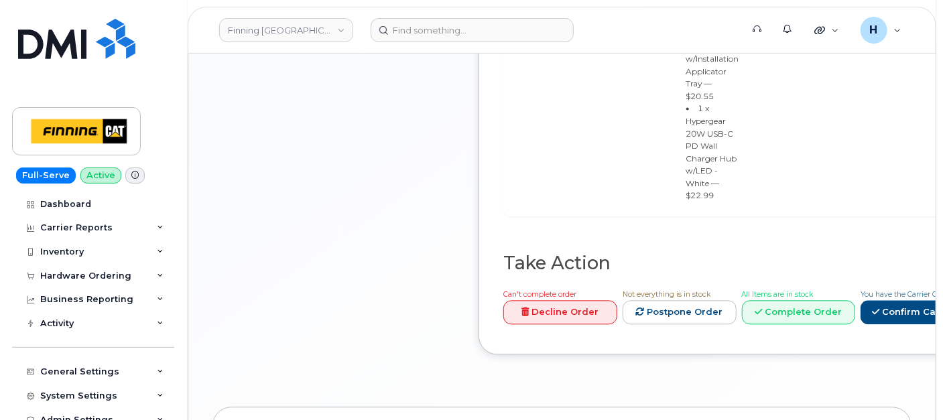
scroll to position [1266, 0]
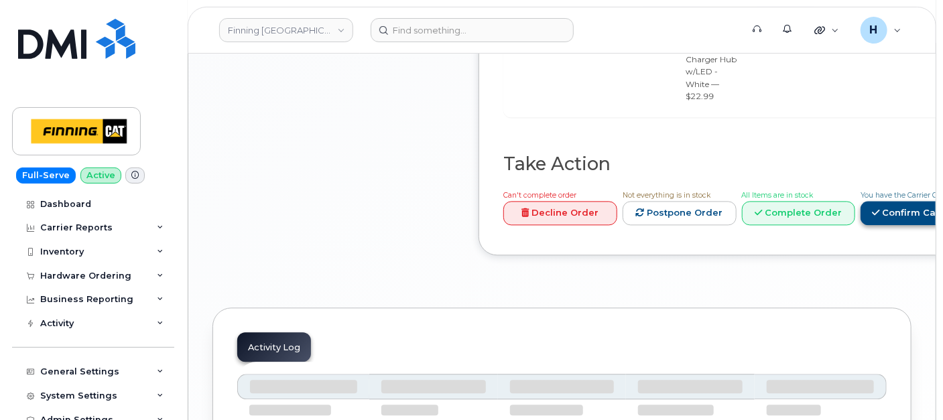
click at [886, 201] on link "Confirm Carrier Order" at bounding box center [930, 213] width 138 height 25
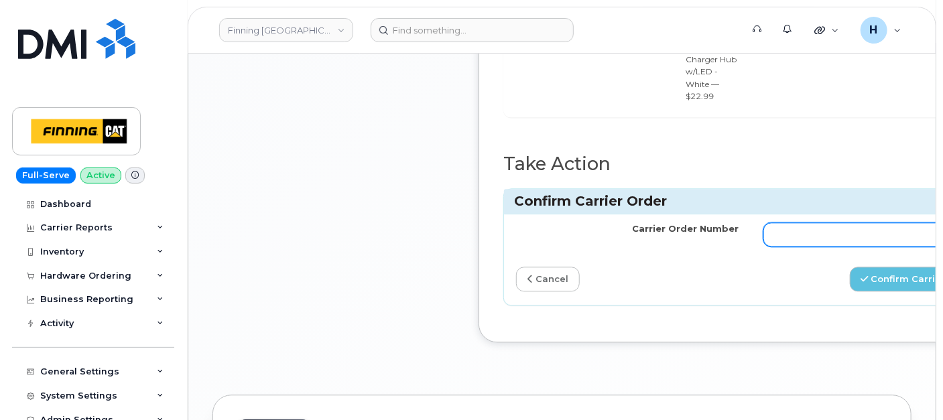
click at [814, 223] on input "Carrier Order Number" at bounding box center [875, 235] width 223 height 24
paste input "TELUS Order #TL60036384"
drag, startPoint x: 837, startPoint y: 204, endPoint x: 707, endPoint y: 206, distance: 130.1
click at [707, 215] on tr "Carrier Order Number TELUS Order #TL60036384" at bounding box center [751, 235] width 495 height 40
type input "TL60036384"
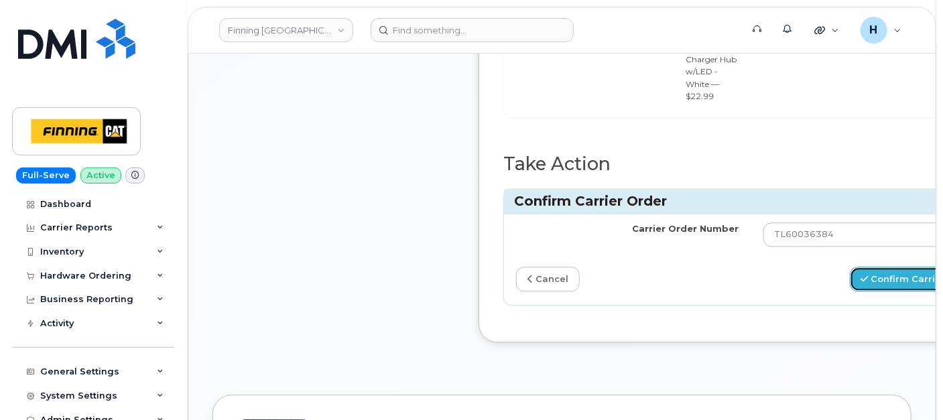
click at [886, 267] on button "Confirm Carrier Order" at bounding box center [919, 279] width 138 height 25
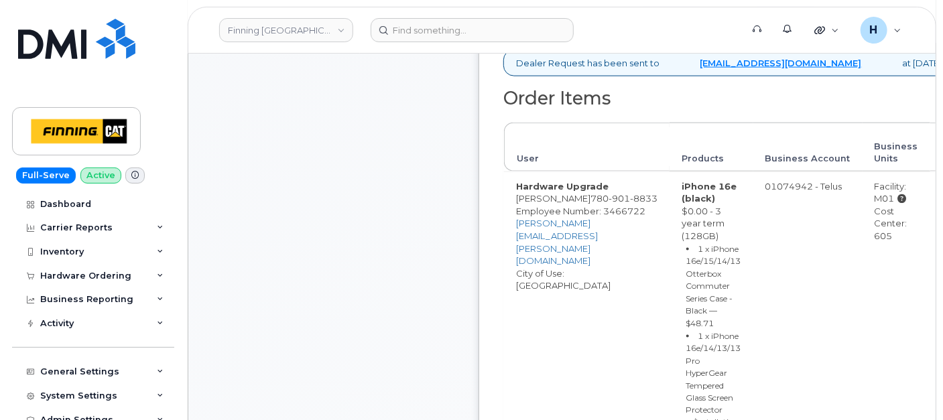
scroll to position [446, 0]
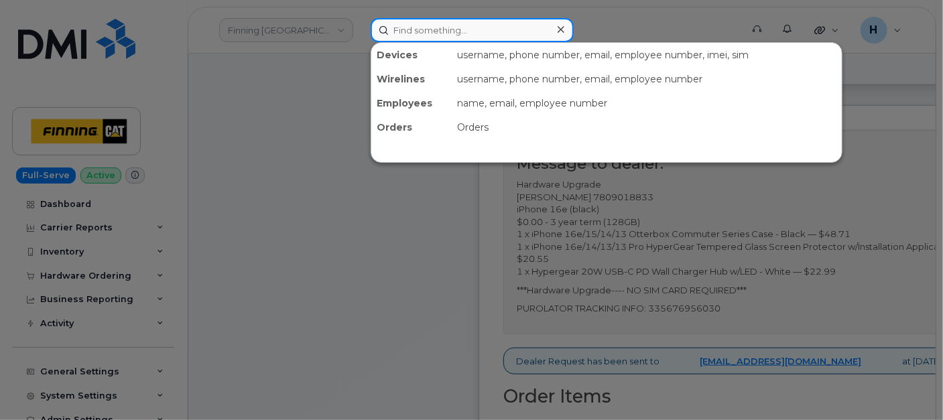
click at [422, 28] on input at bounding box center [472, 30] width 203 height 24
paste input "[PHONE_NUMBER]"
type input "[PHONE_NUMBER]"
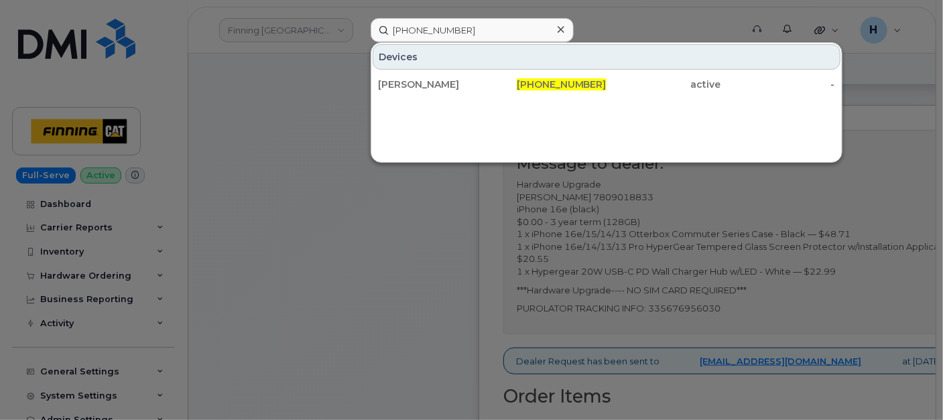
click at [109, 258] on div at bounding box center [471, 210] width 943 height 420
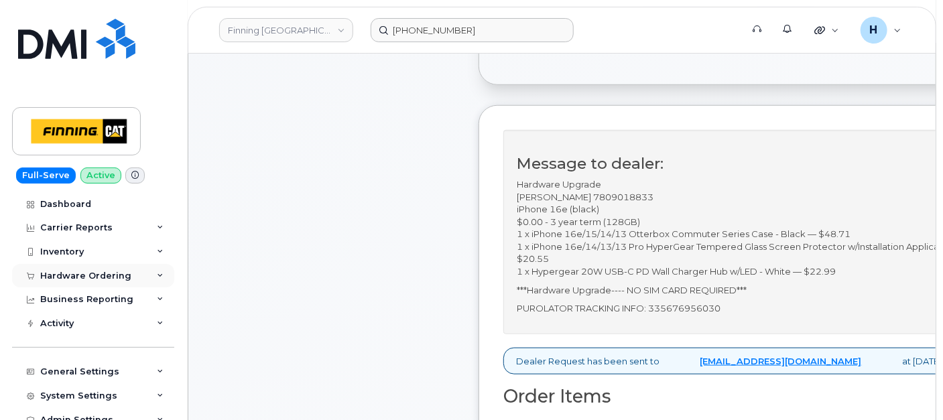
click at [99, 278] on div "Hardware Ordering" at bounding box center [85, 276] width 91 height 11
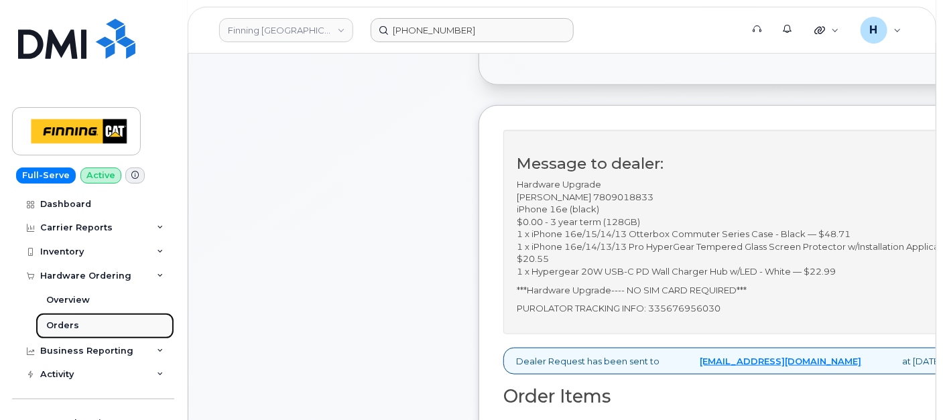
click at [78, 333] on link "Orders" at bounding box center [105, 325] width 139 height 25
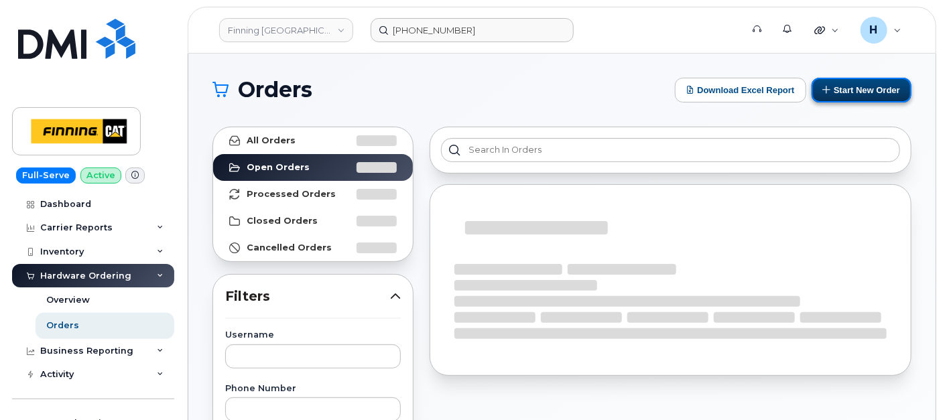
click at [858, 90] on button "Start New Order" at bounding box center [862, 90] width 100 height 25
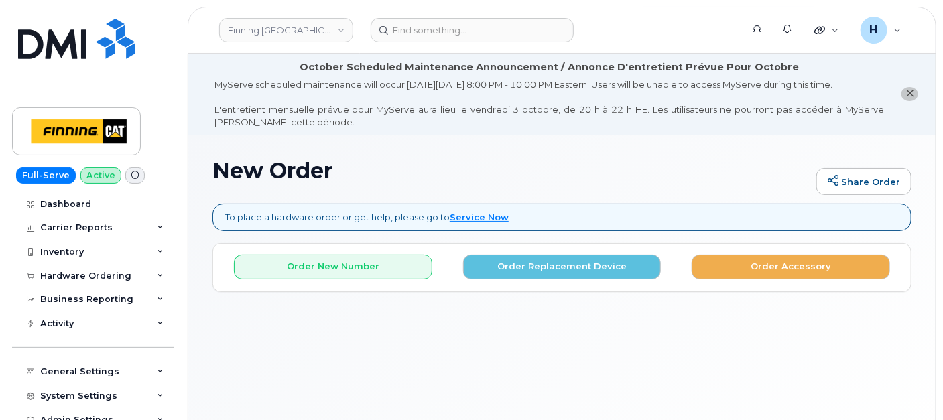
click at [285, 235] on div "New Order Share Order To place a hardware order or get help, please go to Servi…" at bounding box center [561, 300] width 747 height 330
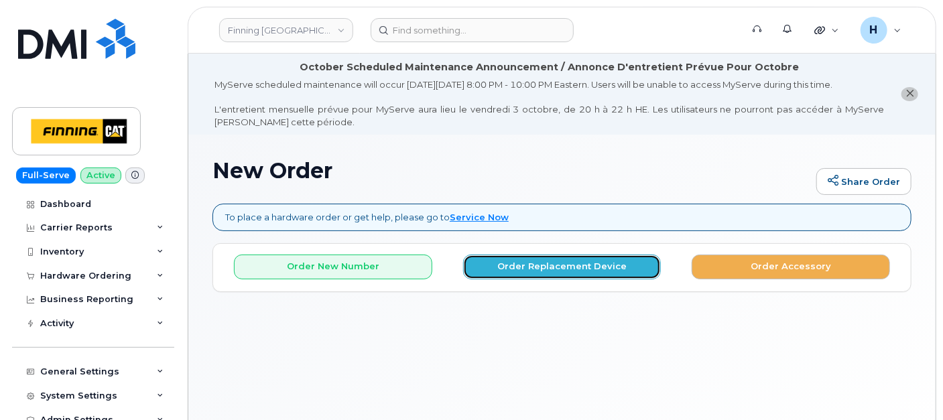
click at [525, 263] on button "Order Replacement Device" at bounding box center [562, 267] width 198 height 25
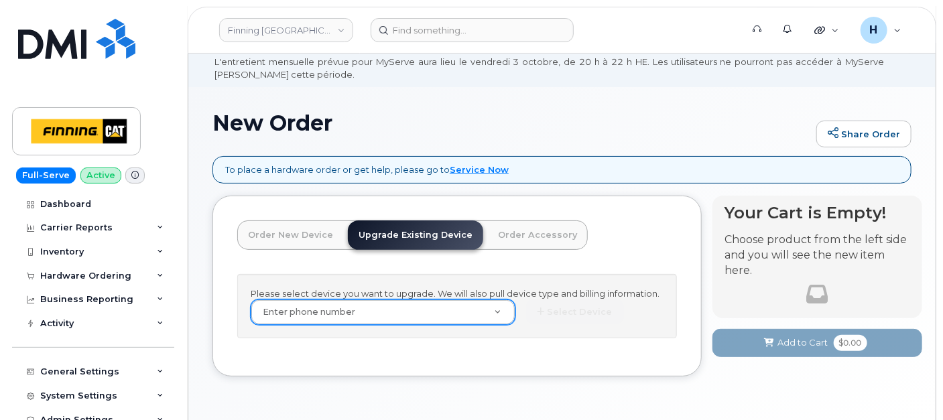
scroll to position [89, 0]
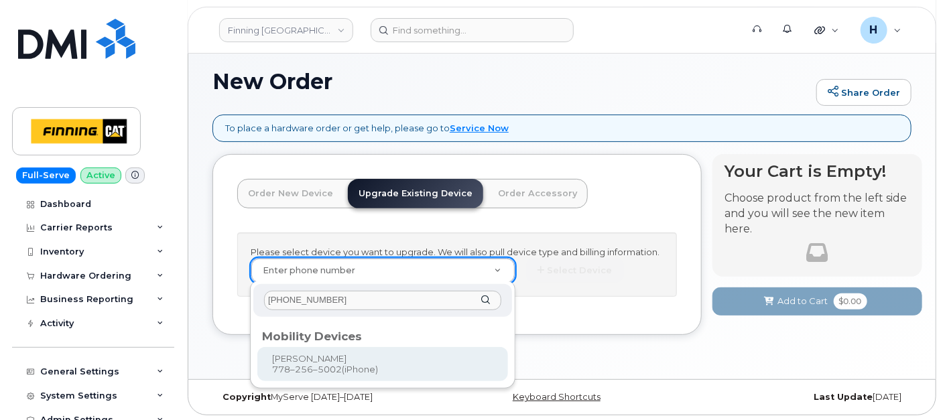
type input "[PHONE_NUMBER]"
type input "491479"
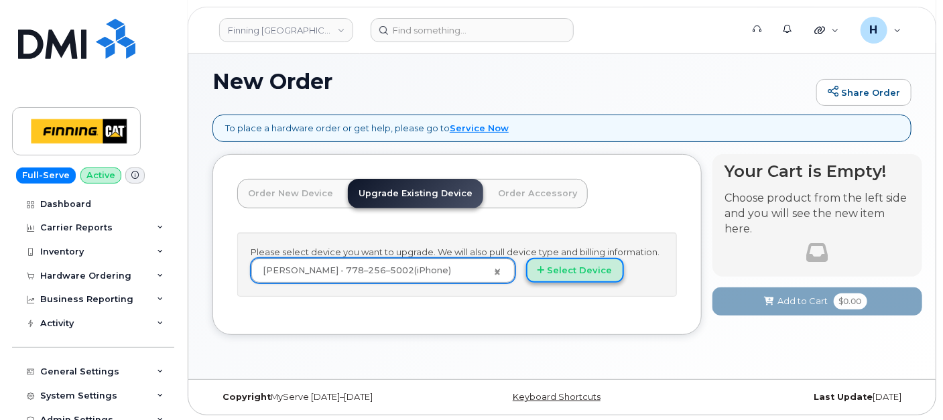
click at [557, 263] on button "Select Device" at bounding box center [575, 270] width 98 height 25
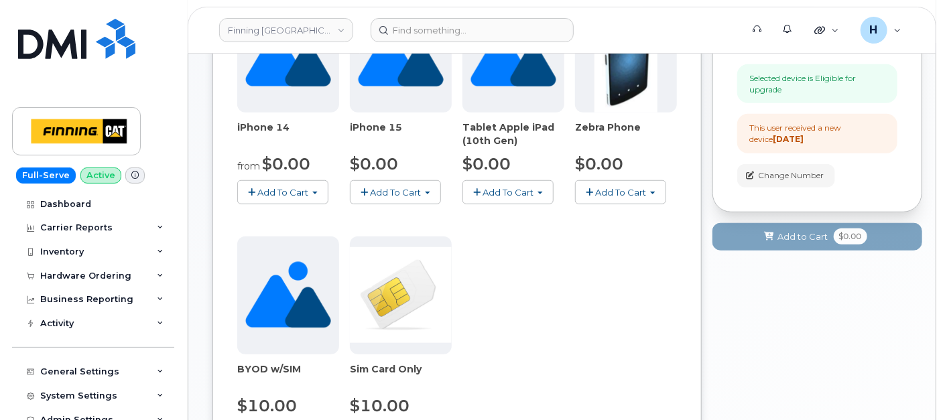
scroll to position [685, 0]
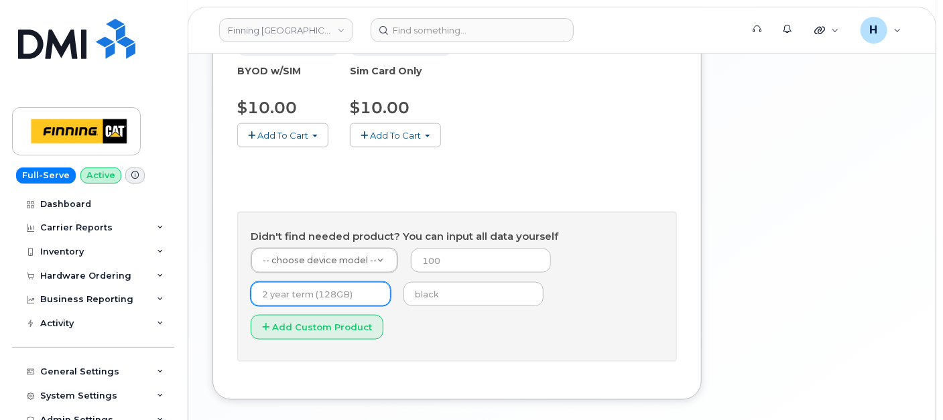
click at [338, 291] on input "text" at bounding box center [321, 294] width 140 height 24
type input "3 year term (128GB)"
type input "0"
type input "black"
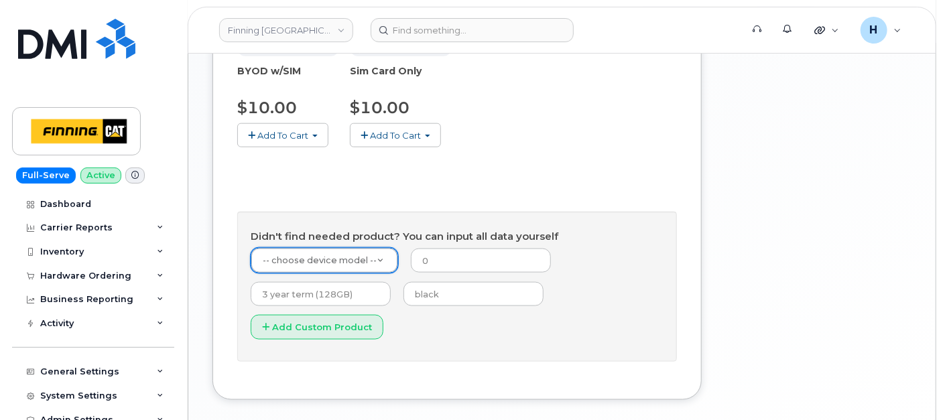
type input "1"
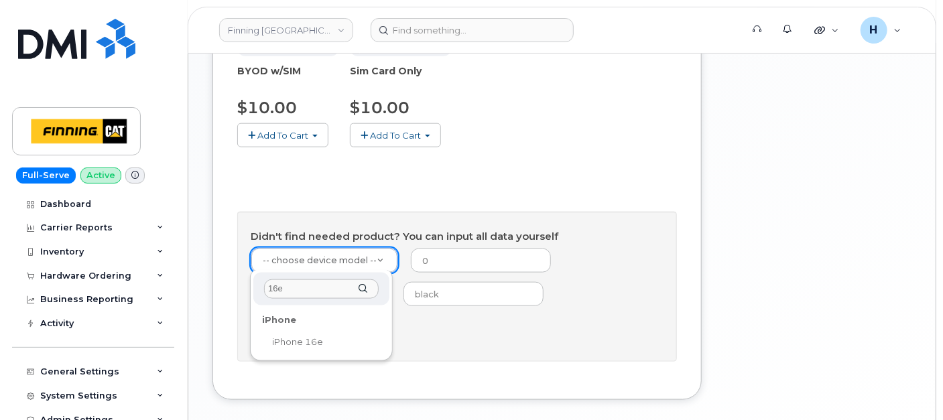
type input "16e"
click at [303, 357] on div "16e iPhone iPhone 16e" at bounding box center [321, 315] width 143 height 91
select select "2883"
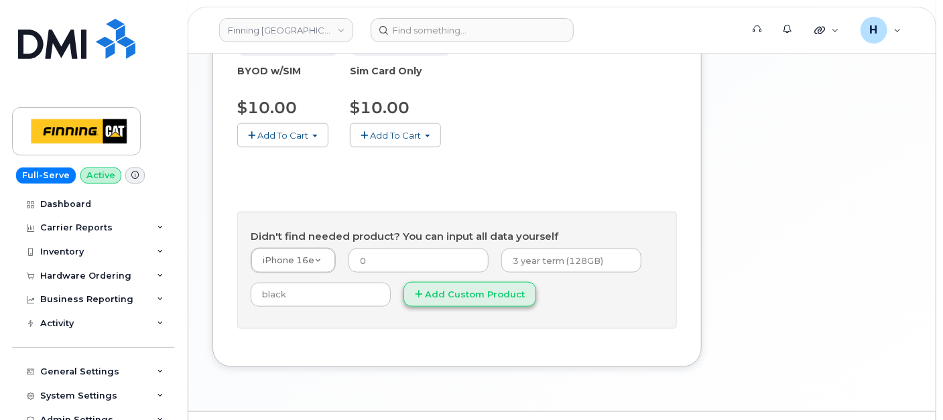
drag, startPoint x: 307, startPoint y: 339, endPoint x: 499, endPoint y: 288, distance: 198.4
click at [499, 287] on button "Add Custom Product" at bounding box center [470, 294] width 133 height 25
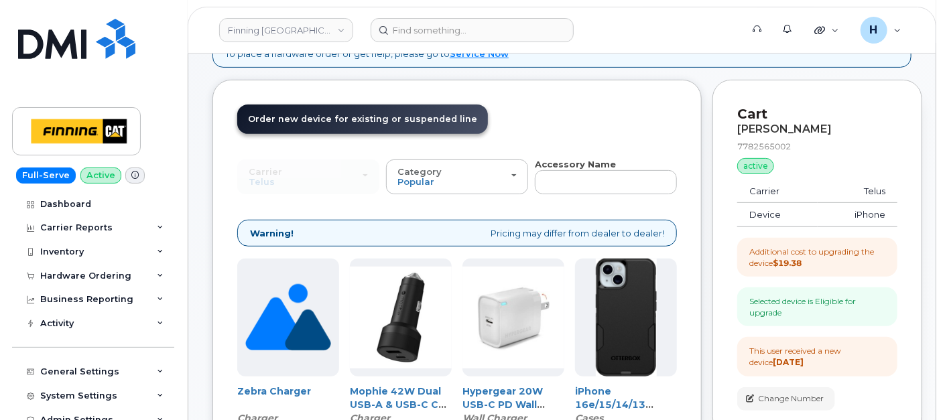
scroll to position [461, 0]
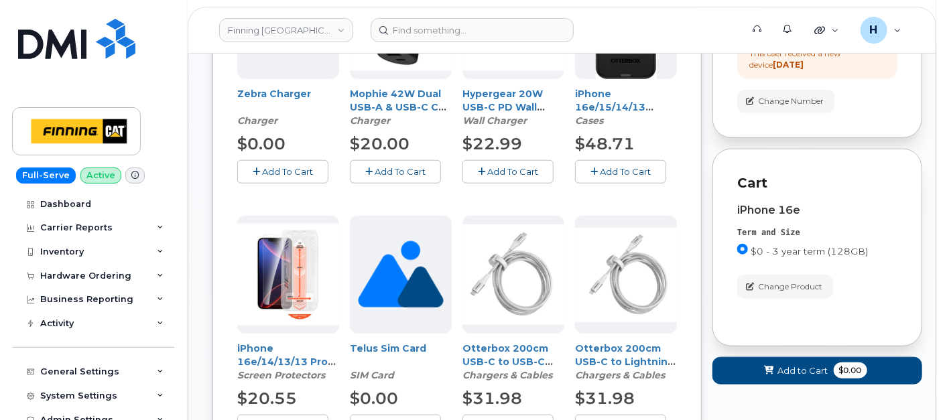
click at [522, 160] on button "Add To Cart" at bounding box center [508, 171] width 91 height 23
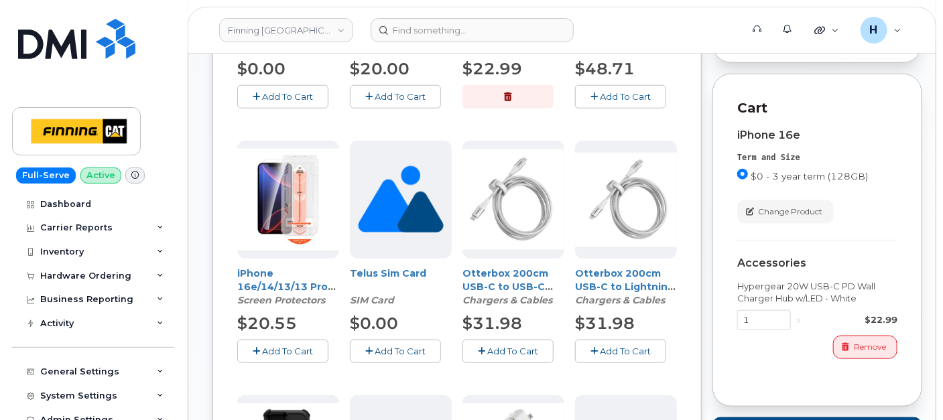
click at [298, 346] on span "Add To Cart" at bounding box center [287, 351] width 51 height 11
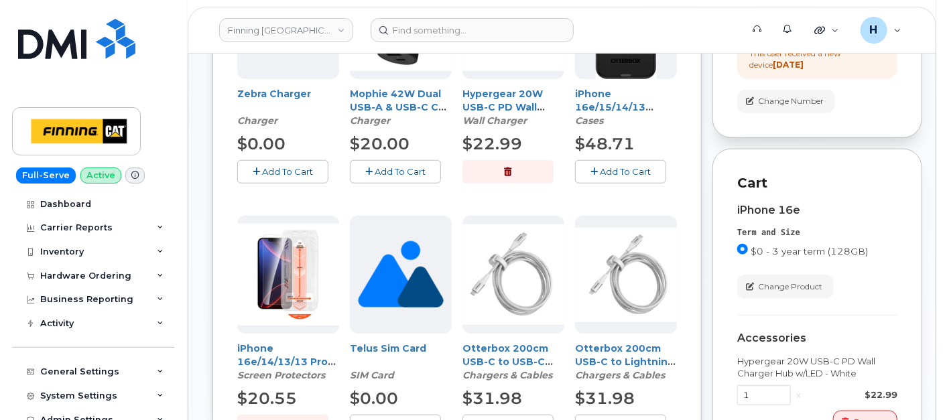
click at [630, 174] on span "Add To Cart" at bounding box center [625, 171] width 51 height 11
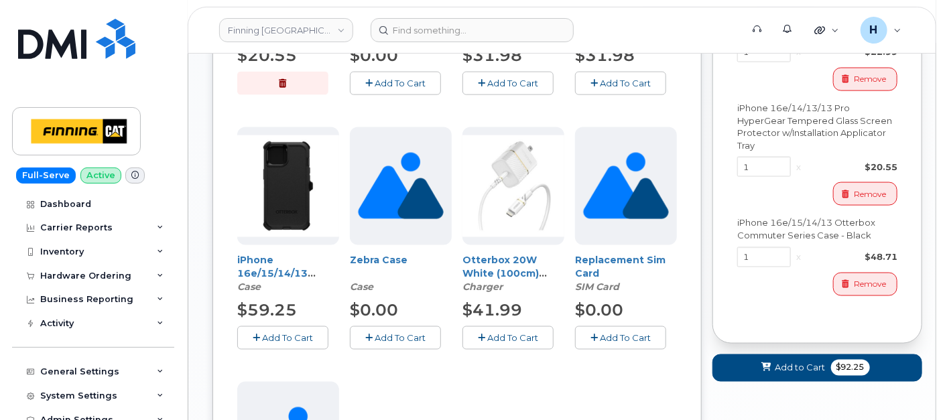
scroll to position [834, 0]
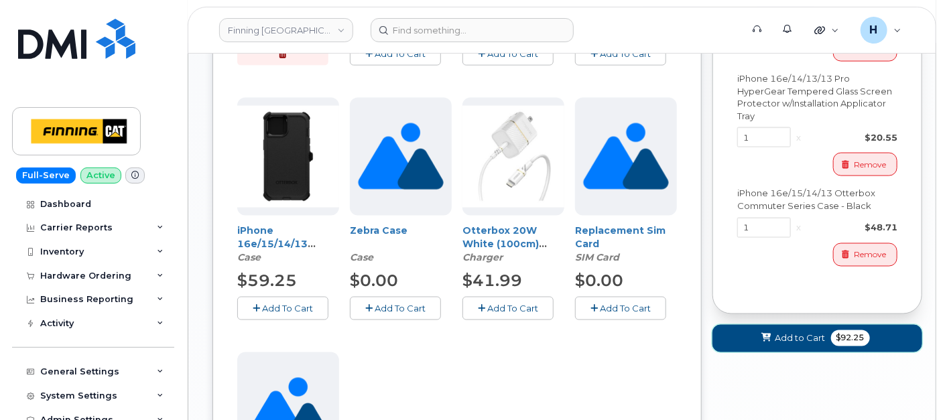
click at [780, 327] on button "Add to Cart $92.25" at bounding box center [818, 338] width 210 height 27
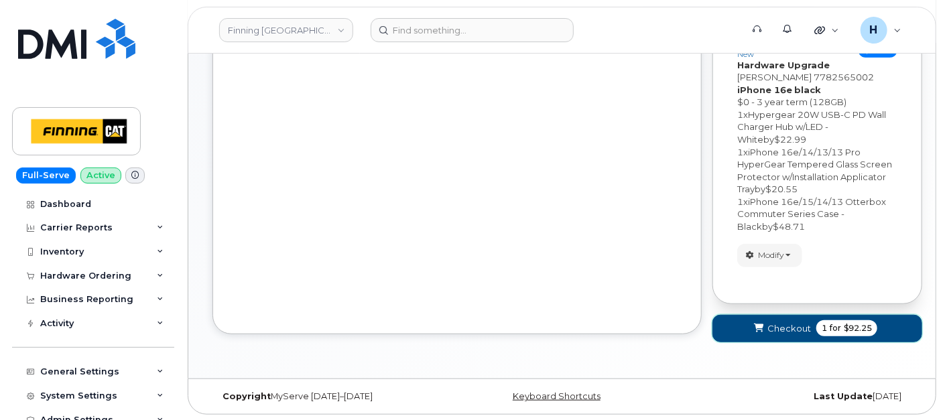
click at [780, 327] on span "Checkout" at bounding box center [790, 328] width 44 height 13
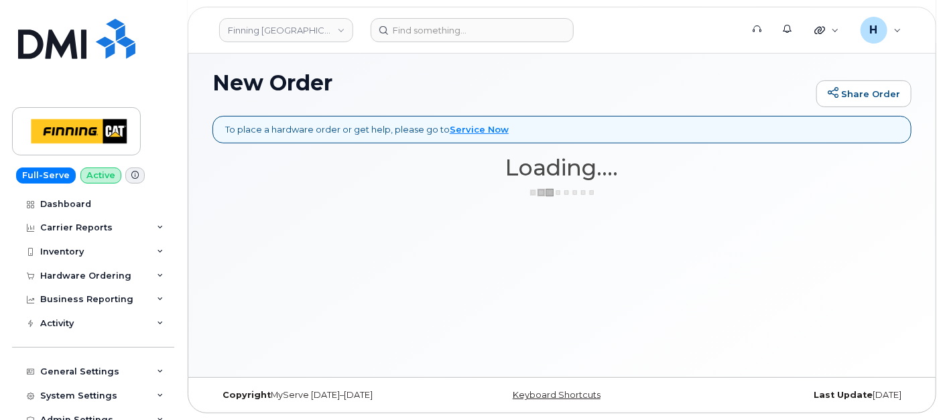
scroll to position [87, 0]
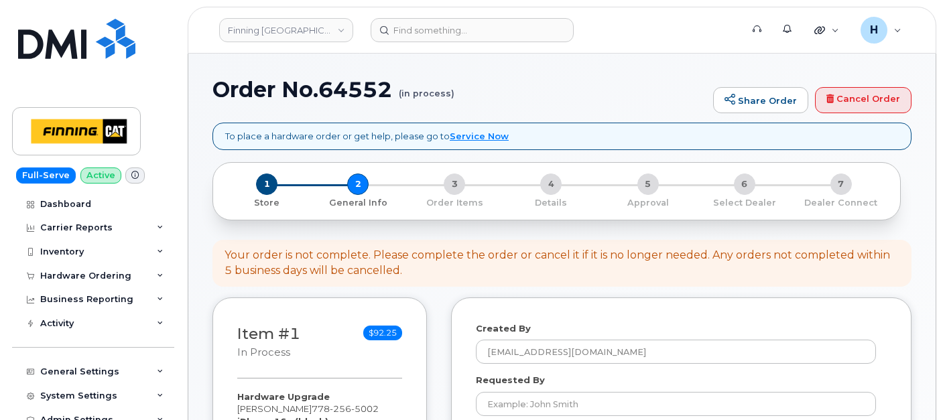
select select
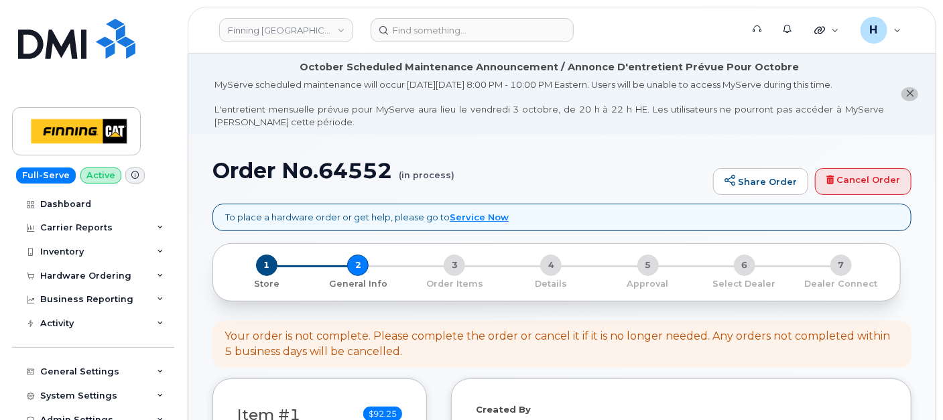
scroll to position [298, 0]
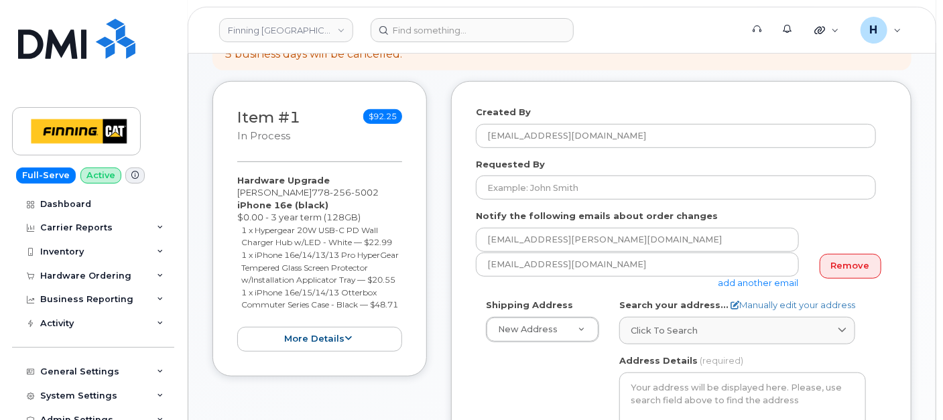
drag, startPoint x: 232, startPoint y: 178, endPoint x: 286, endPoint y: 327, distance: 158.8
click at [286, 327] on div "Item #1 in process $92.25 Hardware Upgrade [PERSON_NAME] [PHONE_NUMBER] iPhone …" at bounding box center [320, 229] width 215 height 296
drag, startPoint x: 83, startPoint y: 278, endPoint x: 80, endPoint y: 293, distance: 15.6
click at [83, 278] on div "Hardware Ordering" at bounding box center [85, 276] width 91 height 11
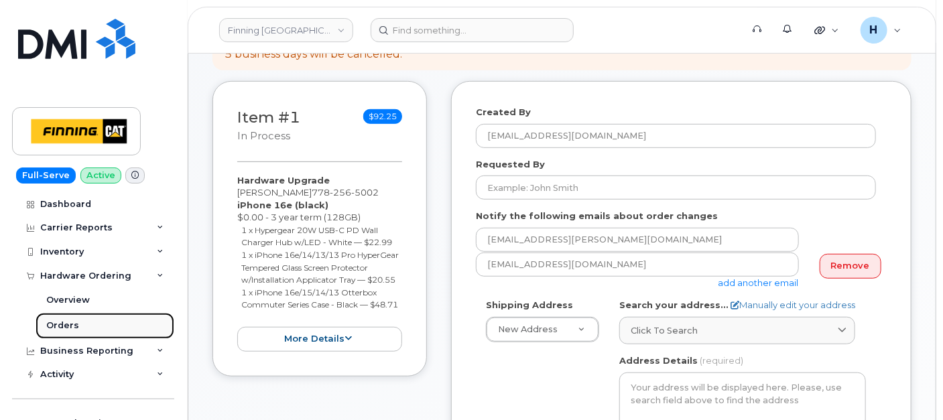
click at [74, 327] on div "Orders" at bounding box center [62, 326] width 33 height 12
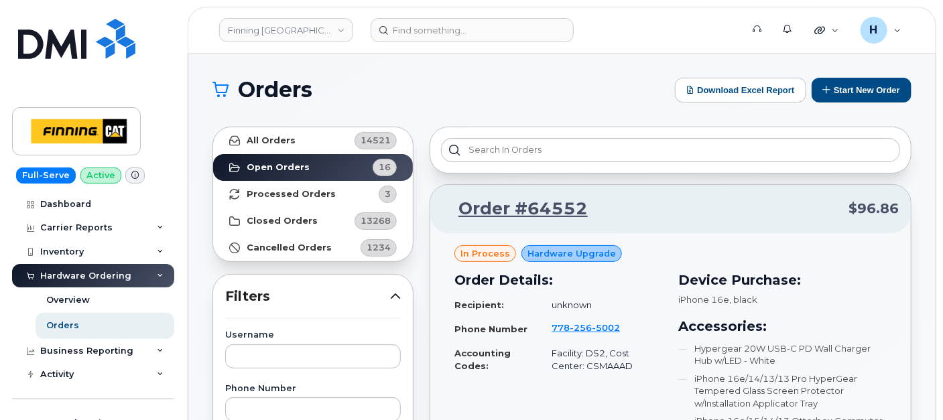
click at [478, 44] on header "Finning Canada Support Alerts Quicklinks Suspend / Cancel Device Change SIM Car…" at bounding box center [562, 30] width 749 height 47
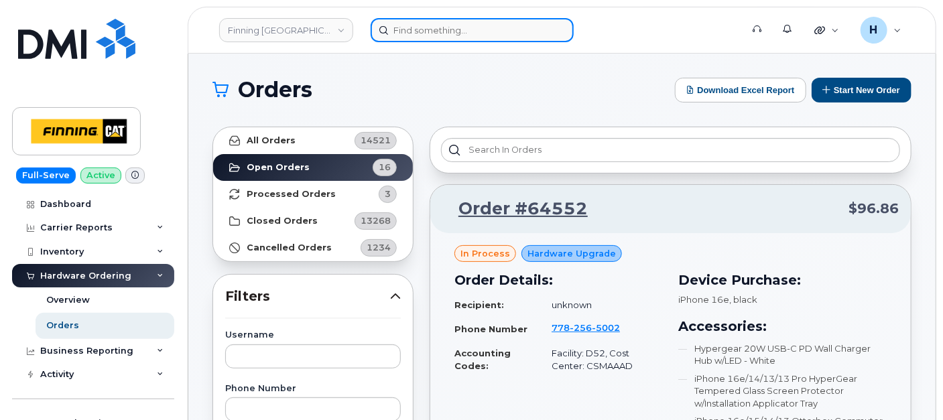
click at [475, 24] on input at bounding box center [472, 30] width 203 height 24
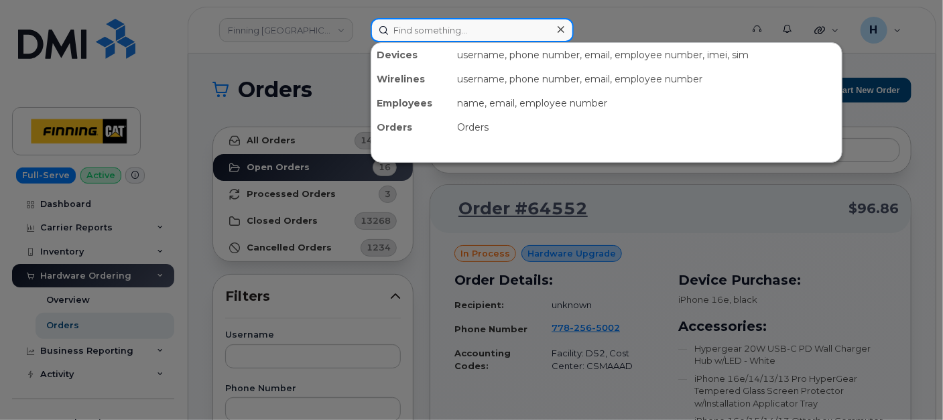
paste input "[PERSON_NAME]"
type input "[PERSON_NAME]"
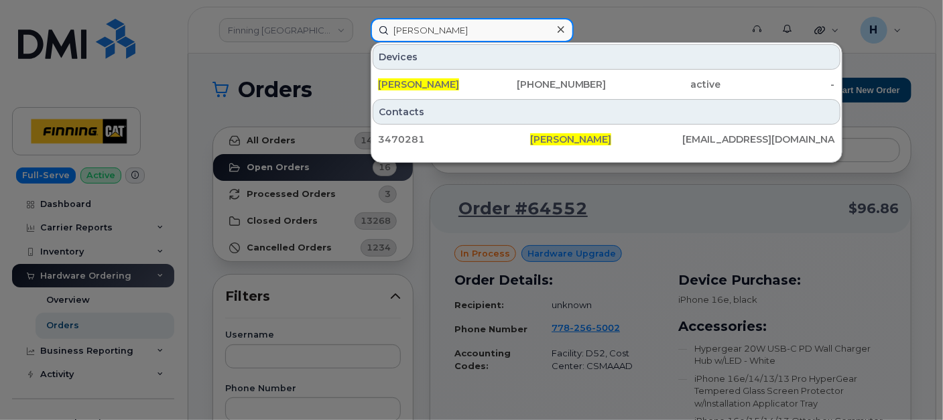
click at [478, 37] on input "[PERSON_NAME]" at bounding box center [472, 30] width 203 height 24
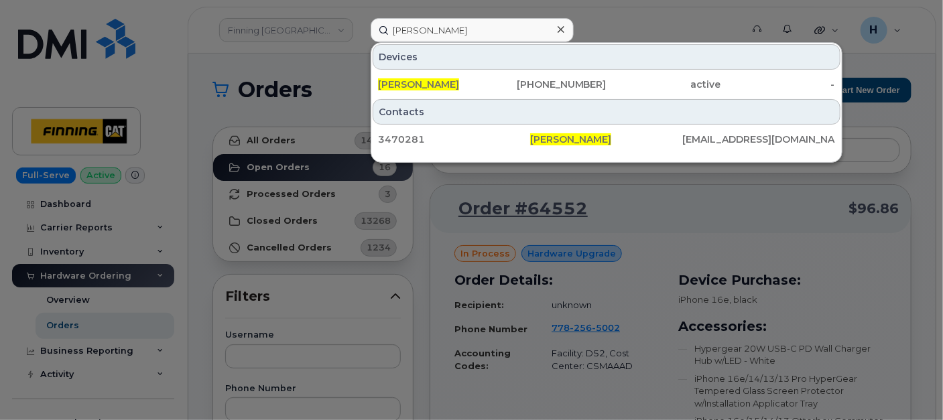
drag, startPoint x: 425, startPoint y: 82, endPoint x: 345, endPoint y: 15, distance: 103.8
click at [425, 82] on span "[PERSON_NAME]" at bounding box center [418, 84] width 81 height 12
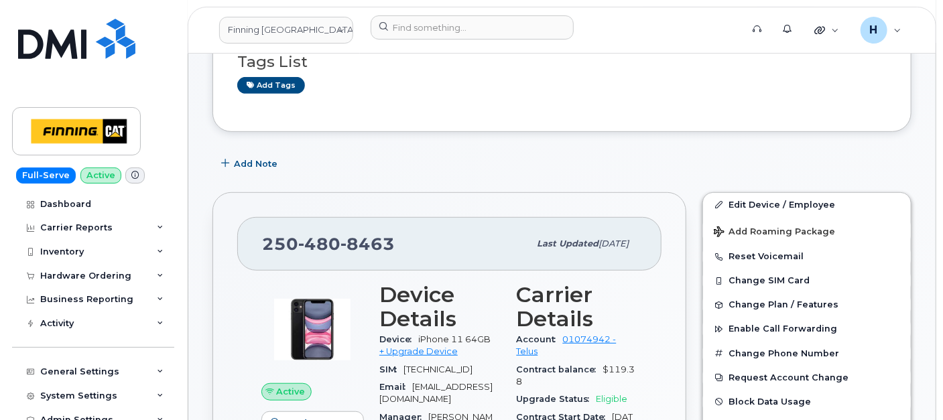
scroll to position [298, 0]
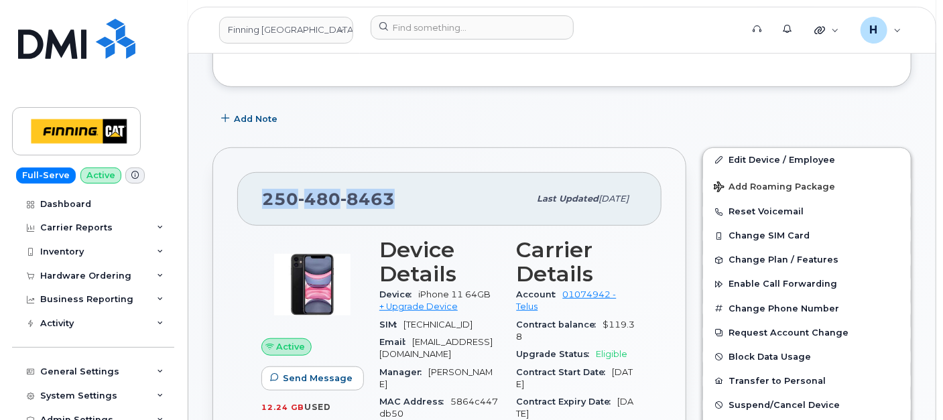
drag, startPoint x: 395, startPoint y: 196, endPoint x: 261, endPoint y: 202, distance: 133.5
click at [262, 202] on div "250 480 8463" at bounding box center [395, 199] width 267 height 28
copy span "250 480 8463"
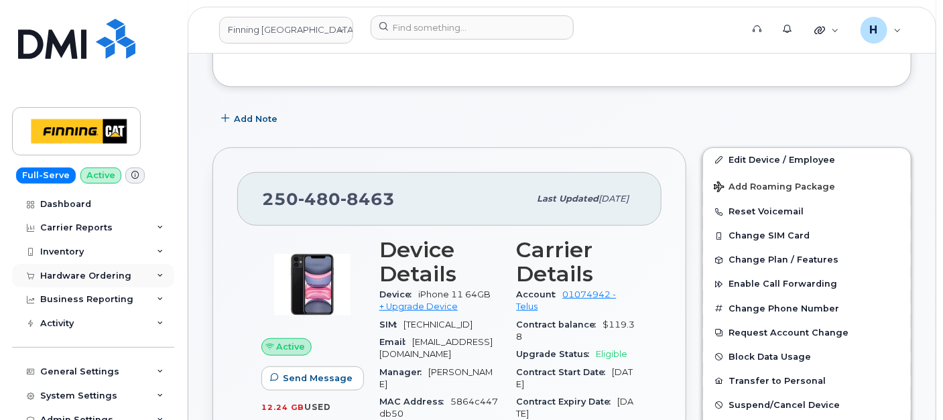
click at [76, 282] on div "Hardware Ordering" at bounding box center [93, 276] width 162 height 24
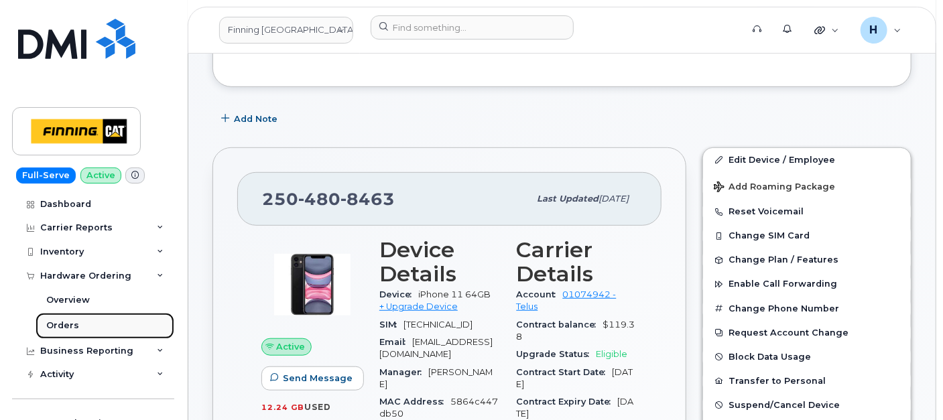
click at [71, 322] on div "Orders" at bounding box center [62, 326] width 33 height 12
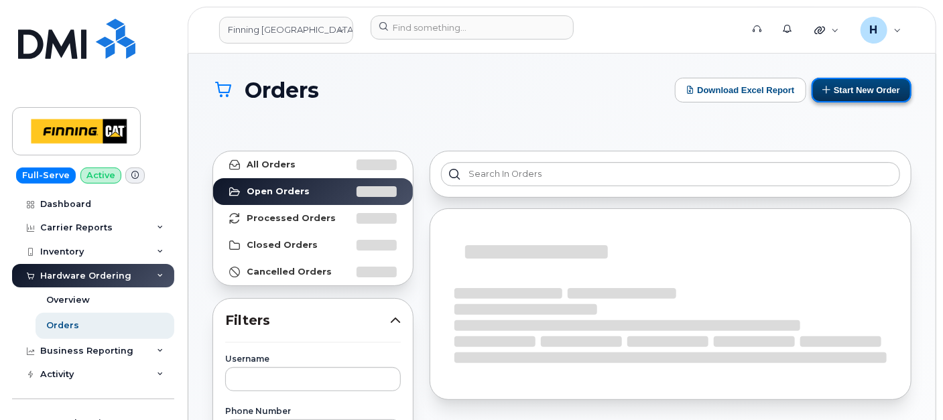
click at [851, 87] on button "Start New Order" at bounding box center [862, 90] width 100 height 25
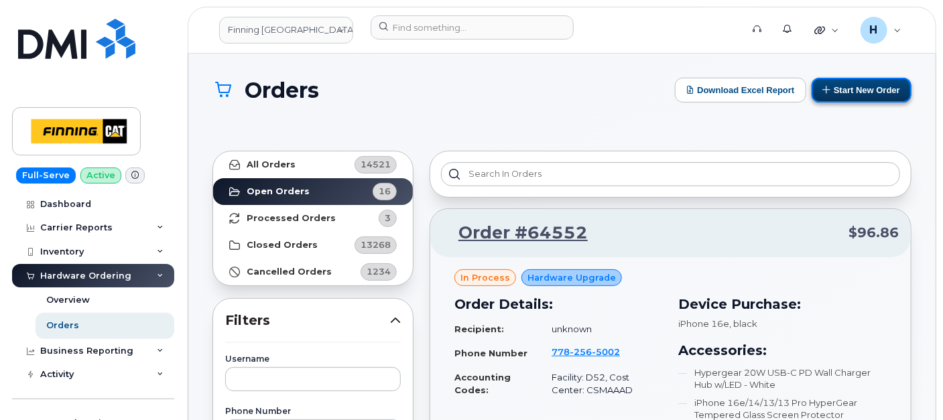
click at [842, 79] on button "Start New Order" at bounding box center [862, 90] width 100 height 25
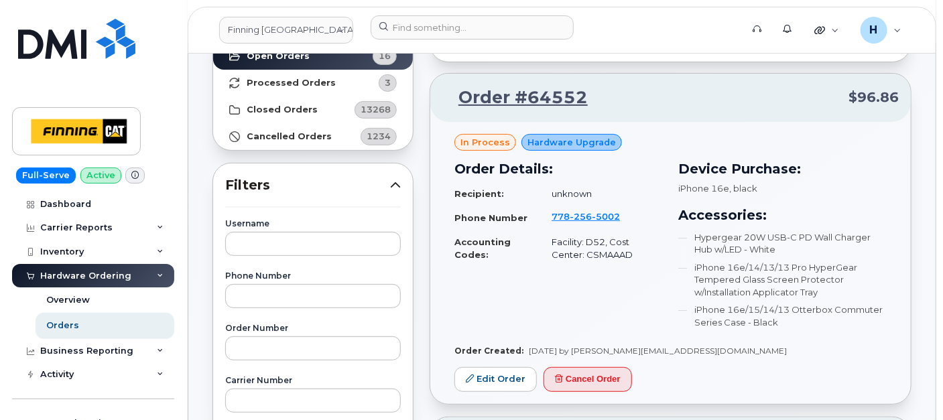
scroll to position [149, 0]
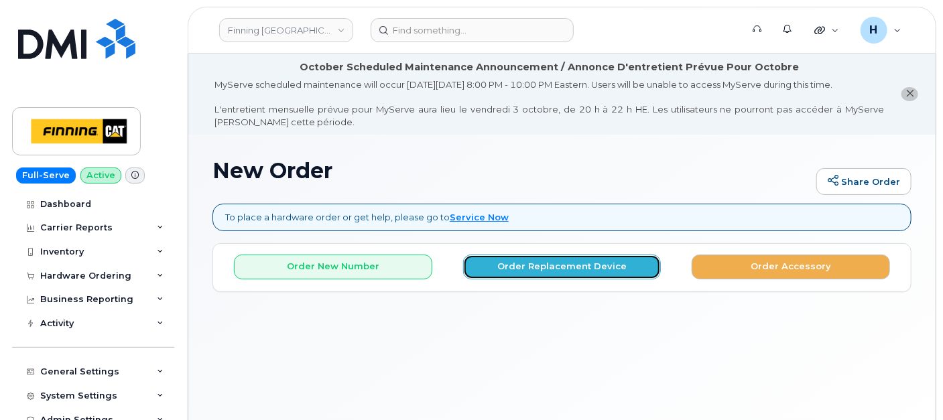
click at [505, 259] on button "Order Replacement Device" at bounding box center [562, 267] width 198 height 25
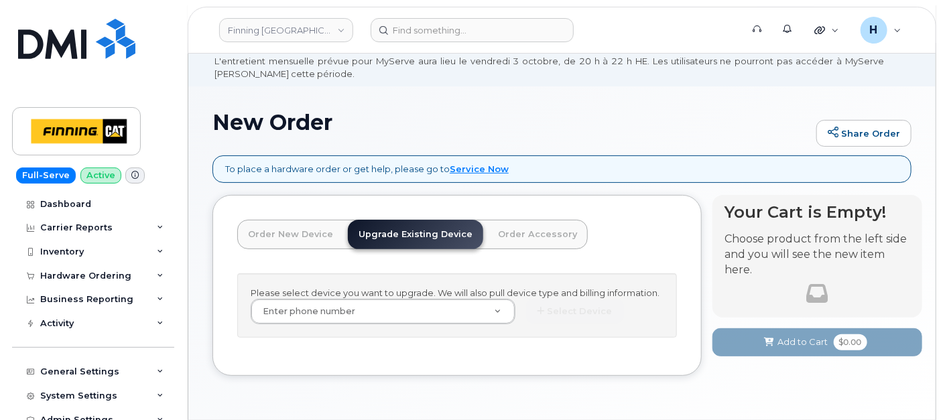
scroll to position [89, 0]
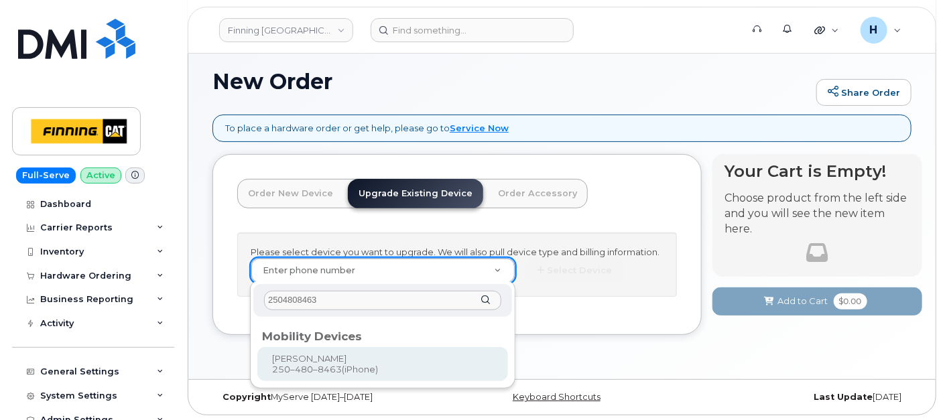
type input "2504808463"
type input "229995"
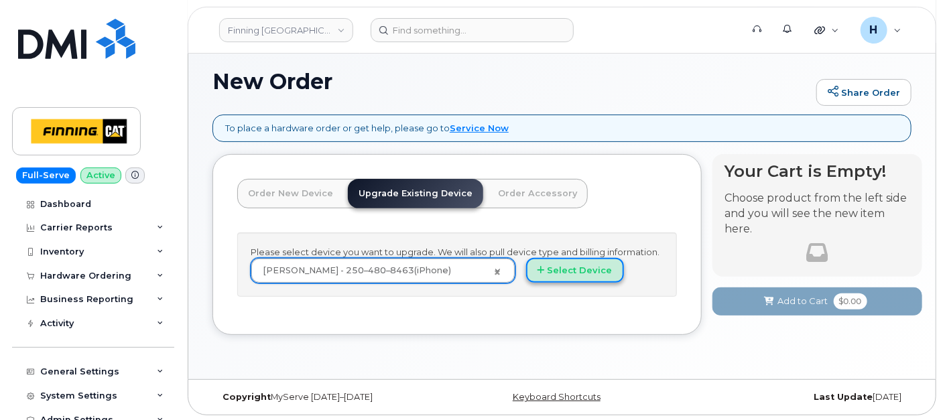
click at [539, 267] on icon "button" at bounding box center [541, 270] width 7 height 9
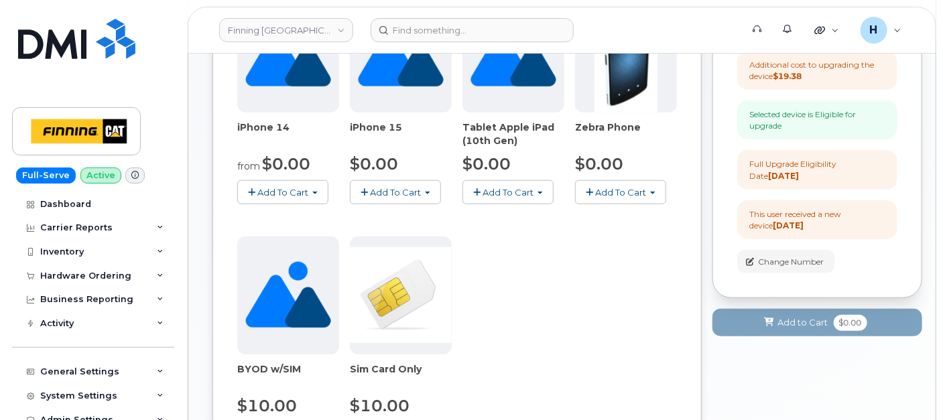
scroll to position [685, 0]
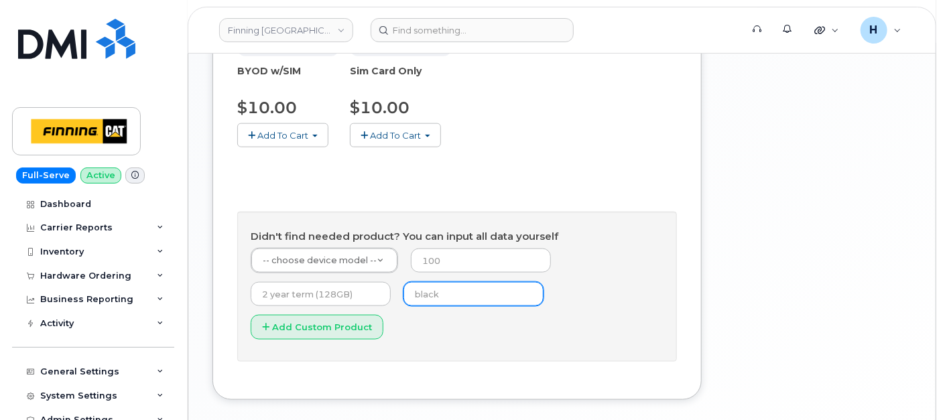
click at [436, 304] on form "-- choose device model -- -- choose device model -- Aircard E5836S Aircard Veri…" at bounding box center [457, 298] width 413 height 101
click at [435, 302] on input "text" at bounding box center [474, 294] width 140 height 24
type input "black"
type input "0"
type input "3 year term (128GB)"
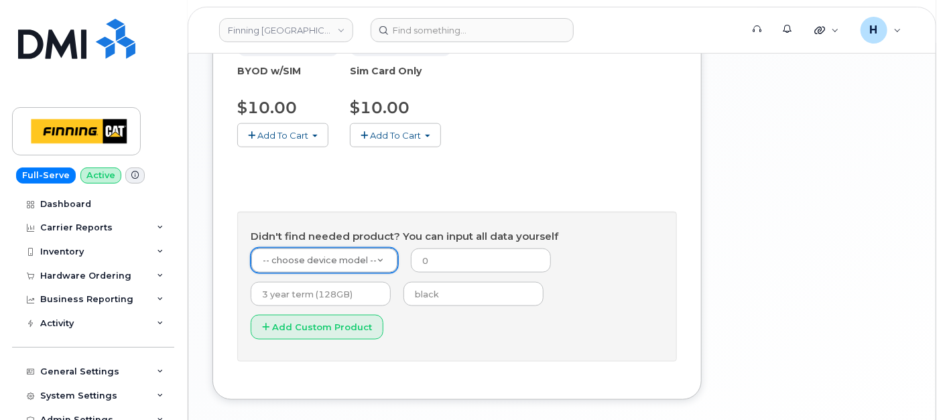
type input "1"
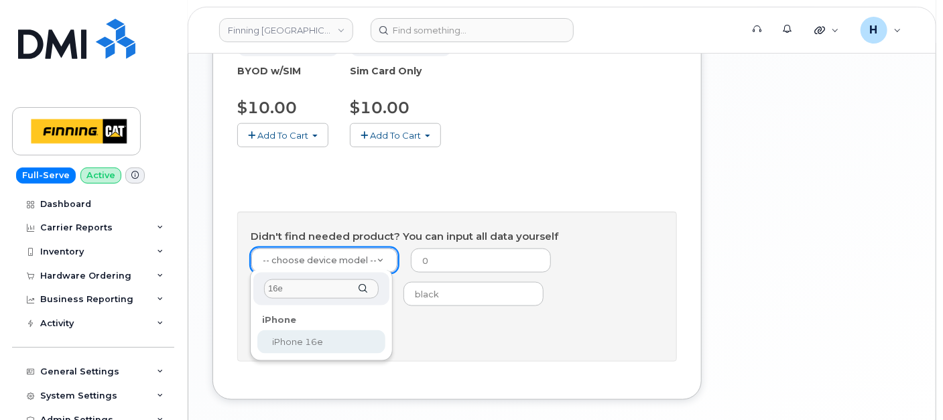
type input "16e"
select select "2883"
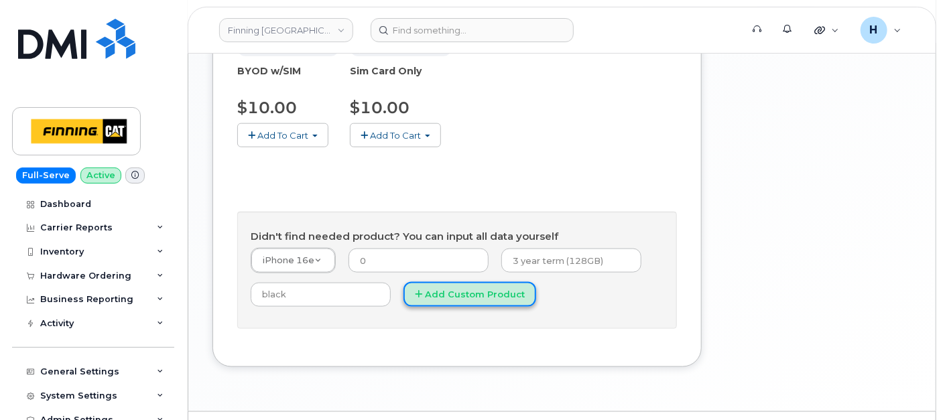
click at [439, 298] on button "Add Custom Product" at bounding box center [470, 294] width 133 height 25
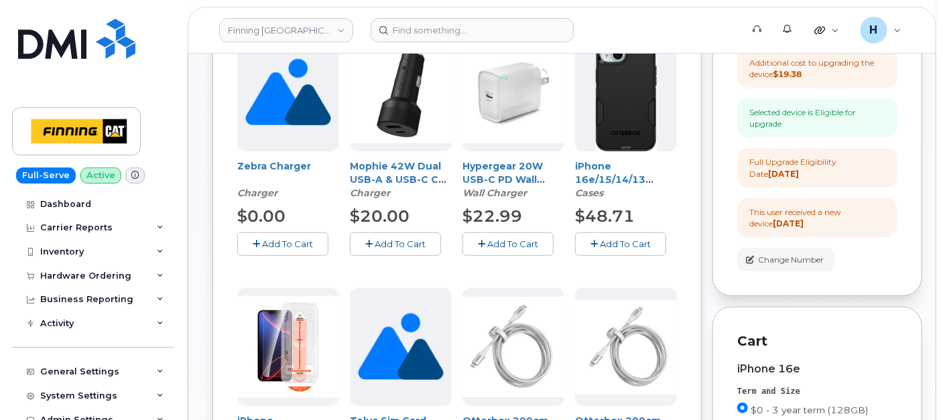
scroll to position [387, 0]
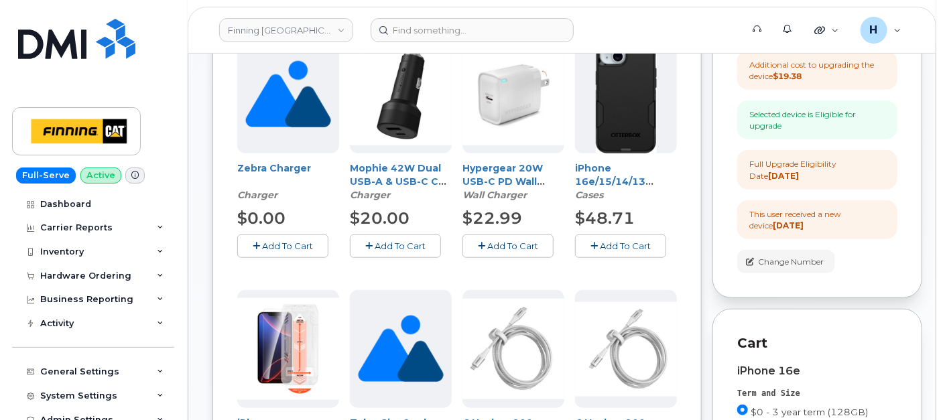
drag, startPoint x: 66, startPoint y: 284, endPoint x: 67, endPoint y: 300, distance: 16.8
click at [66, 284] on div "Hardware Ordering" at bounding box center [93, 276] width 162 height 24
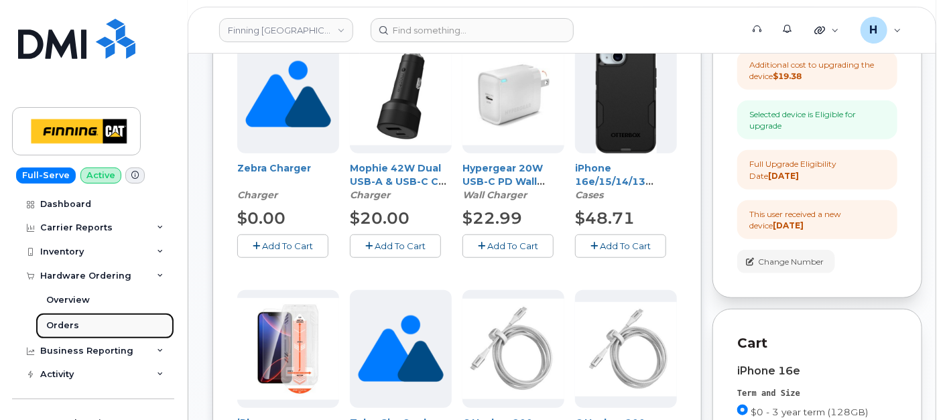
click at [61, 335] on link "Orders" at bounding box center [105, 325] width 139 height 25
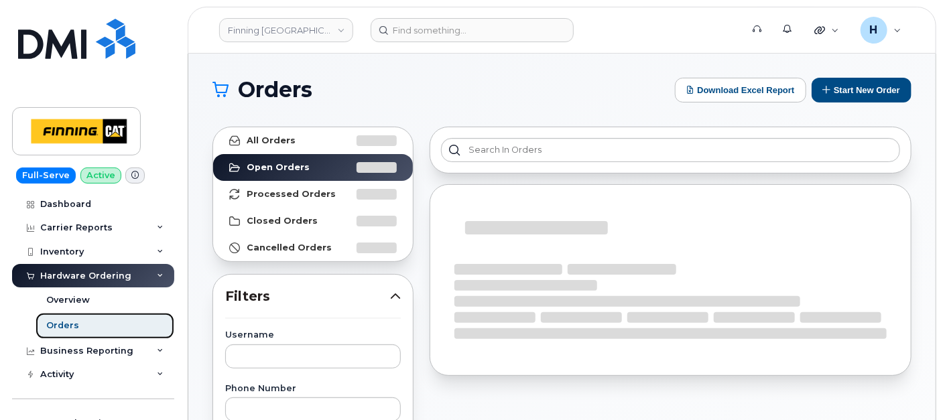
click at [62, 330] on div "Orders" at bounding box center [62, 326] width 33 height 12
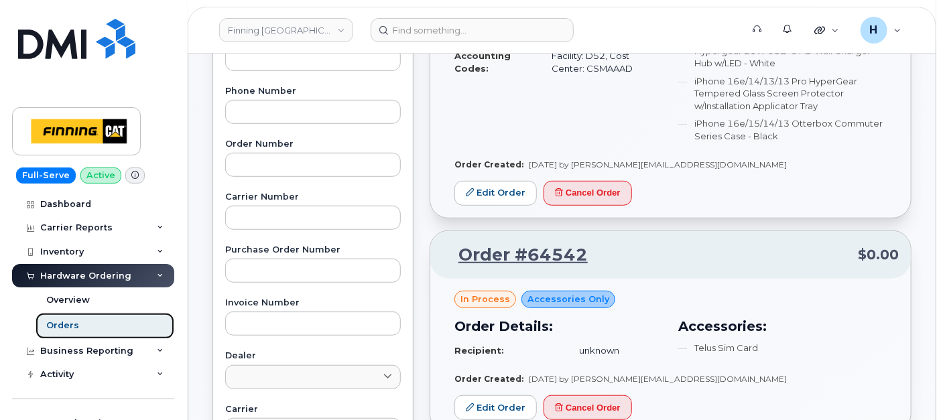
scroll to position [670, 0]
